Goal: Task Accomplishment & Management: Manage account settings

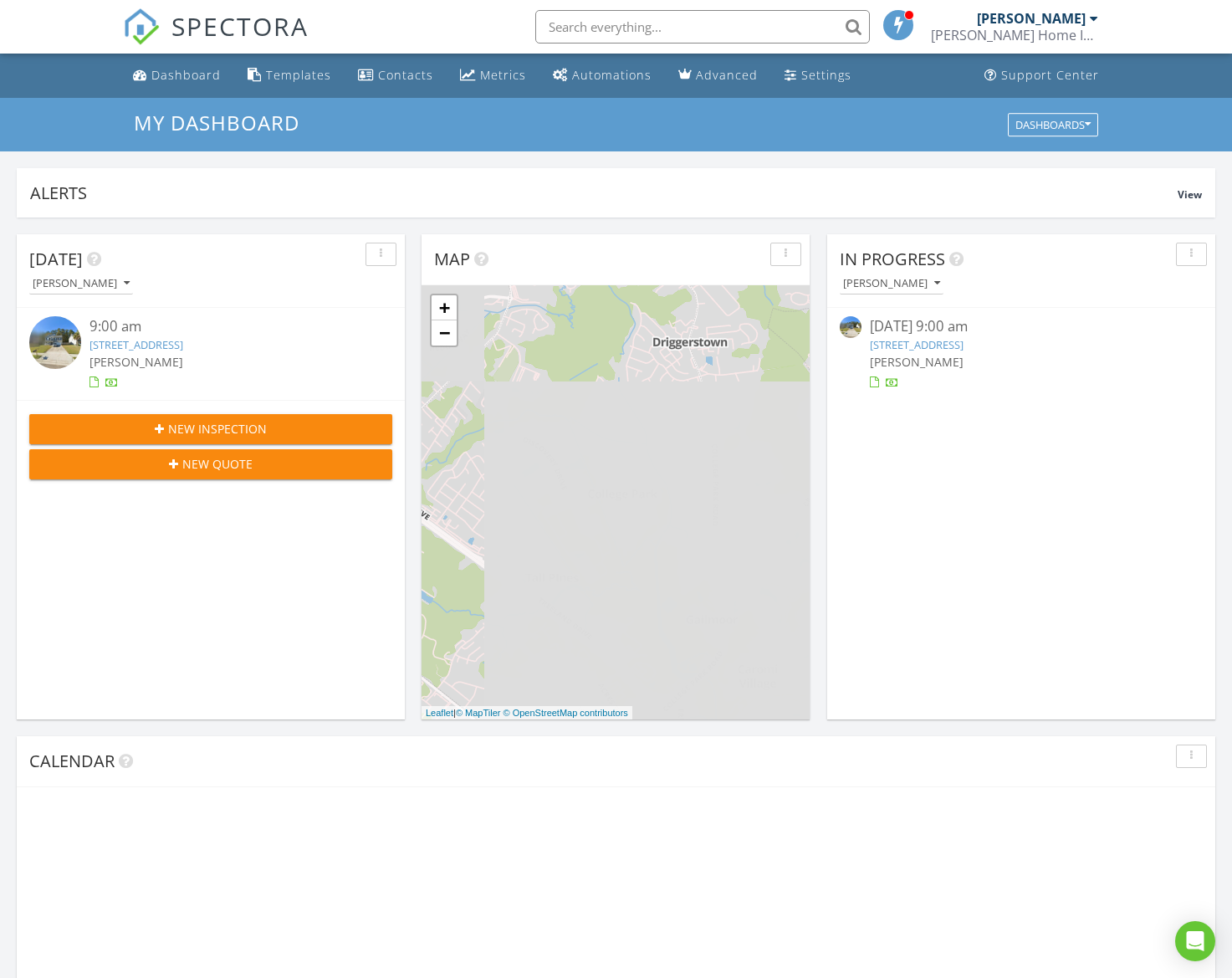
scroll to position [1524, 1233]
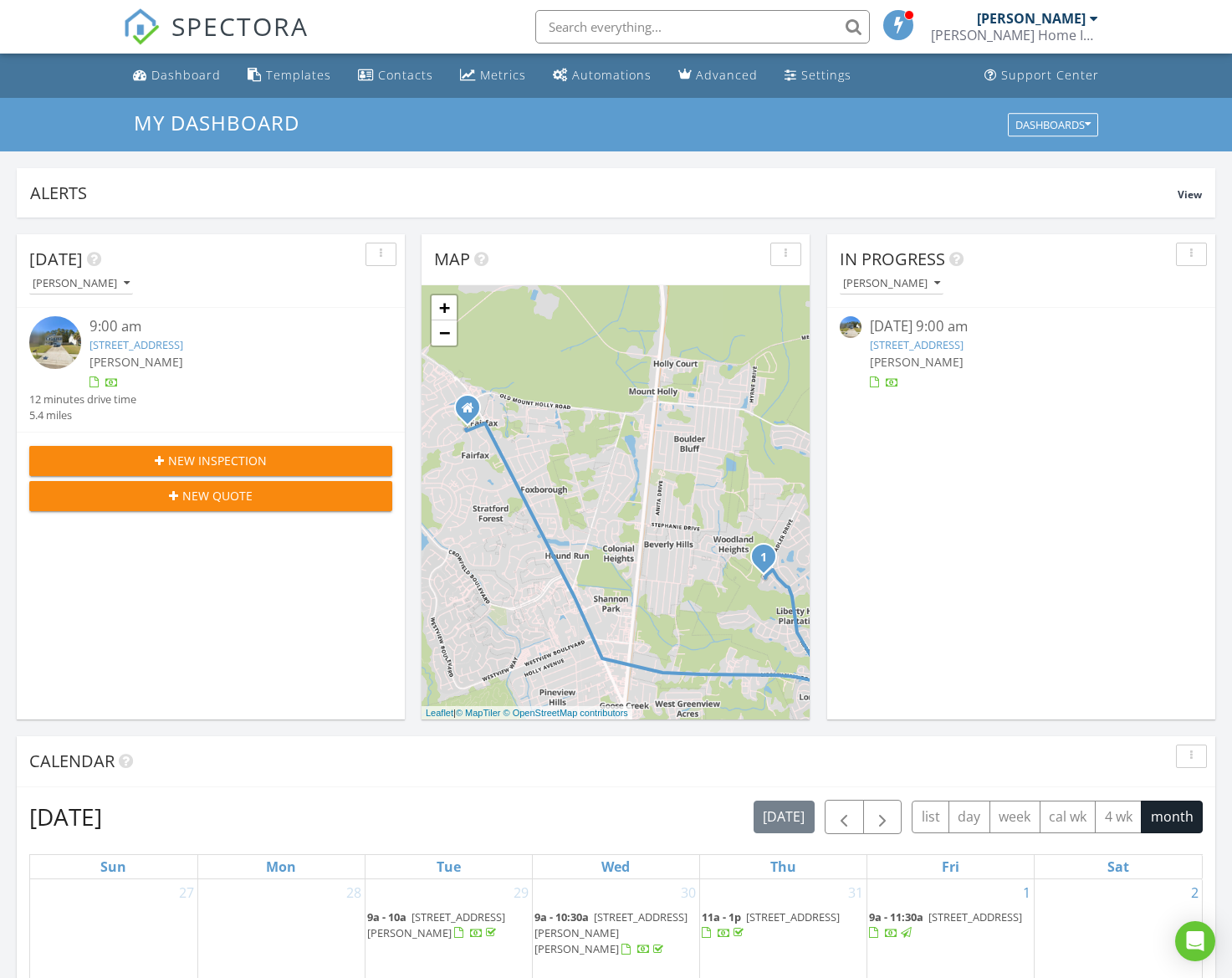
click at [184, 344] on link "214 Waterbrook Dr, Goose Creek, SC 29445" at bounding box center [136, 345] width 93 height 15
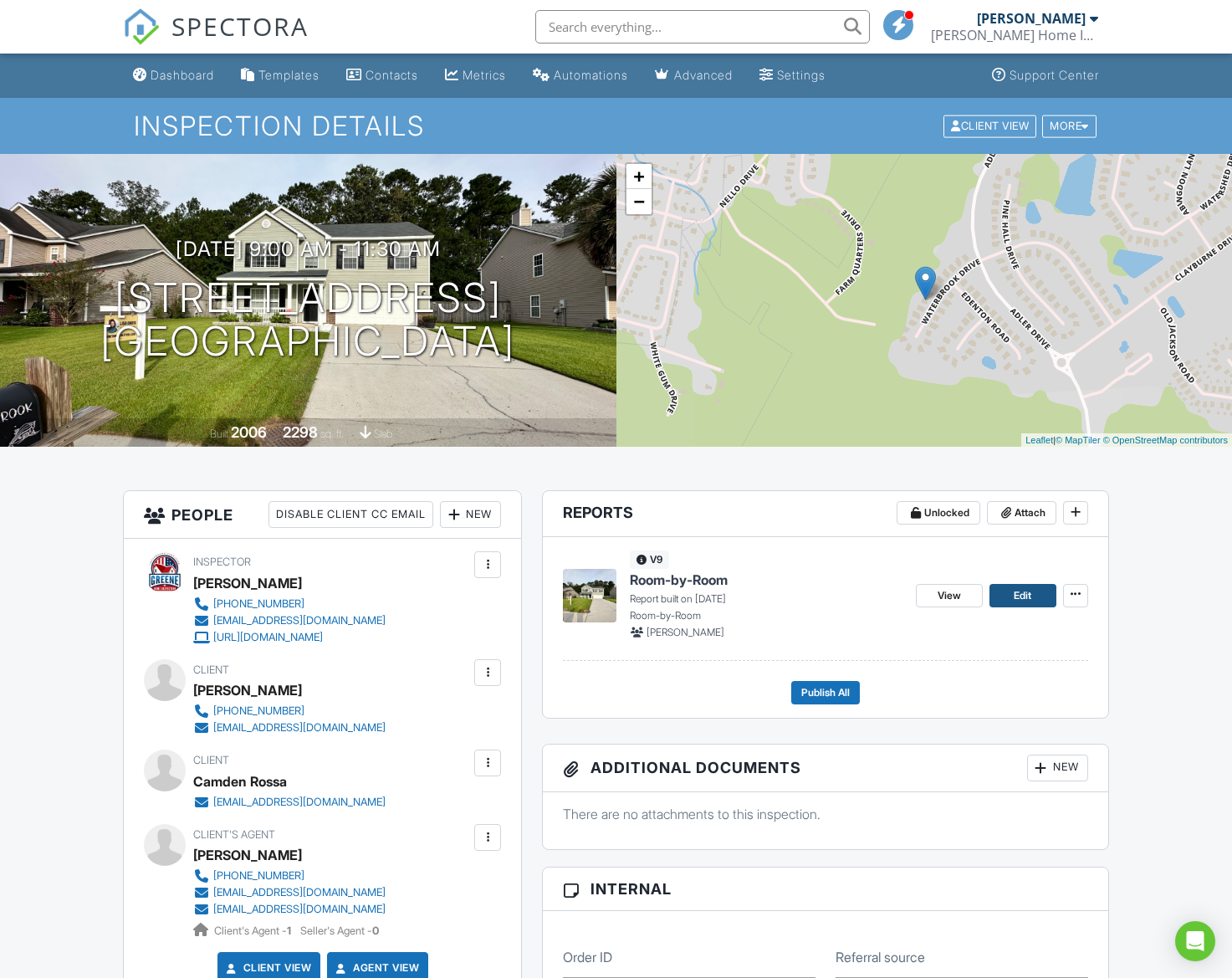
click at [1007, 600] on link "Edit" at bounding box center [1022, 596] width 67 height 24
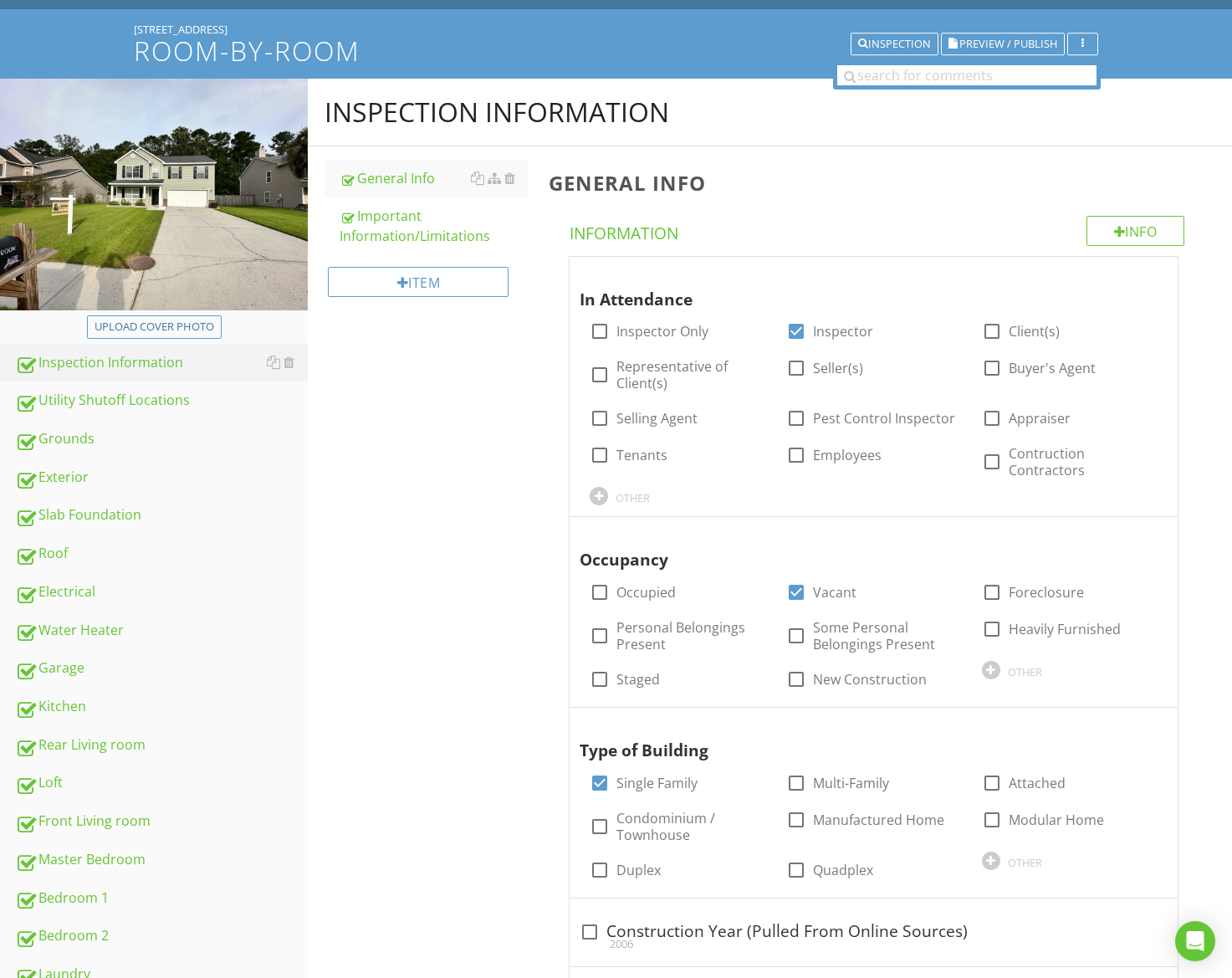
scroll to position [106, 0]
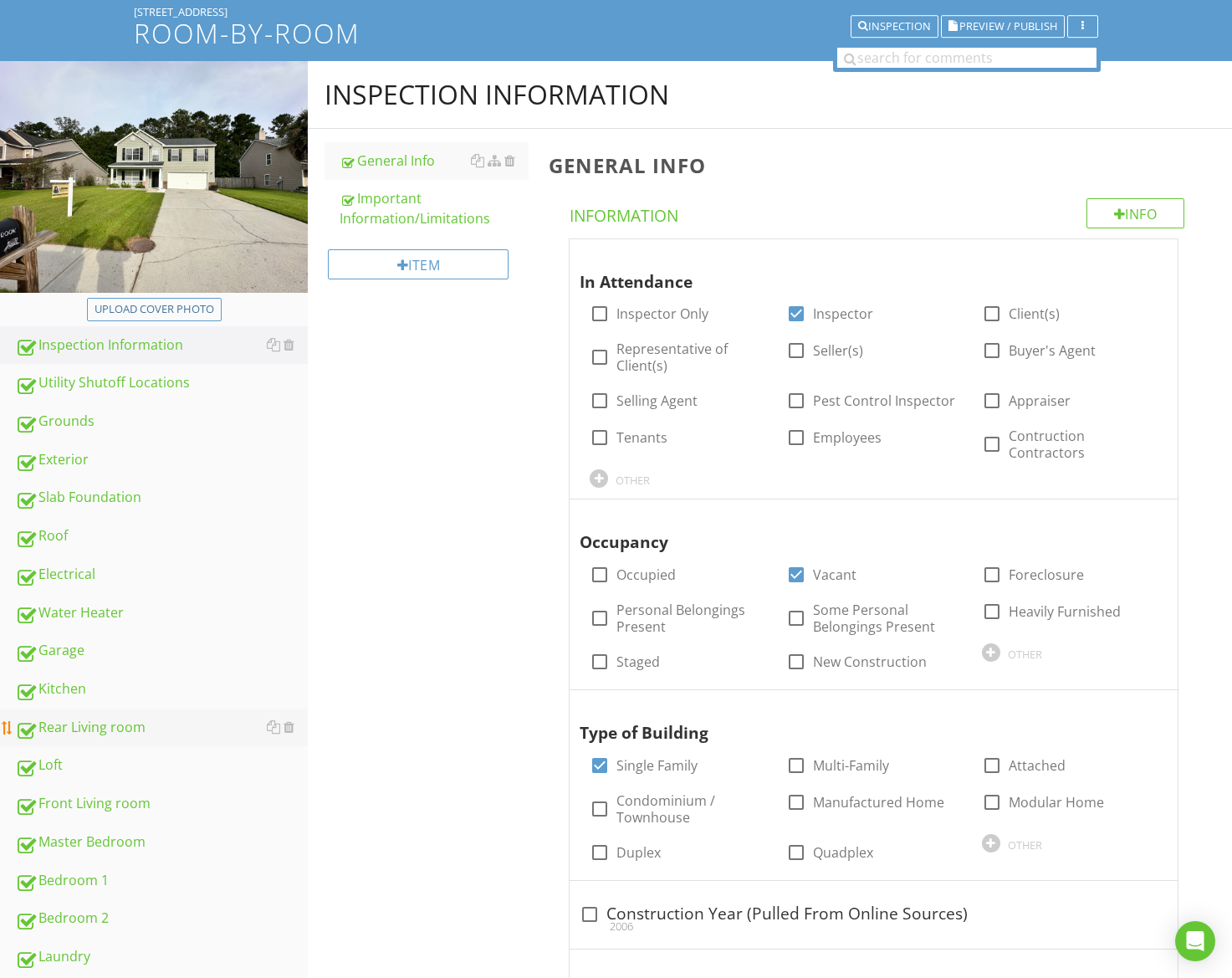
click at [100, 725] on div "Rear Living room" at bounding box center [162, 728] width 293 height 22
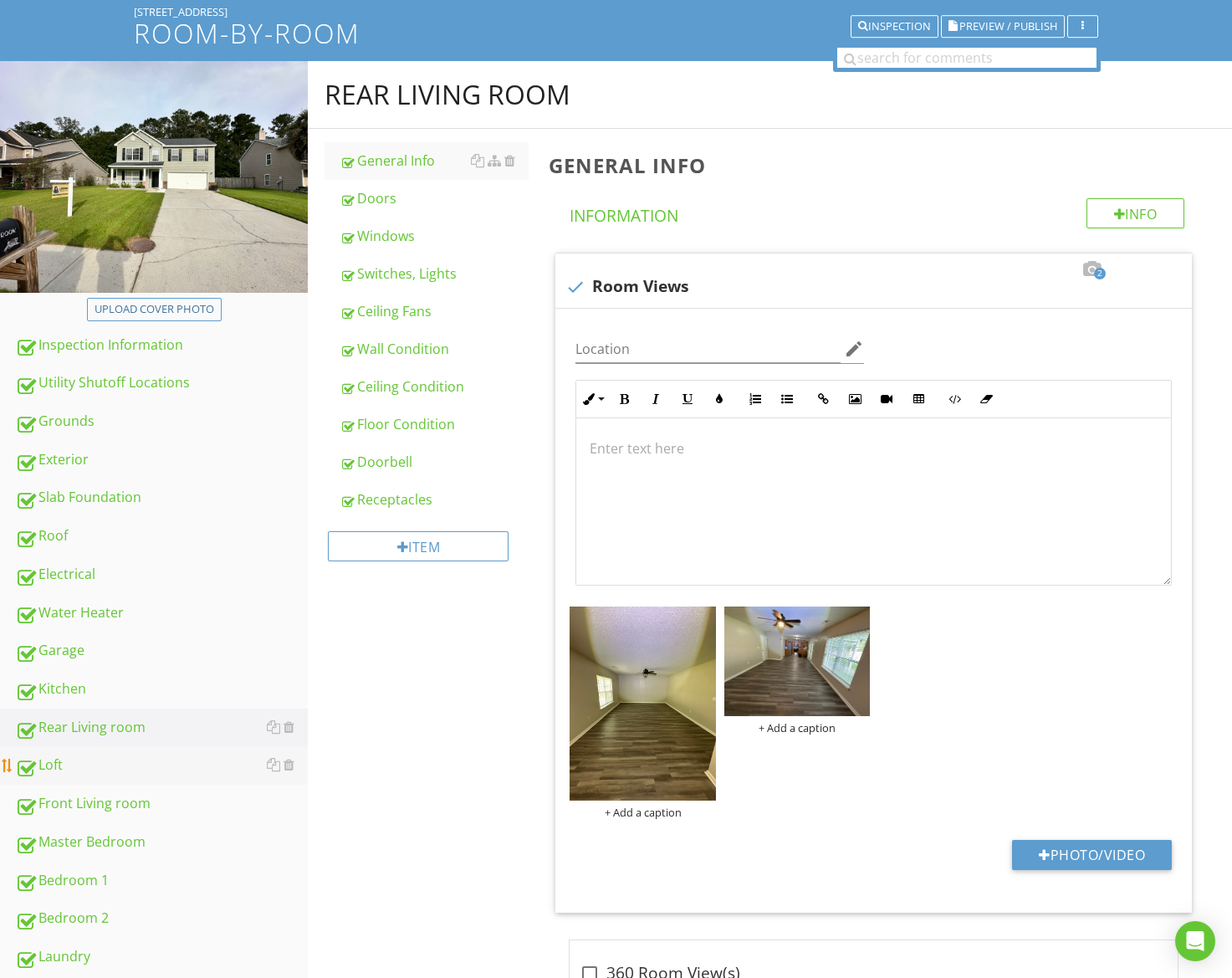
click at [88, 763] on div "Loft" at bounding box center [162, 766] width 293 height 22
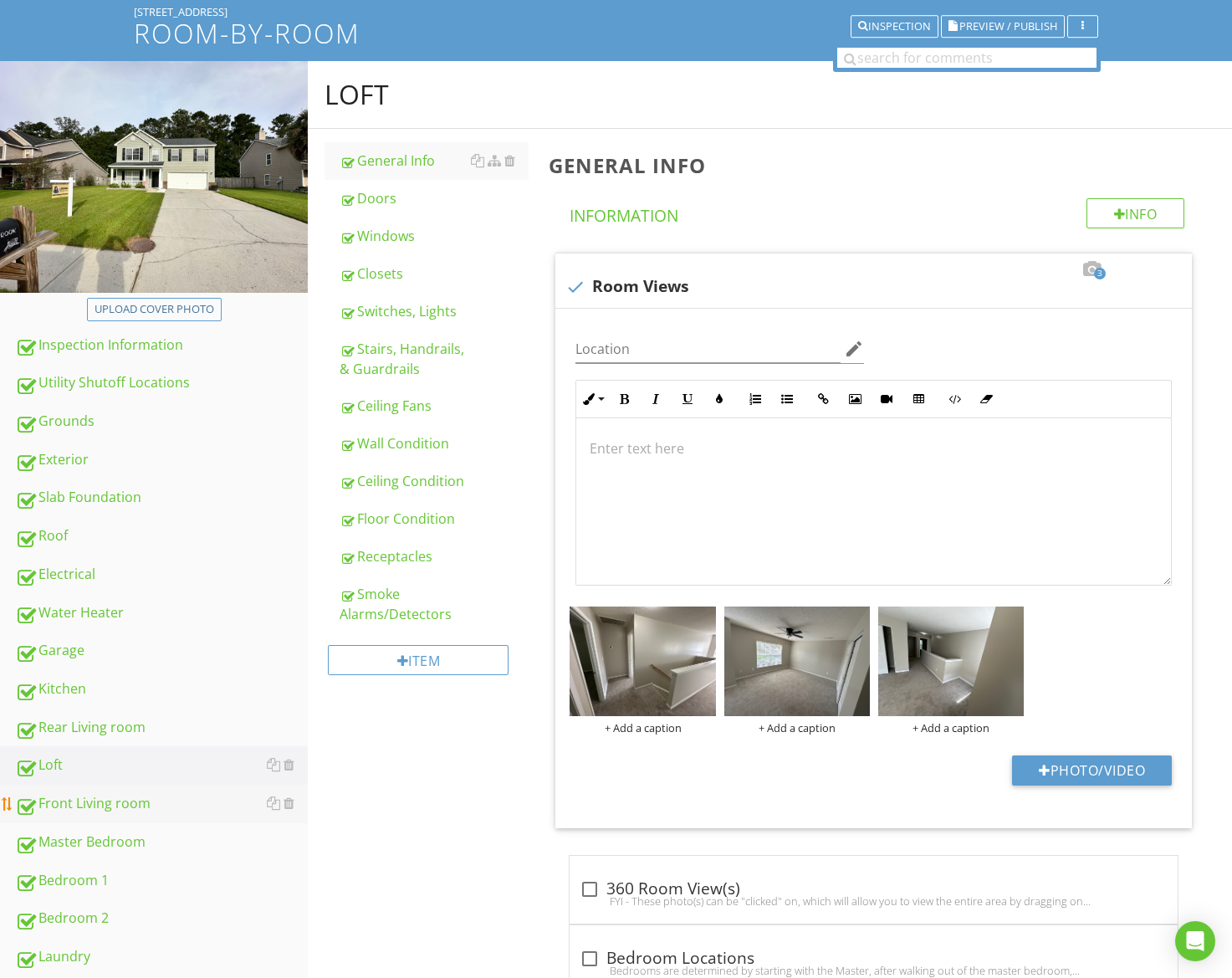
click at [136, 801] on div "Front Living room" at bounding box center [162, 804] width 293 height 22
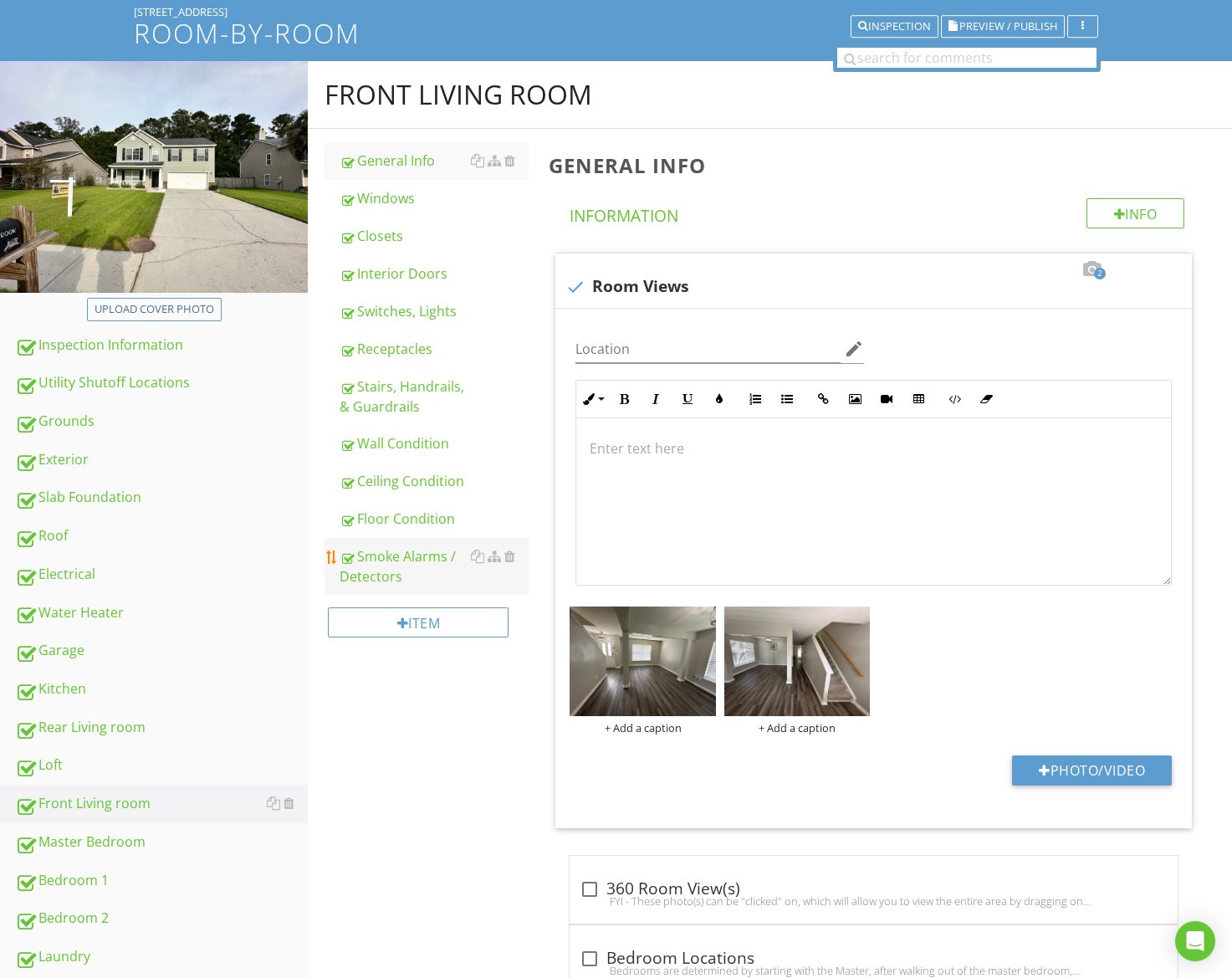
click at [390, 565] on div "Smoke Alarms / Detectors" at bounding box center [434, 567] width 189 height 40
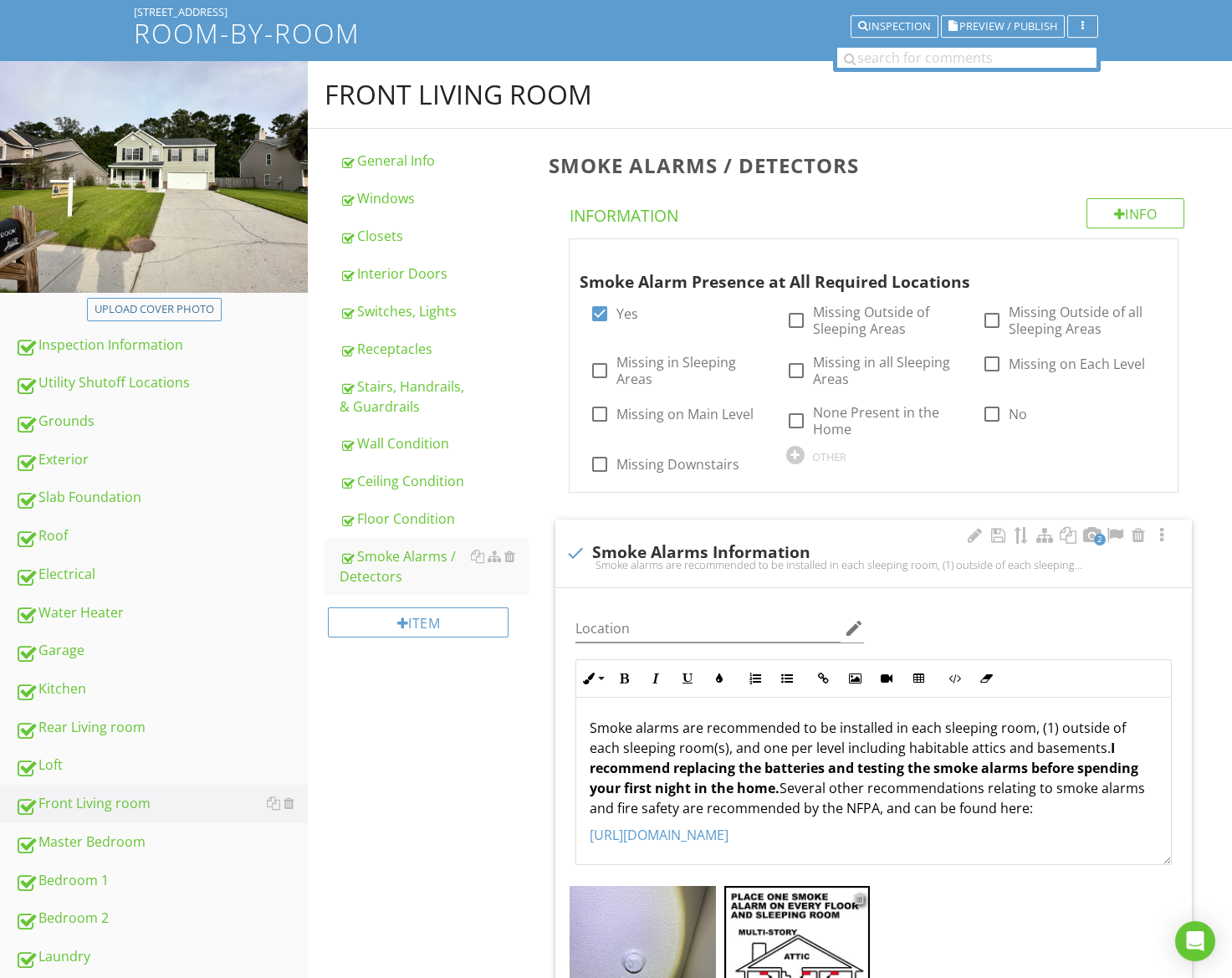
click at [861, 896] on div at bounding box center [859, 899] width 11 height 13
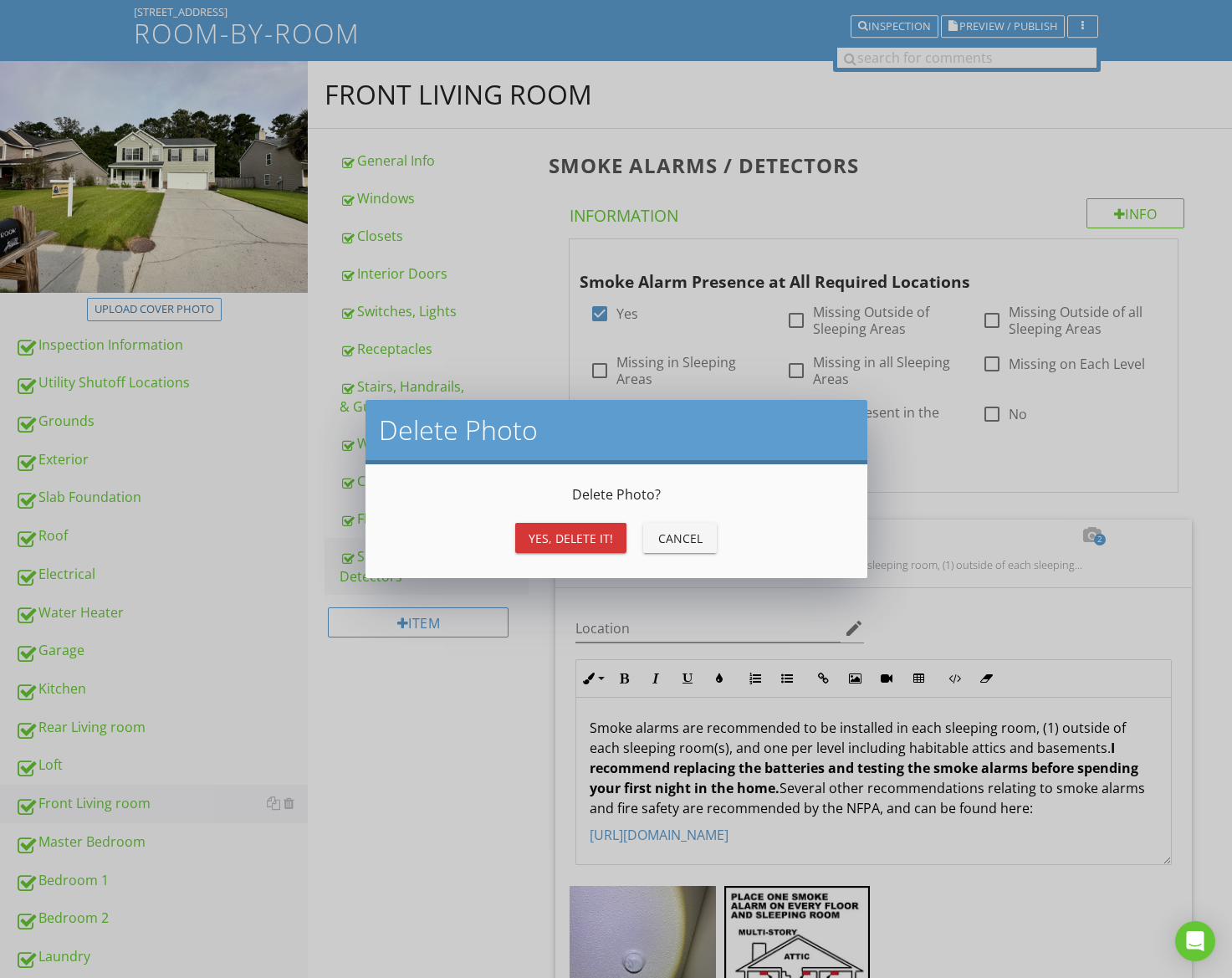
click at [558, 545] on div "Yes, Delete it!" at bounding box center [571, 538] width 84 height 18
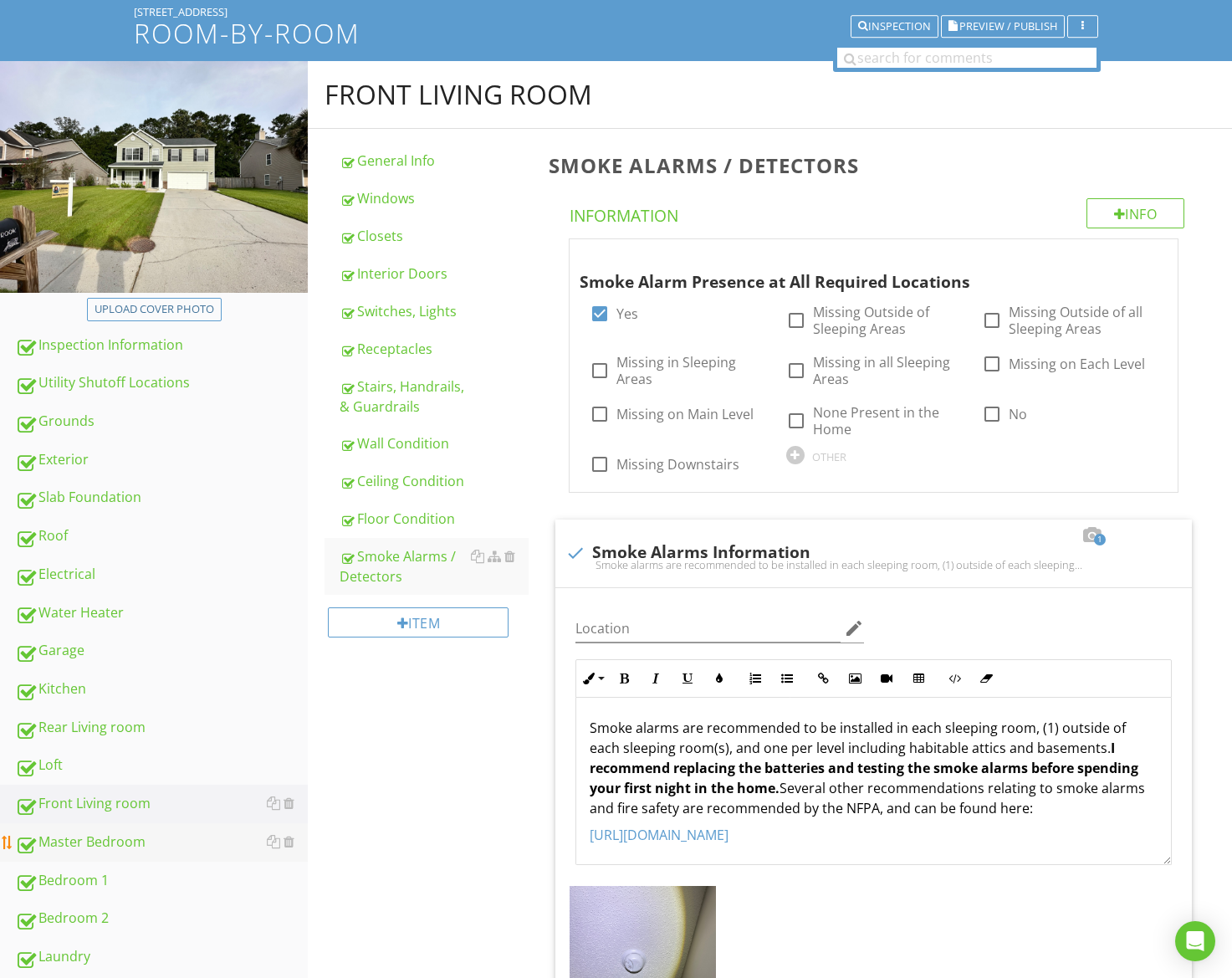
click at [171, 852] on div "Master Bedroom" at bounding box center [162, 842] width 293 height 22
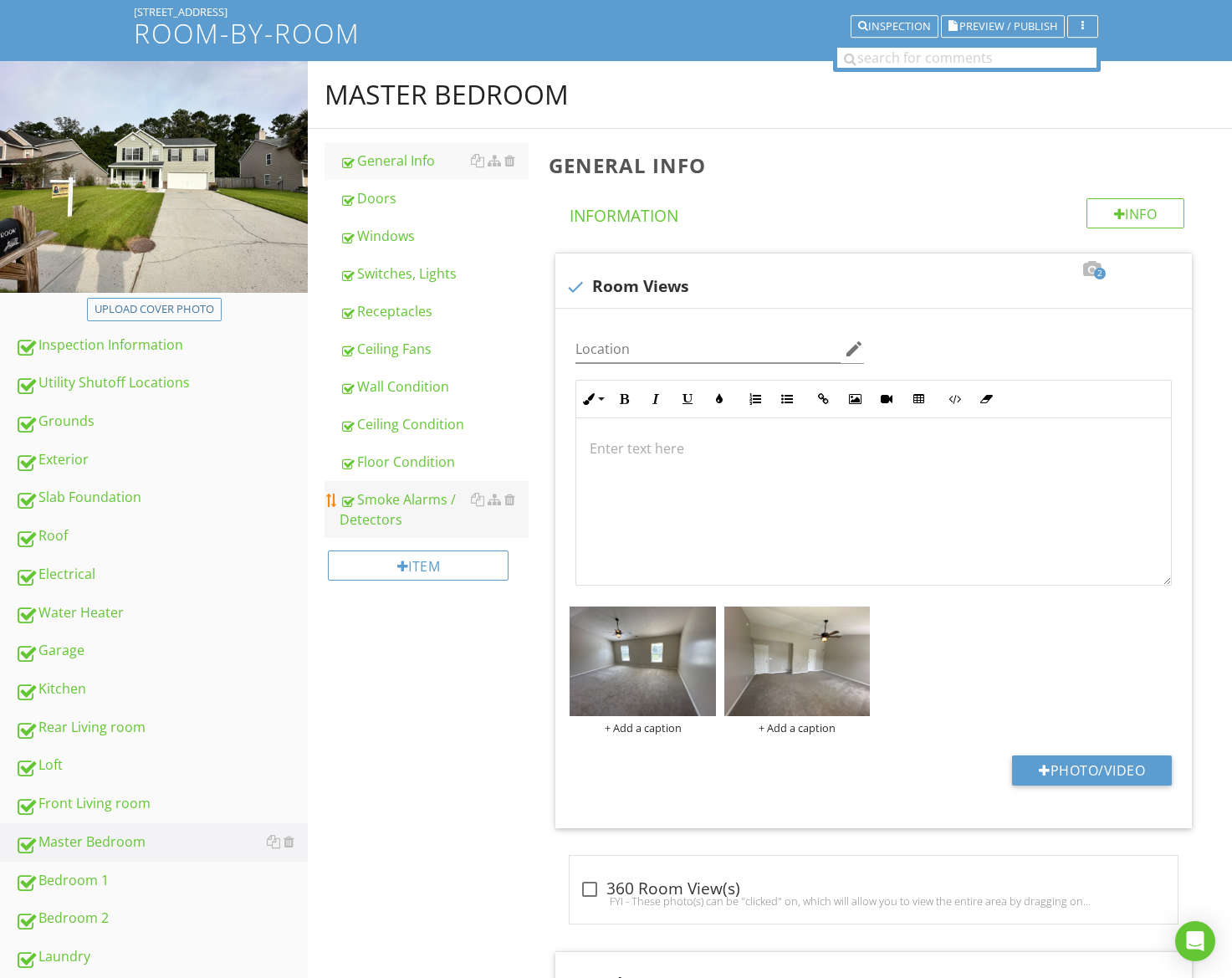
click at [371, 530] on link "Smoke Alarms / Detectors" at bounding box center [434, 510] width 189 height 57
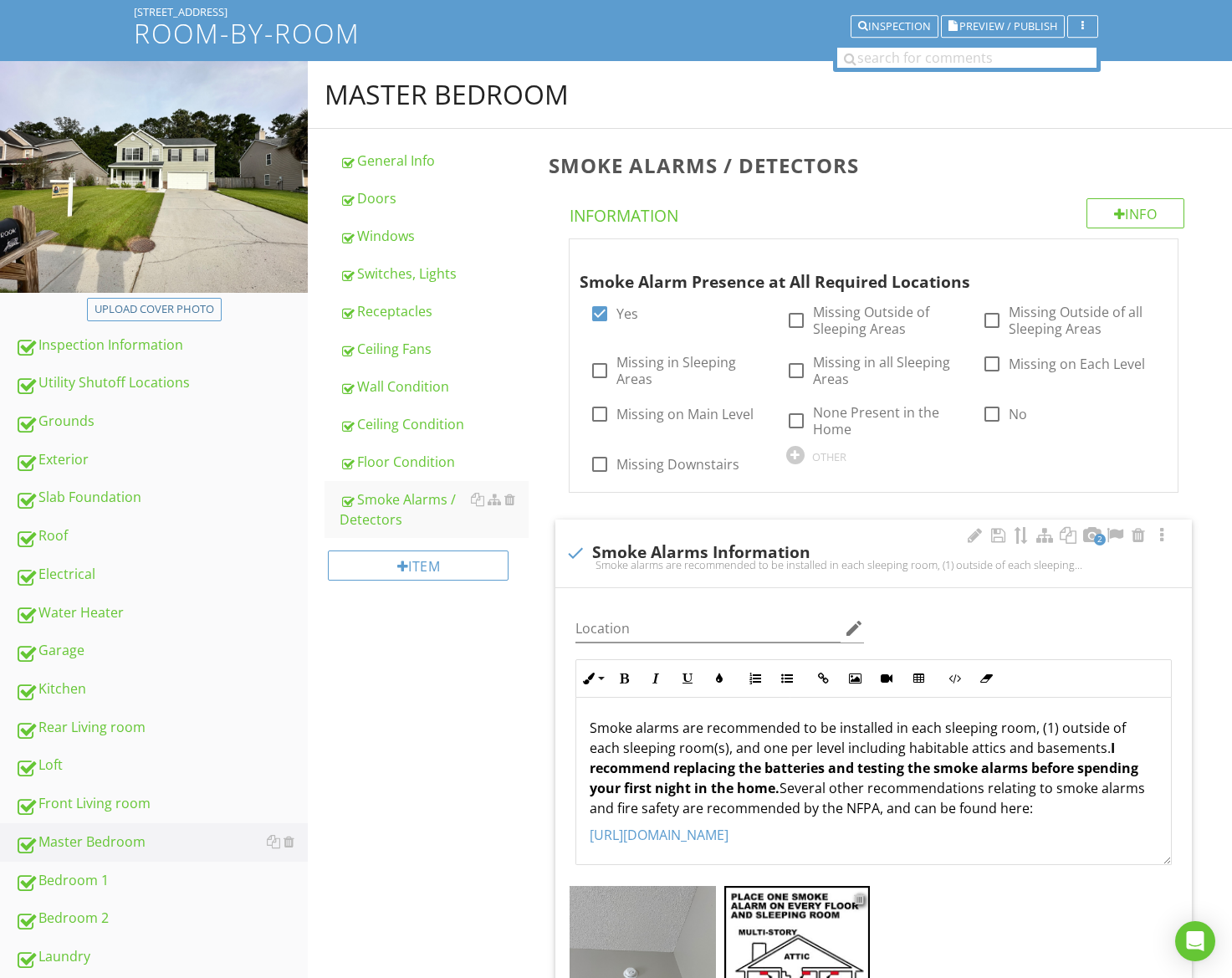
click at [860, 898] on div at bounding box center [859, 899] width 11 height 13
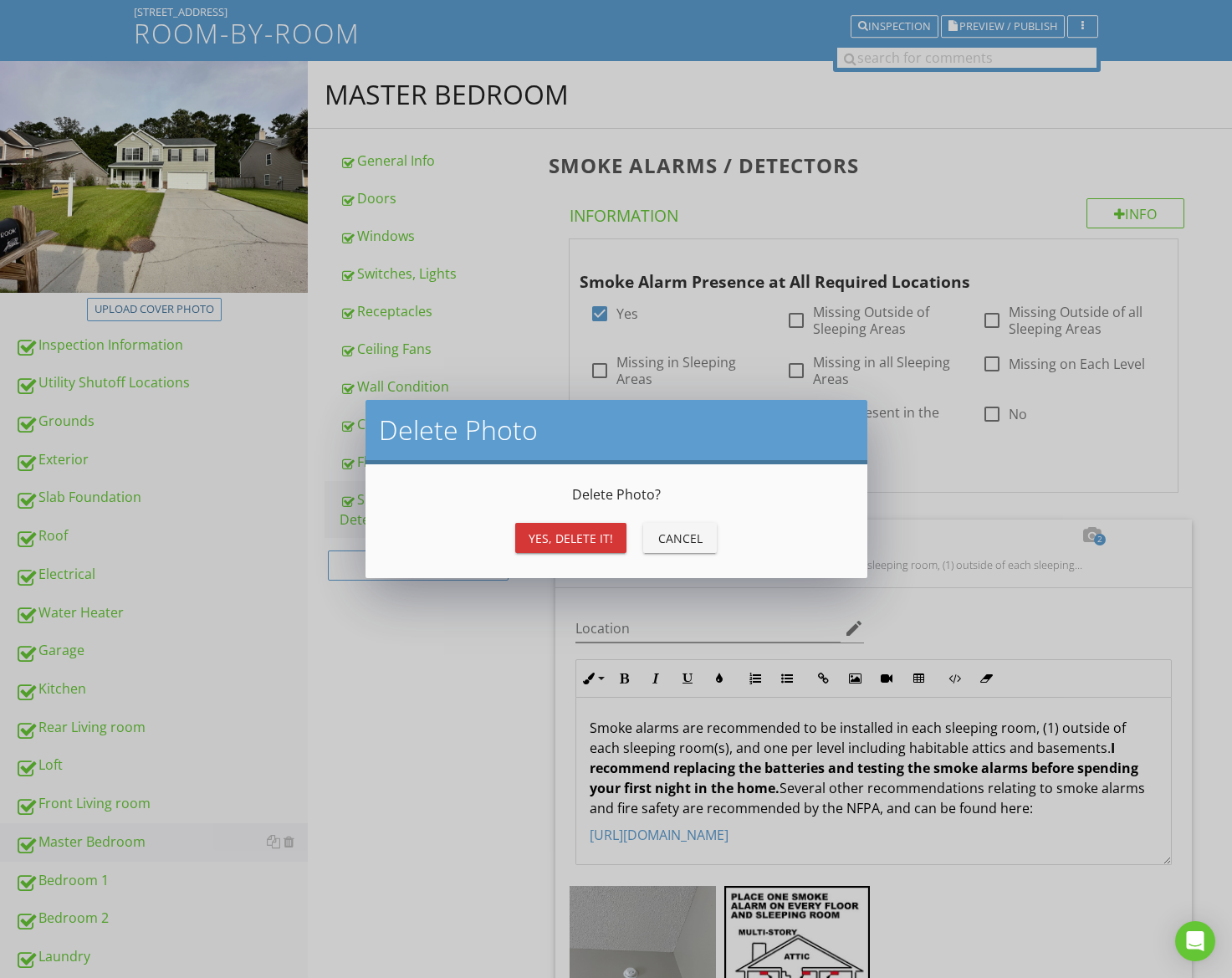
click at [540, 538] on div "Yes, Delete it!" at bounding box center [571, 538] width 84 height 18
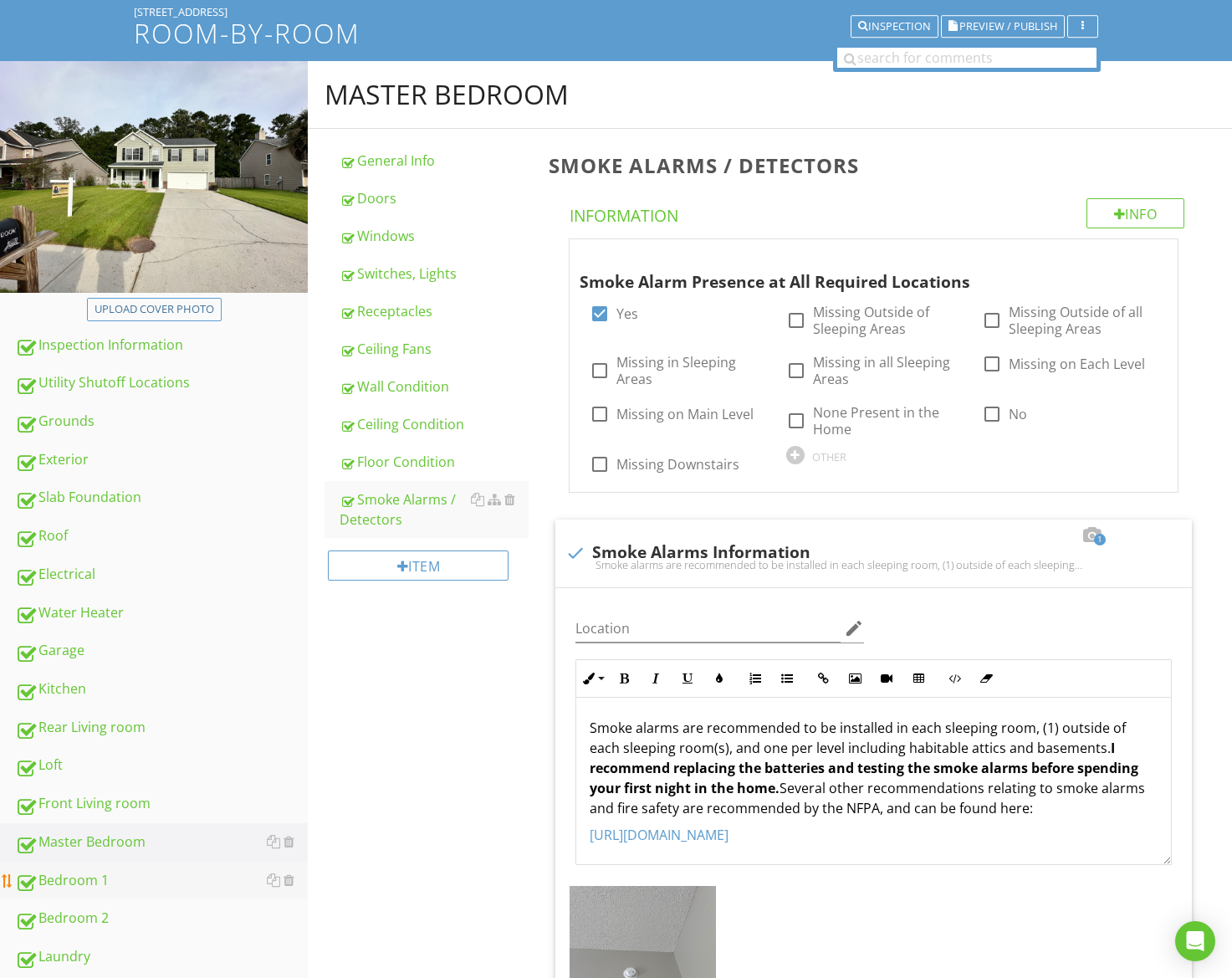
click at [119, 891] on link "Bedroom 1" at bounding box center [162, 881] width 293 height 39
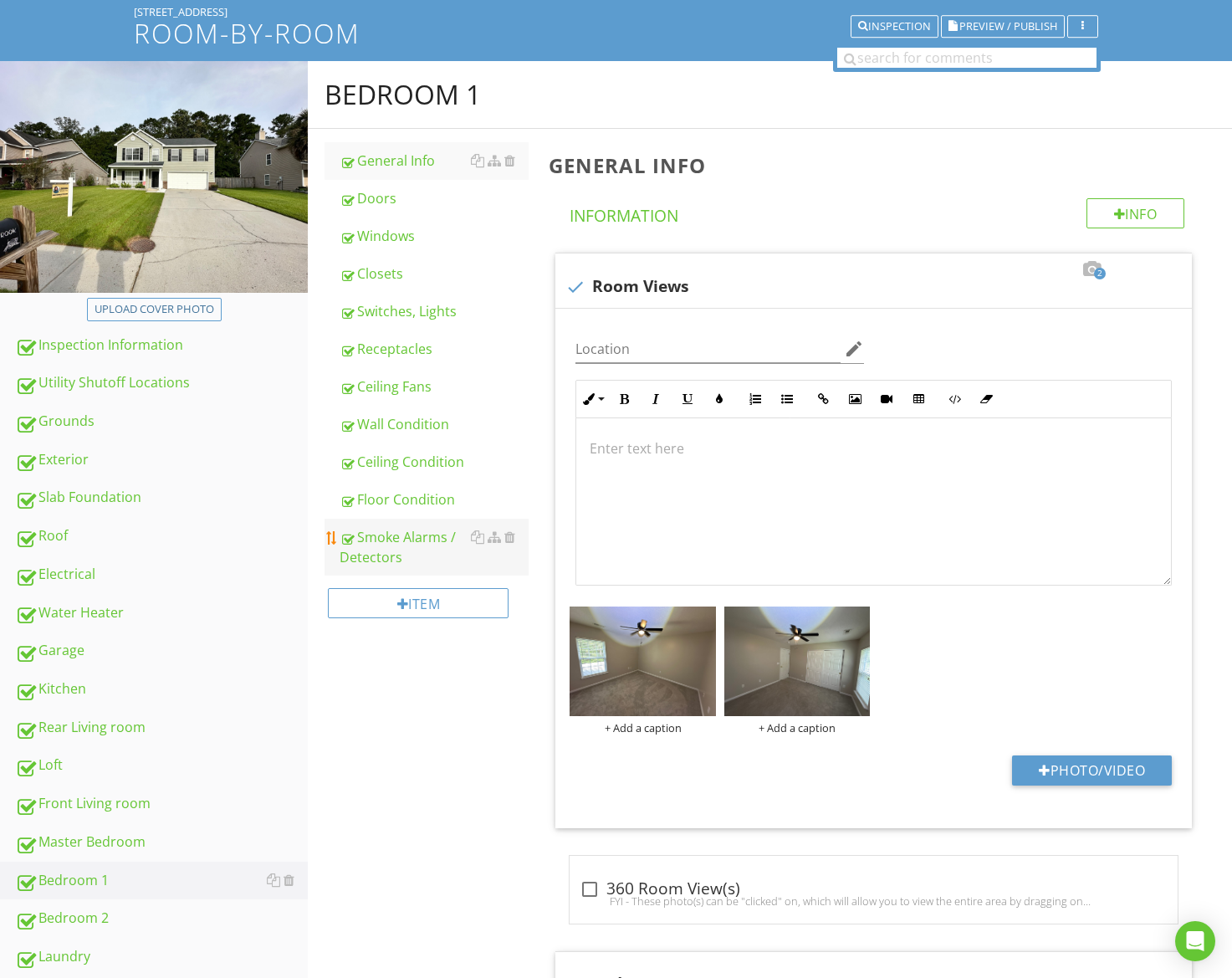
click at [412, 548] on div "Smoke Alarms / Detectors" at bounding box center [434, 548] width 189 height 40
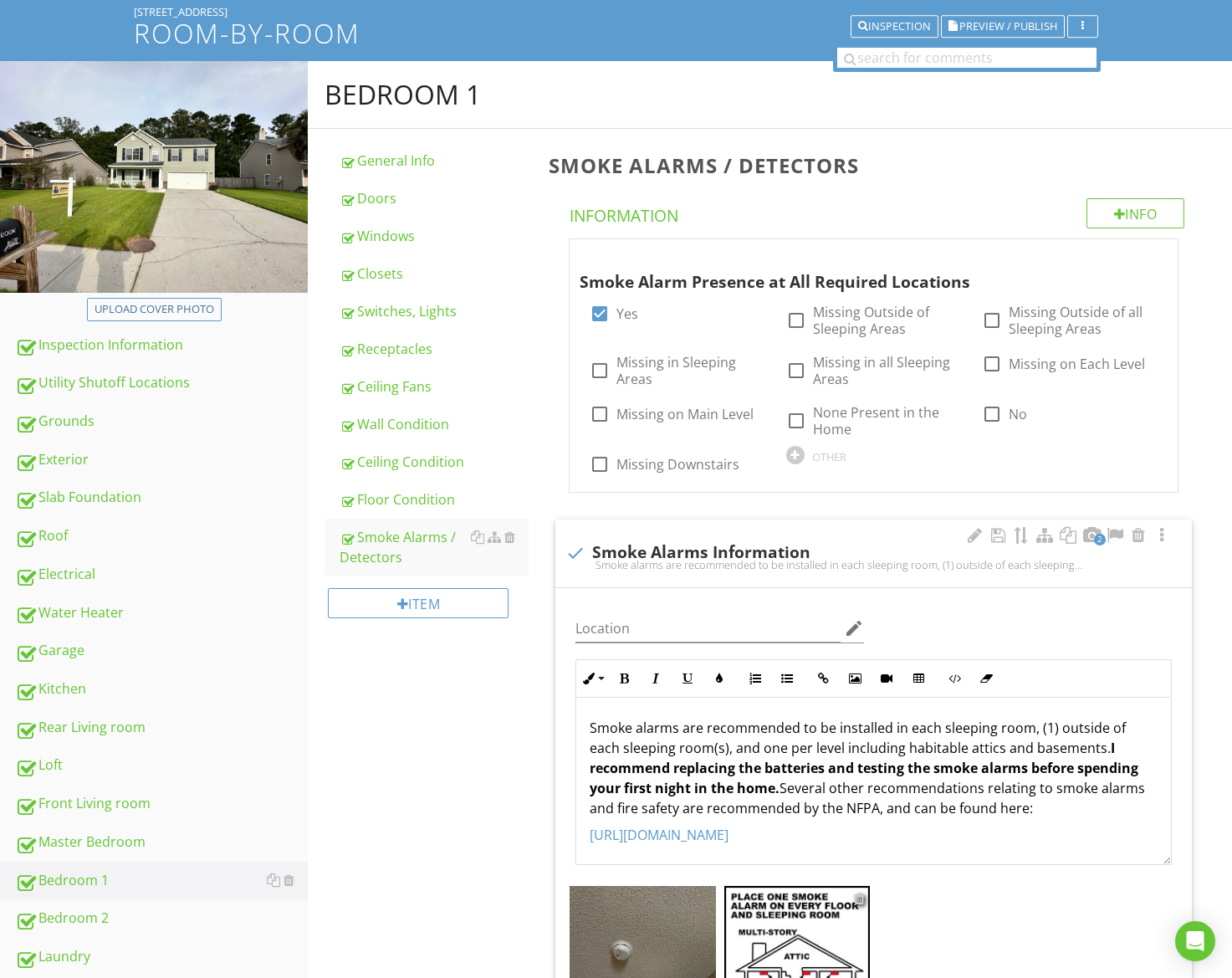
click at [860, 897] on div at bounding box center [859, 899] width 11 height 13
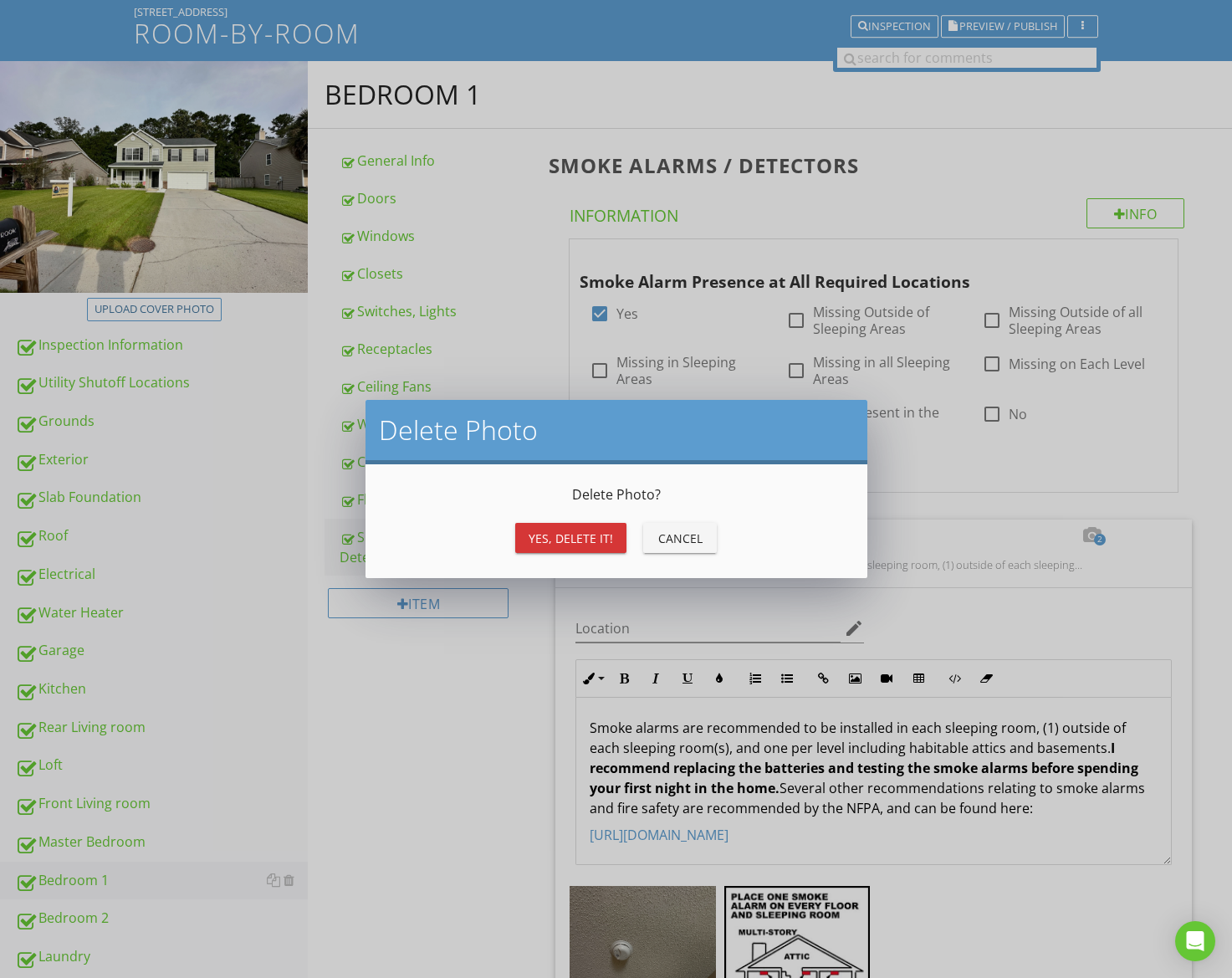
click at [530, 548] on button "Yes, Delete it!" at bounding box center [571, 538] width 111 height 30
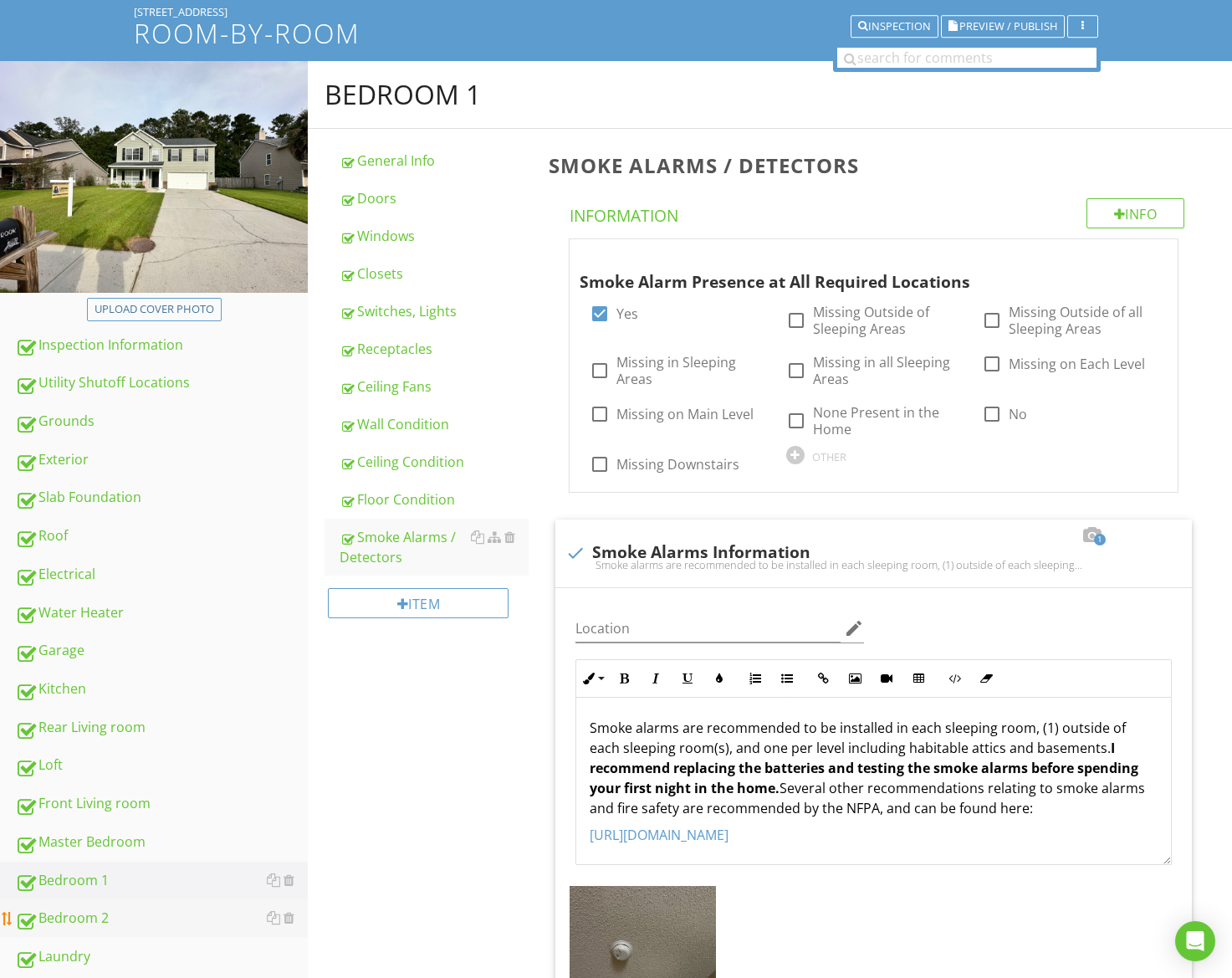
click at [100, 927] on div "Bedroom 2" at bounding box center [162, 919] width 293 height 22
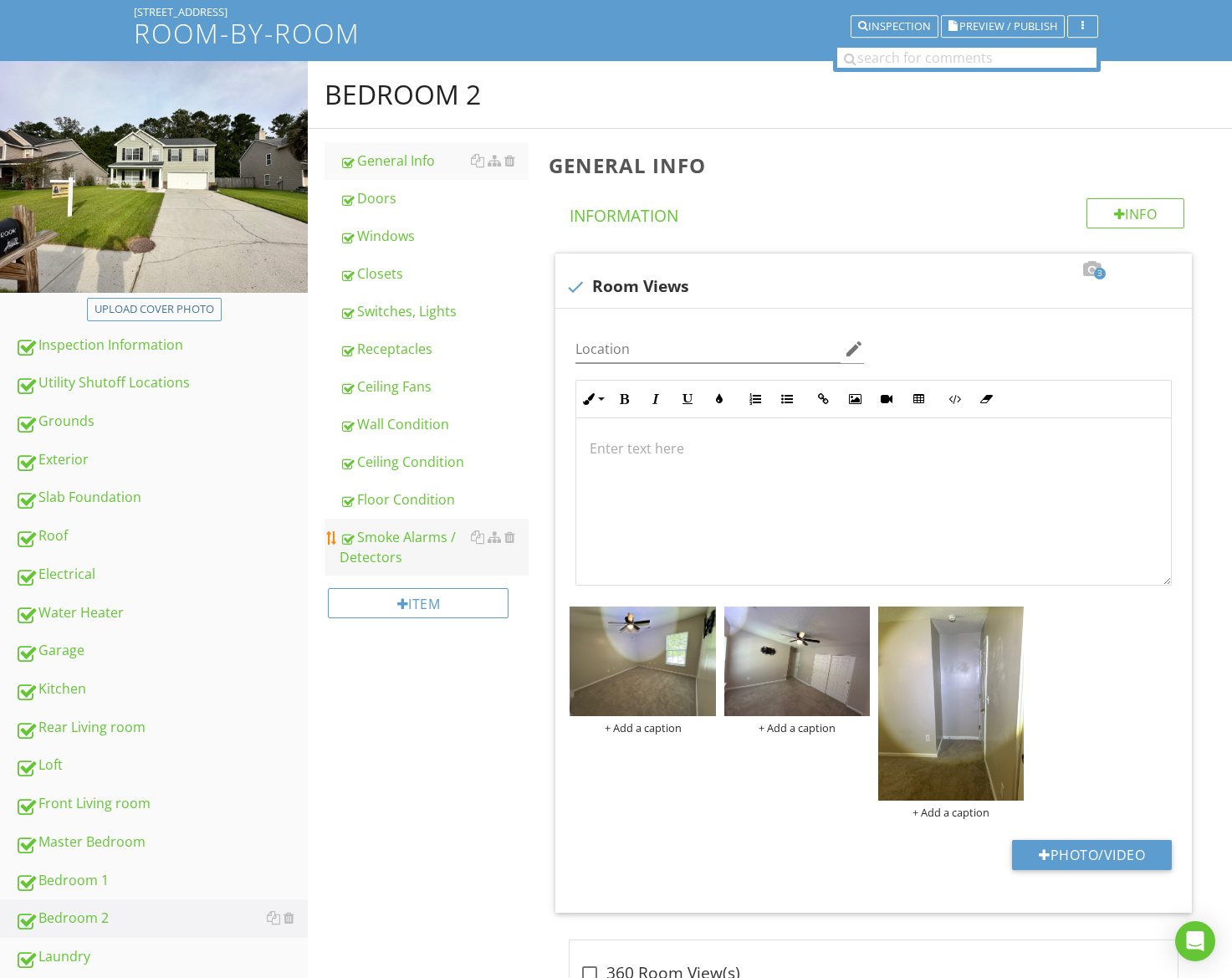
click at [415, 556] on div "Smoke Alarms / Detectors" at bounding box center [434, 548] width 189 height 40
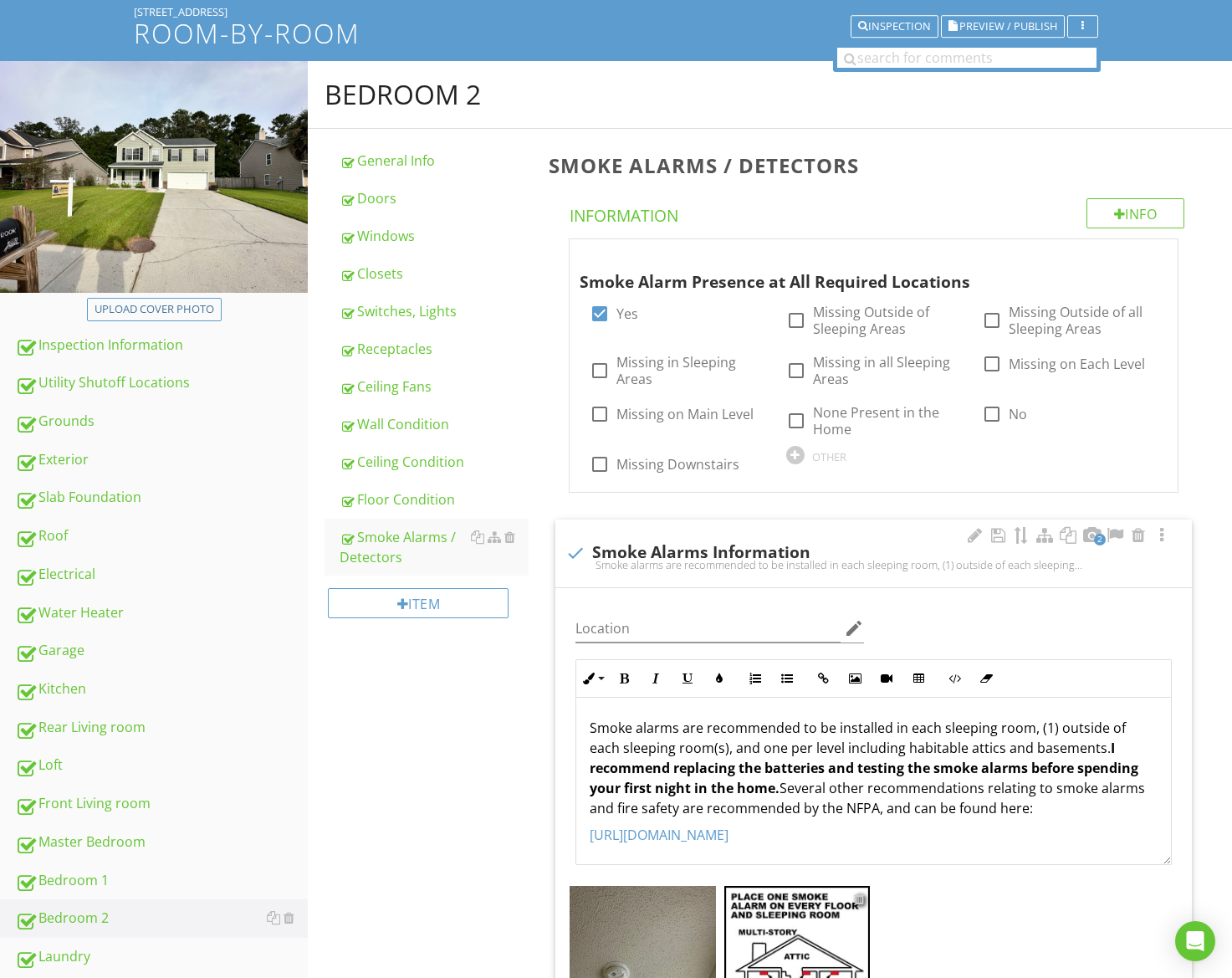
click at [861, 900] on div at bounding box center [859, 899] width 11 height 13
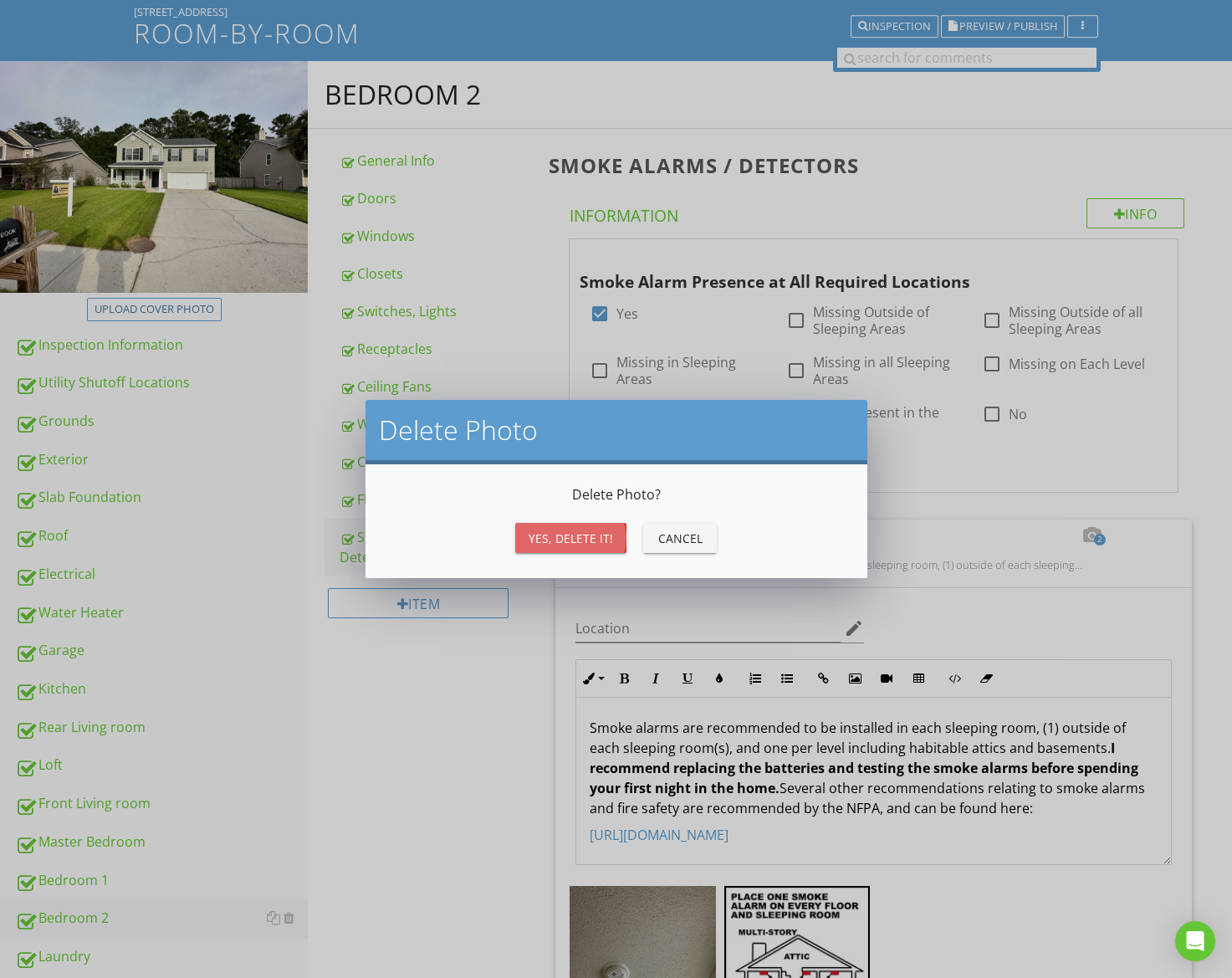
drag, startPoint x: 579, startPoint y: 542, endPoint x: 303, endPoint y: 640, distance: 292.9
click at [579, 543] on div "Yes, Delete it!" at bounding box center [571, 538] width 84 height 18
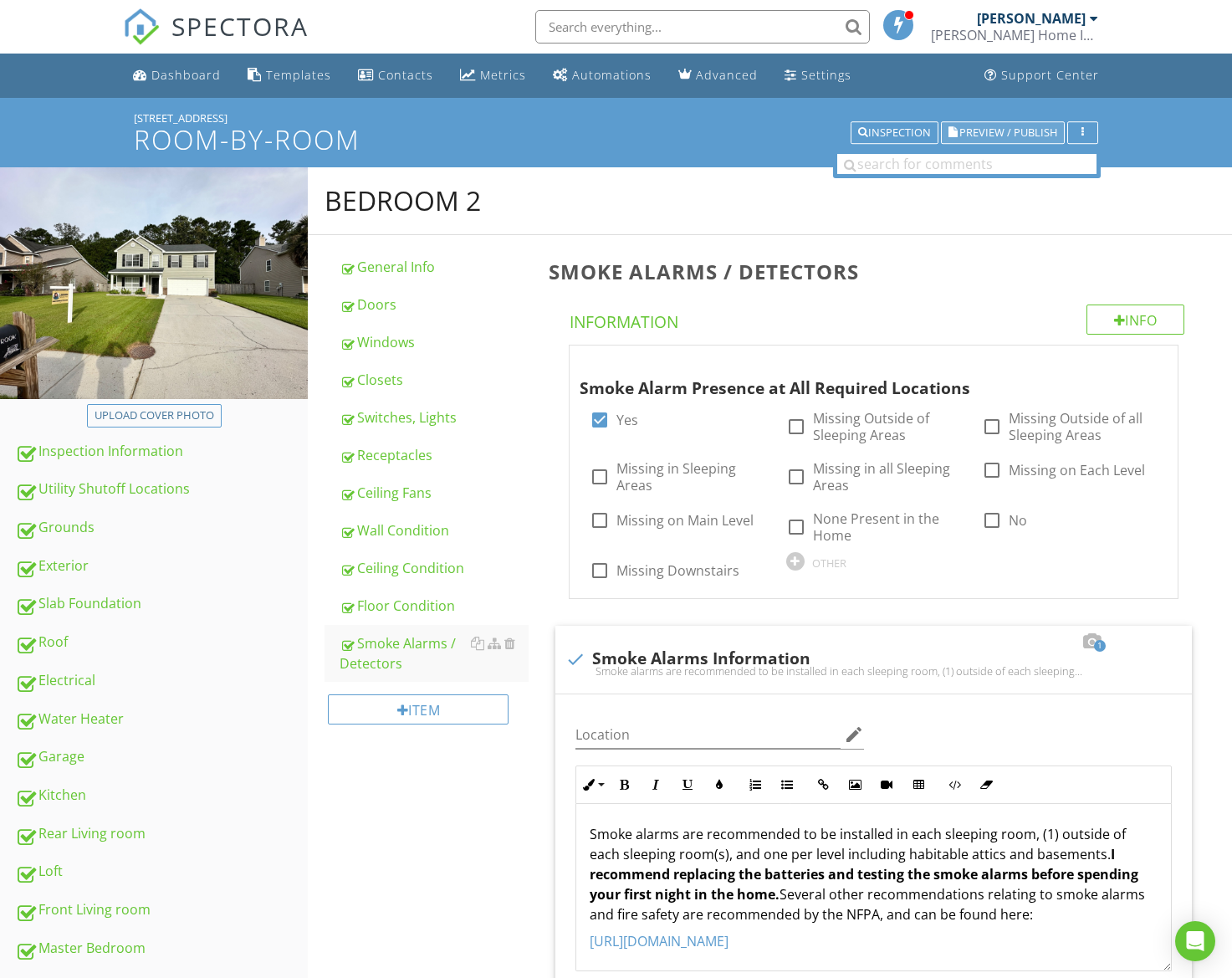
click at [1004, 136] on span "Preview / Publish" at bounding box center [1008, 132] width 98 height 11
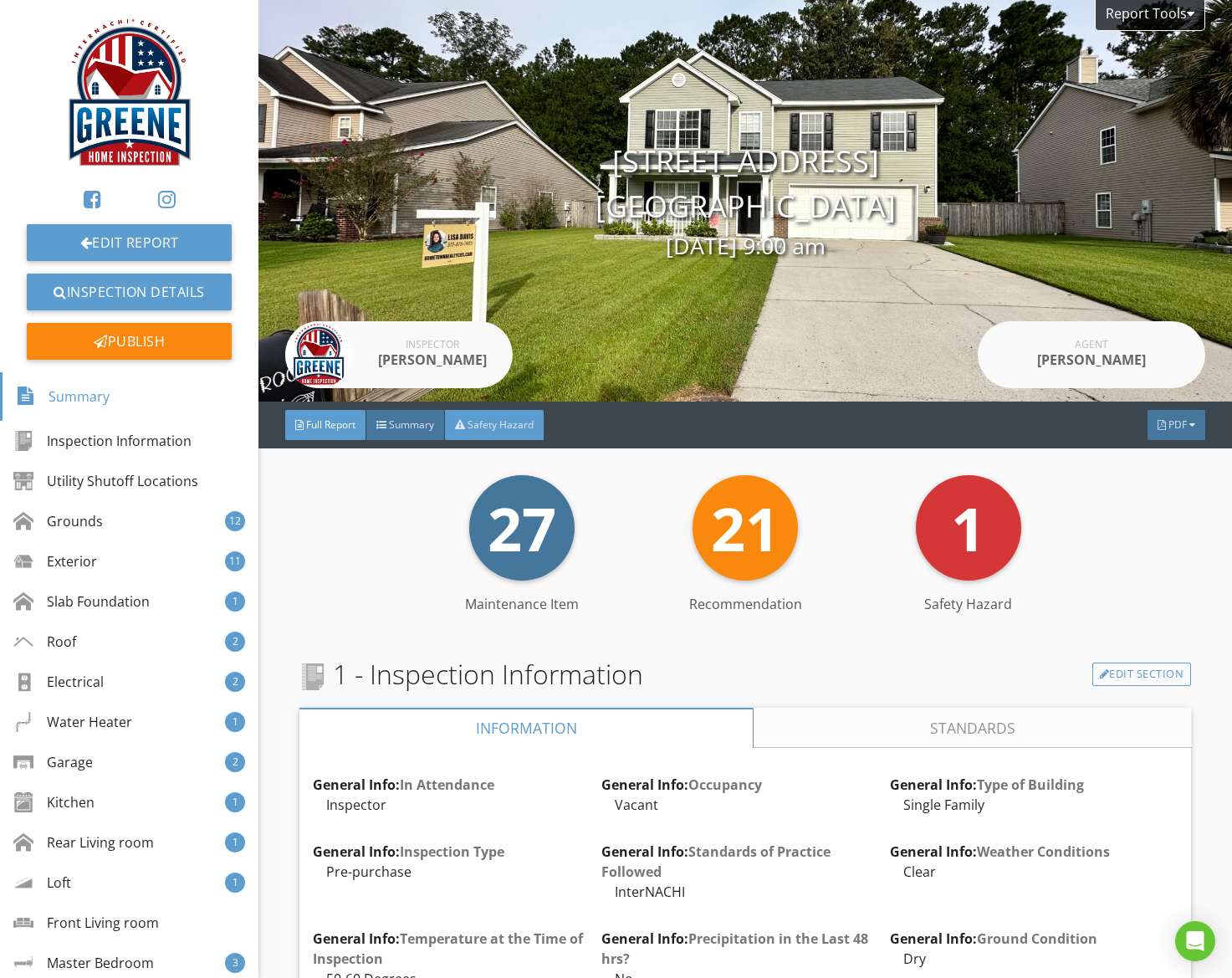
click at [536, 427] on div "Safety Hazard" at bounding box center [493, 425] width 99 height 30
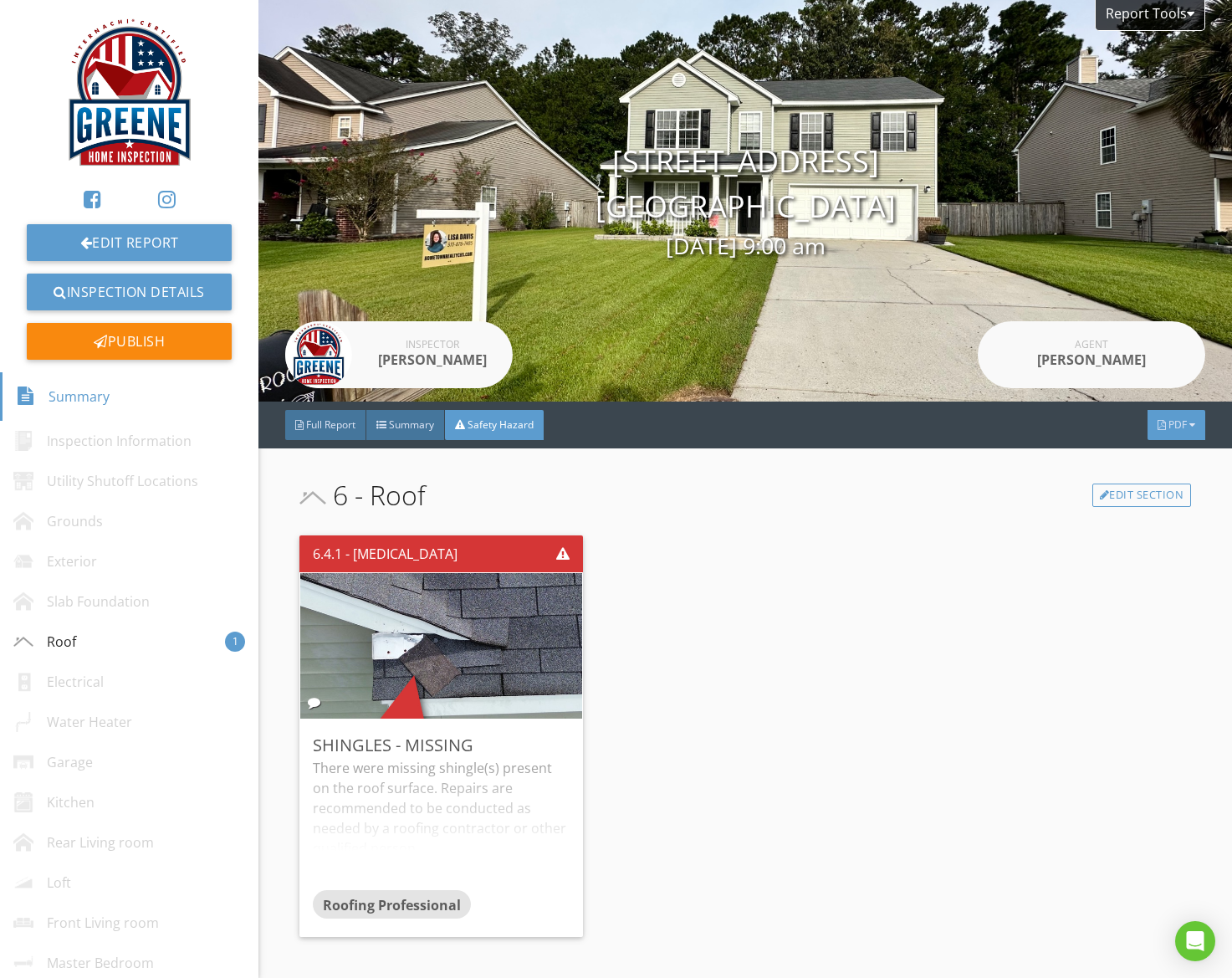
click at [1174, 436] on div "PDF" at bounding box center [1176, 425] width 58 height 30
click at [1171, 499] on div "Full Report" at bounding box center [1155, 503] width 107 height 20
click at [212, 242] on link "Edit Report" at bounding box center [129, 243] width 205 height 37
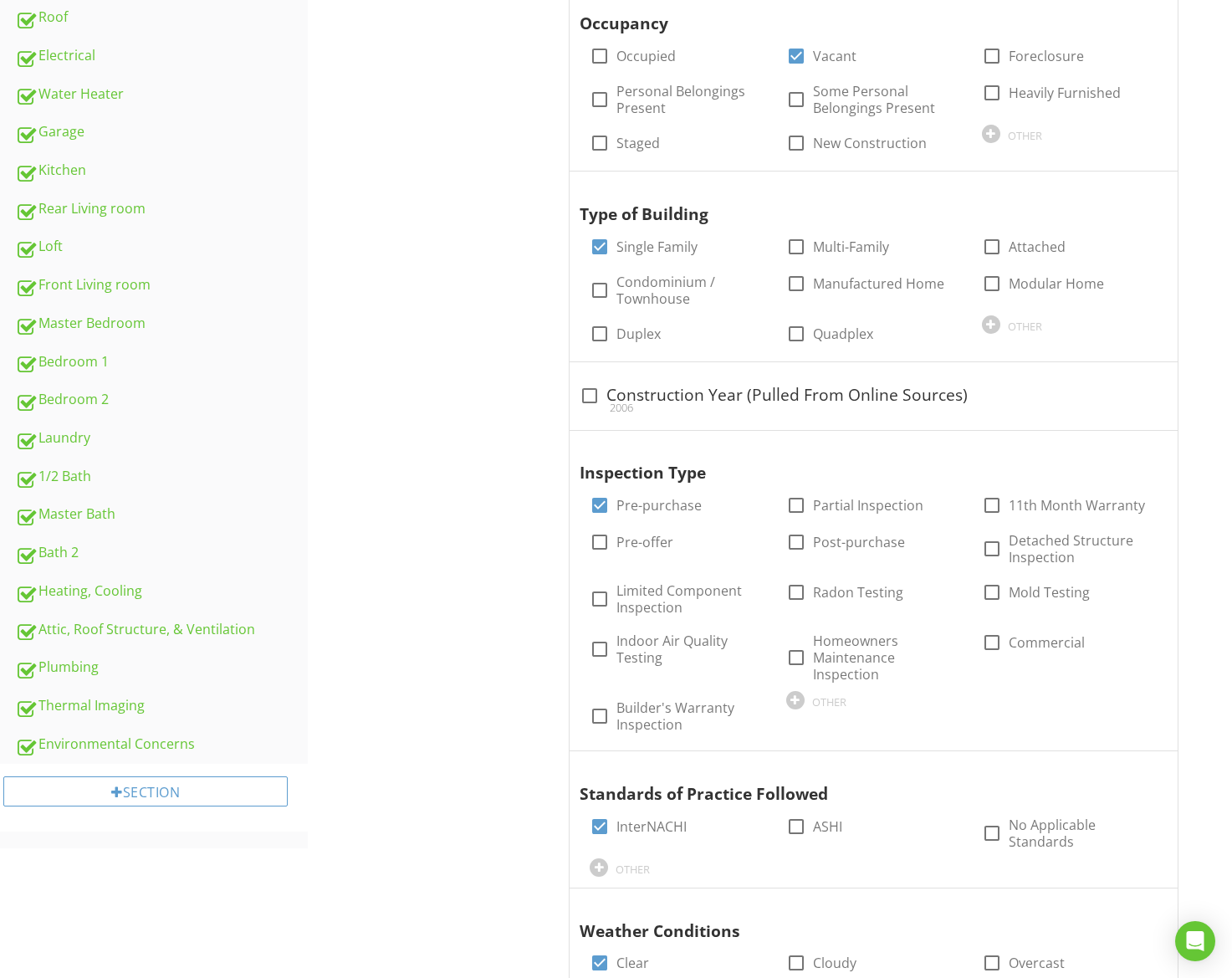
scroll to position [628, 0]
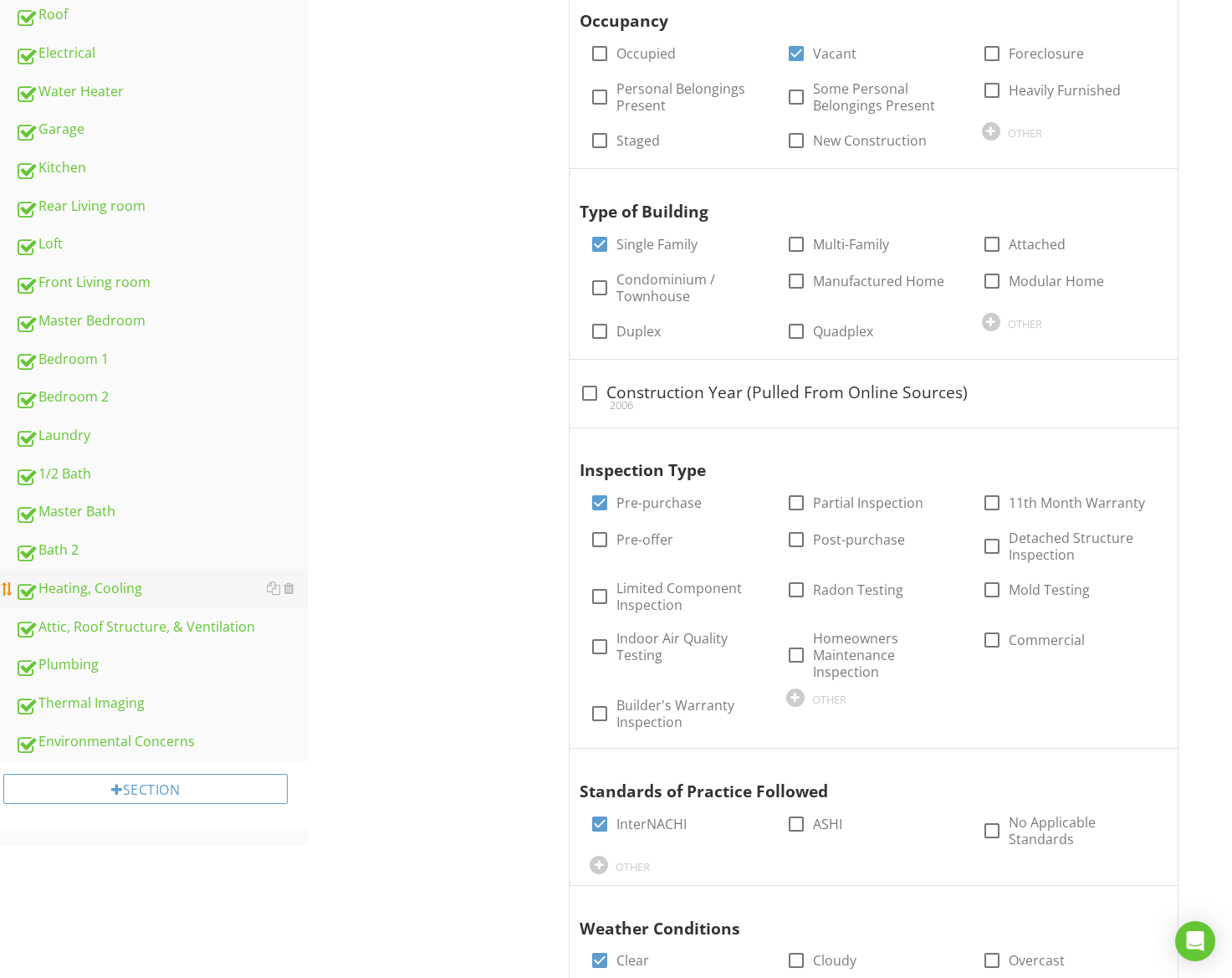
click at [131, 591] on div "Heating, Cooling" at bounding box center [162, 589] width 293 height 22
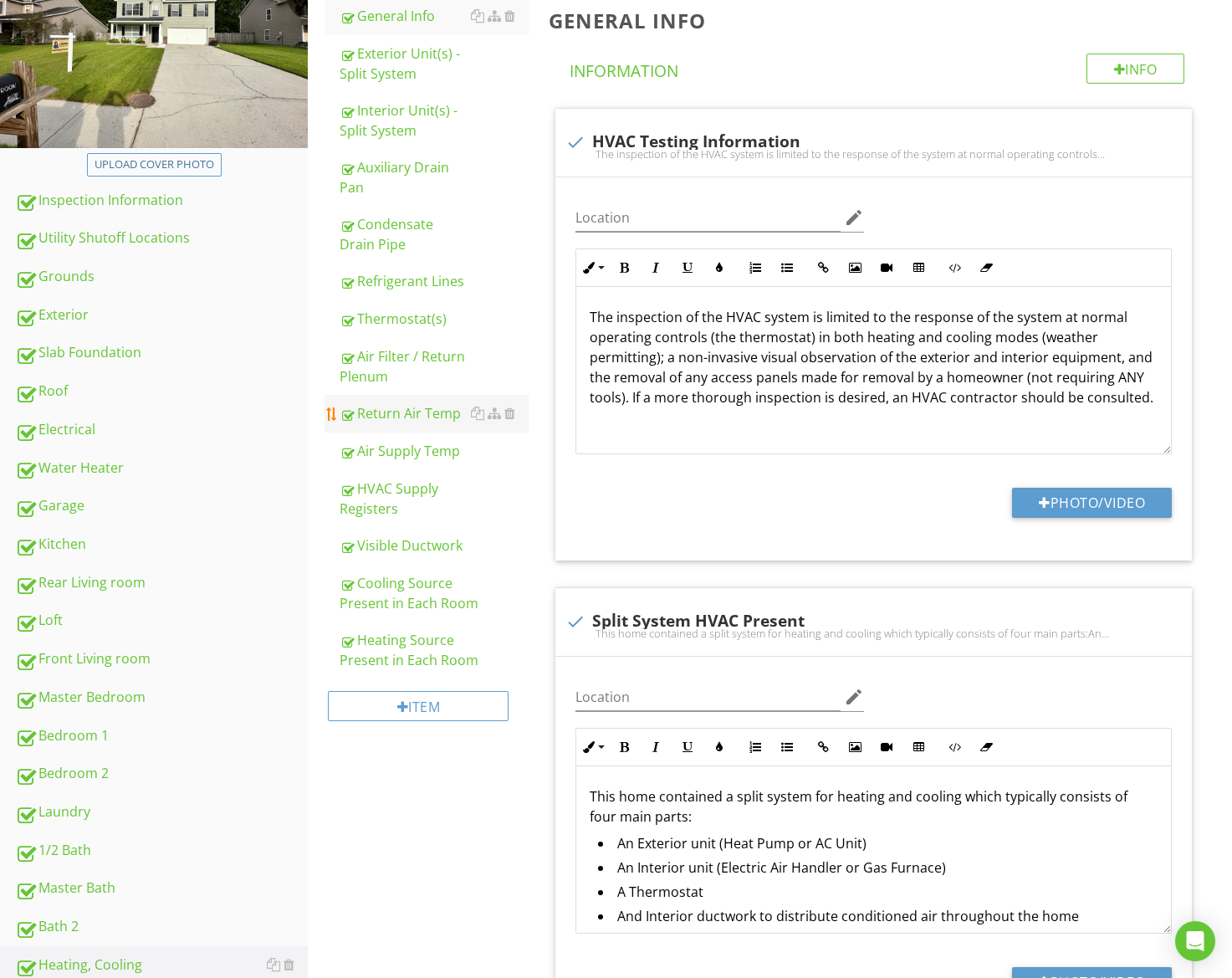
scroll to position [250, 0]
click at [428, 415] on div "Return Air Temp" at bounding box center [434, 414] width 189 height 20
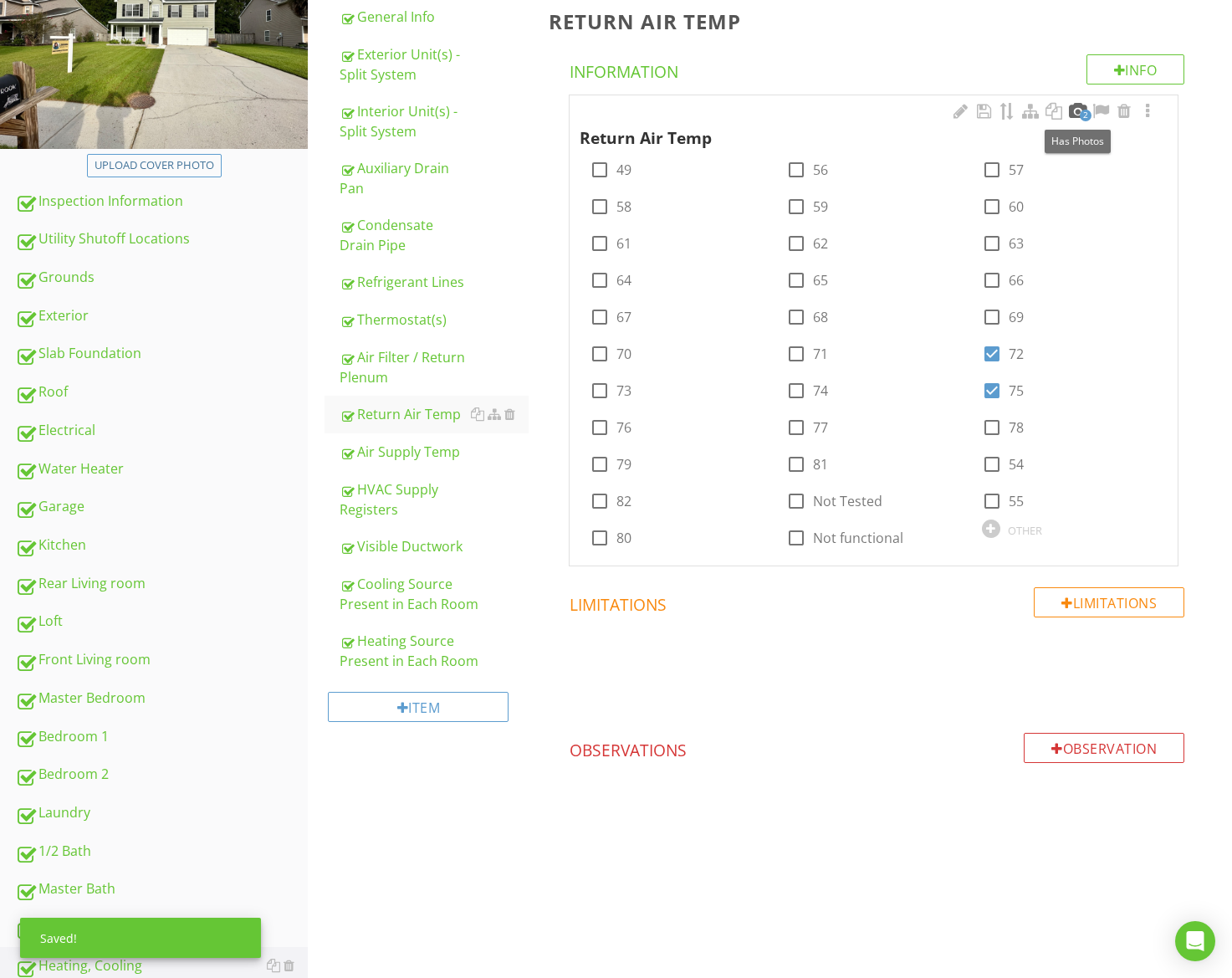
click at [1072, 110] on div at bounding box center [1077, 111] width 20 height 17
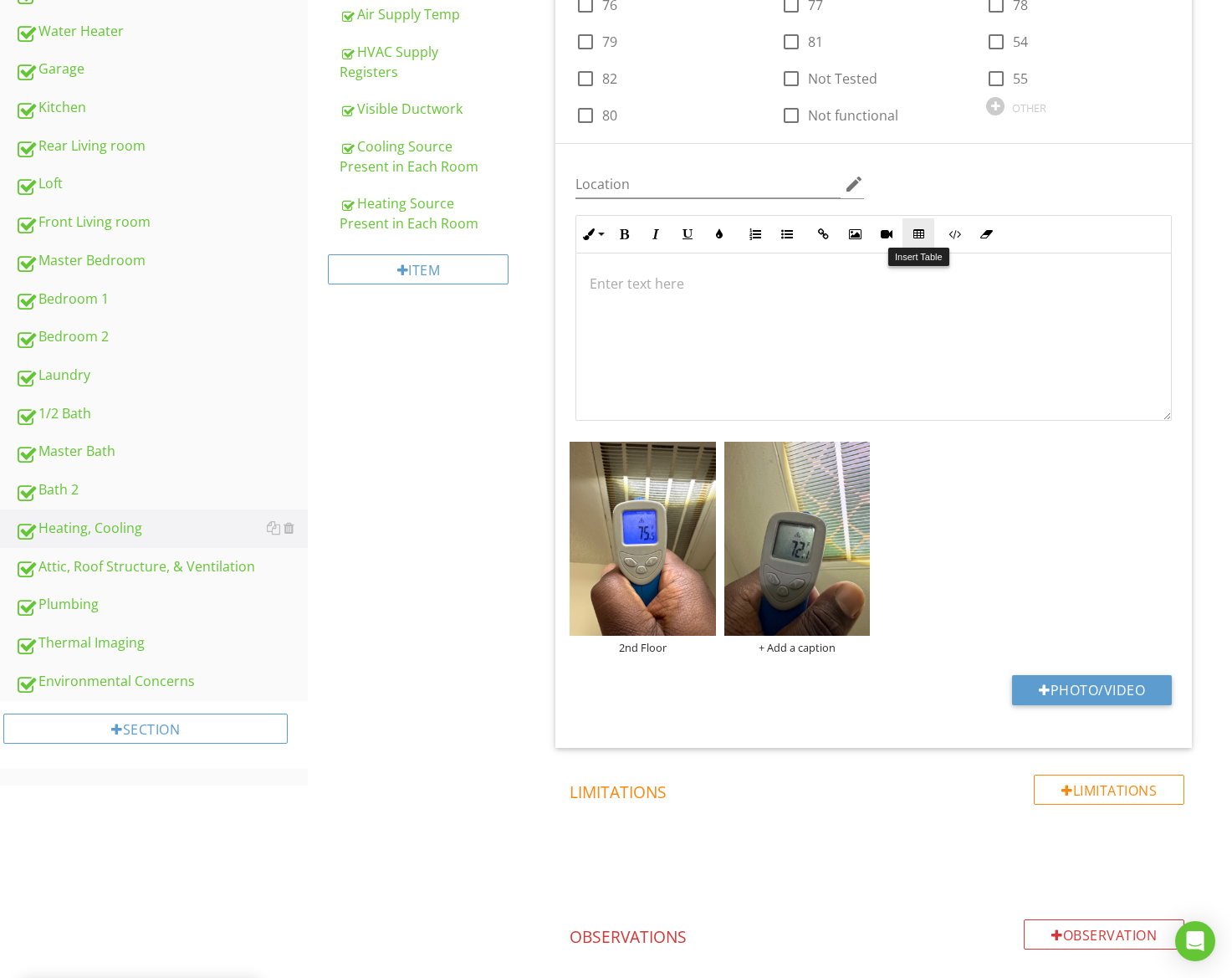
scroll to position [732, 0]
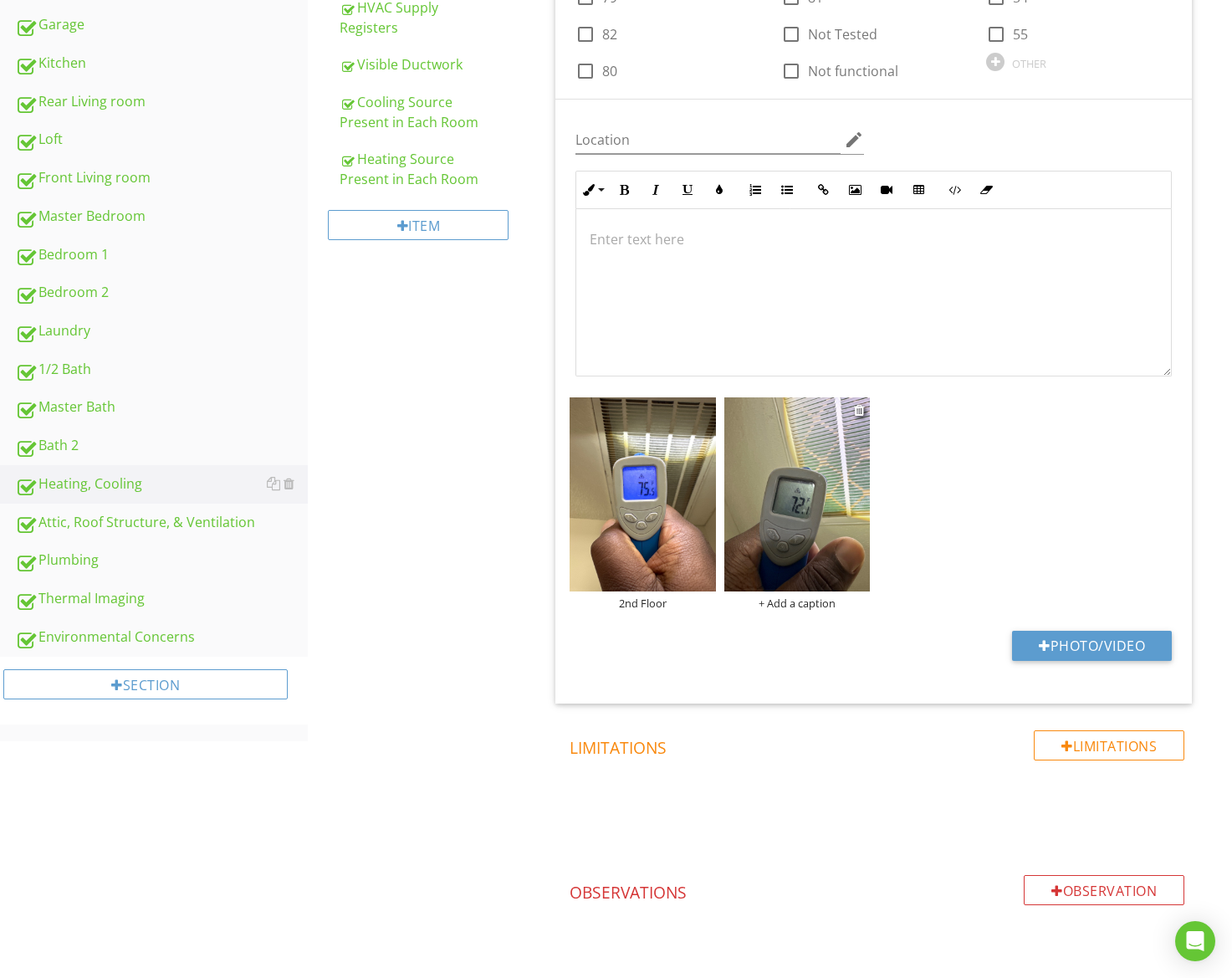
click at [826, 605] on div "+ Add a caption" at bounding box center [797, 603] width 146 height 13
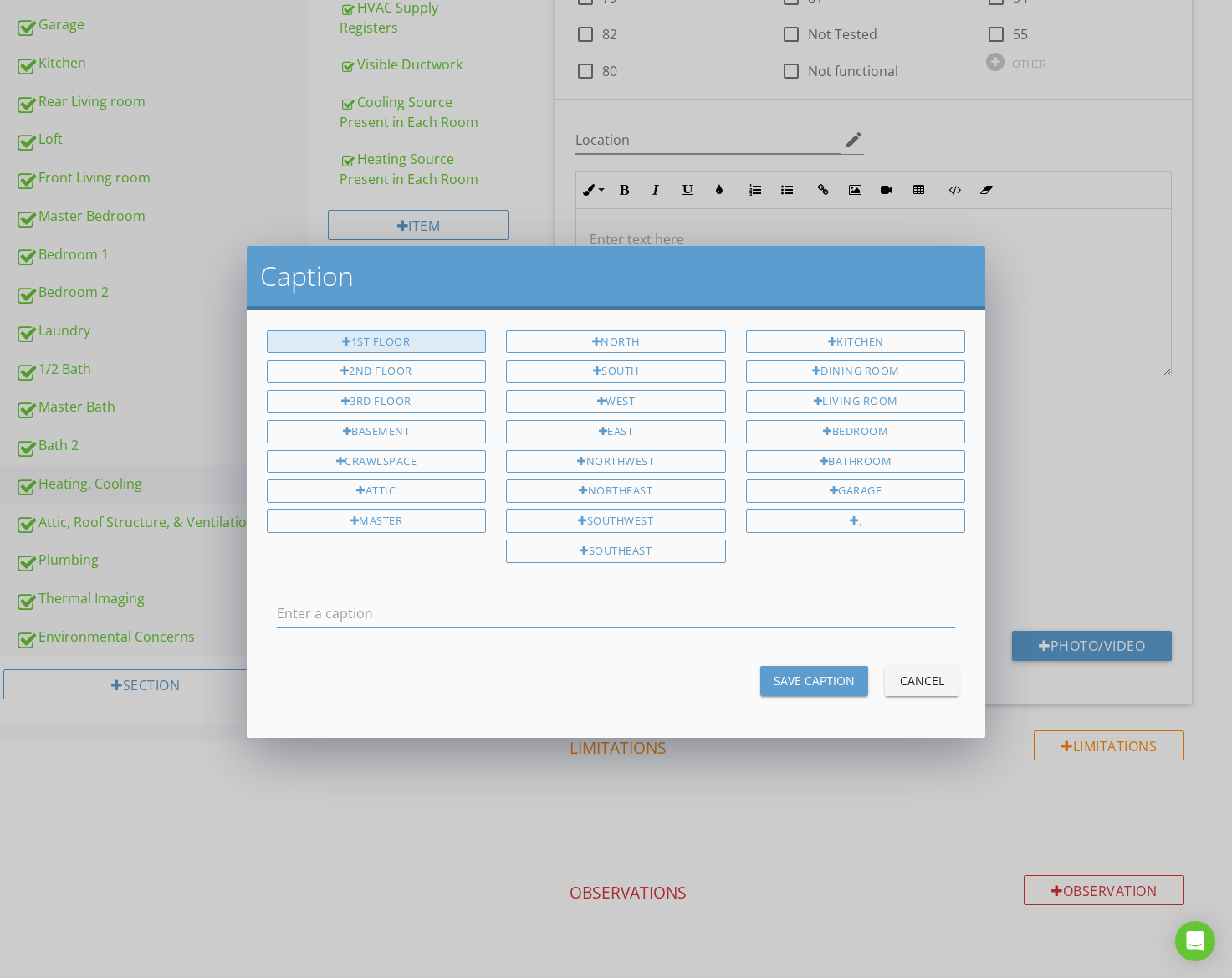
click at [413, 341] on div "1st Floor" at bounding box center [376, 342] width 220 height 24
type input "1st Floor"
click at [841, 680] on div "Save Caption" at bounding box center [814, 681] width 81 height 18
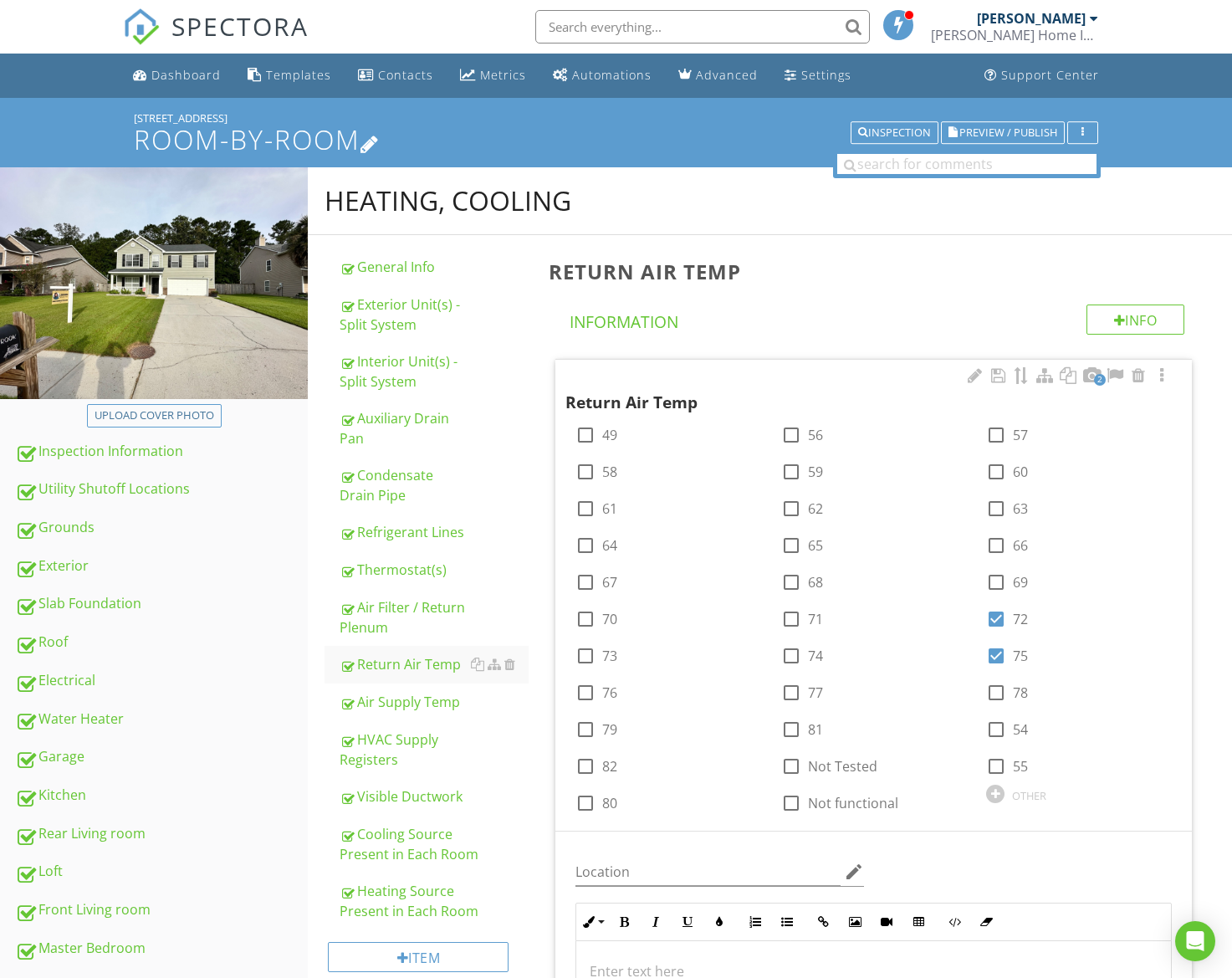
scroll to position [0, 0]
click at [966, 137] on span "Preview / Publish" at bounding box center [1008, 132] width 98 height 11
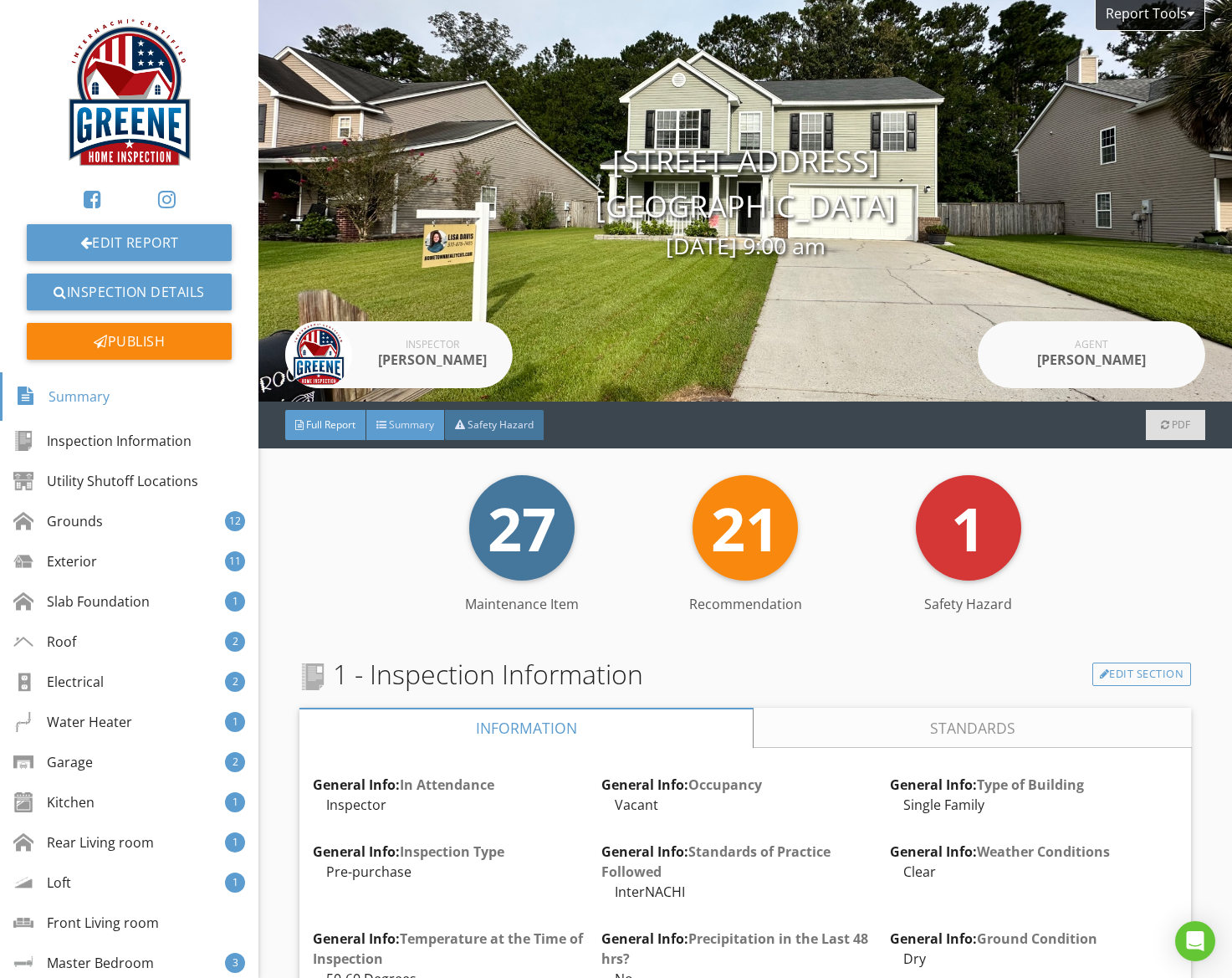
click at [425, 422] on span "Summary" at bounding box center [412, 425] width 45 height 14
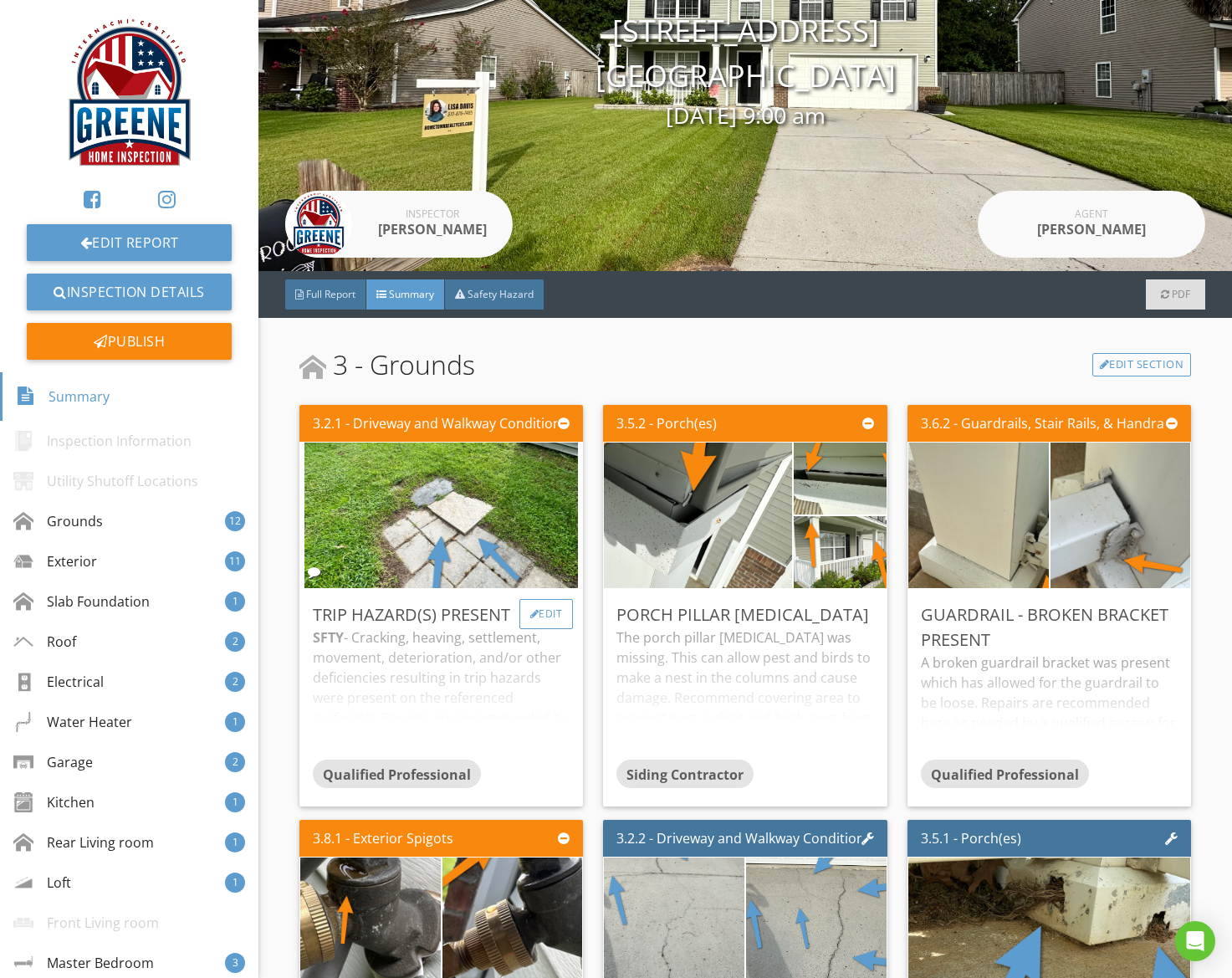
scroll to position [132, 0]
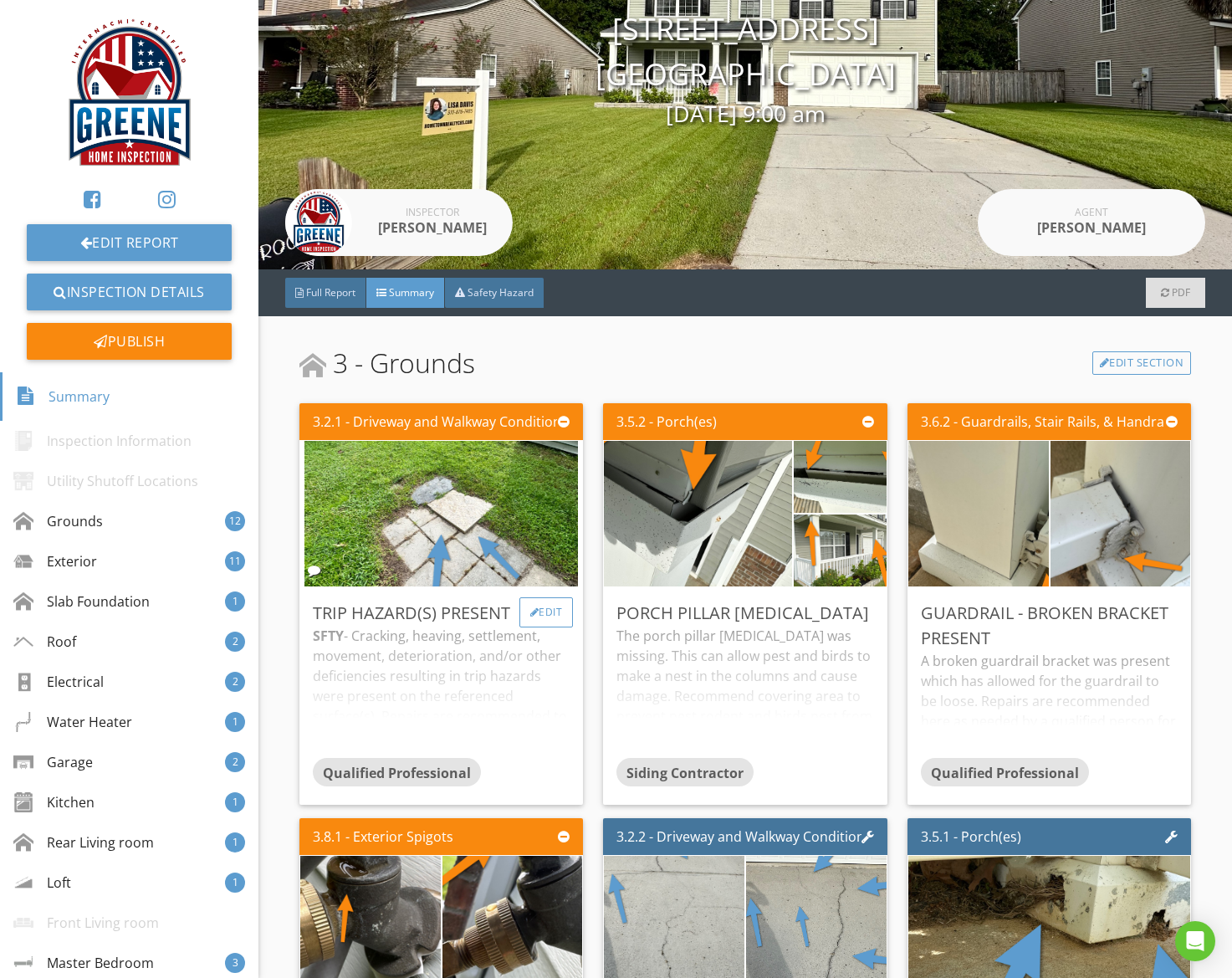
click at [538, 611] on div "Edit" at bounding box center [547, 612] width 55 height 30
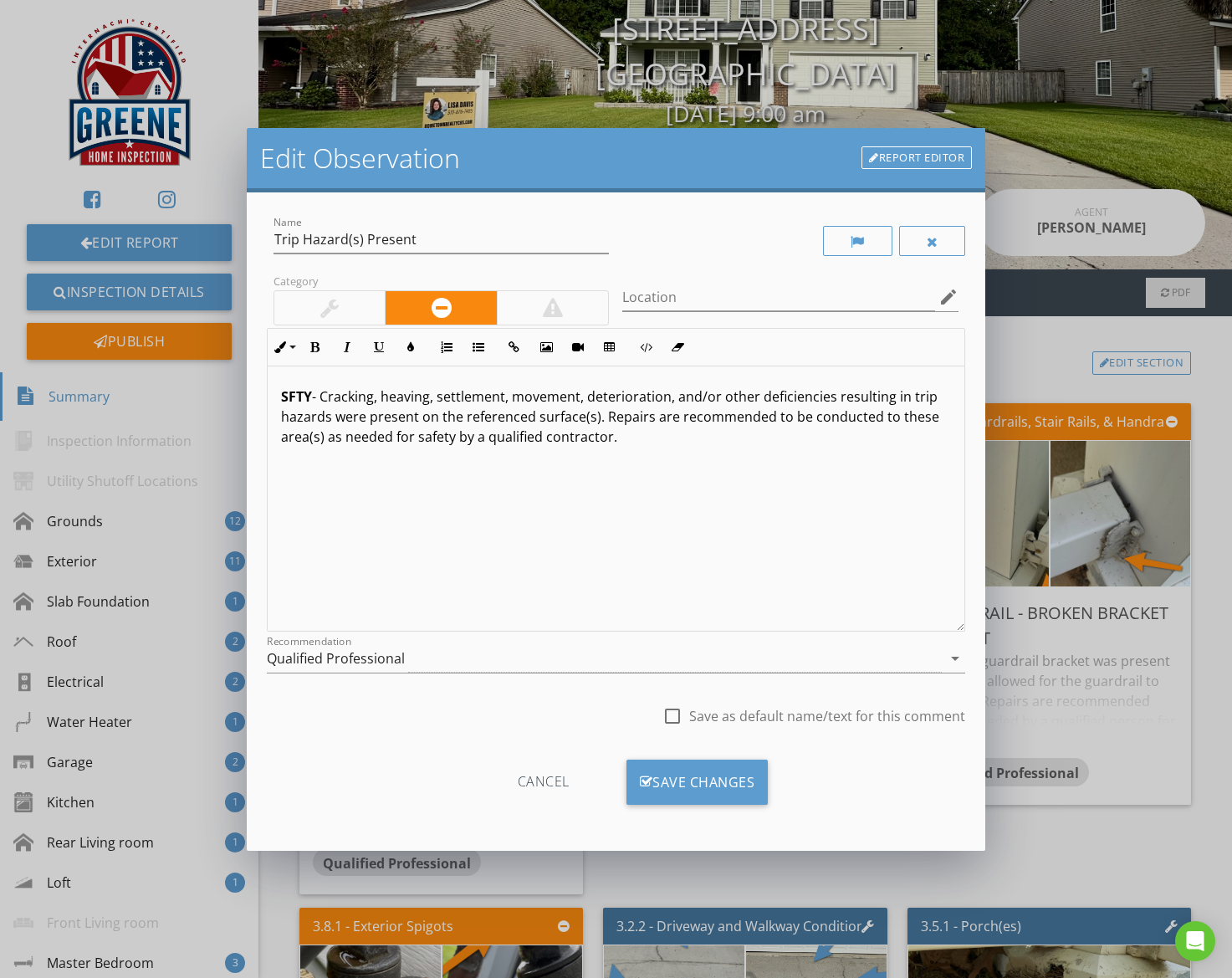
click at [389, 665] on div "Qualified Professional" at bounding box center [336, 659] width 138 height 15
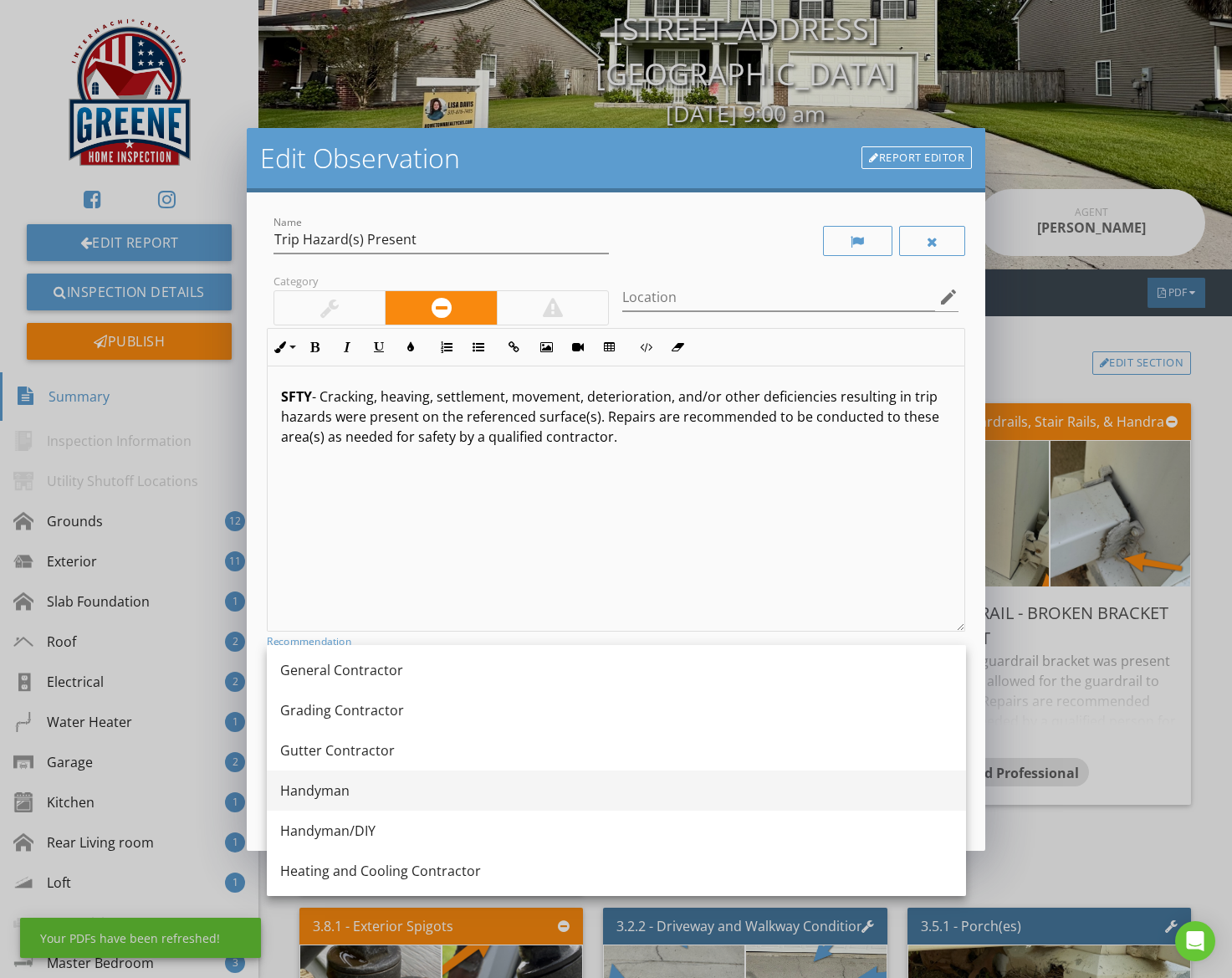
scroll to position [985, 0]
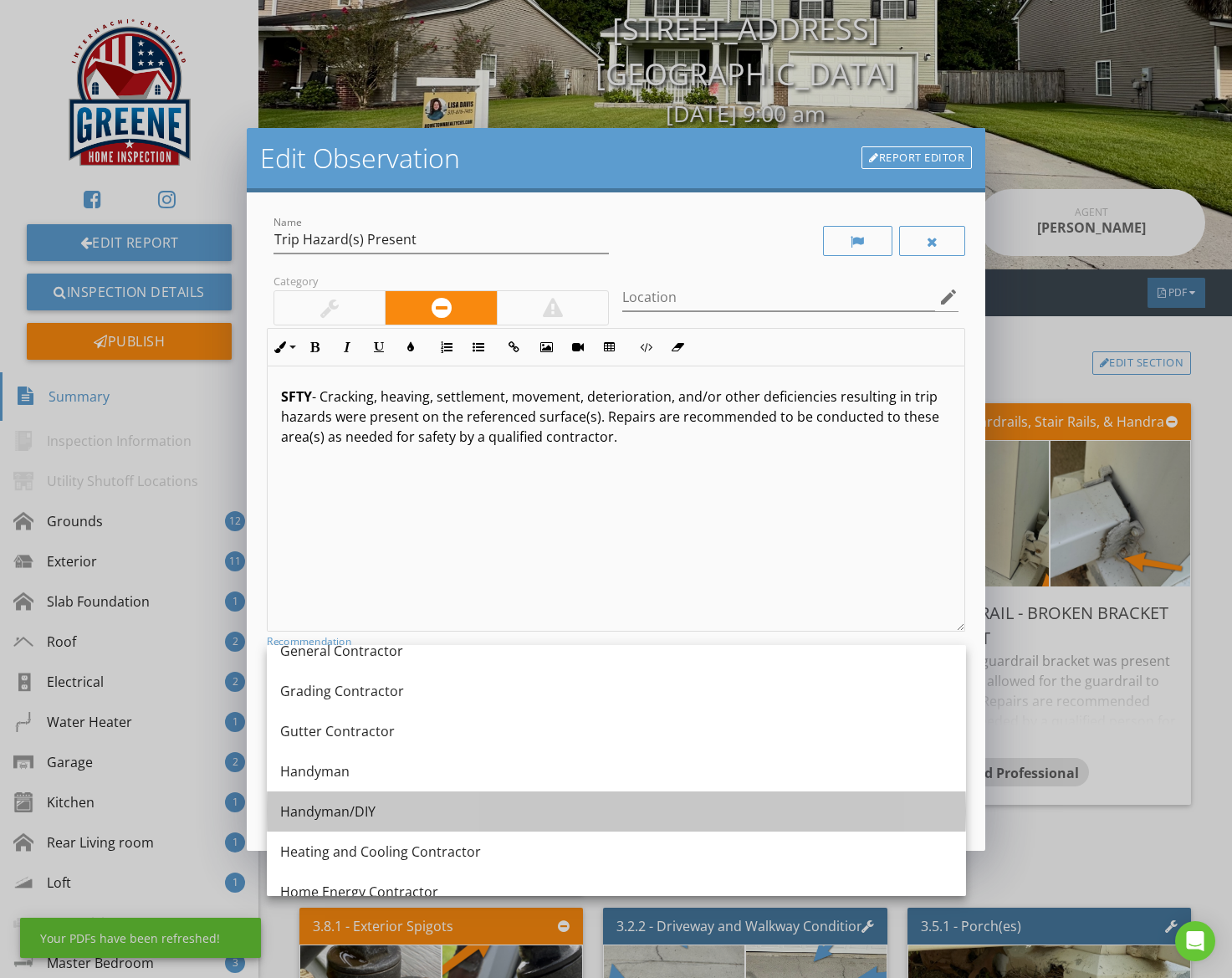
click at [387, 801] on div "Handyman/DIY" at bounding box center [616, 812] width 673 height 40
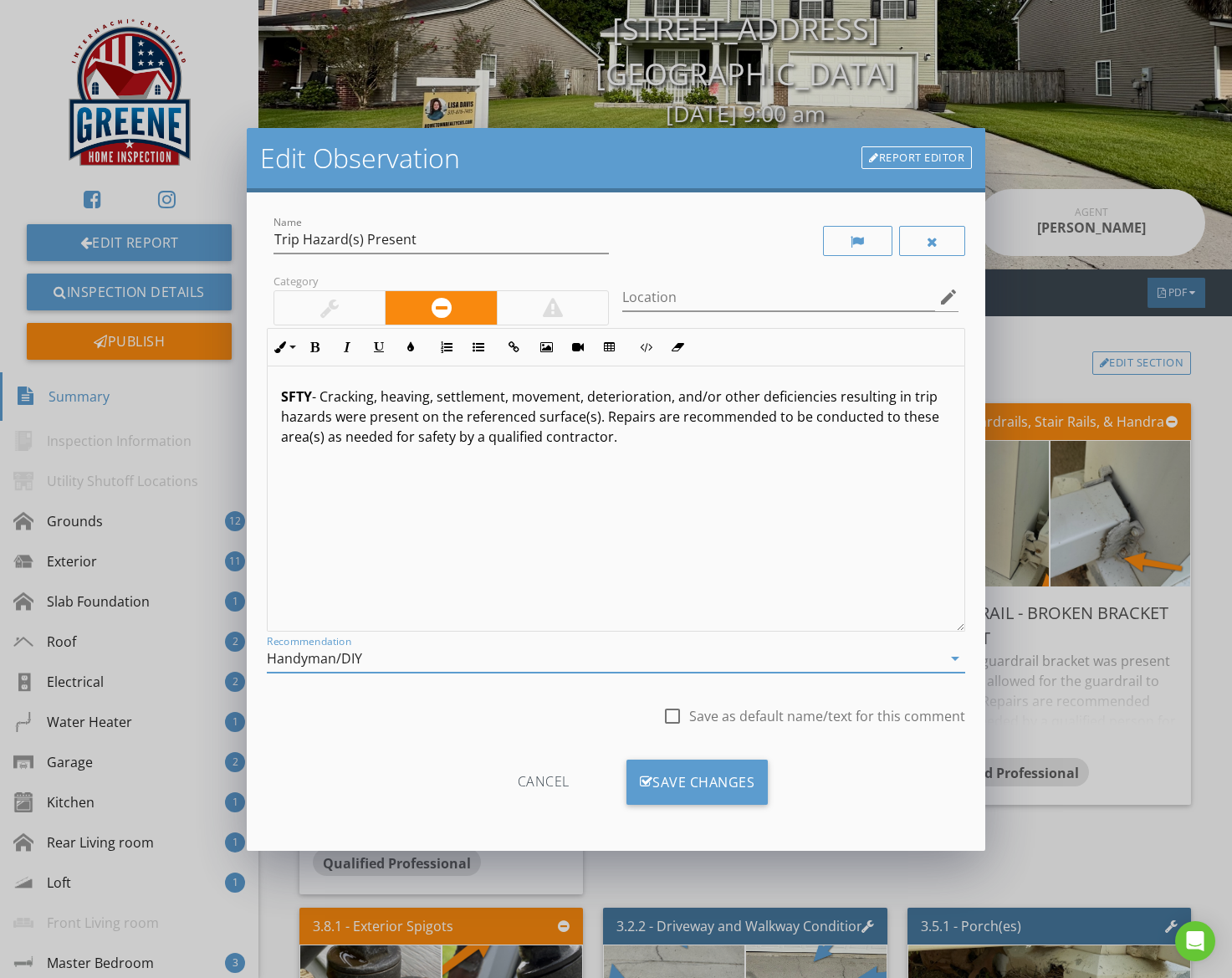
click at [355, 309] on div at bounding box center [330, 308] width 111 height 34
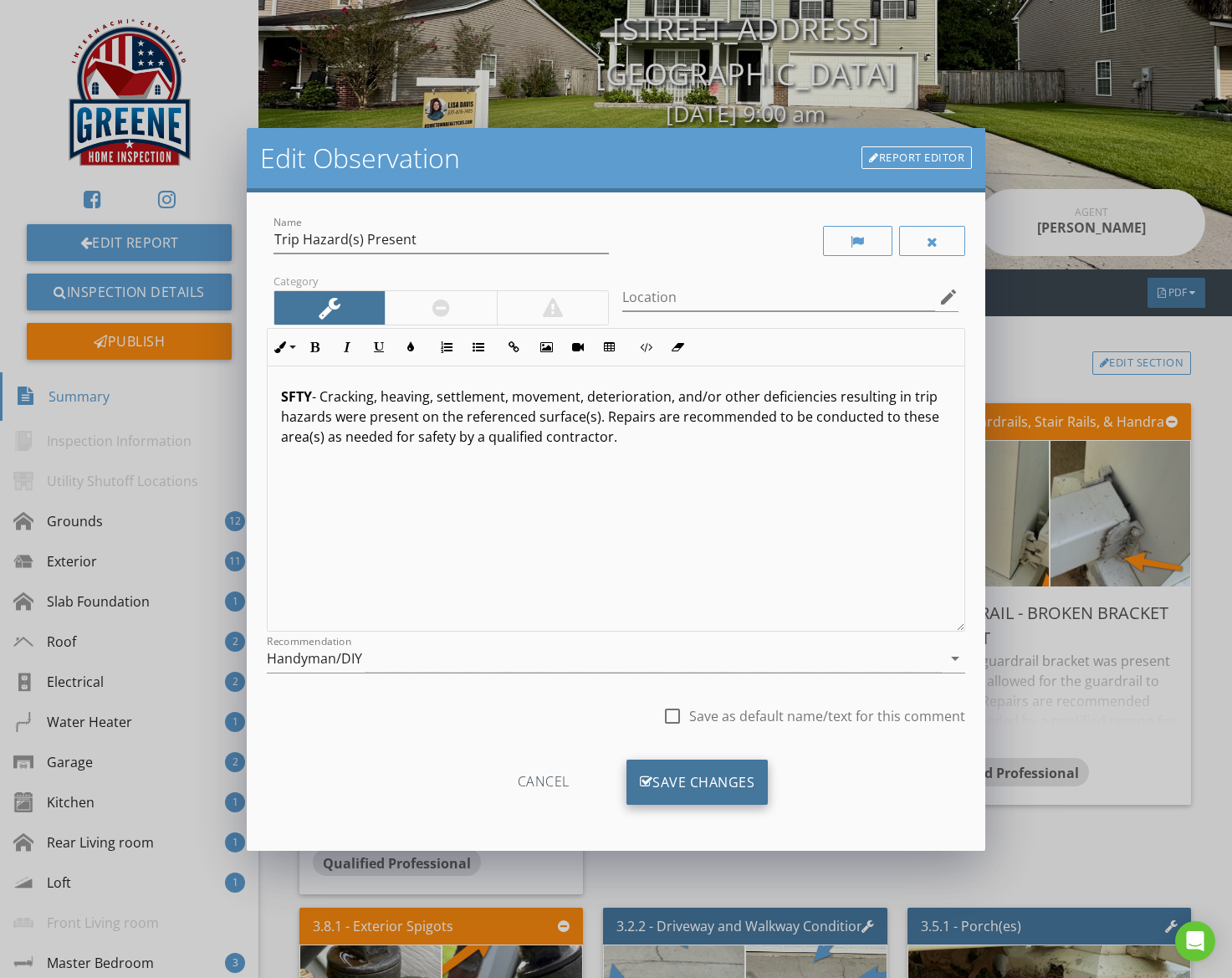
click at [673, 785] on div "Save Changes" at bounding box center [697, 783] width 142 height 45
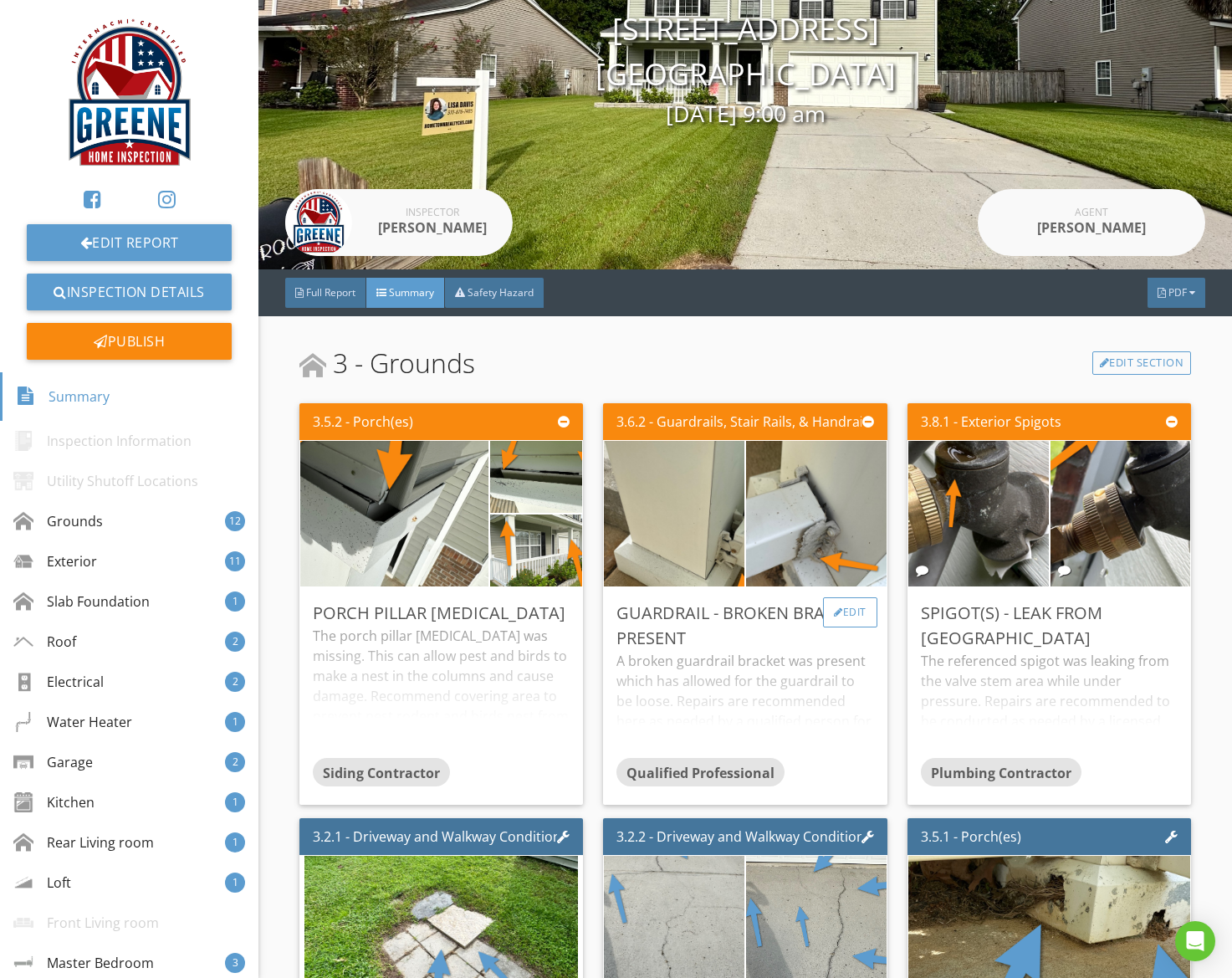
click at [849, 617] on div "Edit" at bounding box center [850, 612] width 55 height 30
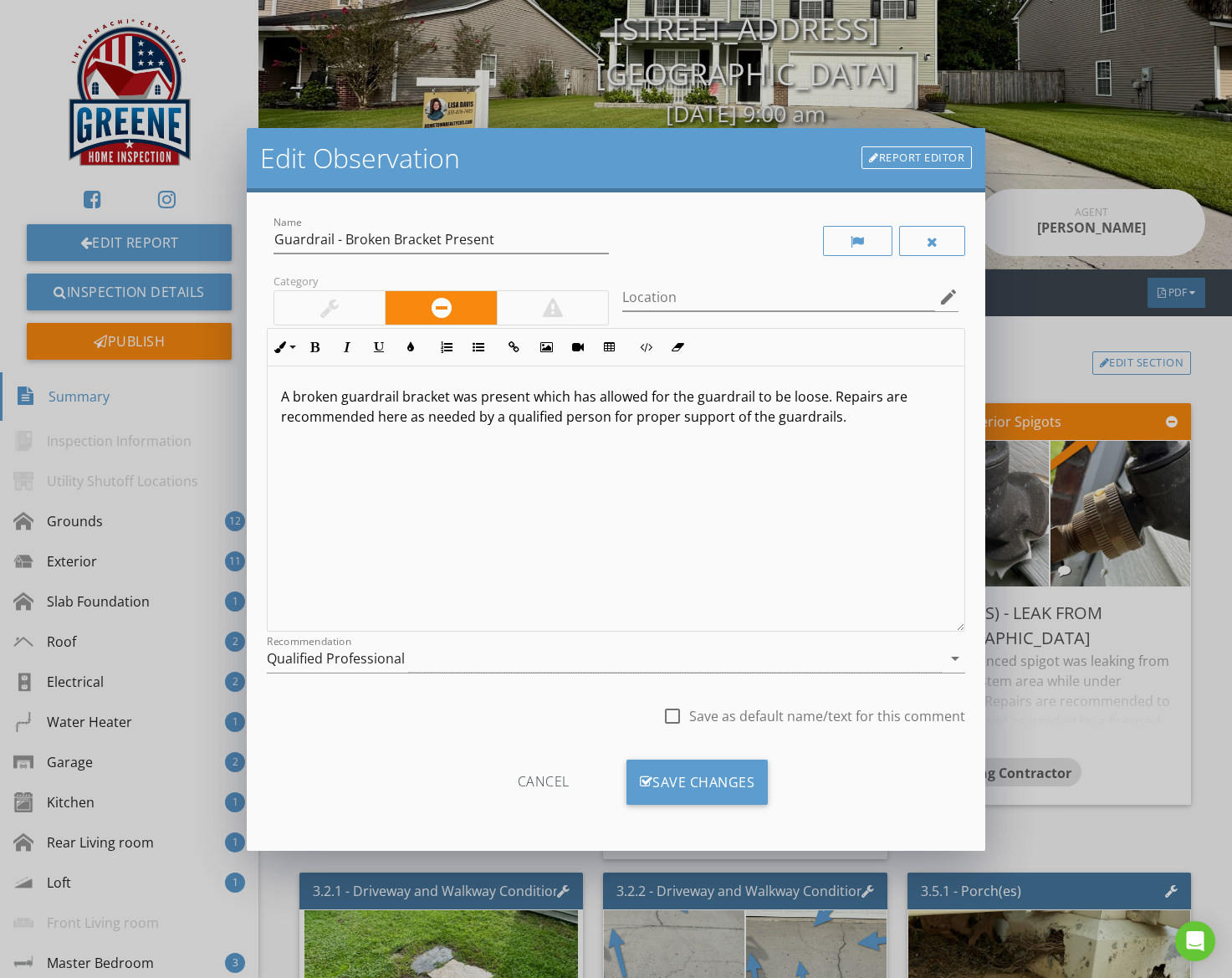
click at [502, 655] on div "Qualified Professional" at bounding box center [605, 659] width 676 height 28
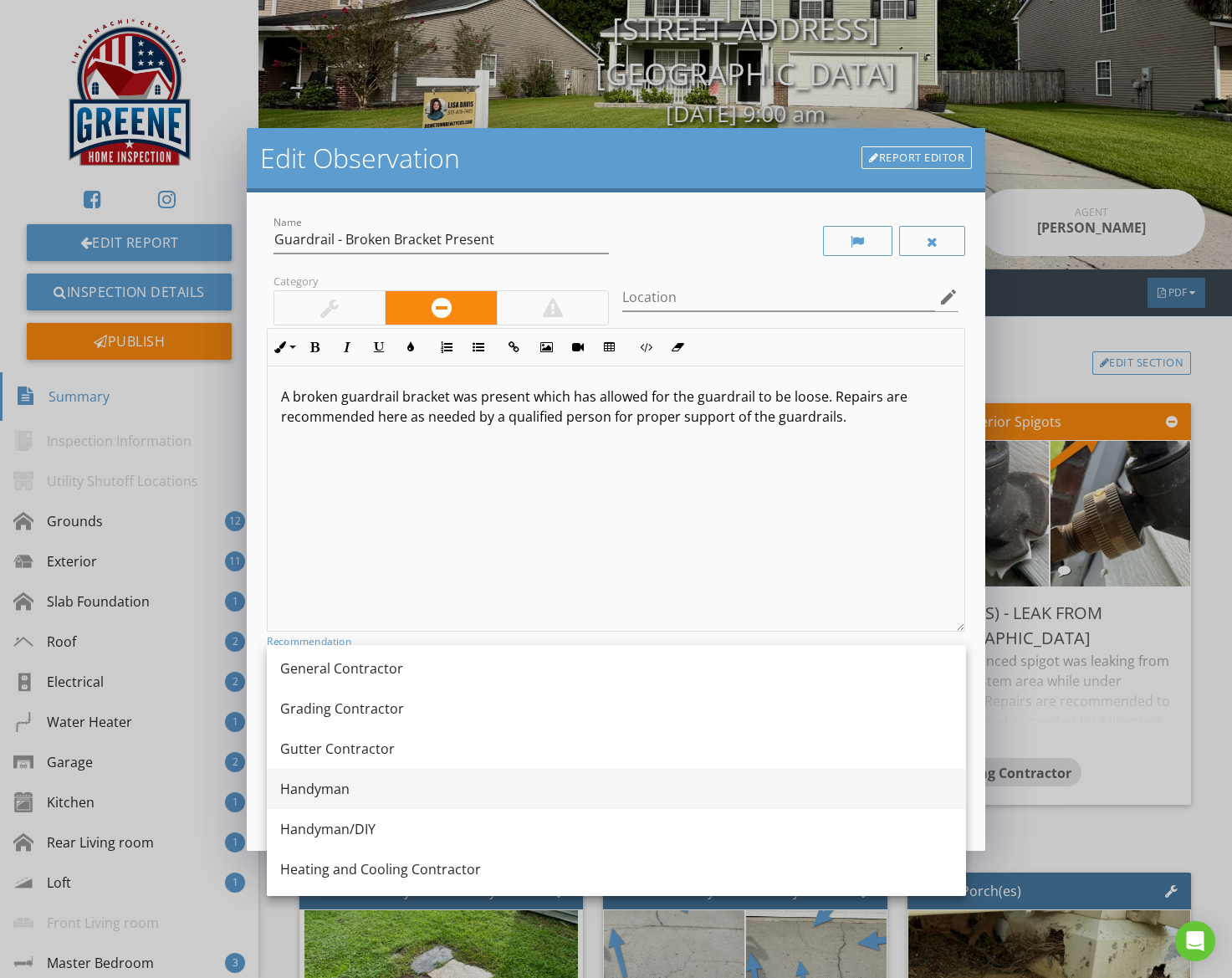
scroll to position [966, 0]
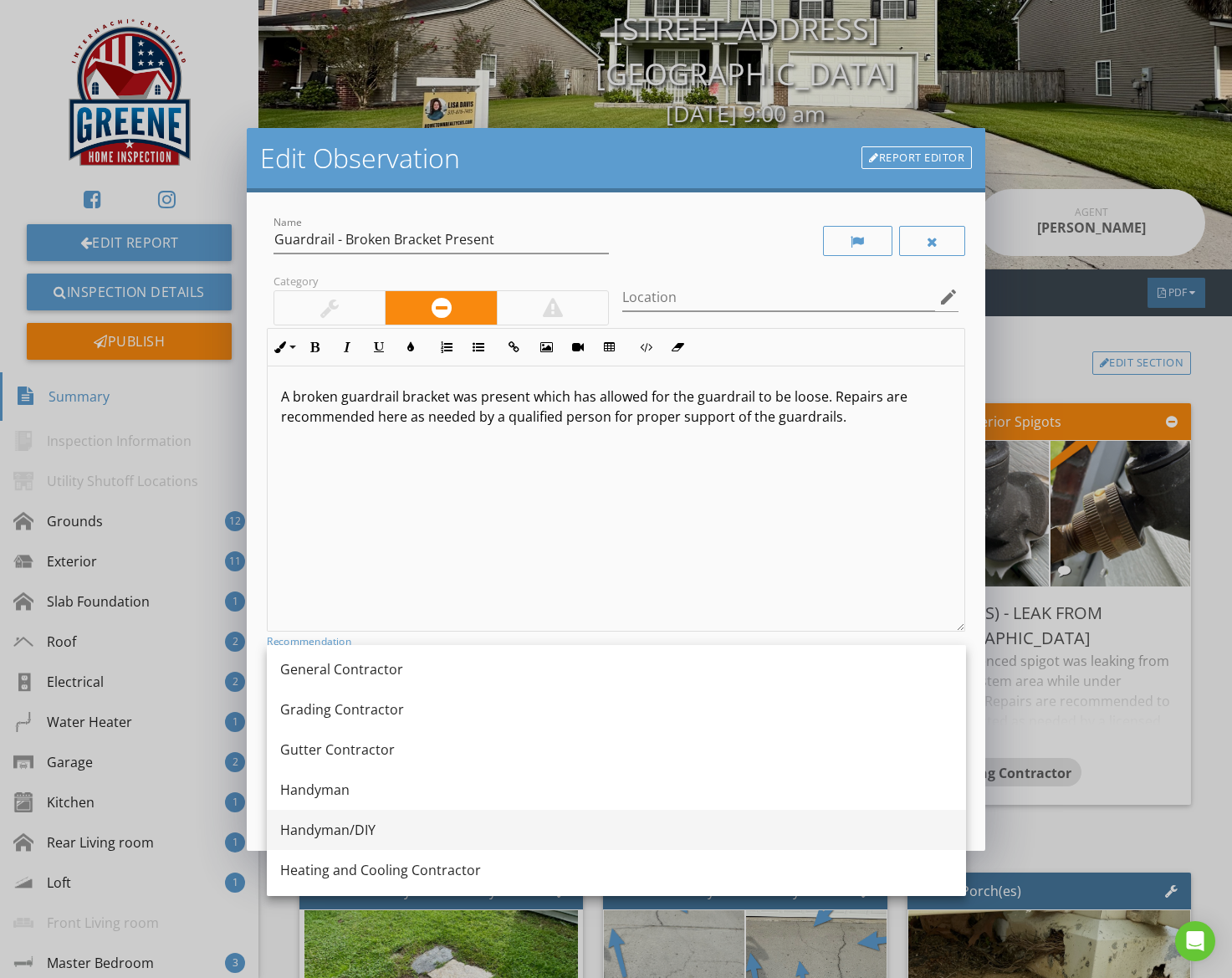
click at [358, 830] on div "Handyman/DIY" at bounding box center [616, 830] width 673 height 20
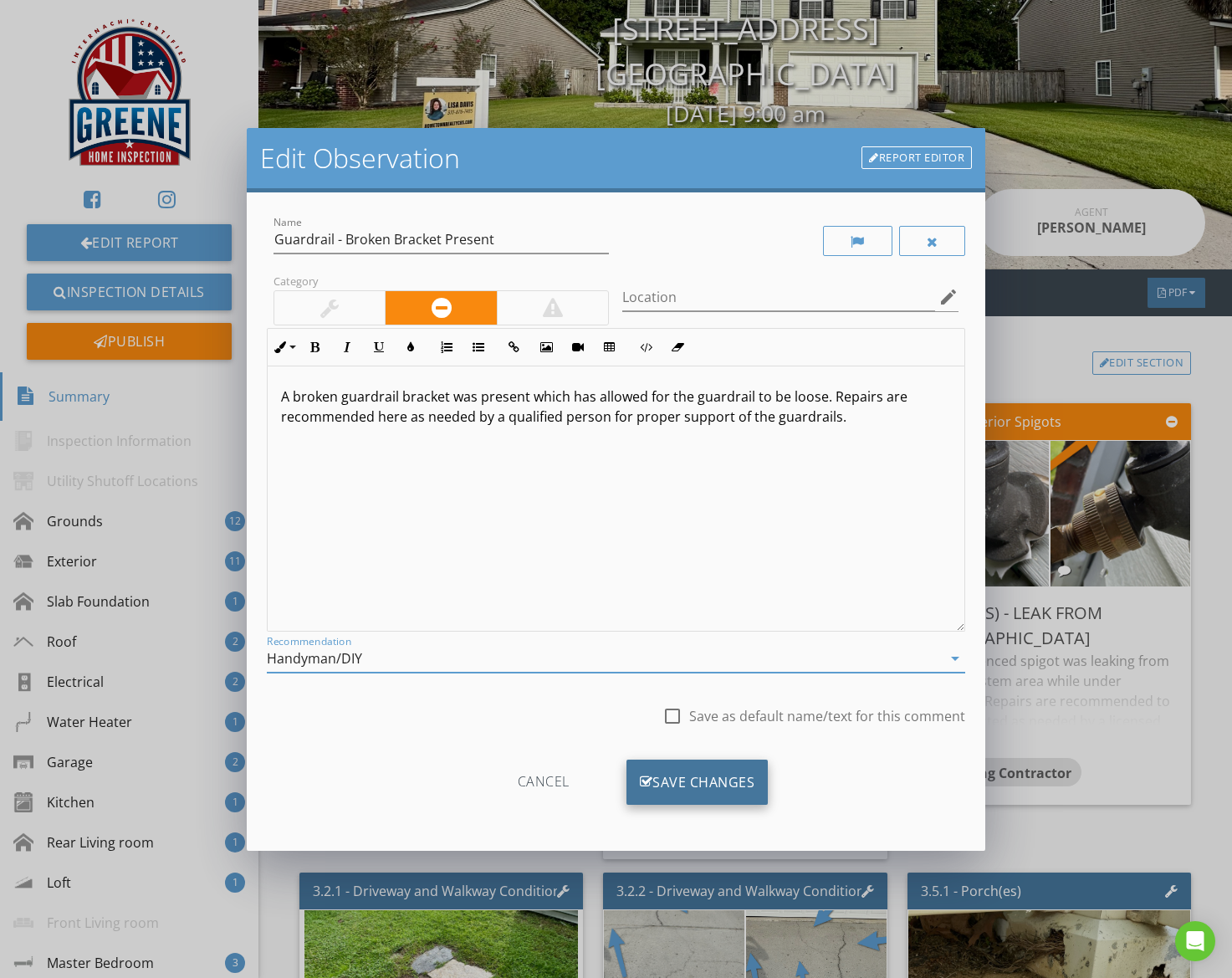
click at [669, 775] on div "Save Changes" at bounding box center [697, 783] width 142 height 45
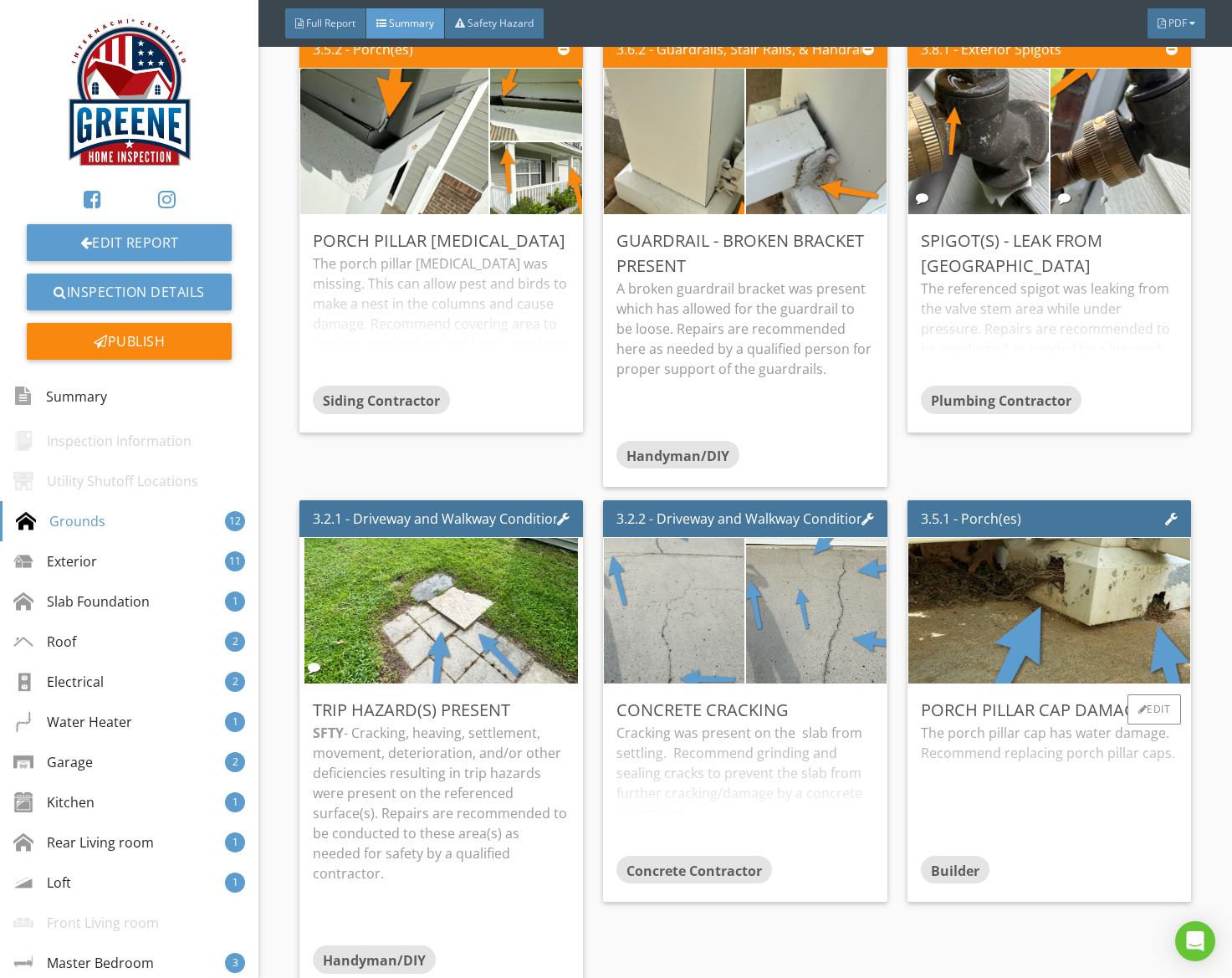
scroll to position [499, 0]
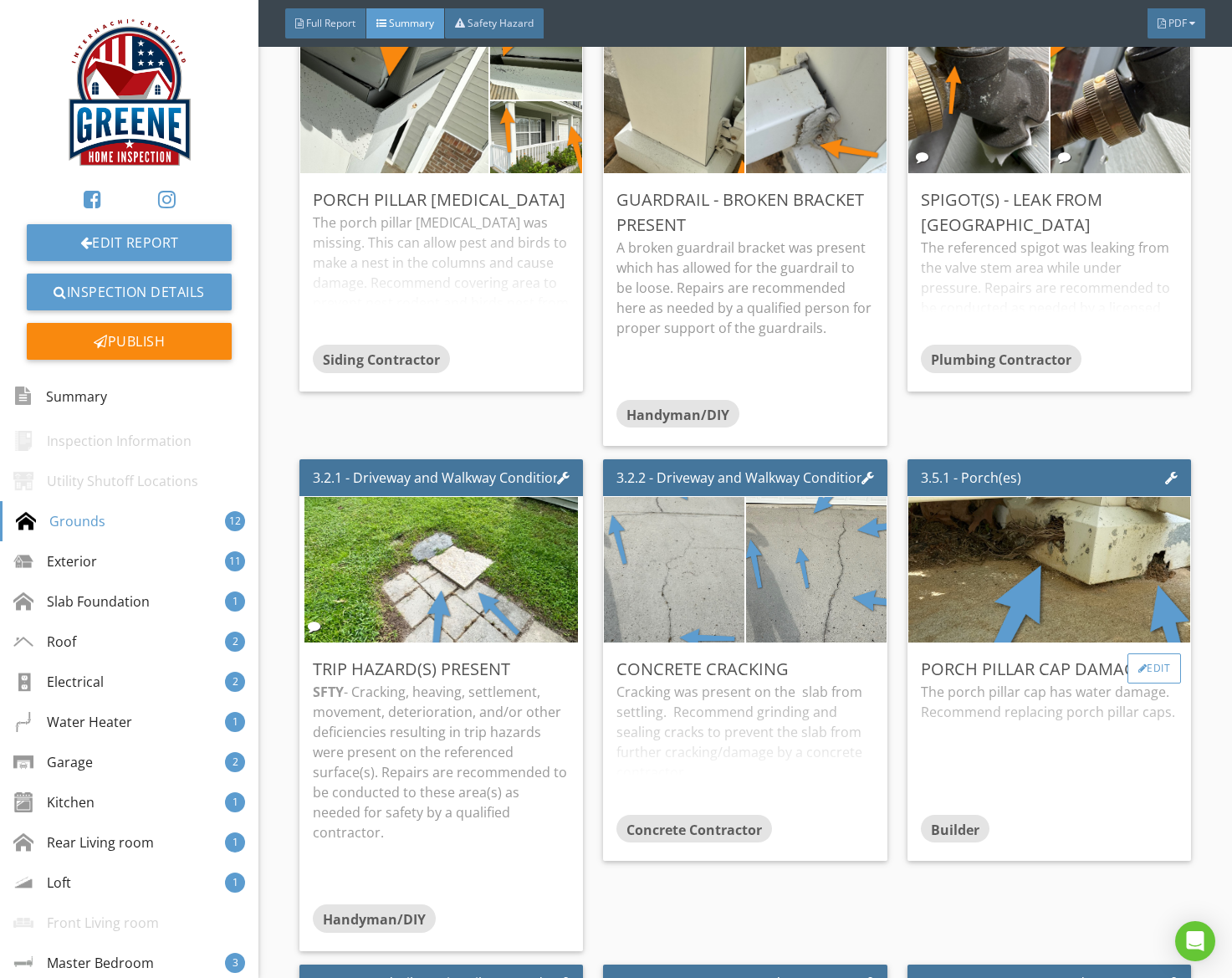
click at [1152, 671] on div "Edit" at bounding box center [1155, 669] width 55 height 30
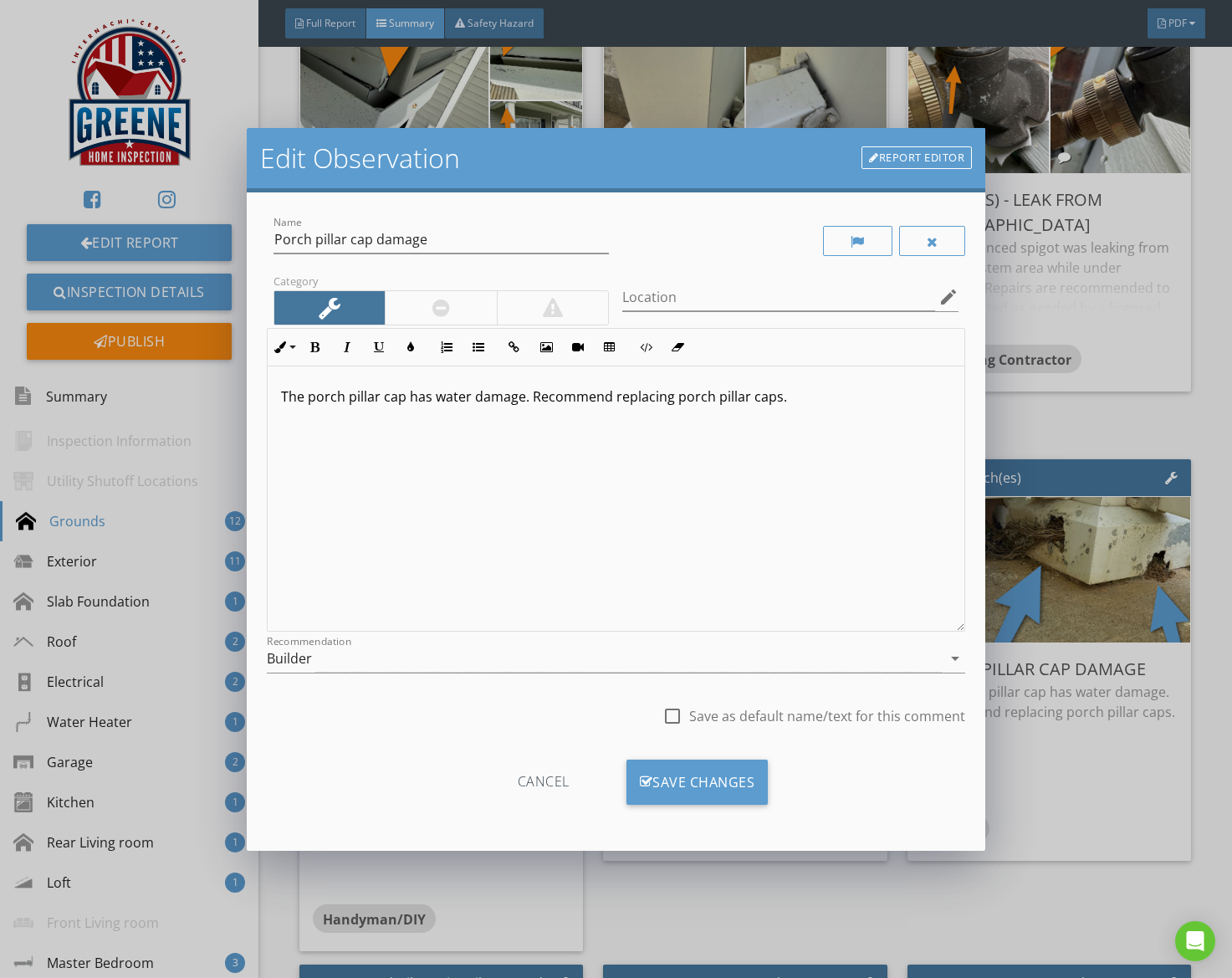
click at [541, 663] on div "Builder" at bounding box center [605, 659] width 676 height 28
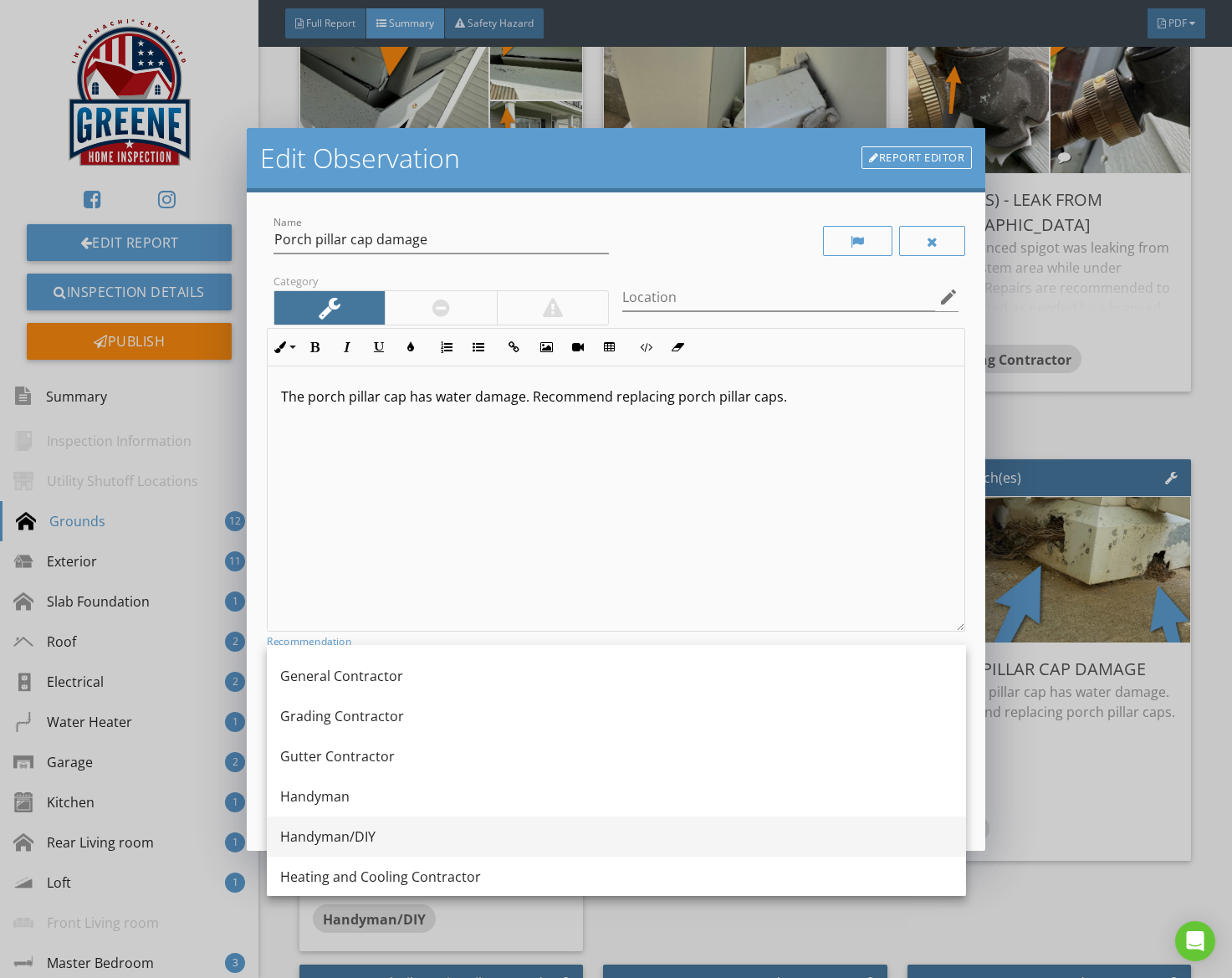
scroll to position [967, 0]
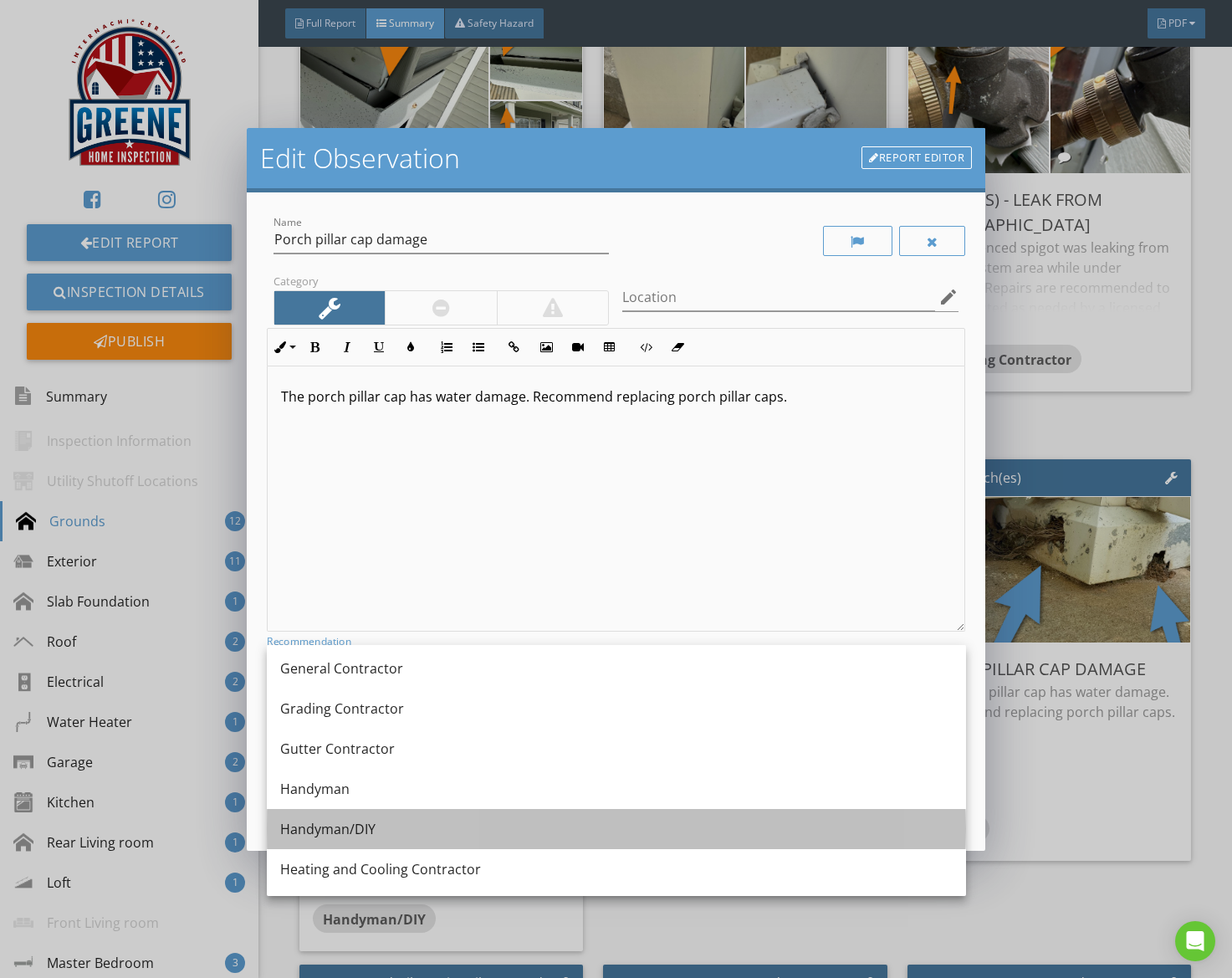
click at [376, 831] on div "Handyman/DIY" at bounding box center [616, 829] width 673 height 20
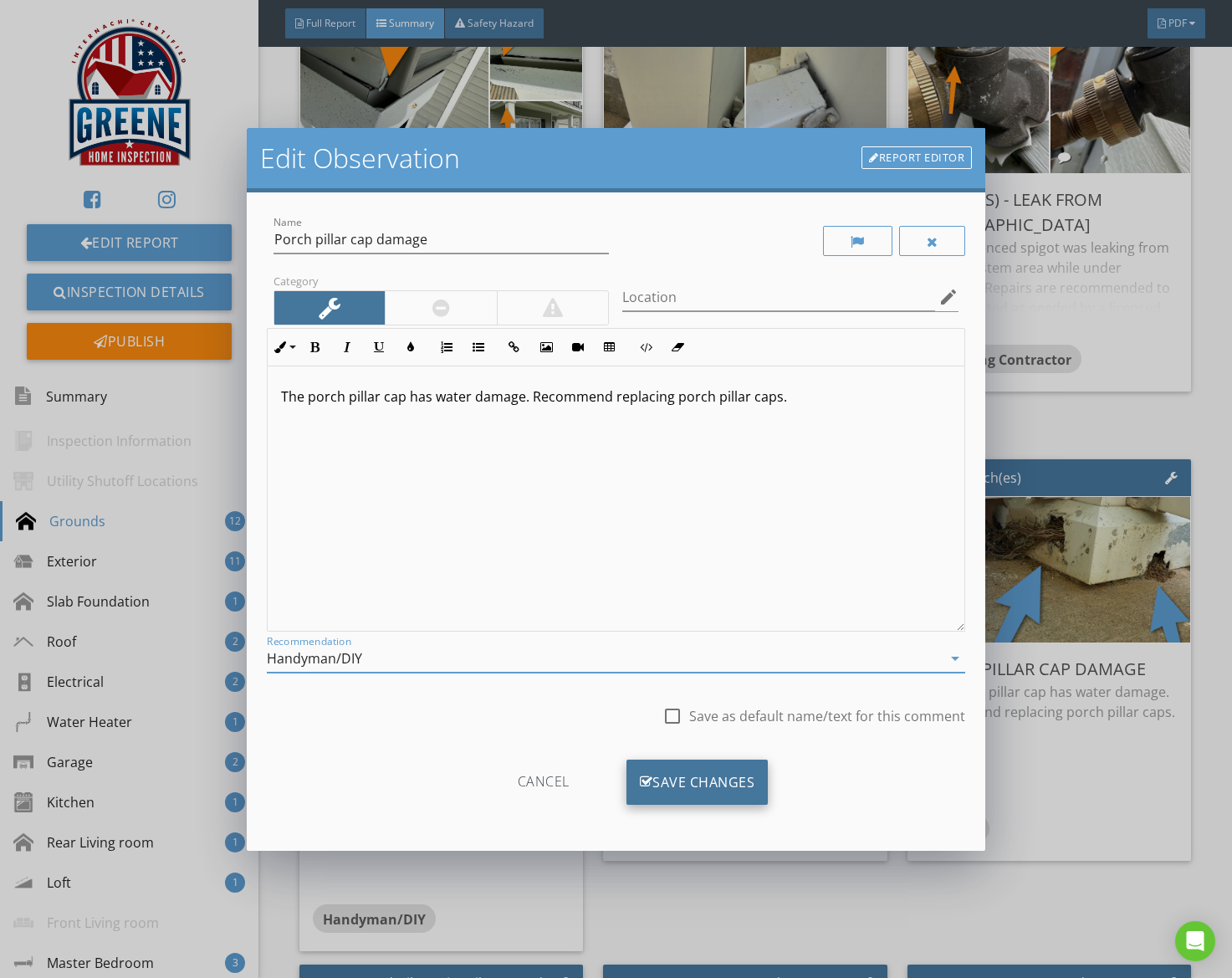
click at [675, 789] on div "Save Changes" at bounding box center [697, 783] width 142 height 45
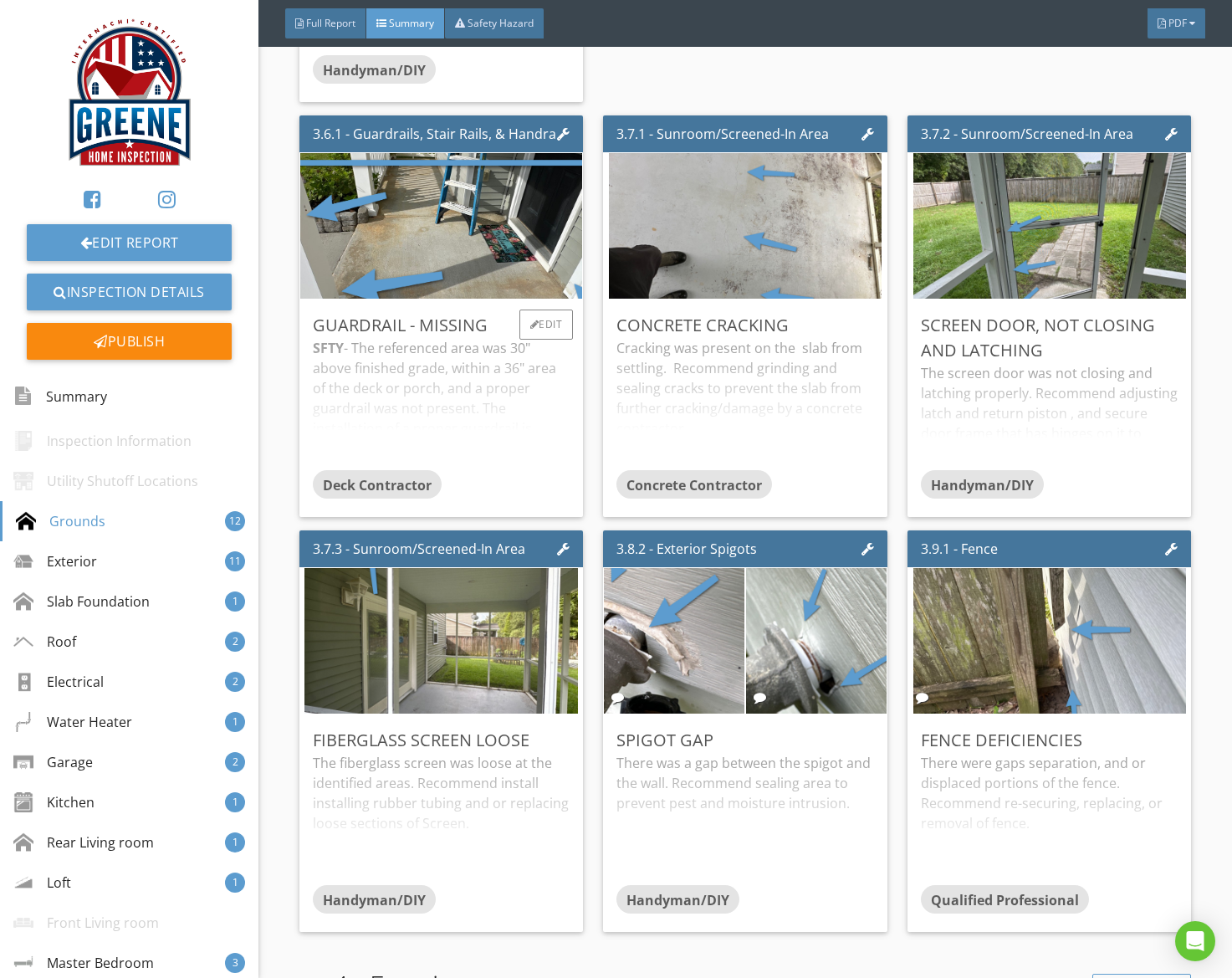
scroll to position [1350, 0]
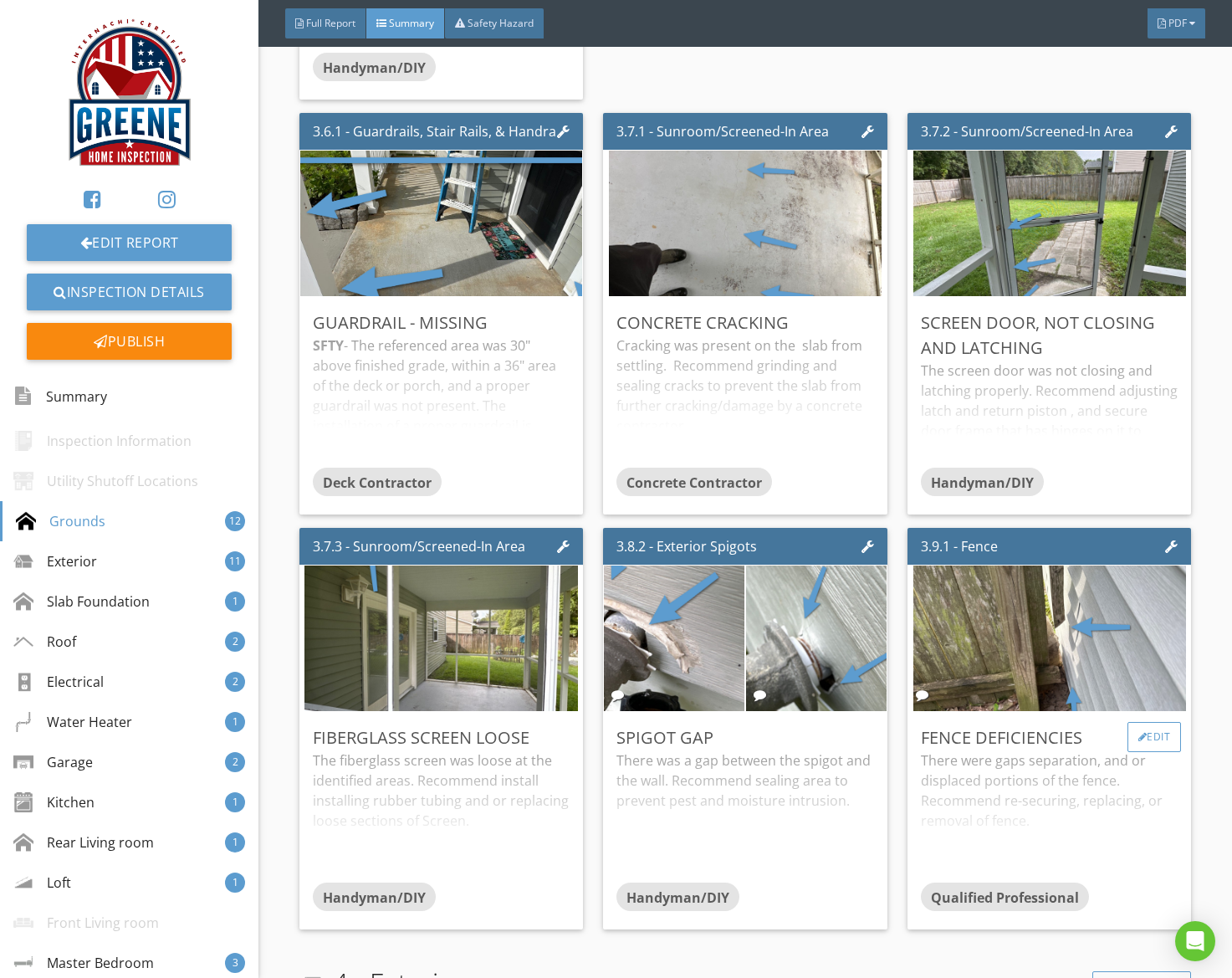
click at [1144, 732] on div at bounding box center [1143, 737] width 9 height 10
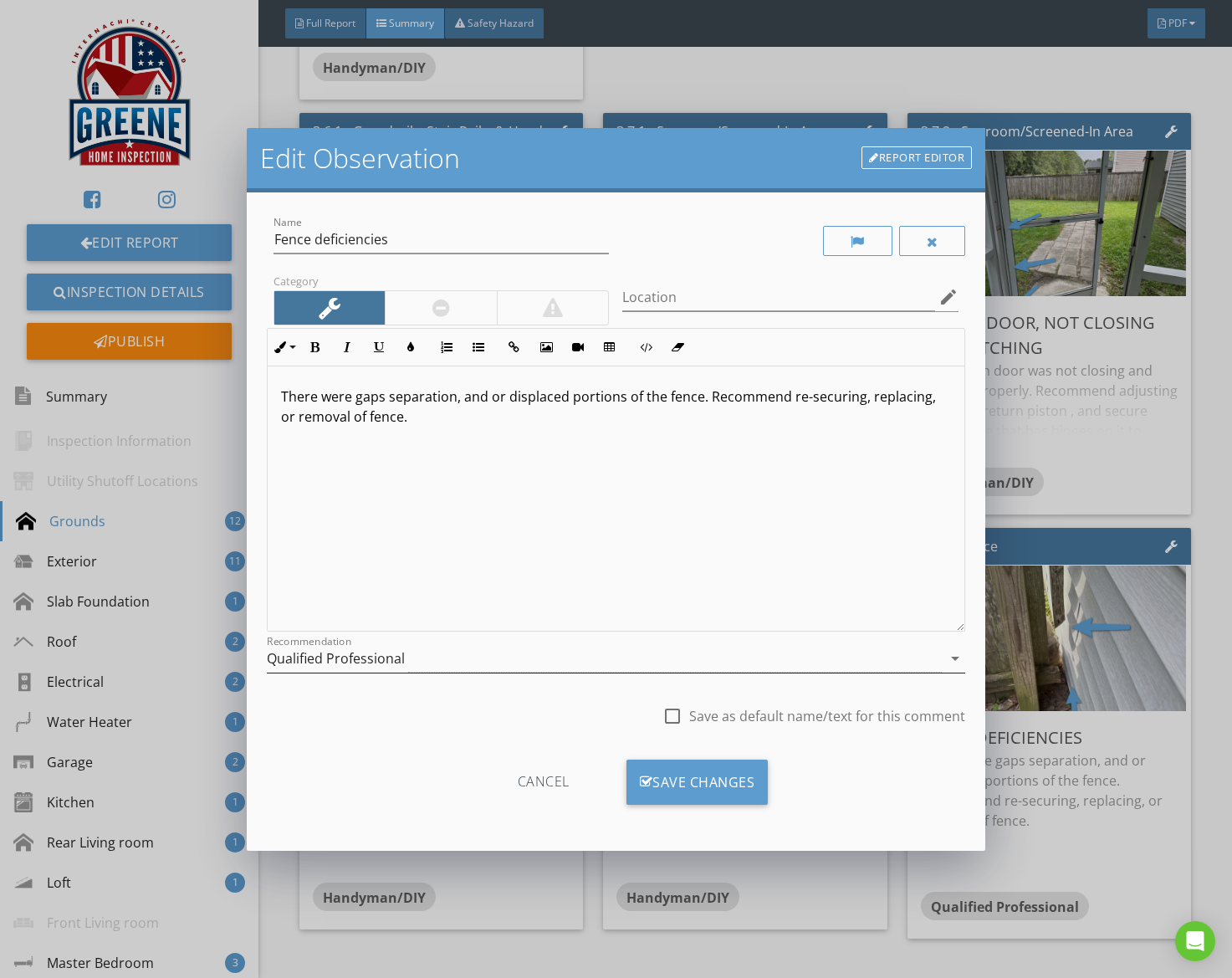
click at [493, 660] on div "Qualified Professional" at bounding box center [605, 659] width 676 height 28
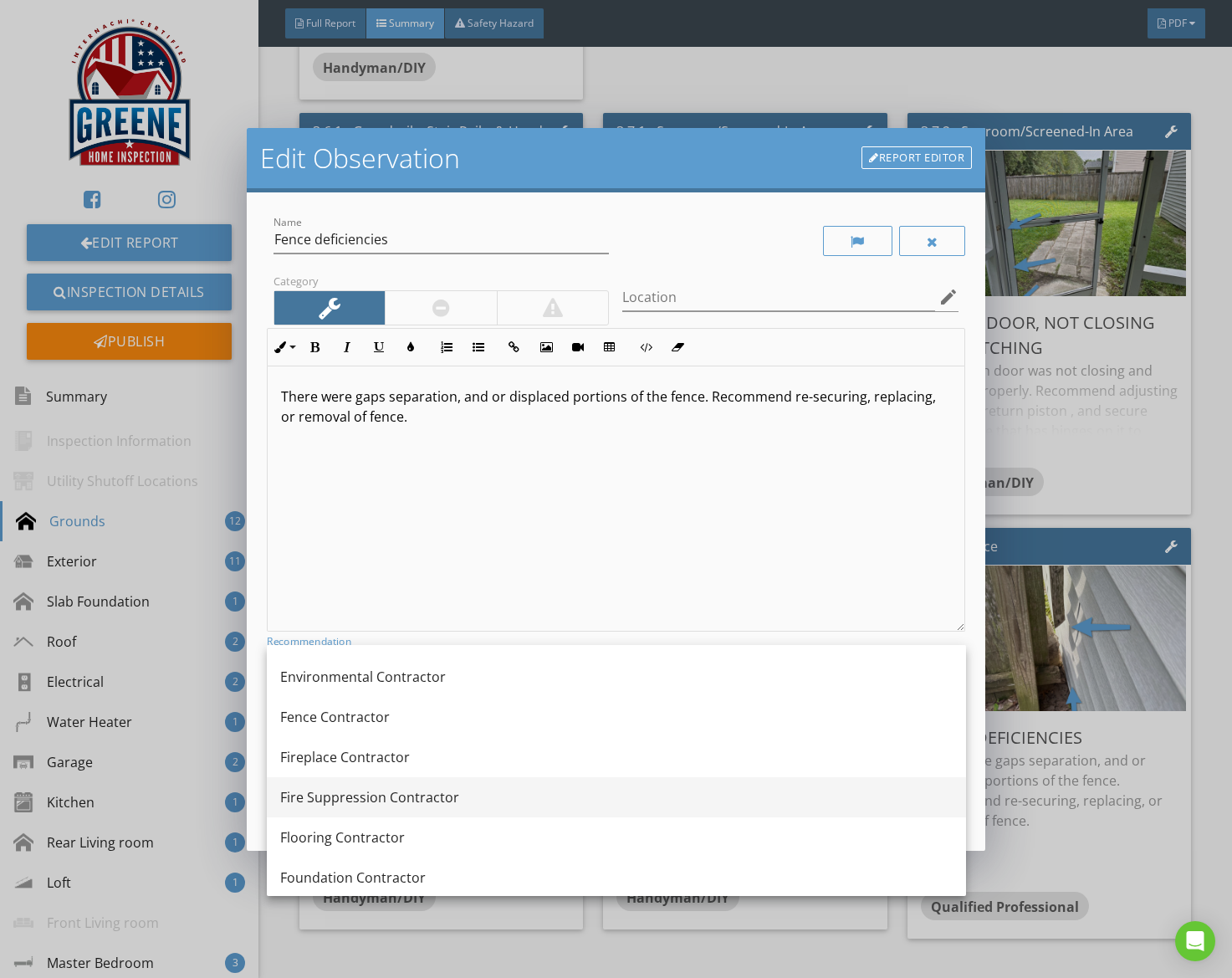
scroll to position [686, 0]
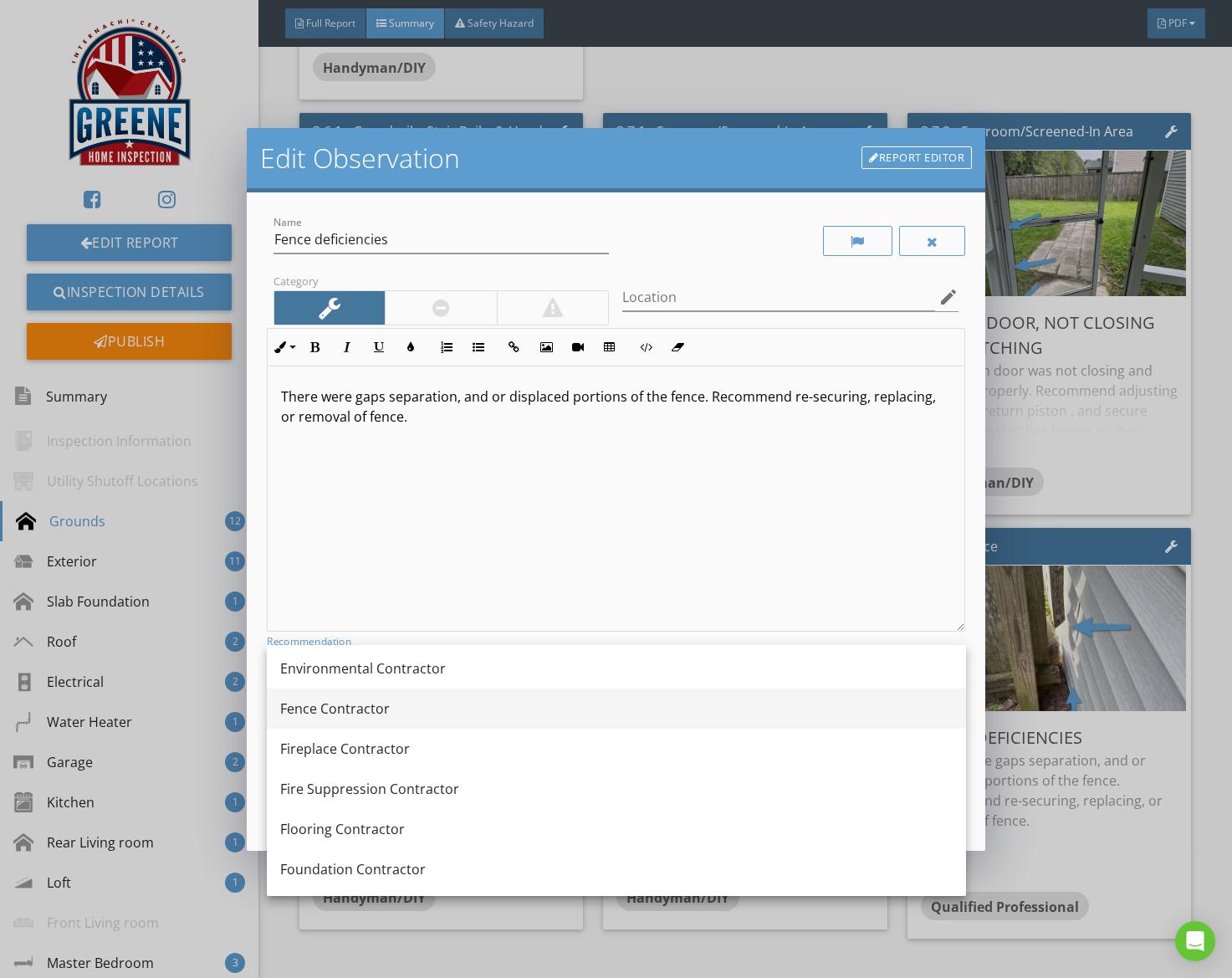
click at [381, 715] on div "Fence Contractor" at bounding box center [616, 708] width 673 height 20
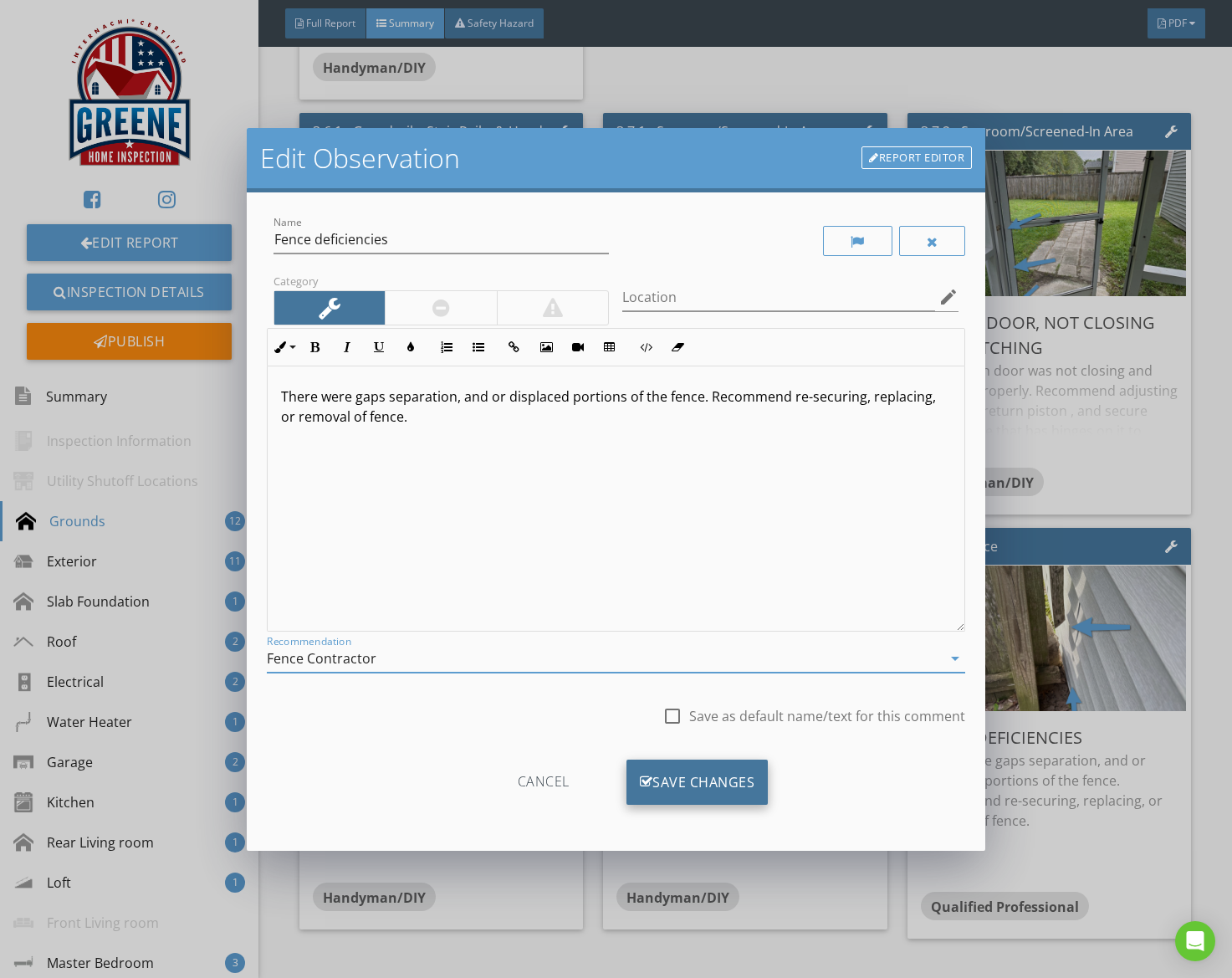
click at [675, 786] on div "Save Changes" at bounding box center [697, 783] width 142 height 45
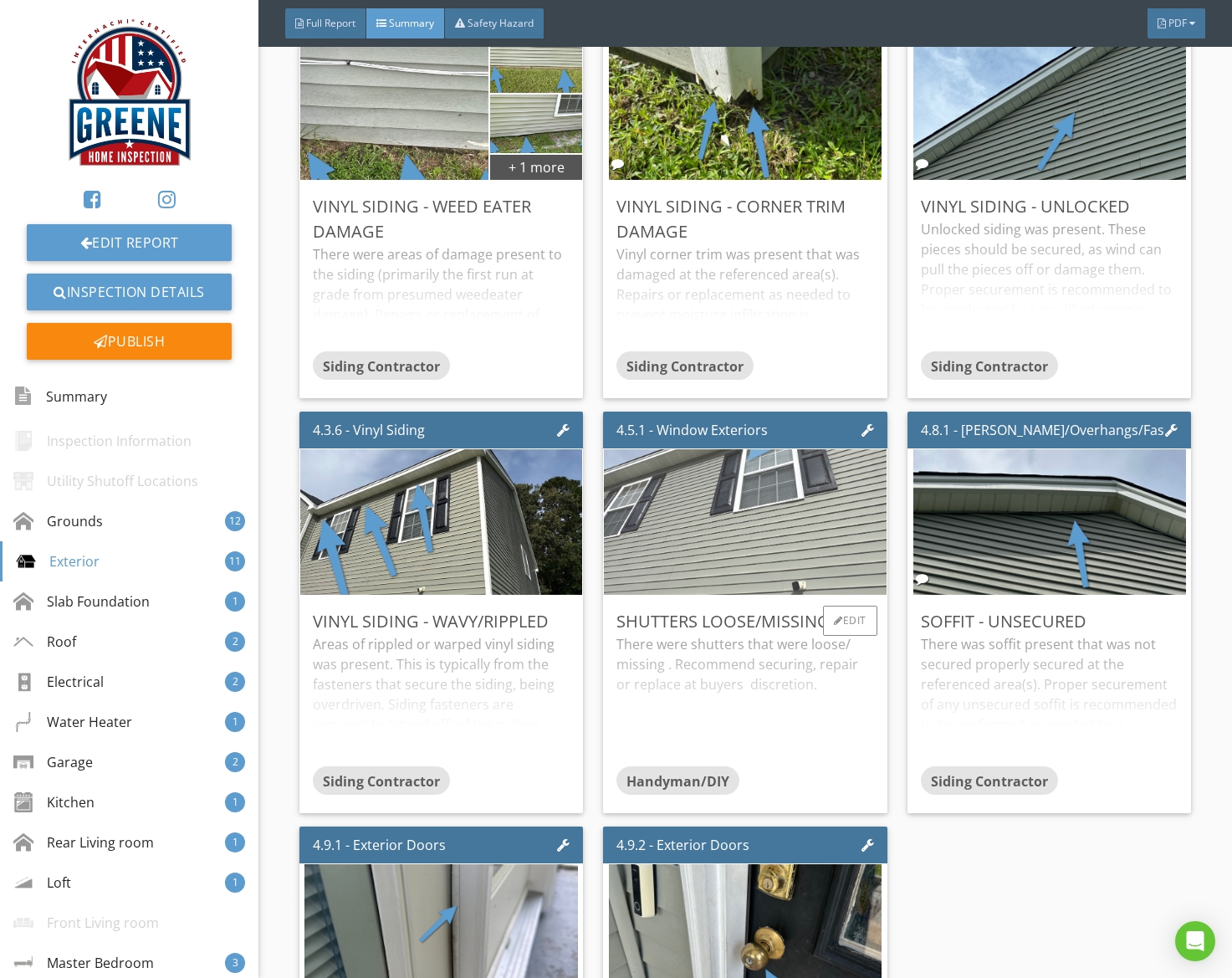
scroll to position [2802, 0]
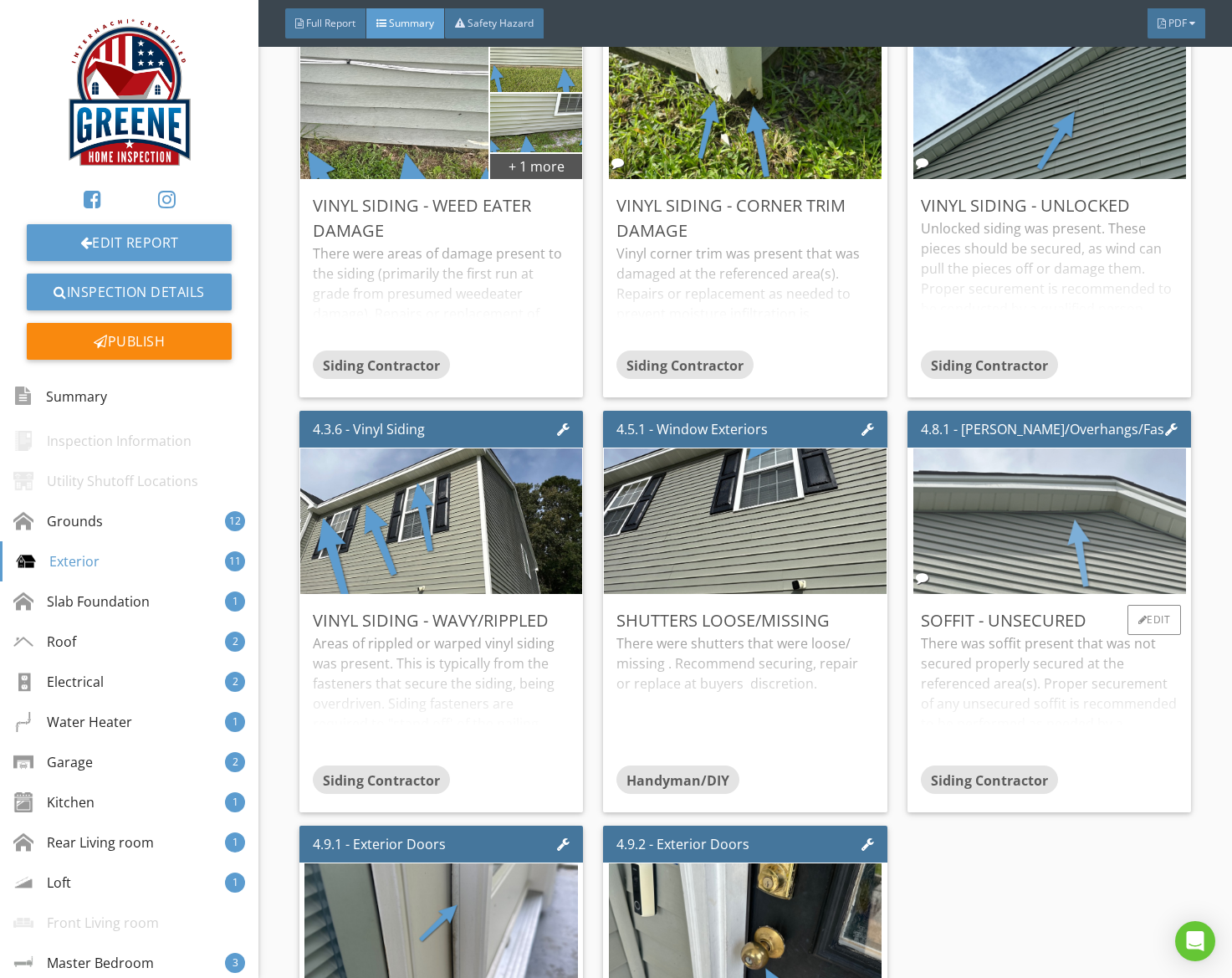
click at [1009, 529] on img at bounding box center [1050, 521] width 273 height 364
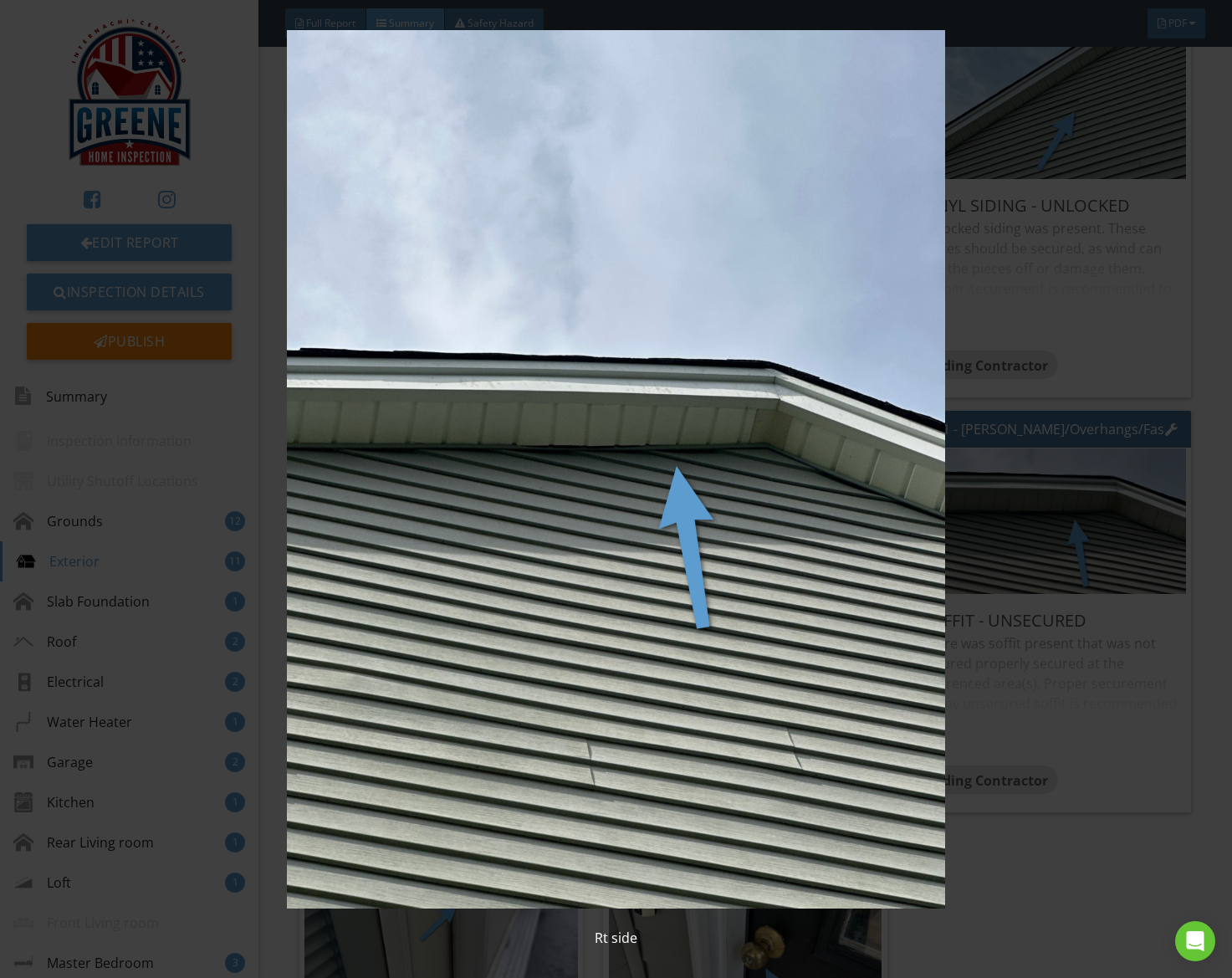
click at [1009, 529] on img at bounding box center [616, 469] width 1120 height 879
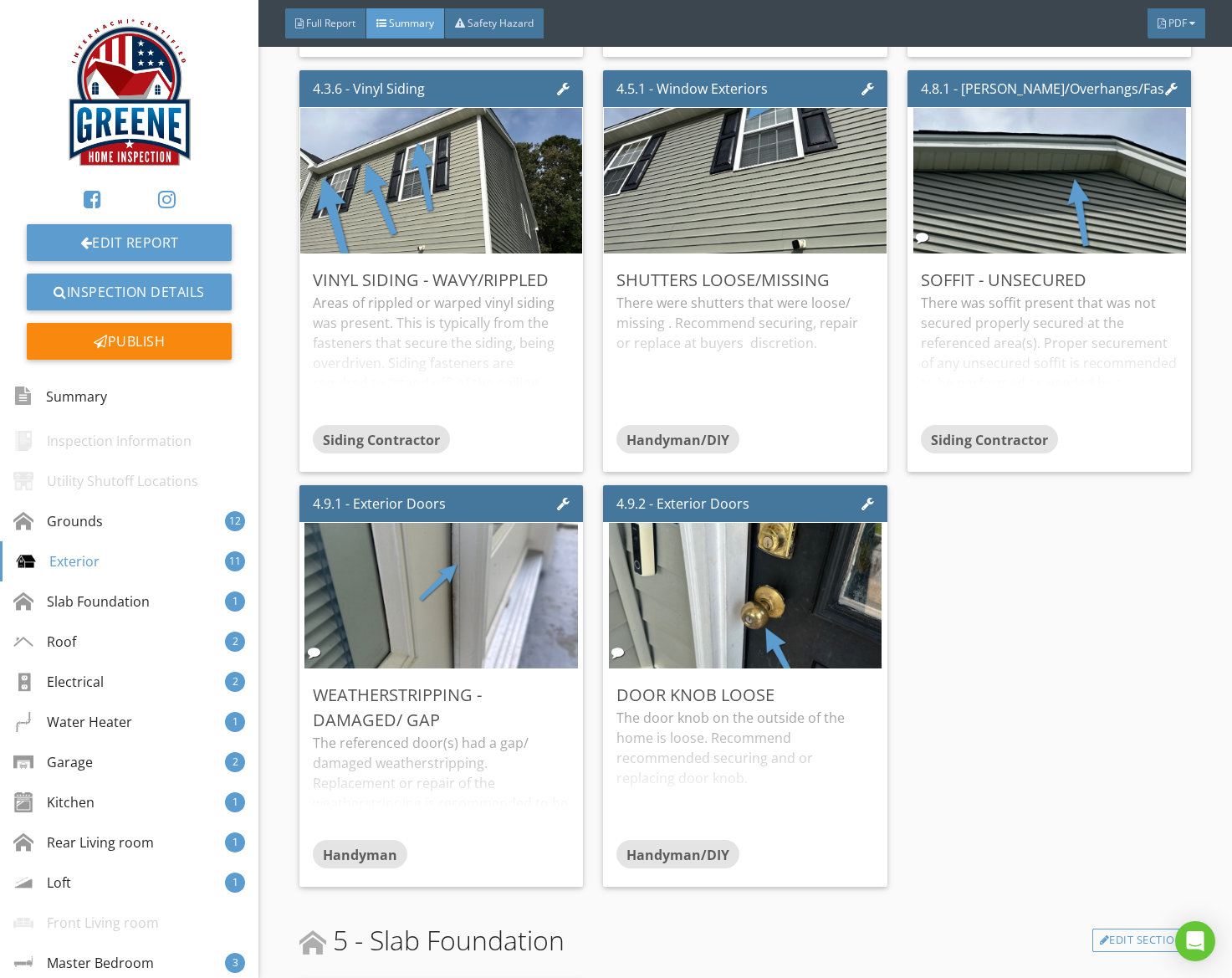
scroll to position [3150, 0]
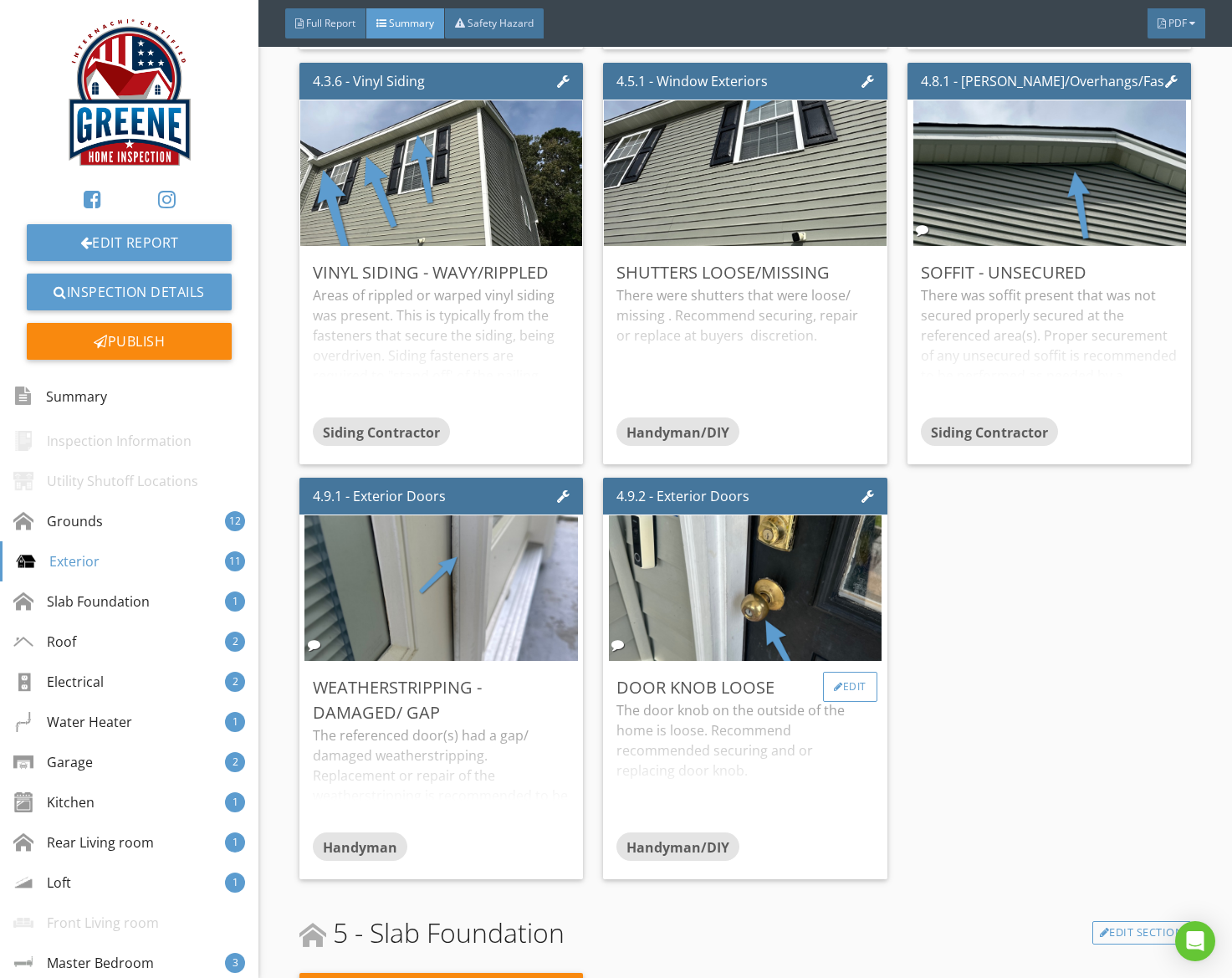
click at [839, 681] on div at bounding box center [838, 687] width 9 height 10
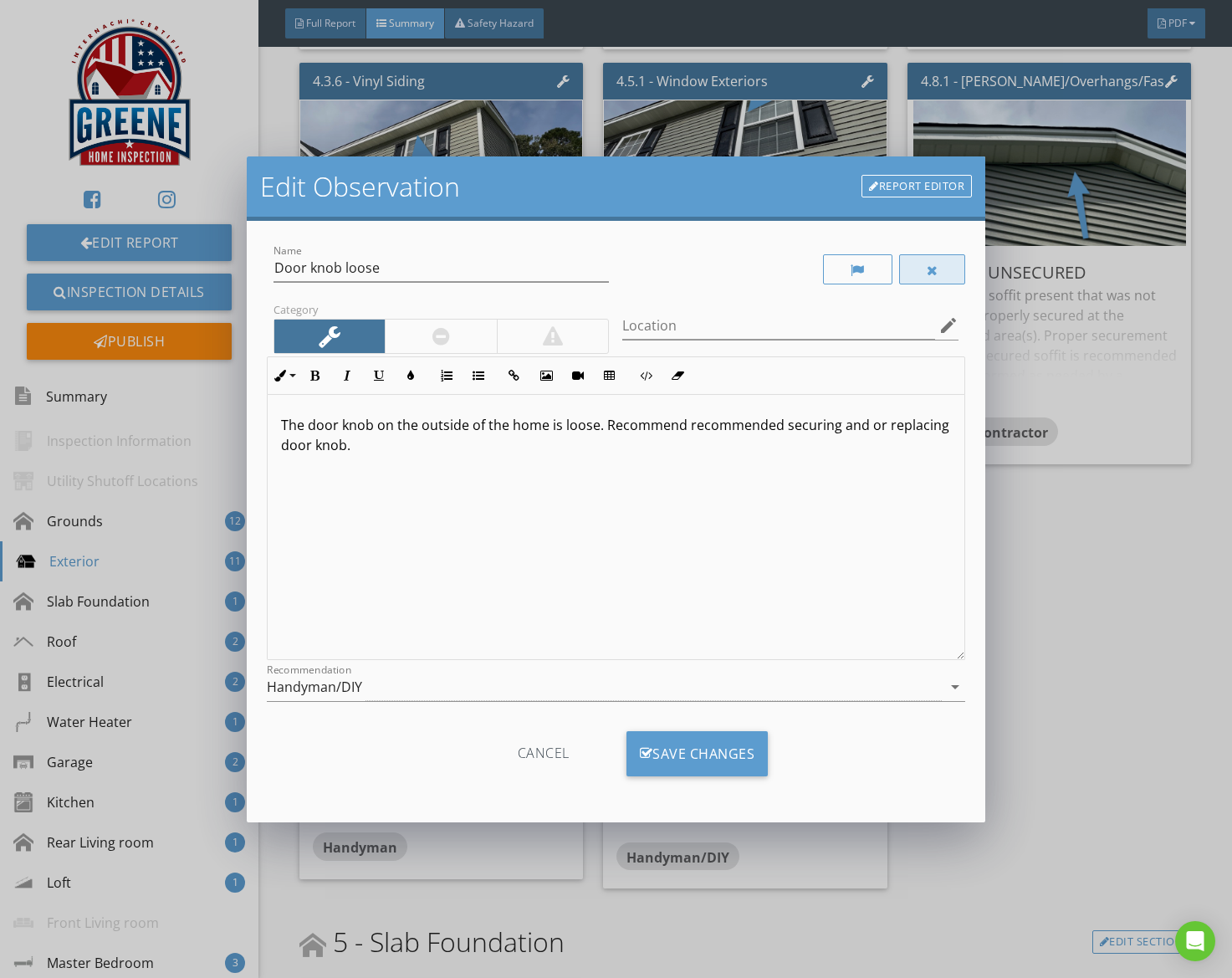
click at [936, 281] on div at bounding box center [932, 270] width 67 height 30
click at [733, 741] on div "Save Changes" at bounding box center [697, 754] width 142 height 45
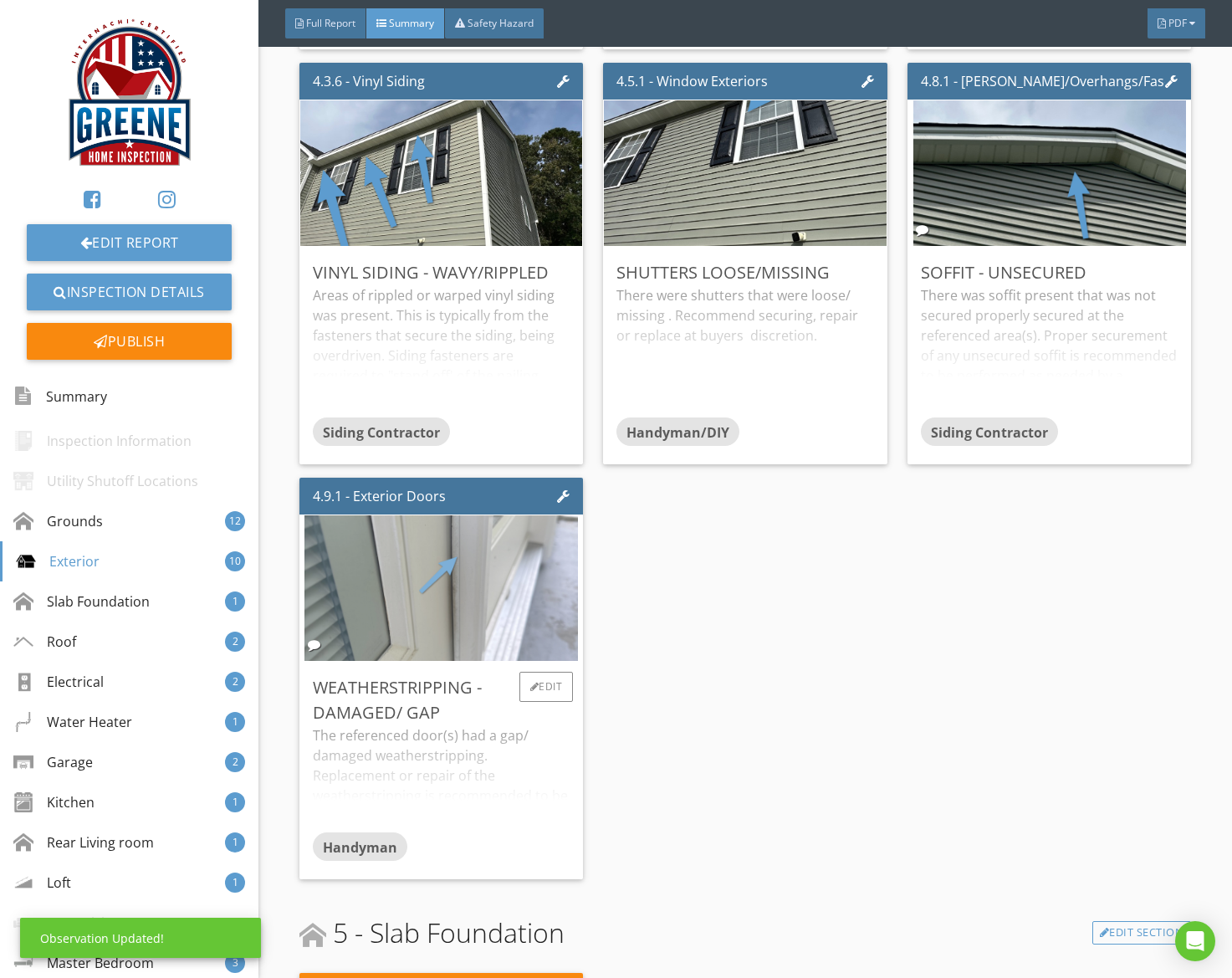
click at [515, 565] on img at bounding box center [441, 588] width 273 height 364
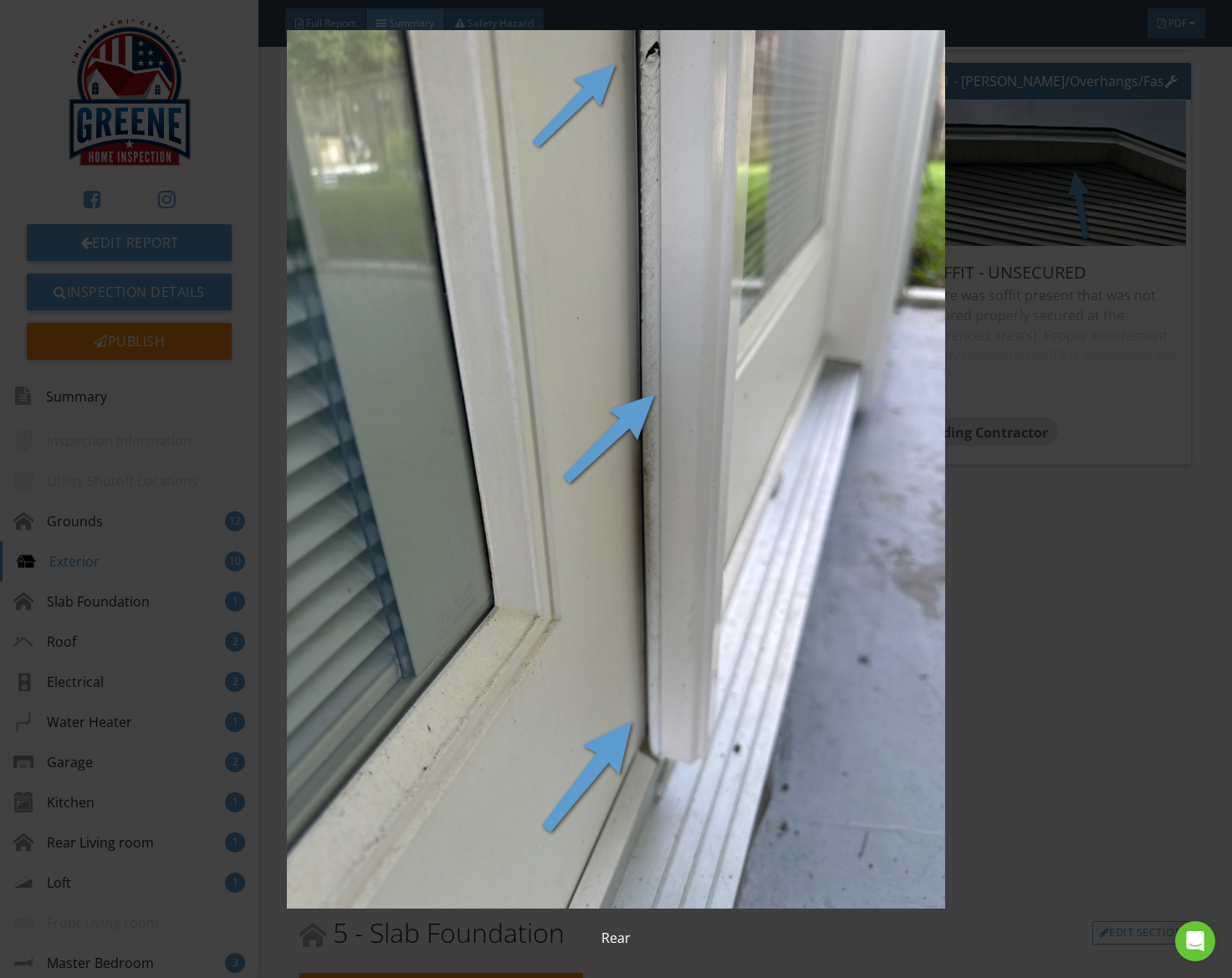
click at [990, 578] on img at bounding box center [616, 469] width 1120 height 879
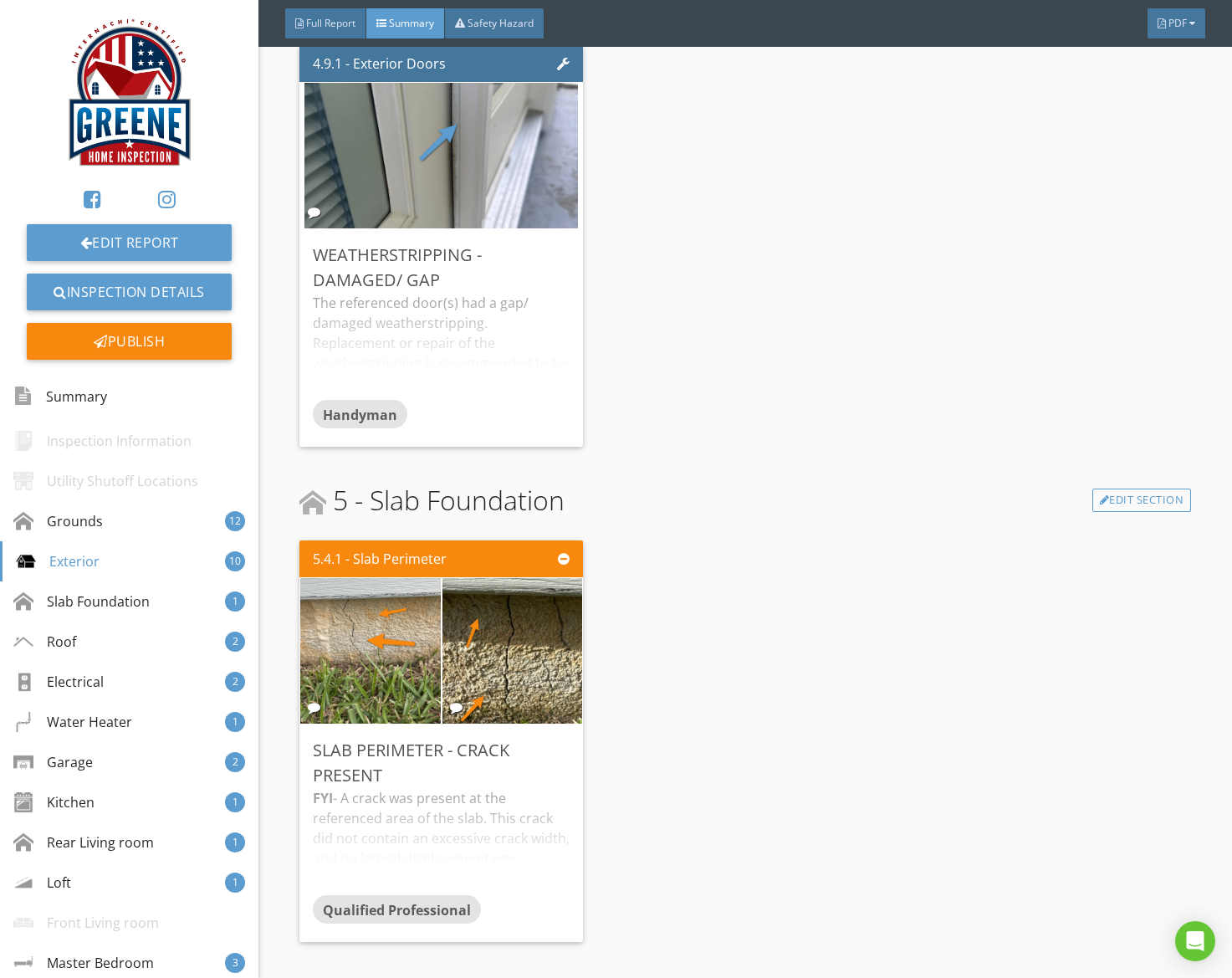
scroll to position [3603, 0]
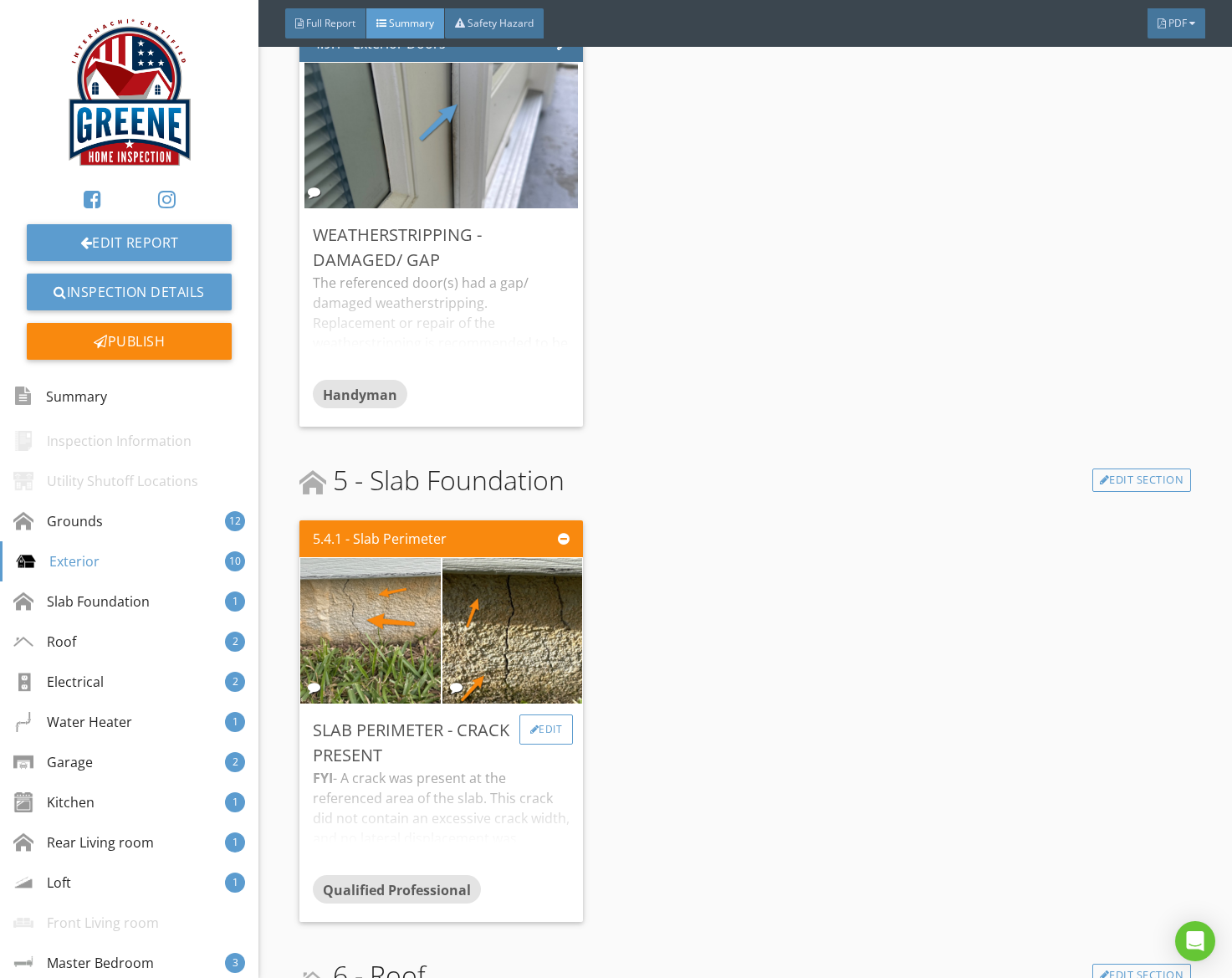
click at [552, 717] on div "Edit" at bounding box center [547, 729] width 55 height 30
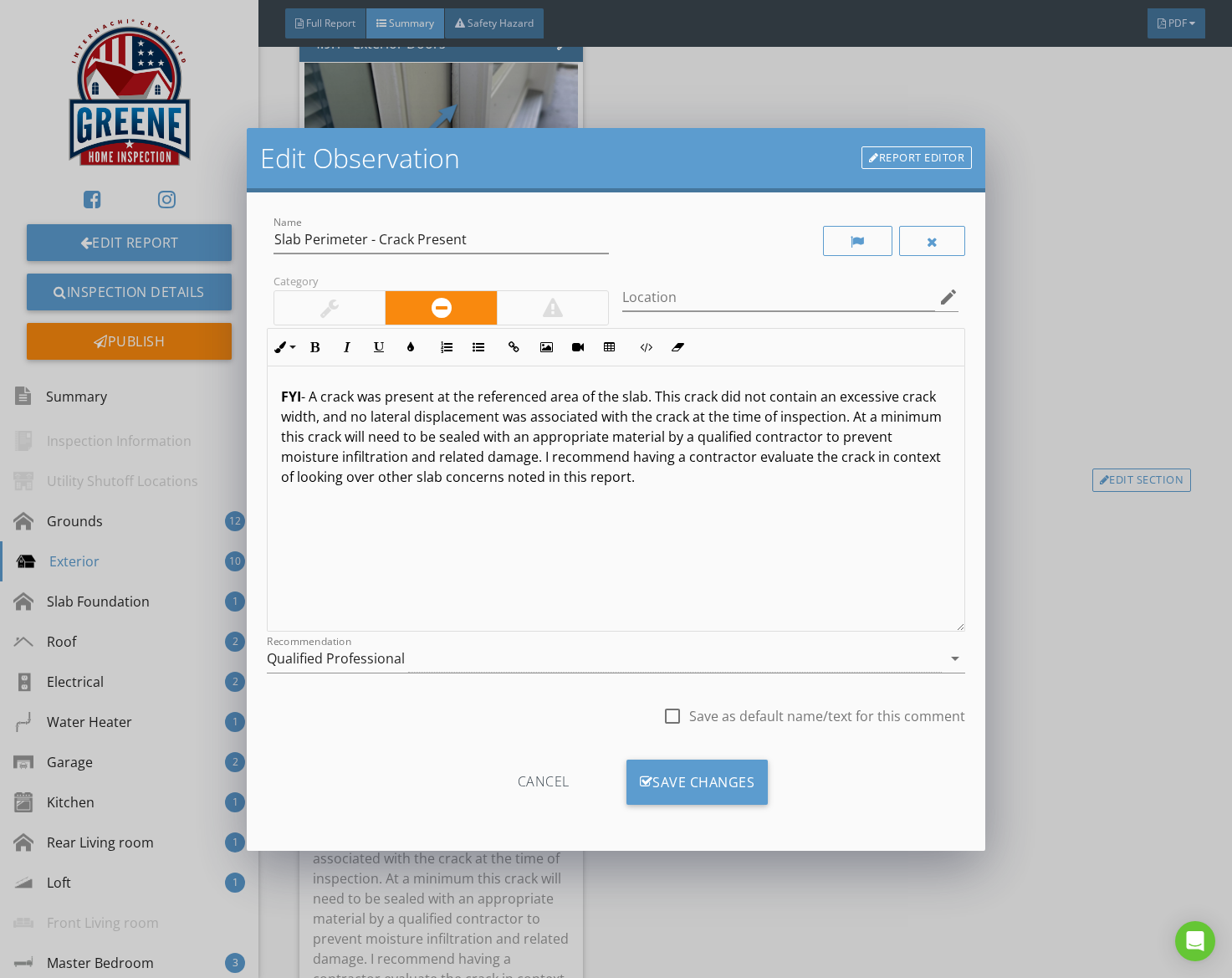
click at [422, 655] on div "Qualified Professional" at bounding box center [605, 659] width 676 height 28
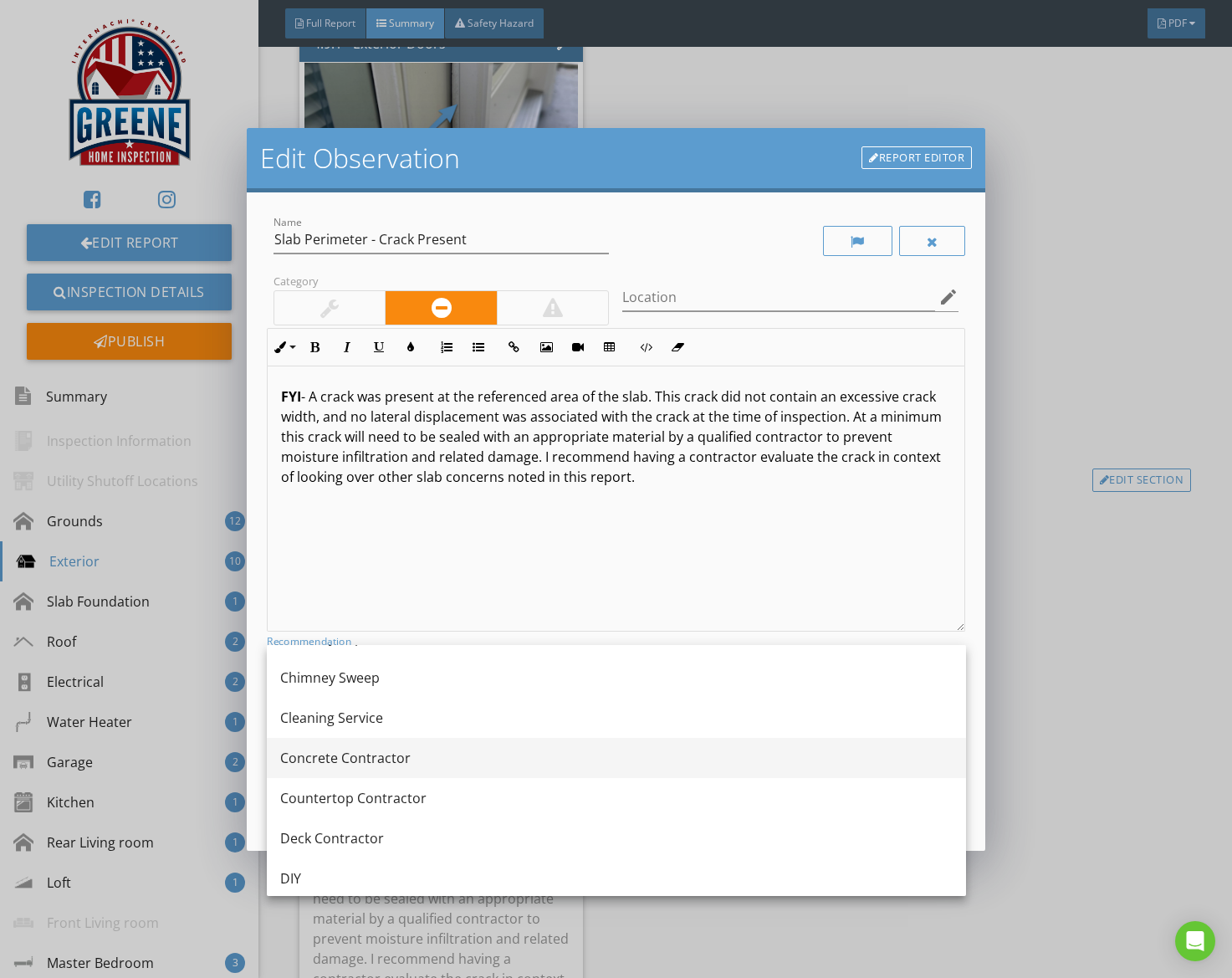
scroll to position [276, 0]
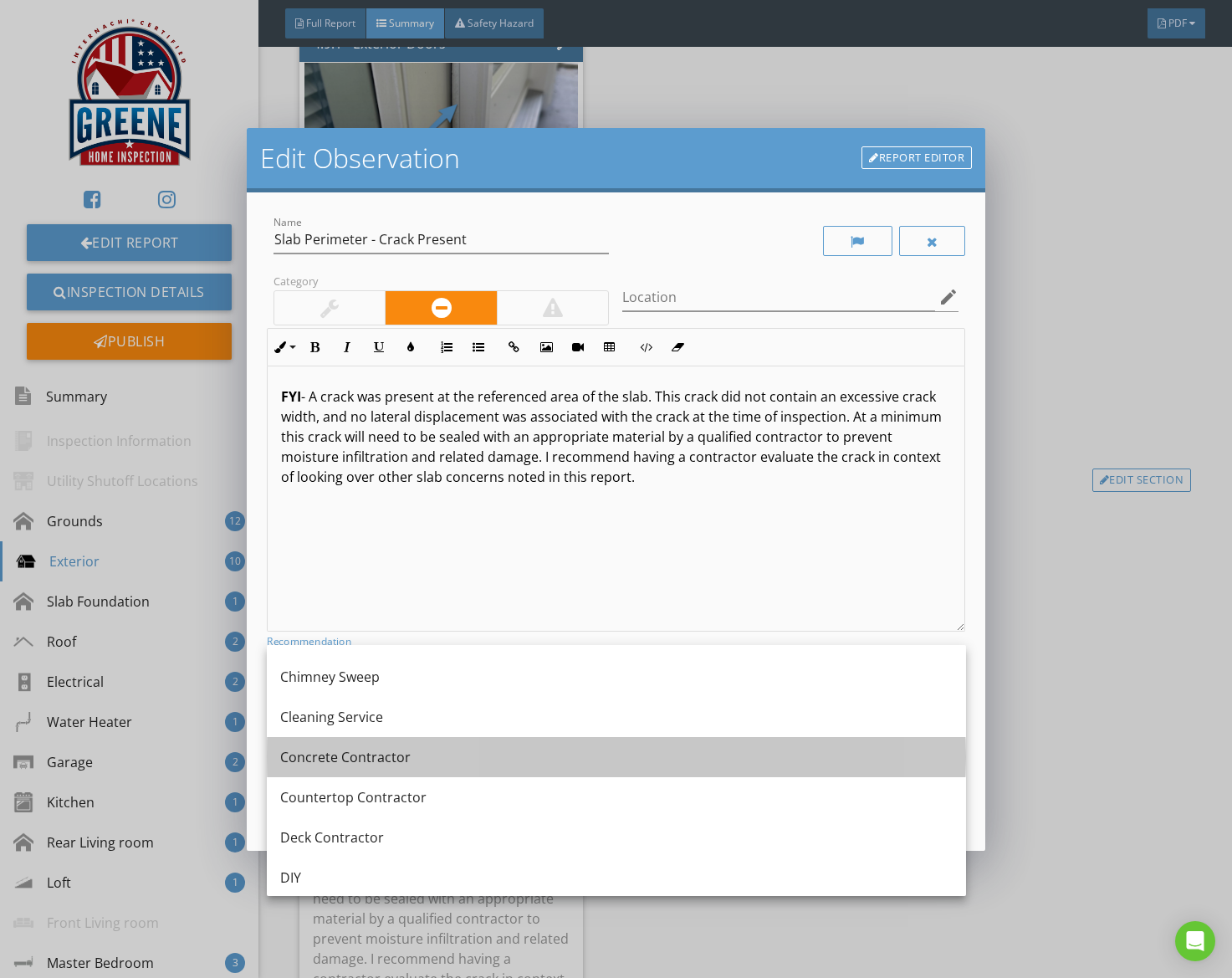
click at [419, 767] on div "Concrete Contractor" at bounding box center [616, 757] width 673 height 20
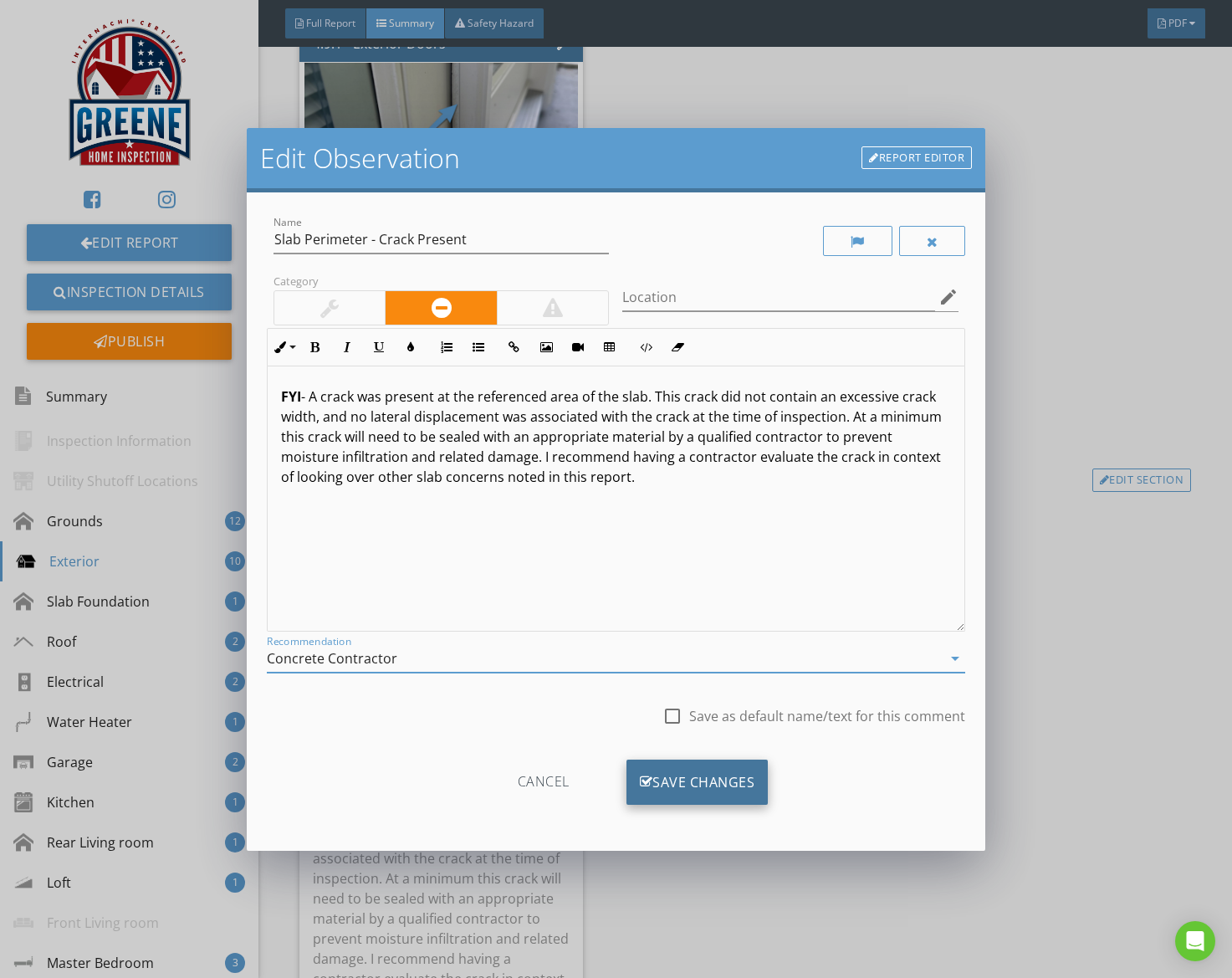
click at [664, 783] on div "Save Changes" at bounding box center [697, 783] width 142 height 45
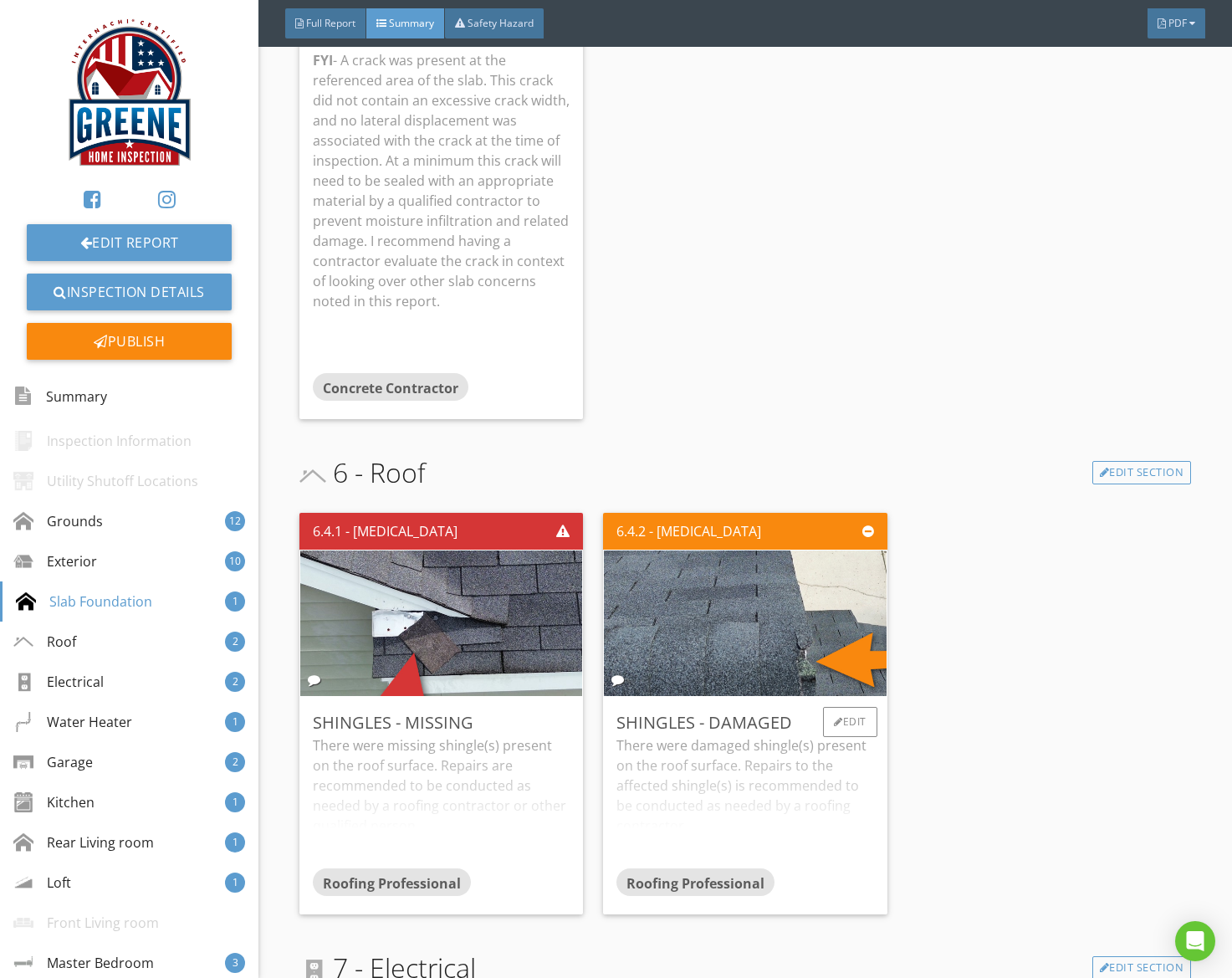
scroll to position [4340, 0]
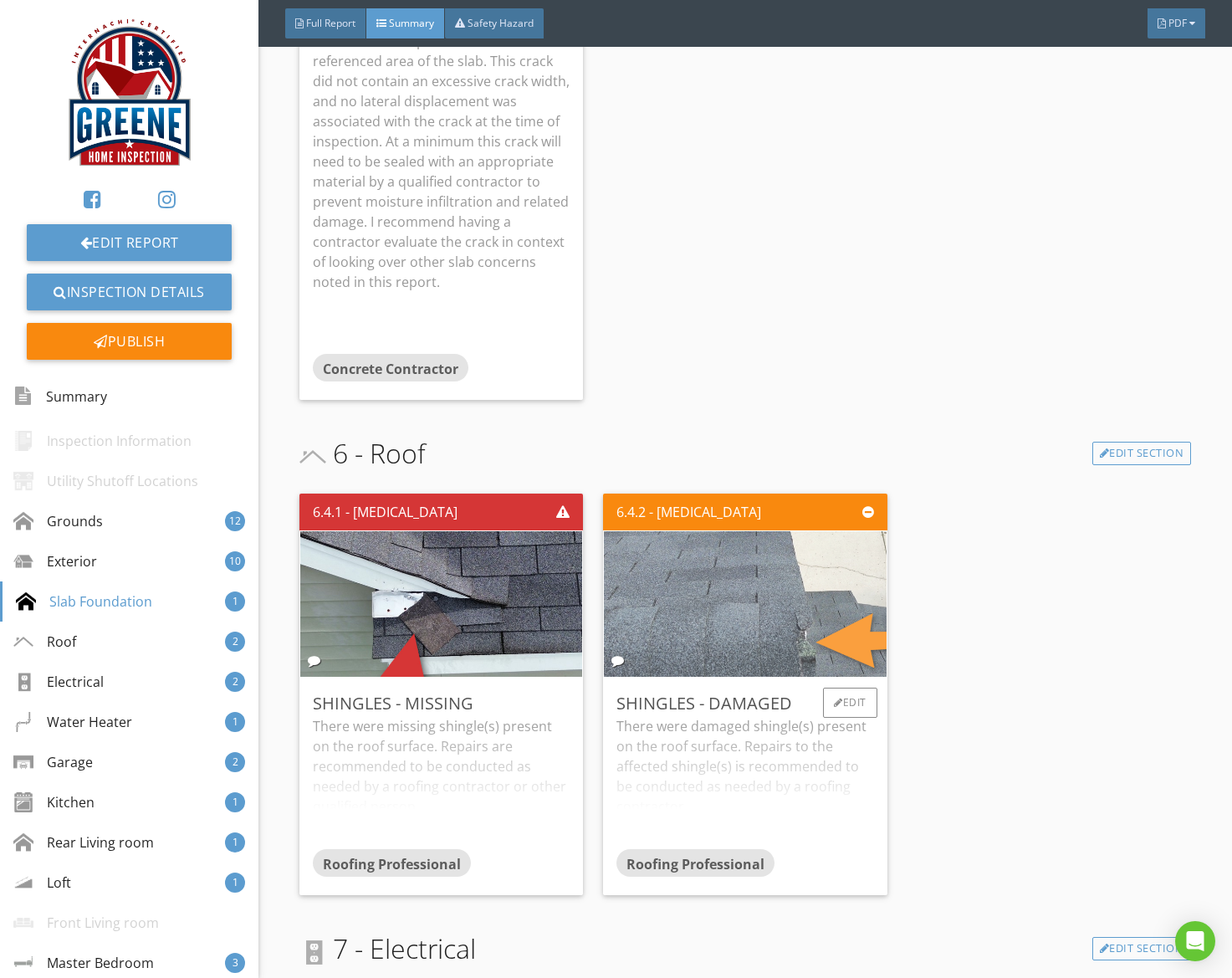
click at [799, 644] on img at bounding box center [746, 605] width 647 height 364
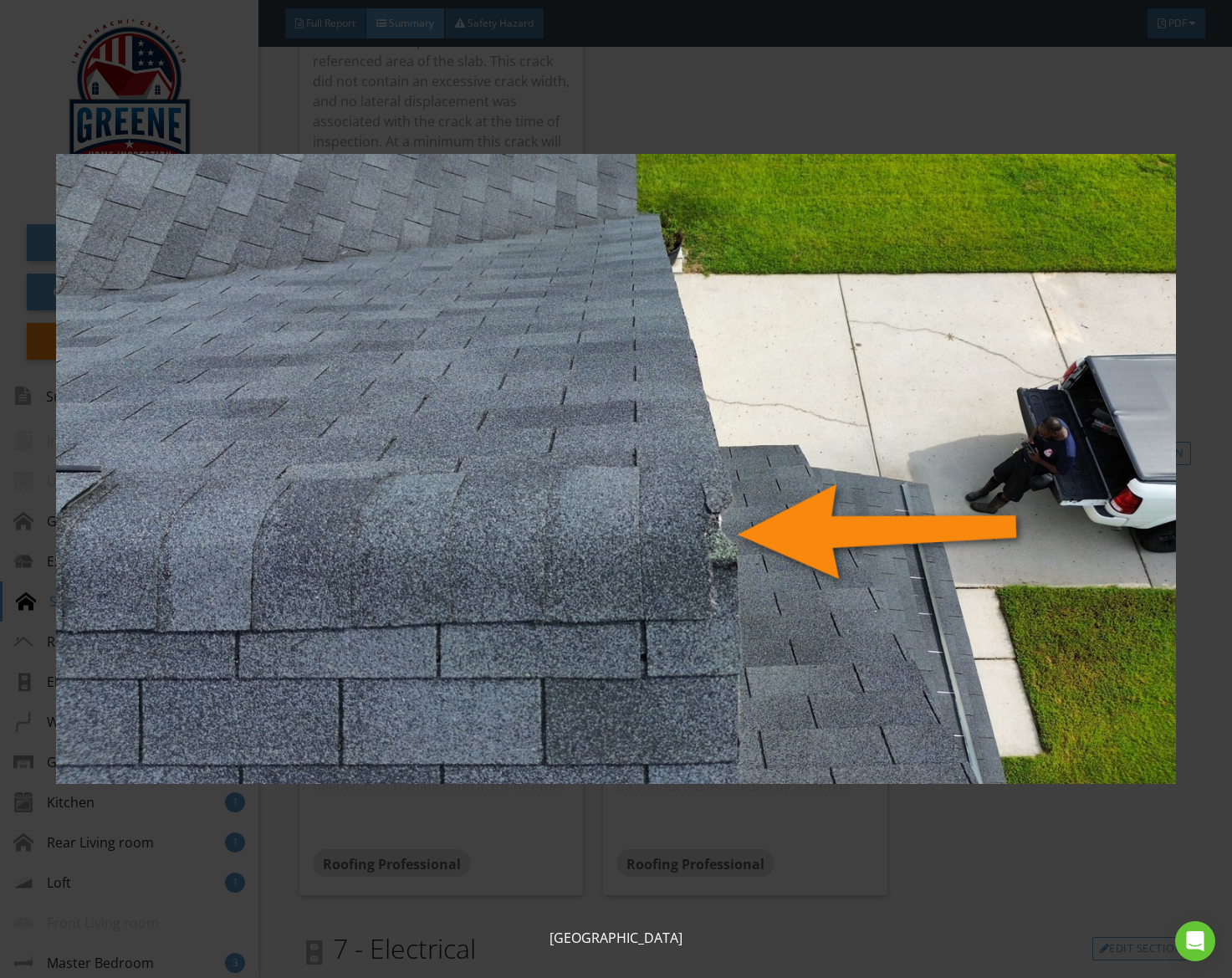
click at [799, 644] on img at bounding box center [616, 469] width 1120 height 879
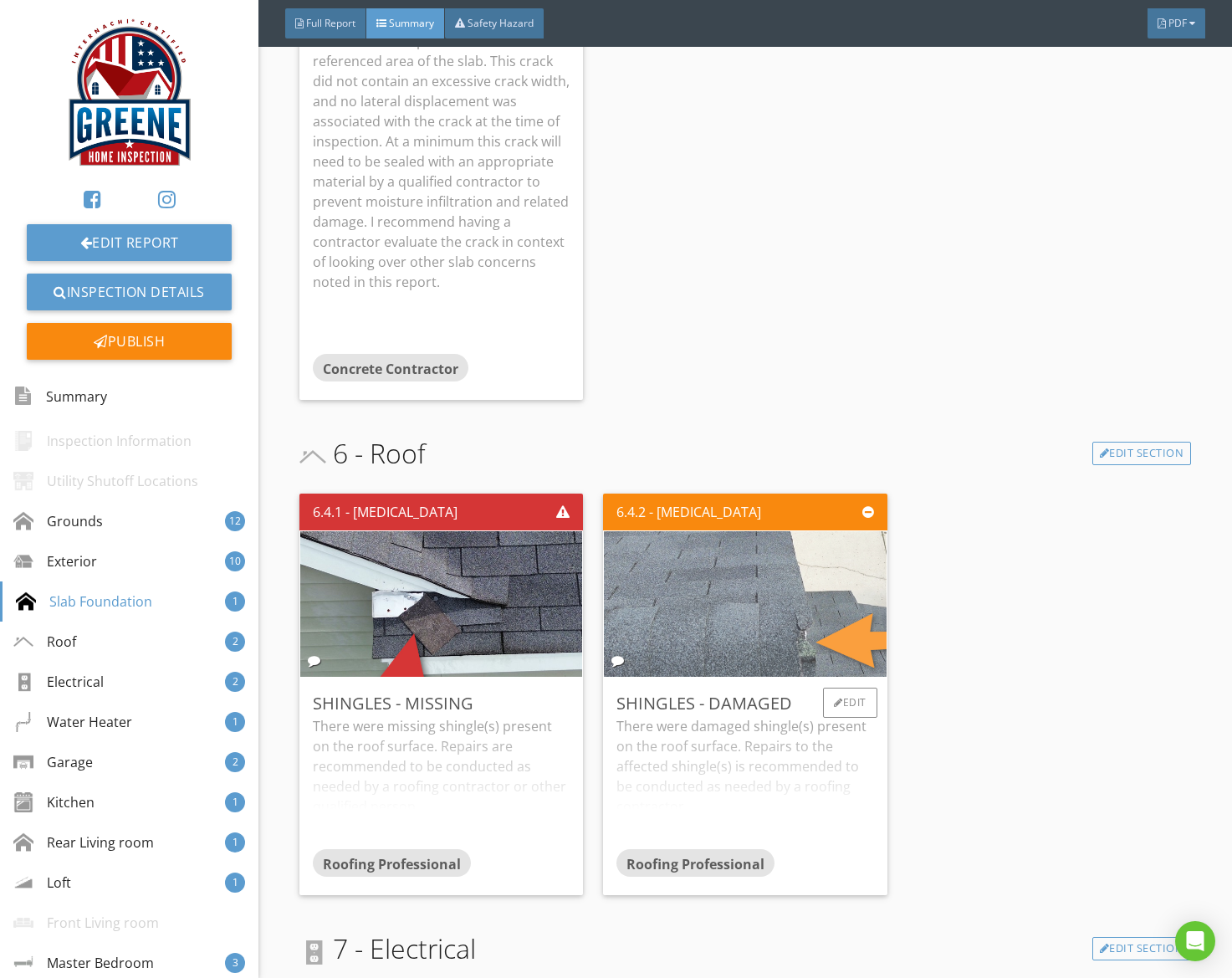
click at [799, 644] on img at bounding box center [746, 605] width 647 height 364
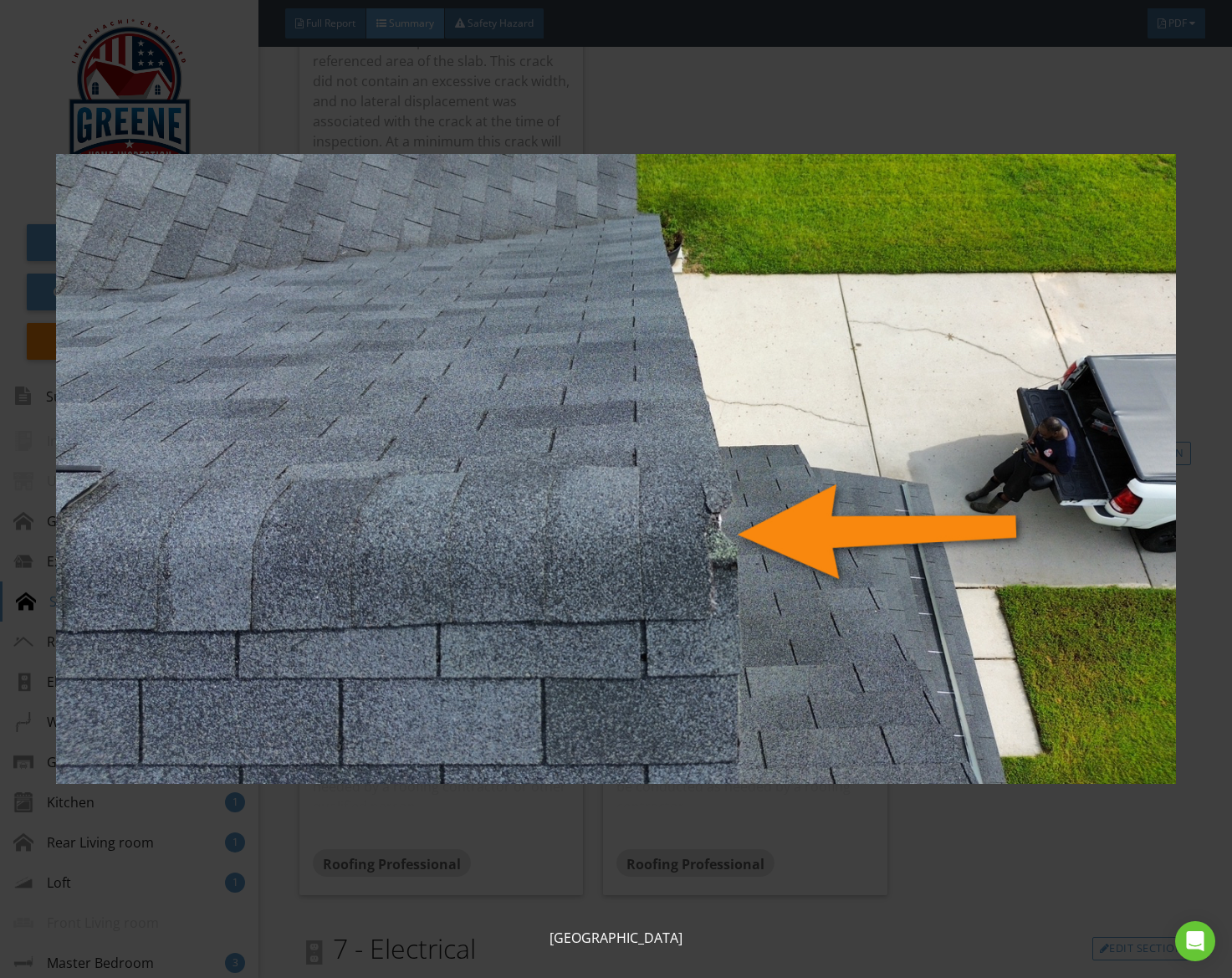
click at [799, 644] on img at bounding box center [616, 469] width 1120 height 879
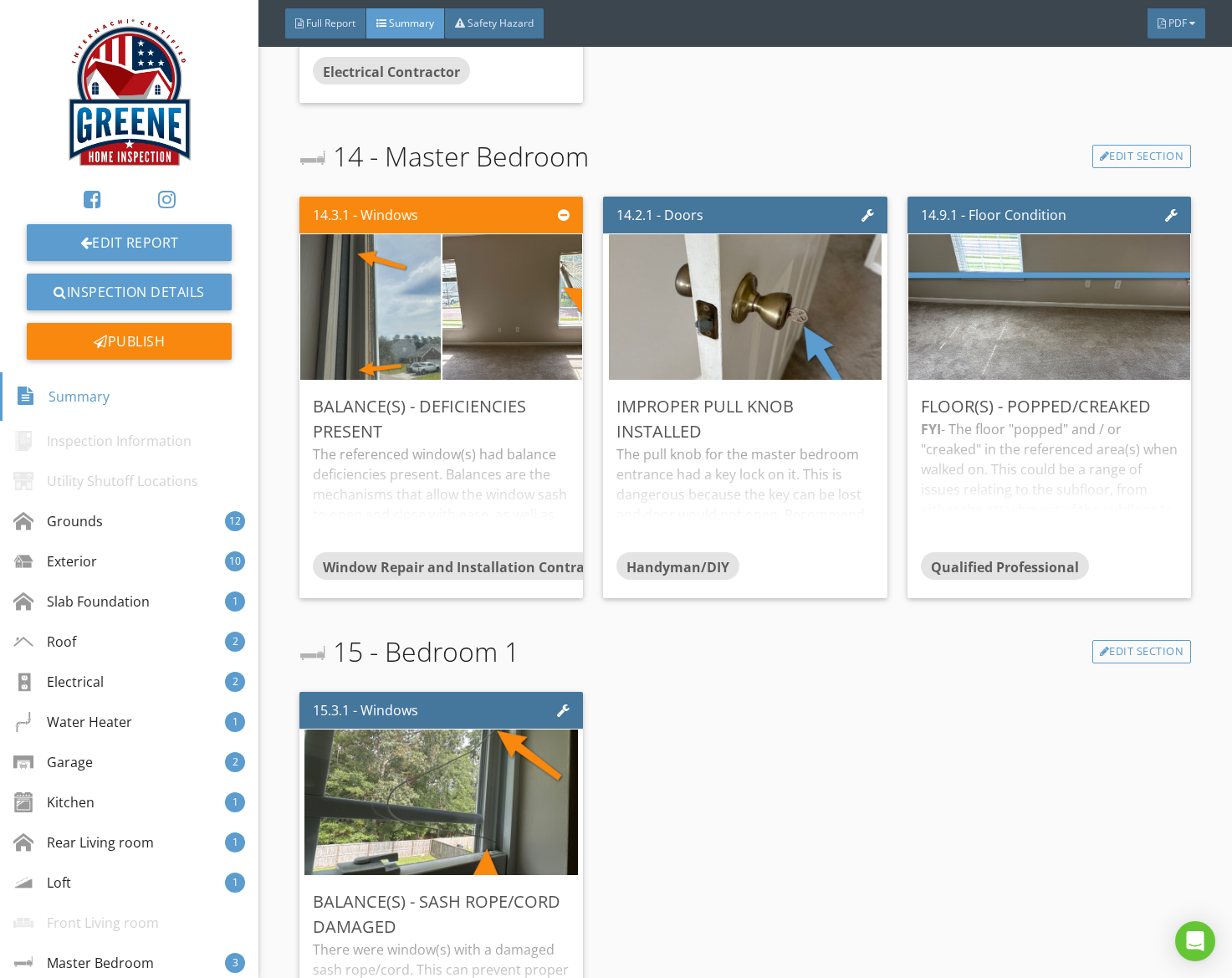
scroll to position [8106, 0]
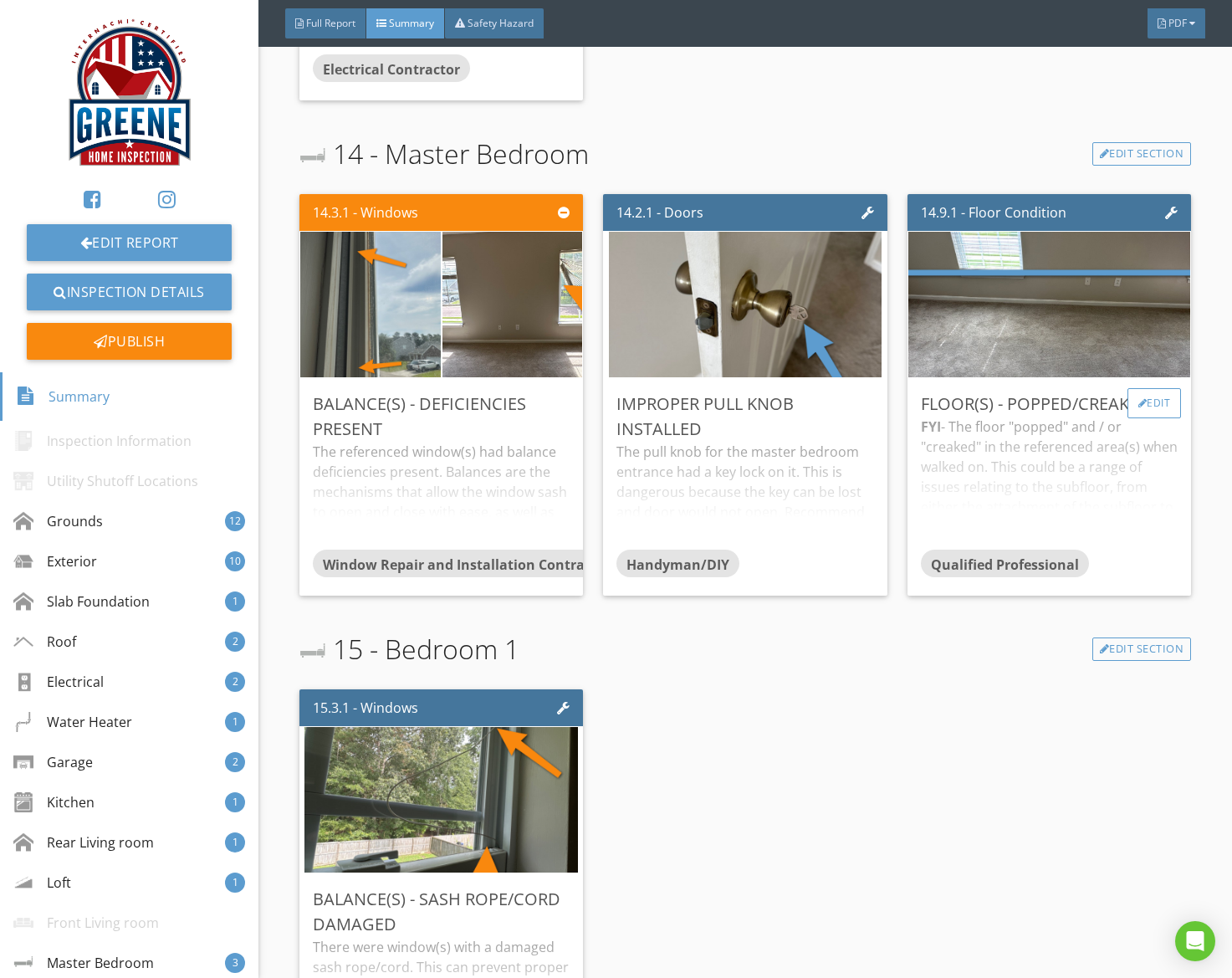
click at [1143, 398] on div at bounding box center [1143, 403] width 9 height 10
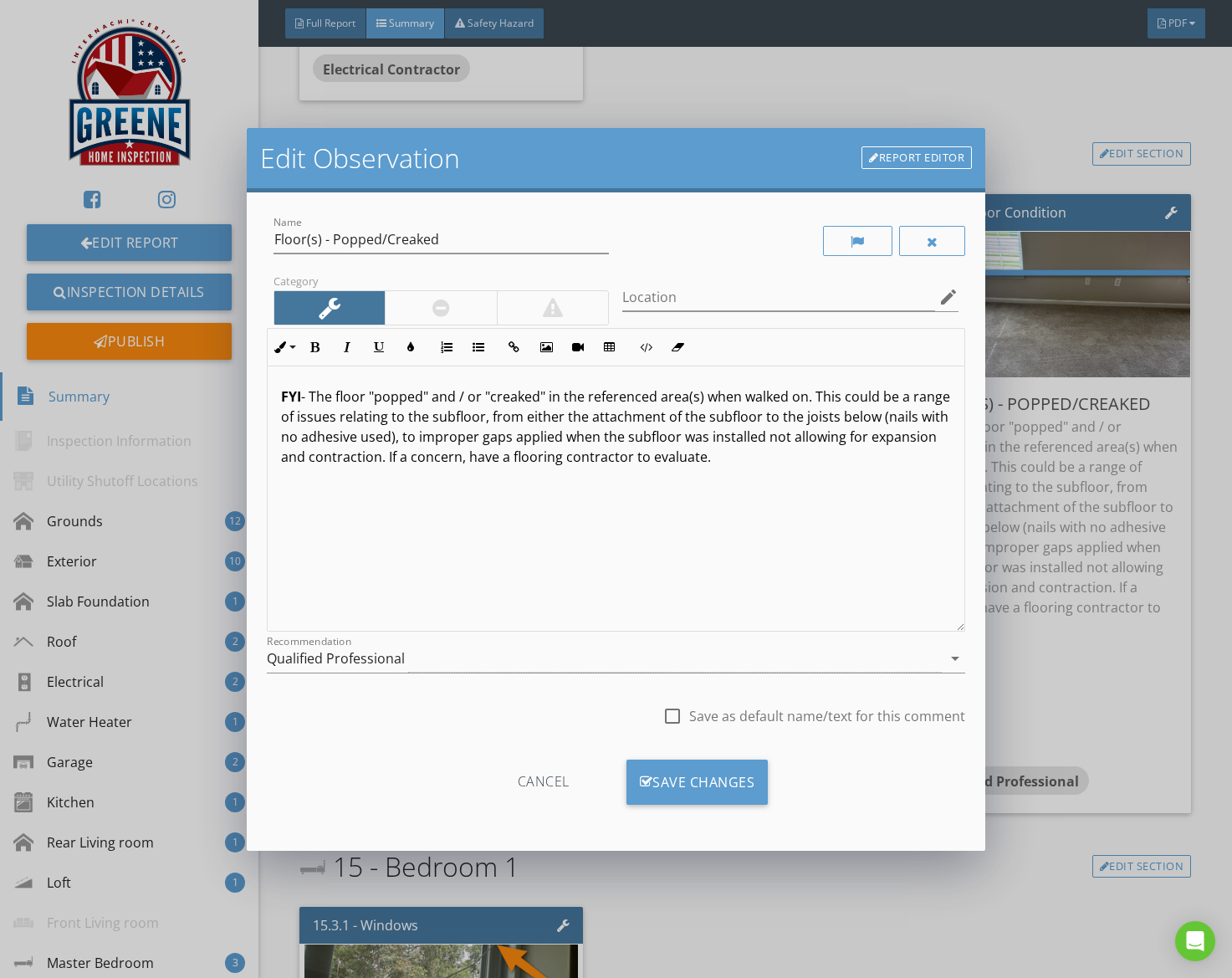
drag, startPoint x: 572, startPoint y: 663, endPoint x: 563, endPoint y: 664, distance: 9.1
click at [572, 663] on div "Qualified Professional" at bounding box center [605, 659] width 676 height 28
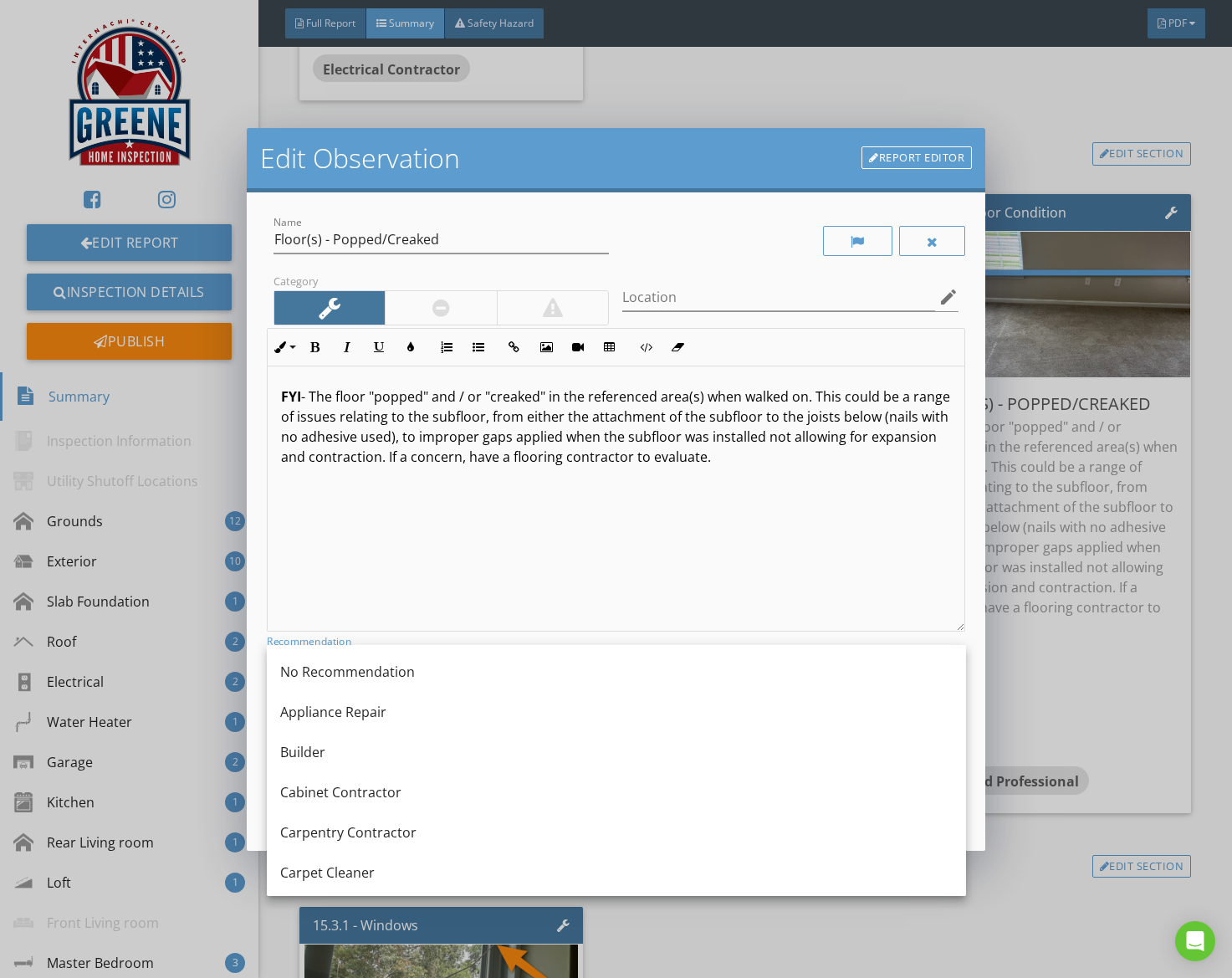
click at [451, 667] on div "No Recommendation" at bounding box center [616, 672] width 673 height 20
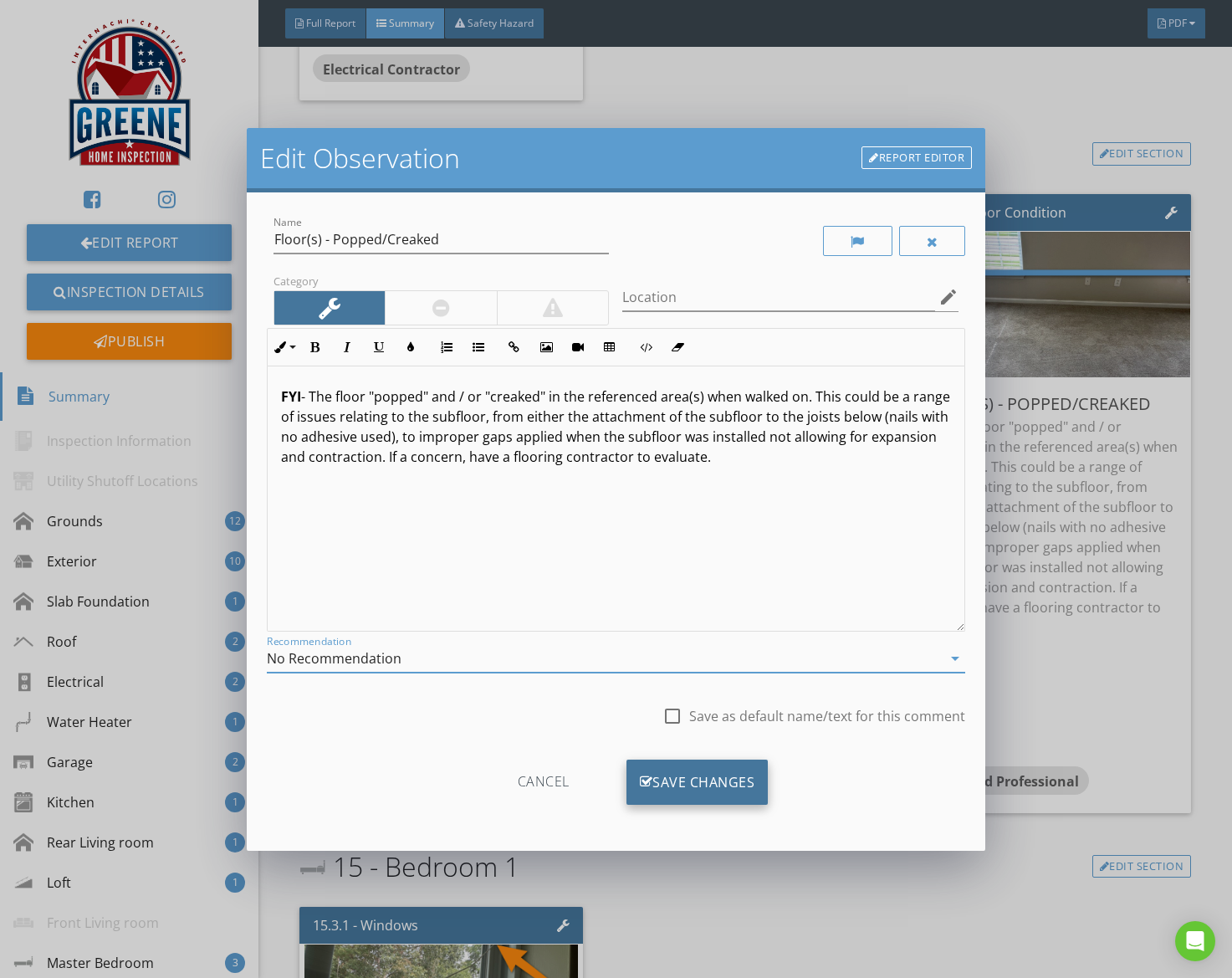
click at [756, 768] on div "Save Changes" at bounding box center [697, 783] width 142 height 45
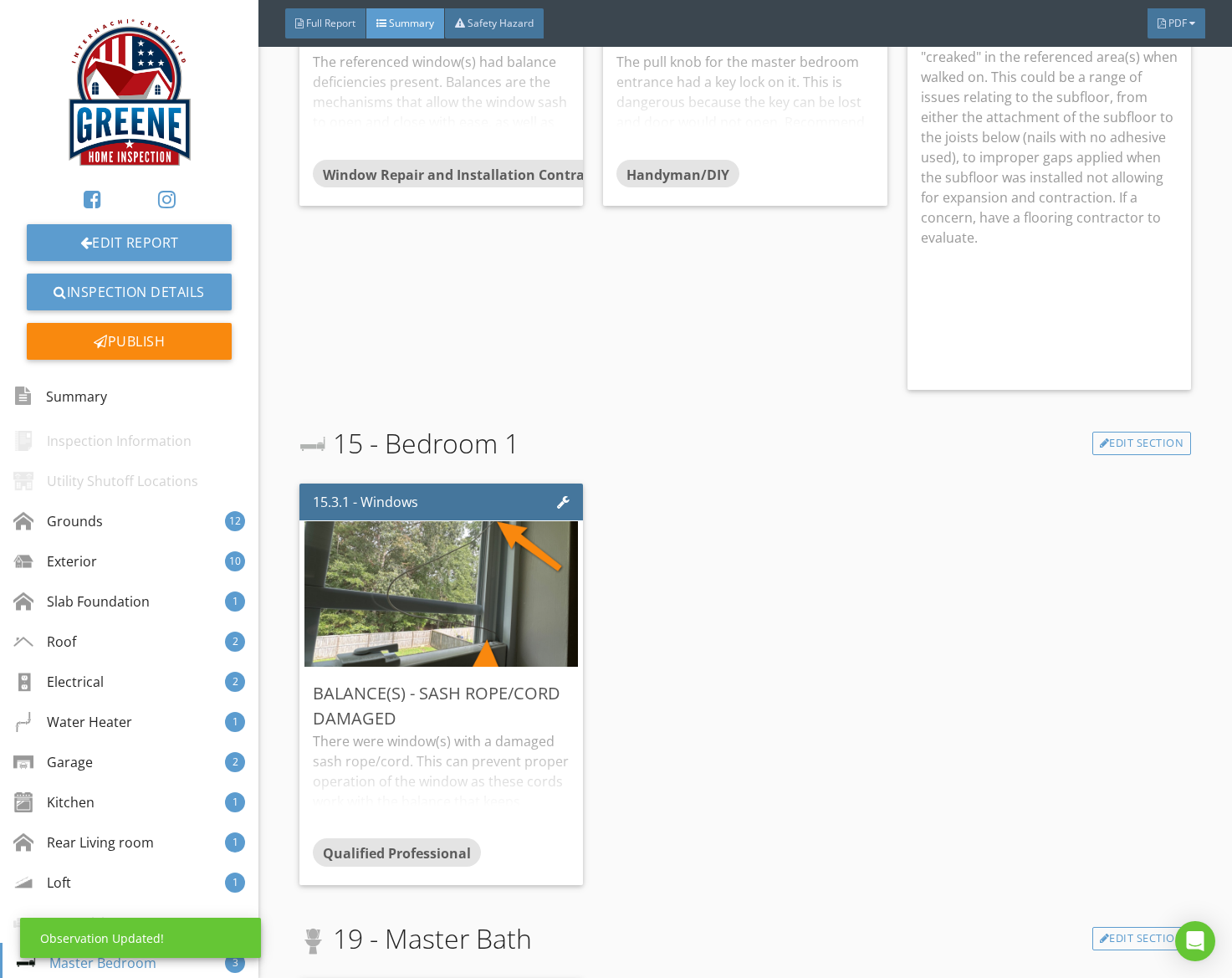
scroll to position [8499, 0]
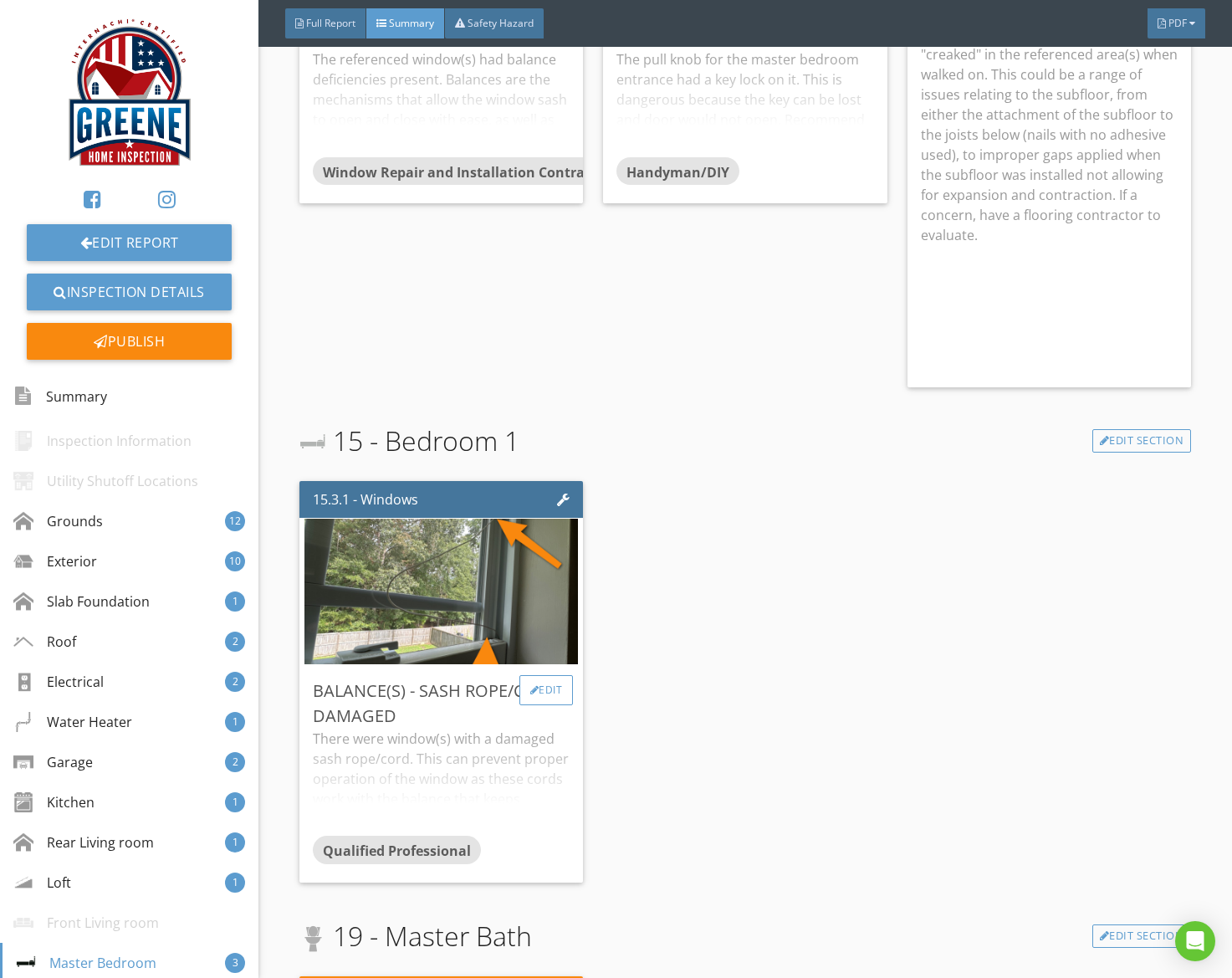
click at [545, 681] on div "Edit" at bounding box center [547, 691] width 55 height 30
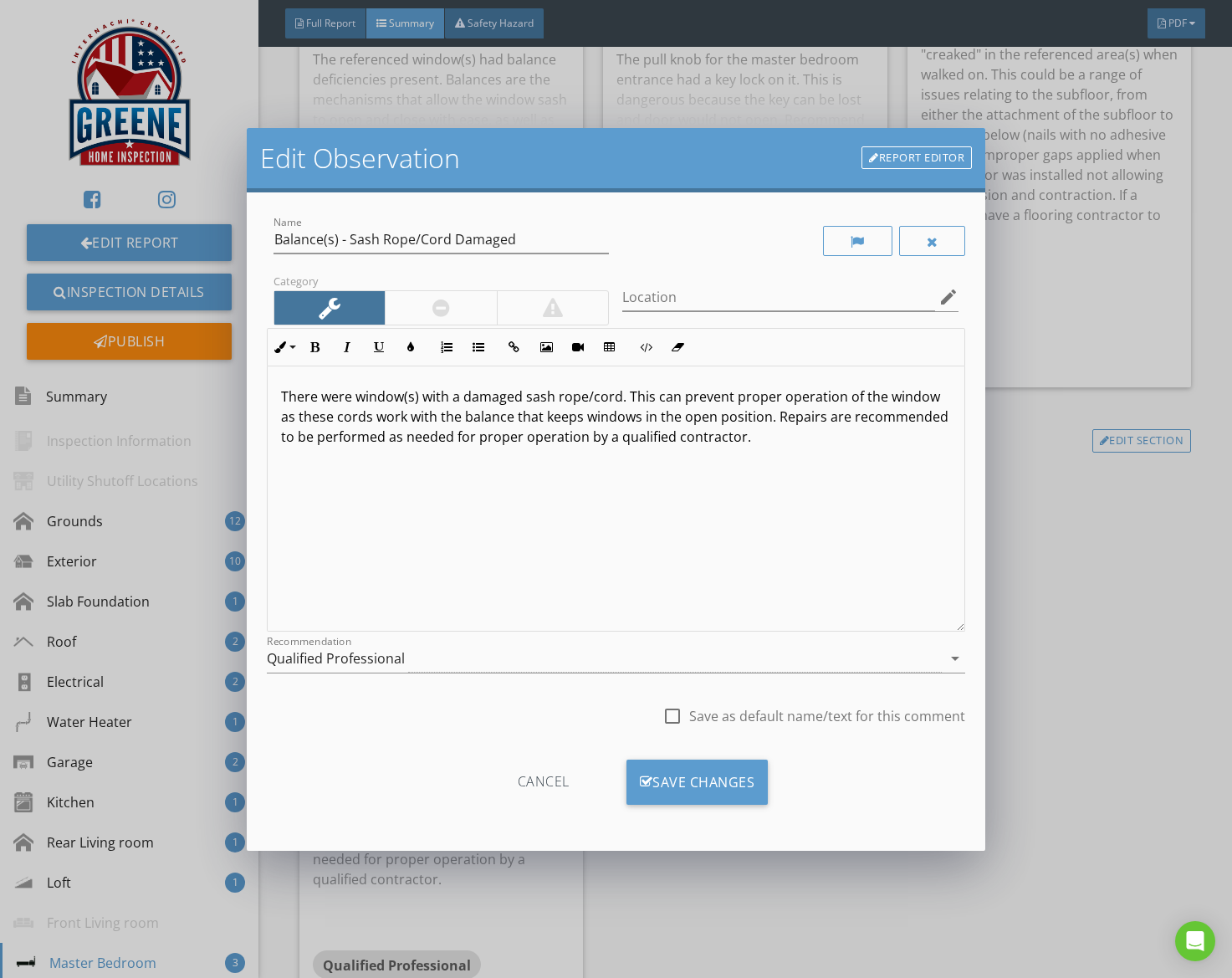
drag, startPoint x: 459, startPoint y: 662, endPoint x: 492, endPoint y: 829, distance: 170.2
click at [458, 663] on div "Qualified Professional" at bounding box center [605, 659] width 676 height 28
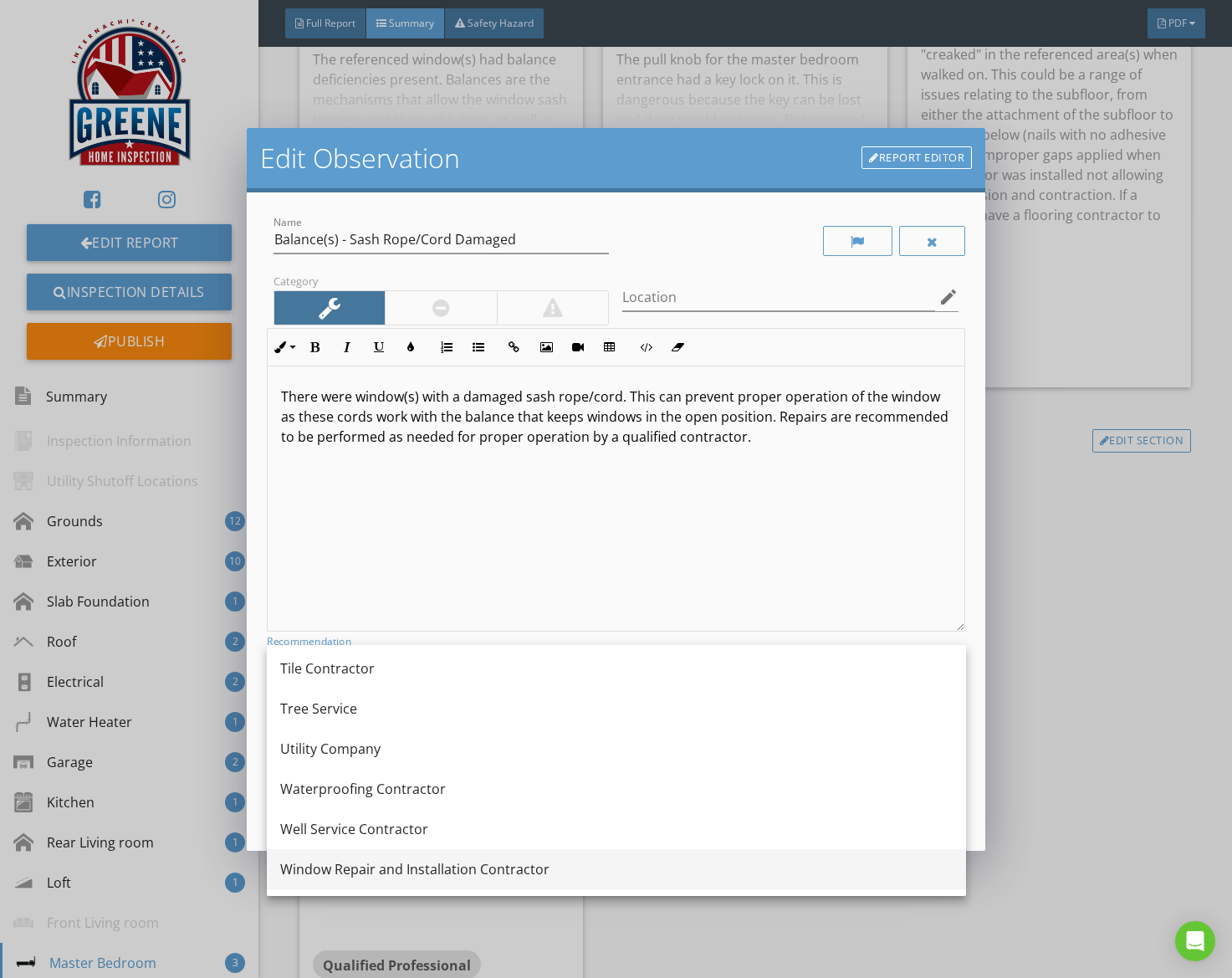
scroll to position [2333, 0]
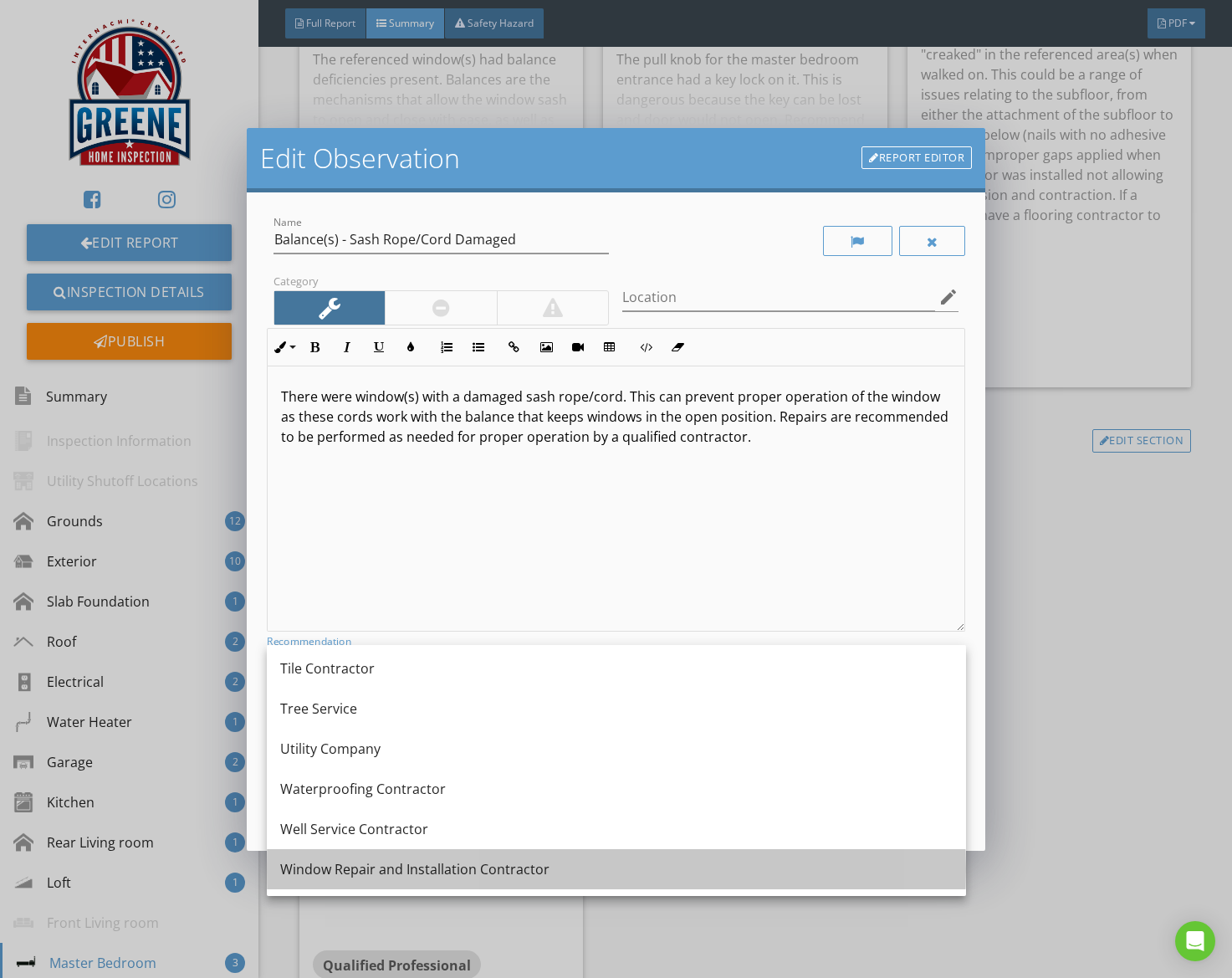
click at [408, 870] on div "Window Repair and Installation Contractor" at bounding box center [616, 869] width 673 height 20
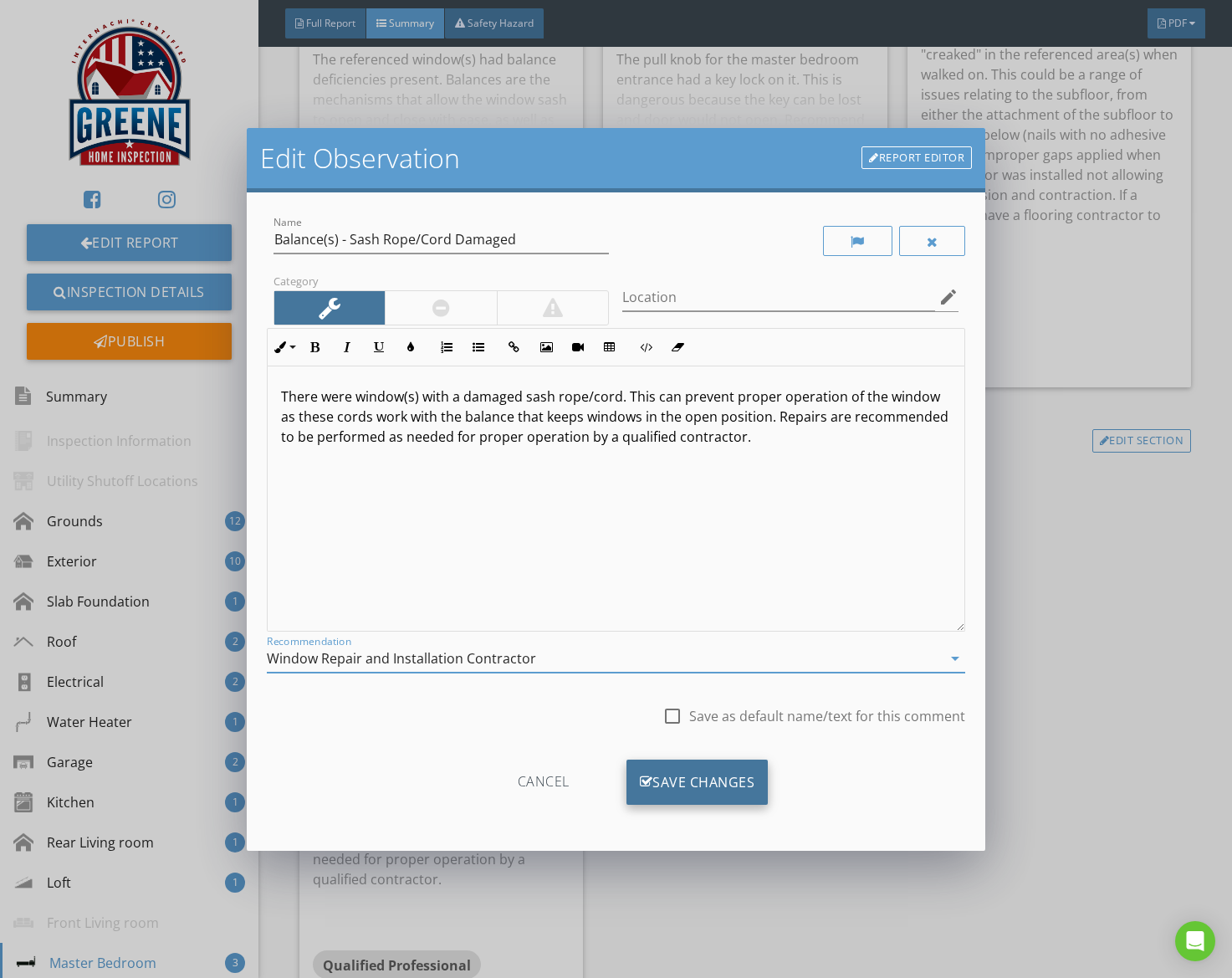
click at [659, 797] on div "Save Changes" at bounding box center [697, 783] width 142 height 45
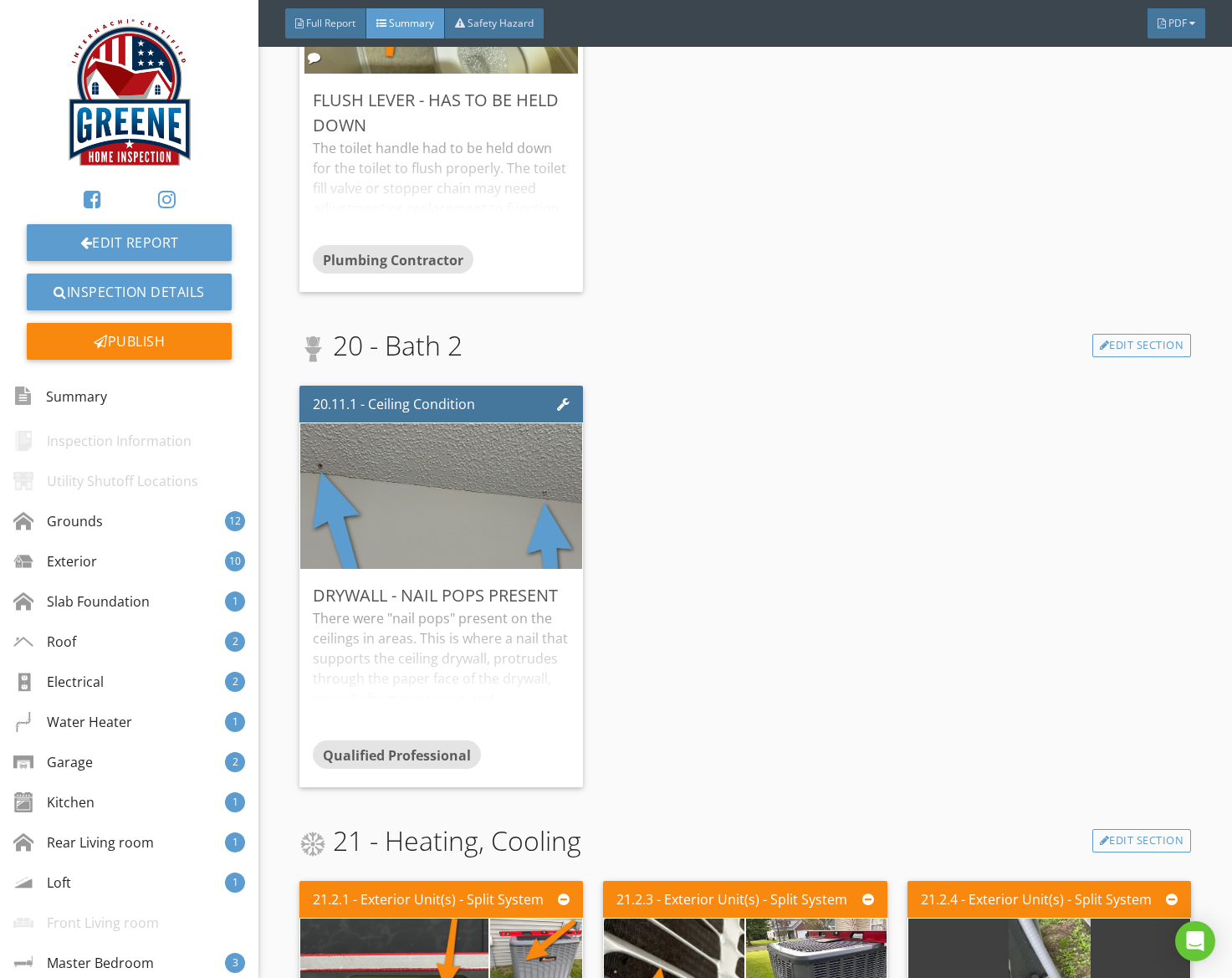
scroll to position [9718, 0]
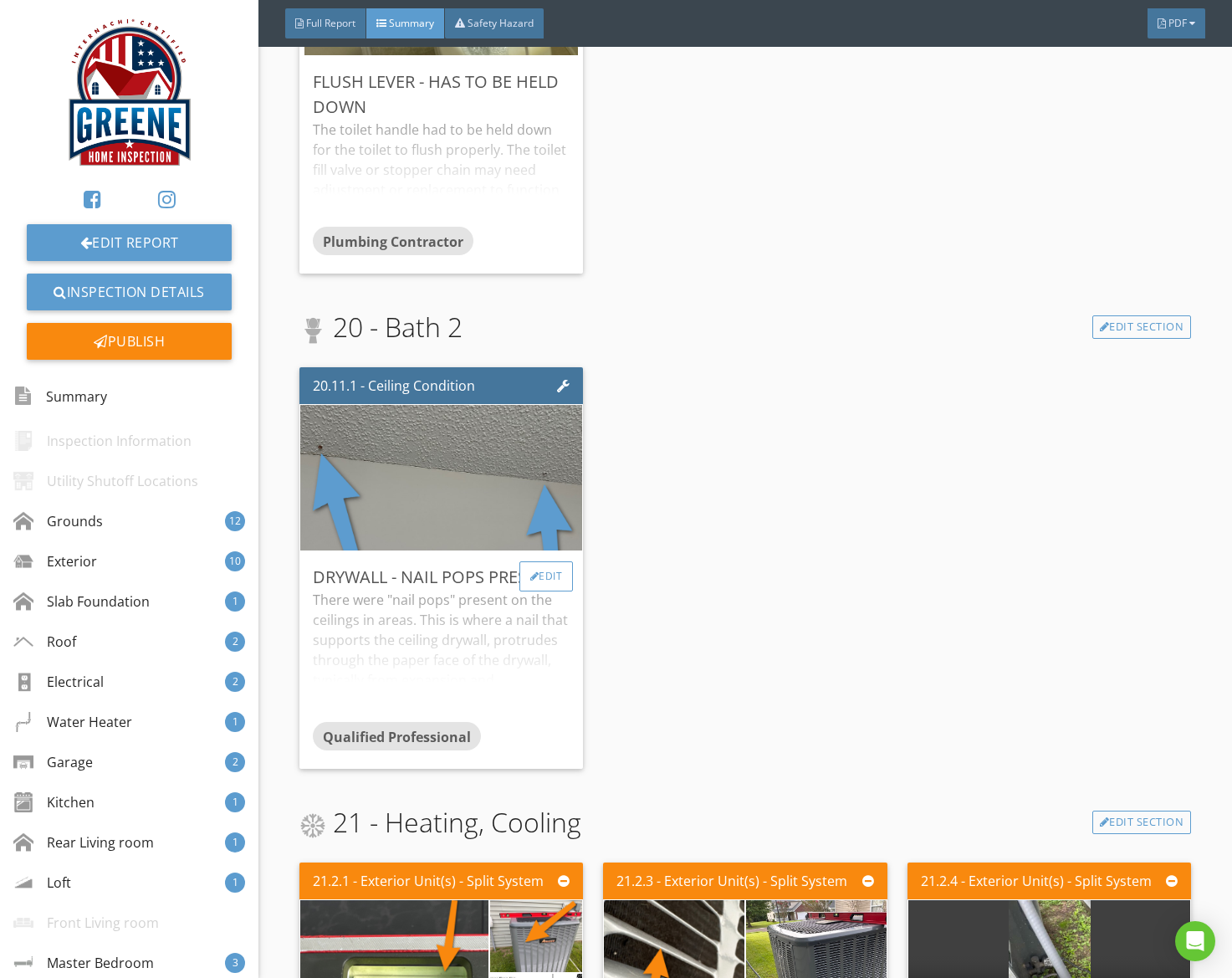
click at [546, 561] on div "Edit" at bounding box center [547, 576] width 55 height 30
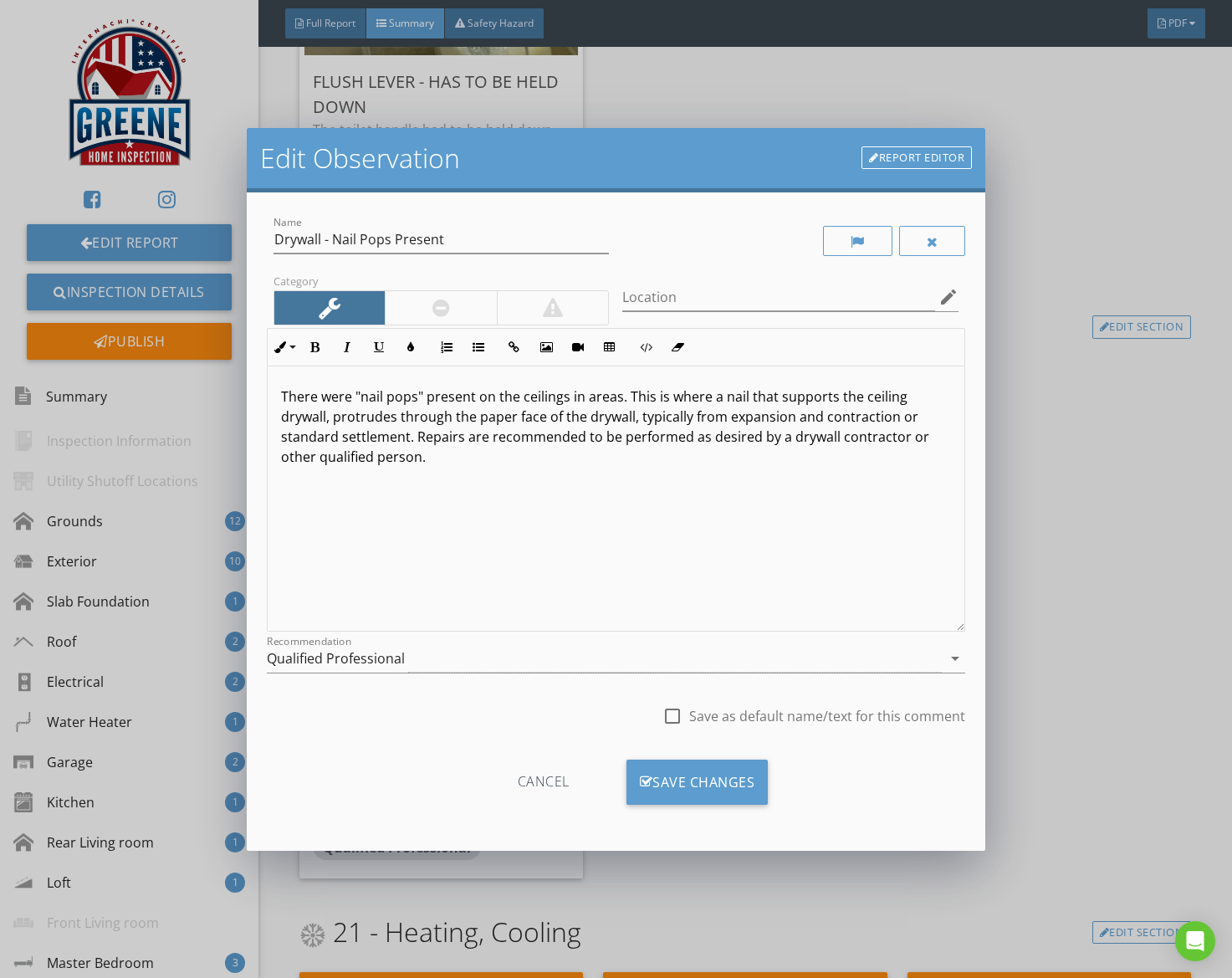
click at [422, 674] on div "Recommendation Qualified Professional arrow_drop_down" at bounding box center [616, 667] width 699 height 45
click at [422, 671] on div "Qualified Professional" at bounding box center [605, 659] width 676 height 28
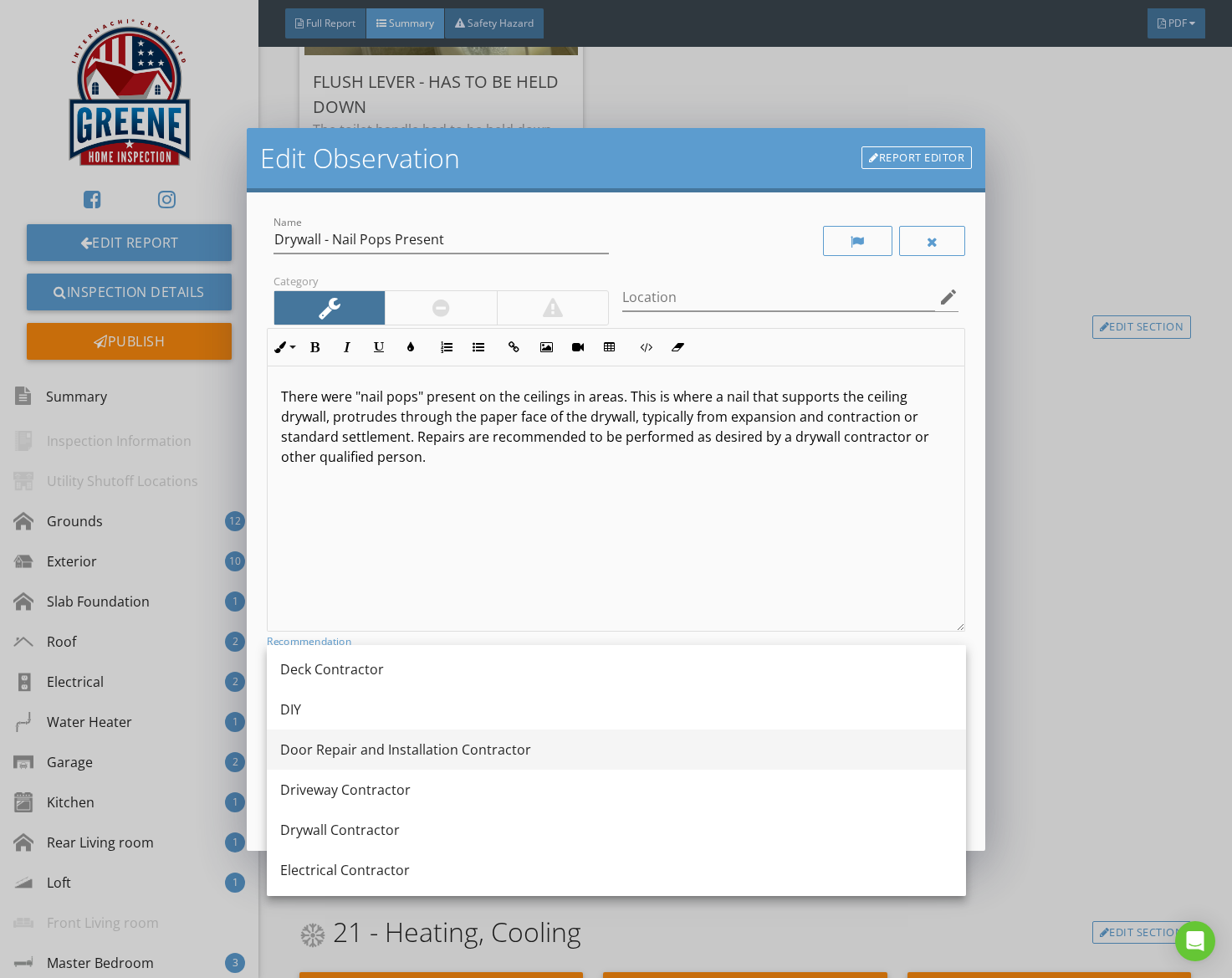
scroll to position [445, 0]
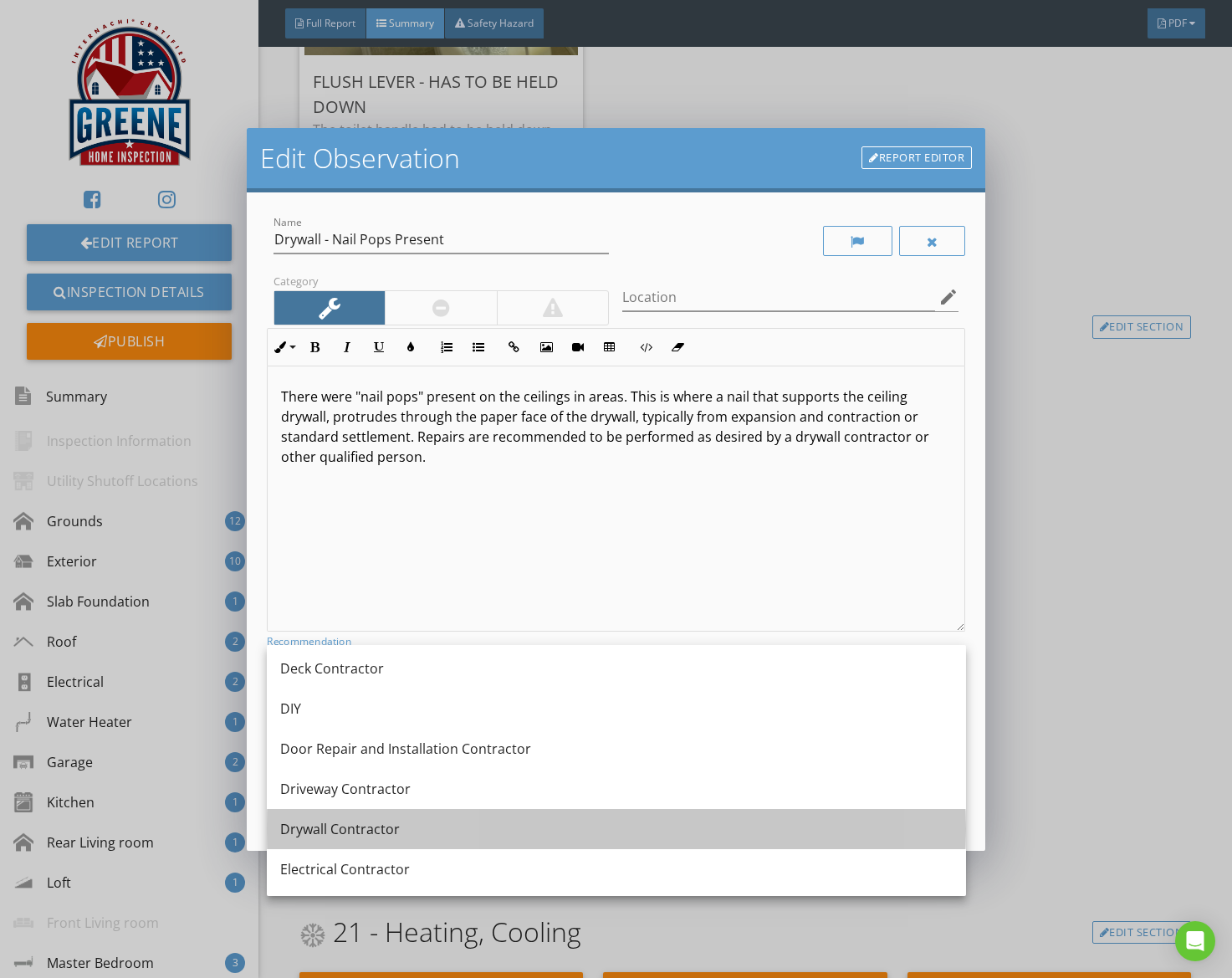
click at [374, 824] on div "Drywall Contractor" at bounding box center [616, 829] width 673 height 20
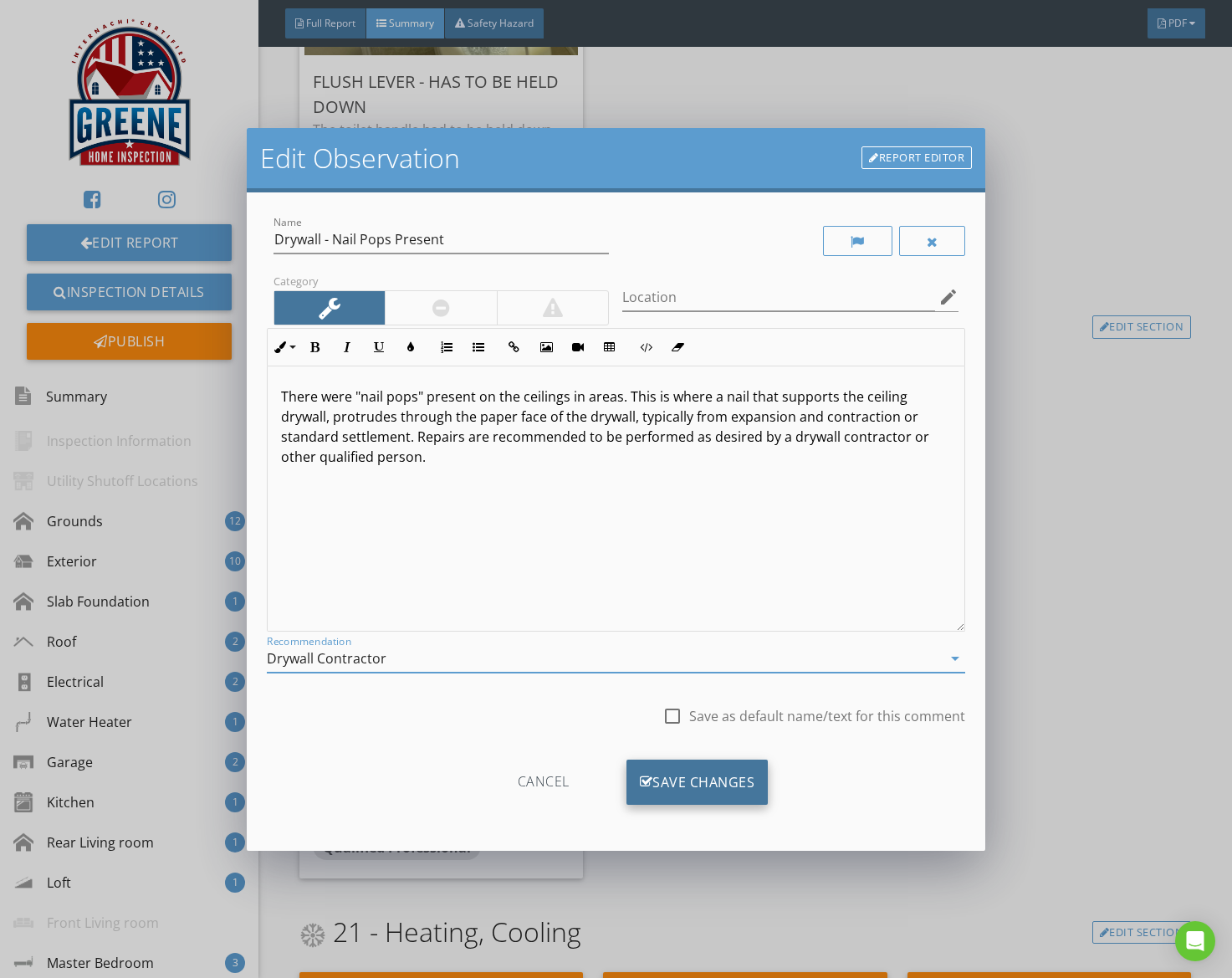
click at [691, 783] on div "Save Changes" at bounding box center [697, 783] width 142 height 45
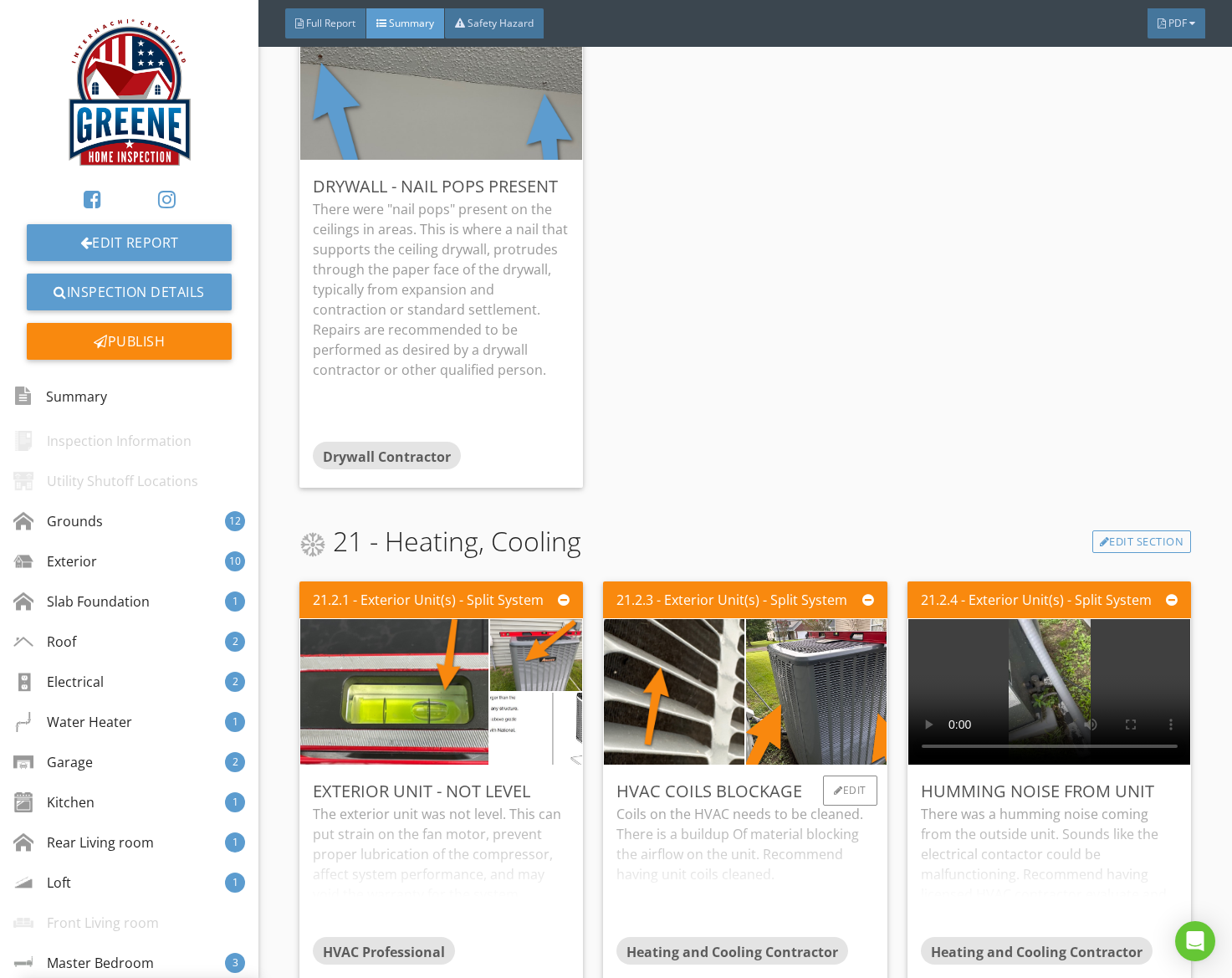
scroll to position [10118, 0]
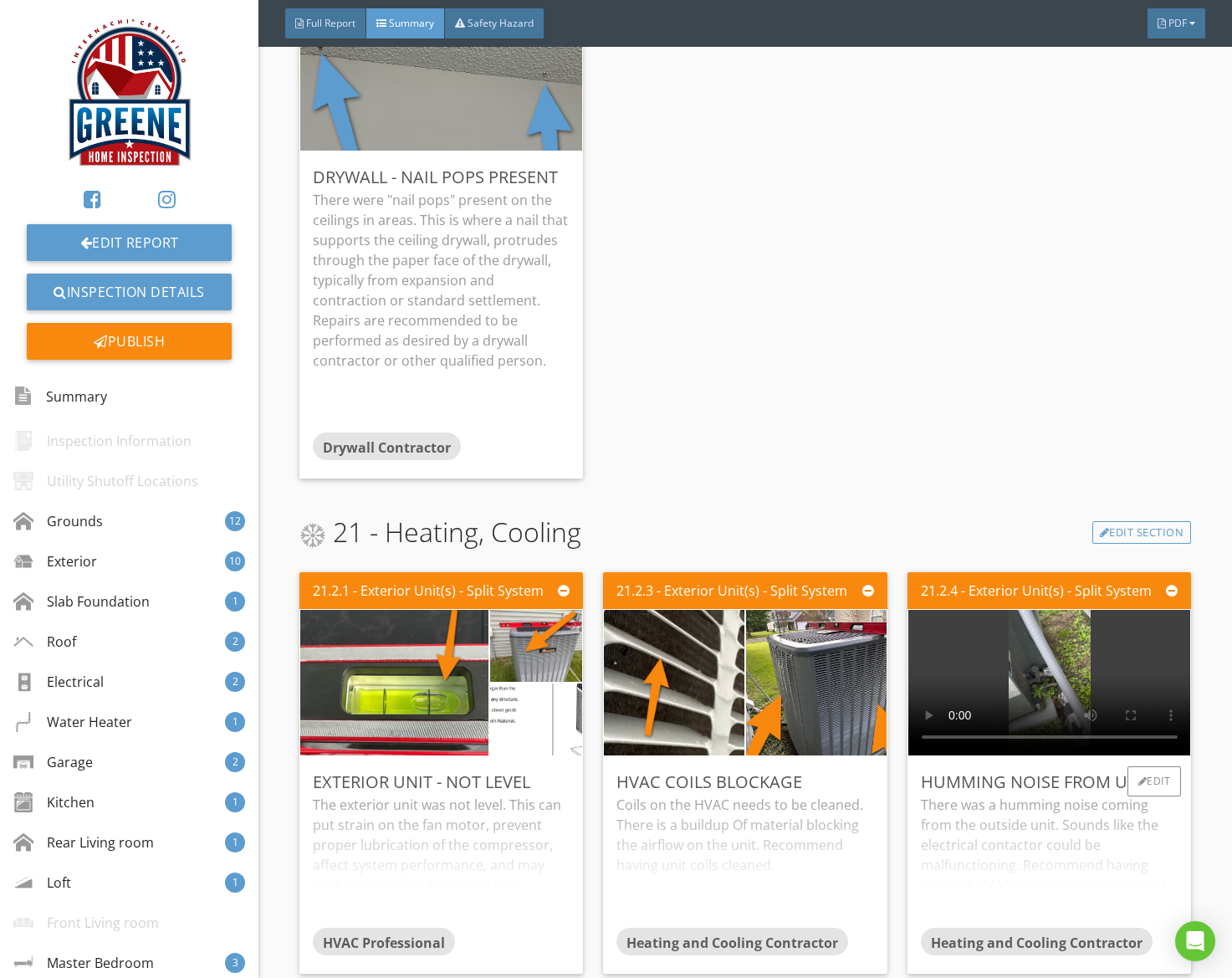
click at [1063, 665] on video at bounding box center [1050, 682] width 283 height 146
click at [926, 715] on video at bounding box center [1050, 682] width 283 height 146
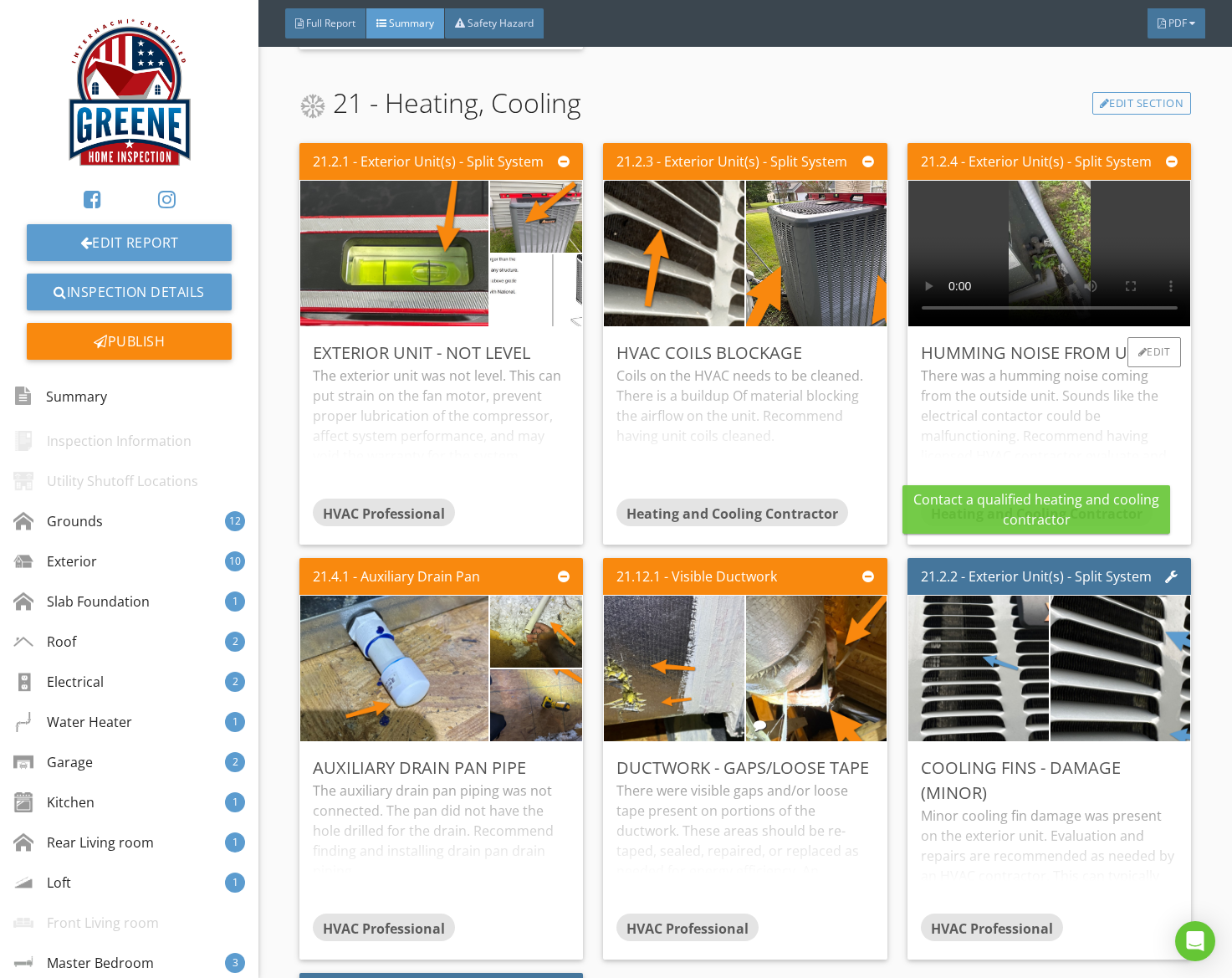
scroll to position [10579, 0]
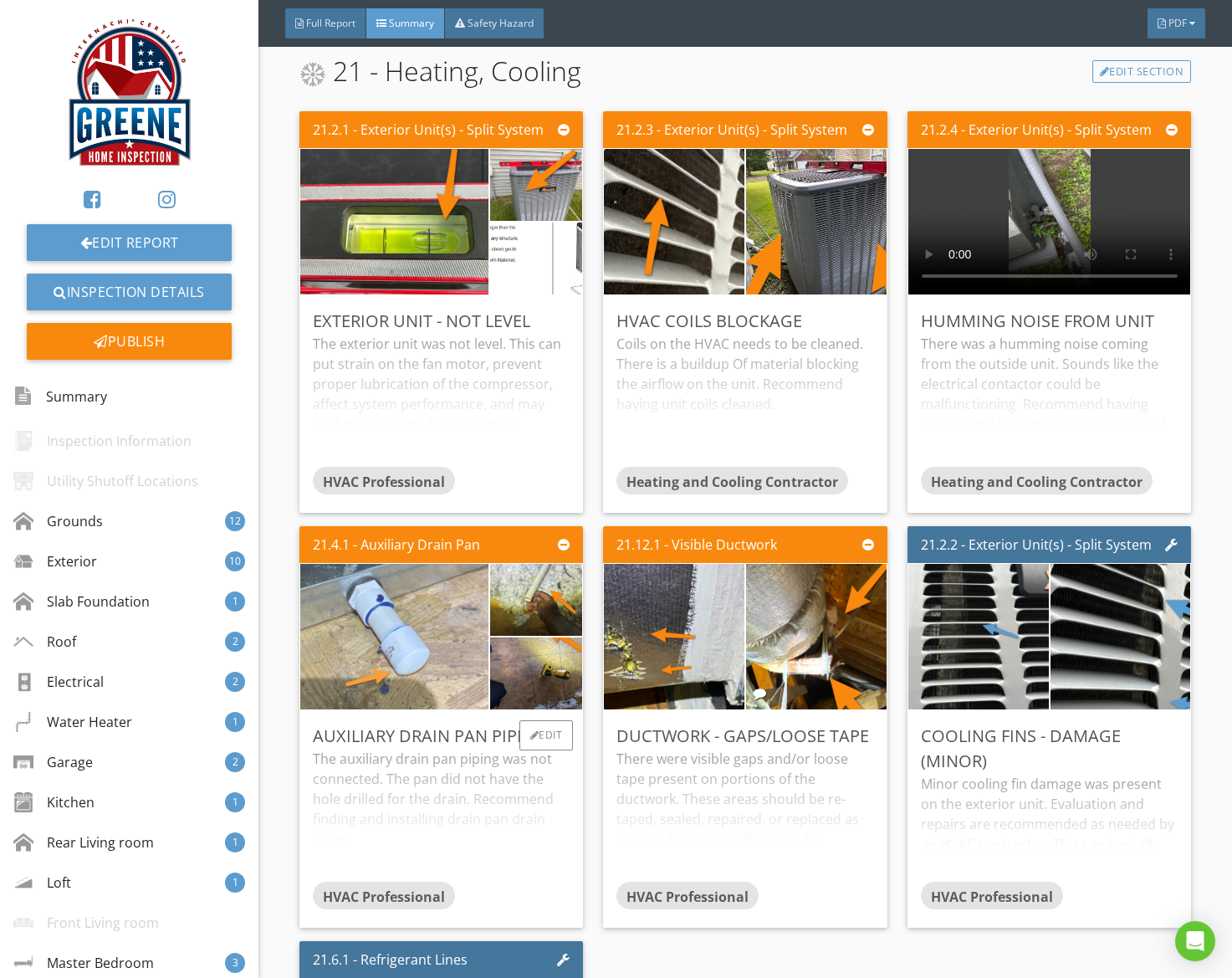
click at [405, 674] on img at bounding box center [394, 637] width 273 height 364
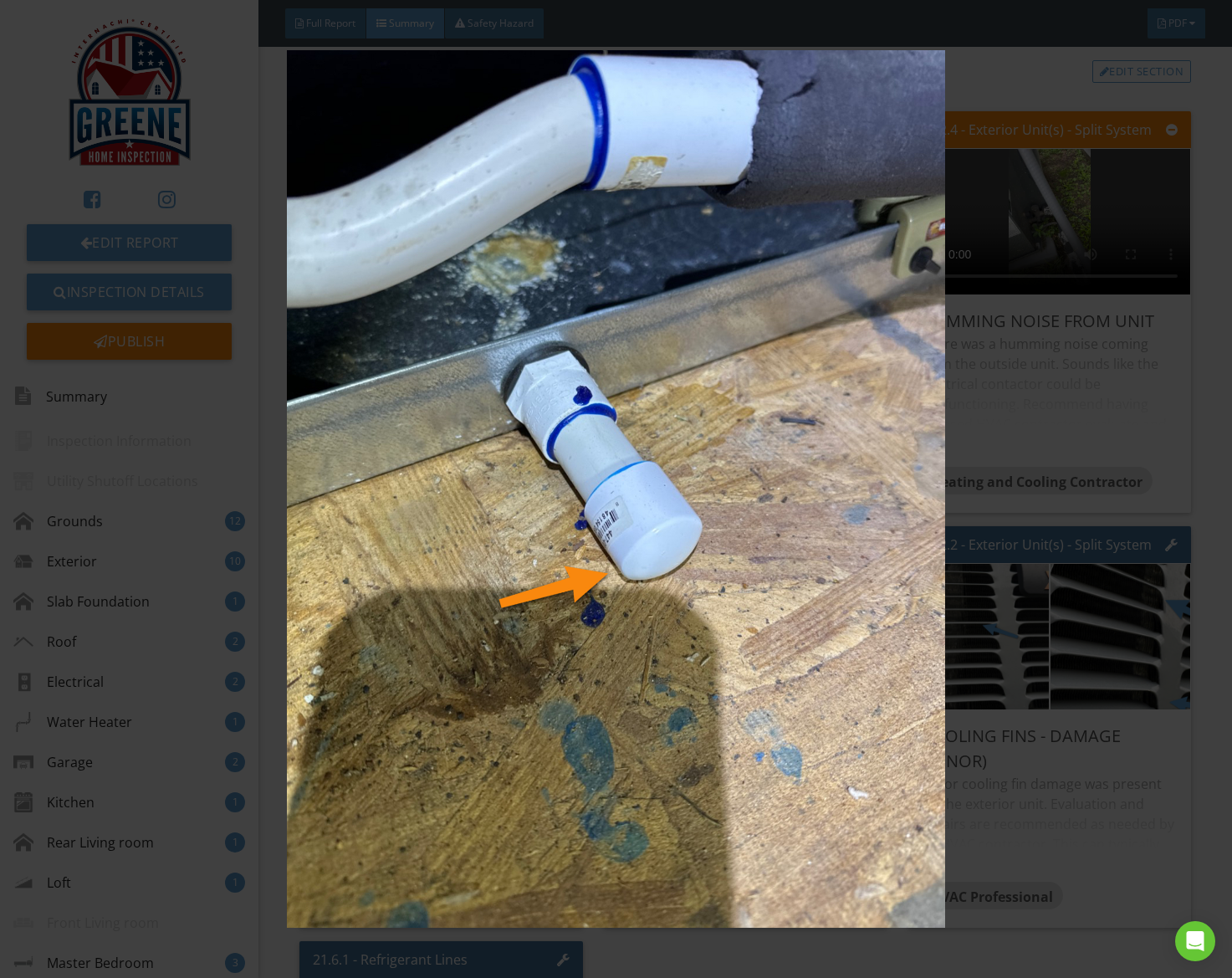
click at [404, 675] on img at bounding box center [616, 489] width 1120 height 879
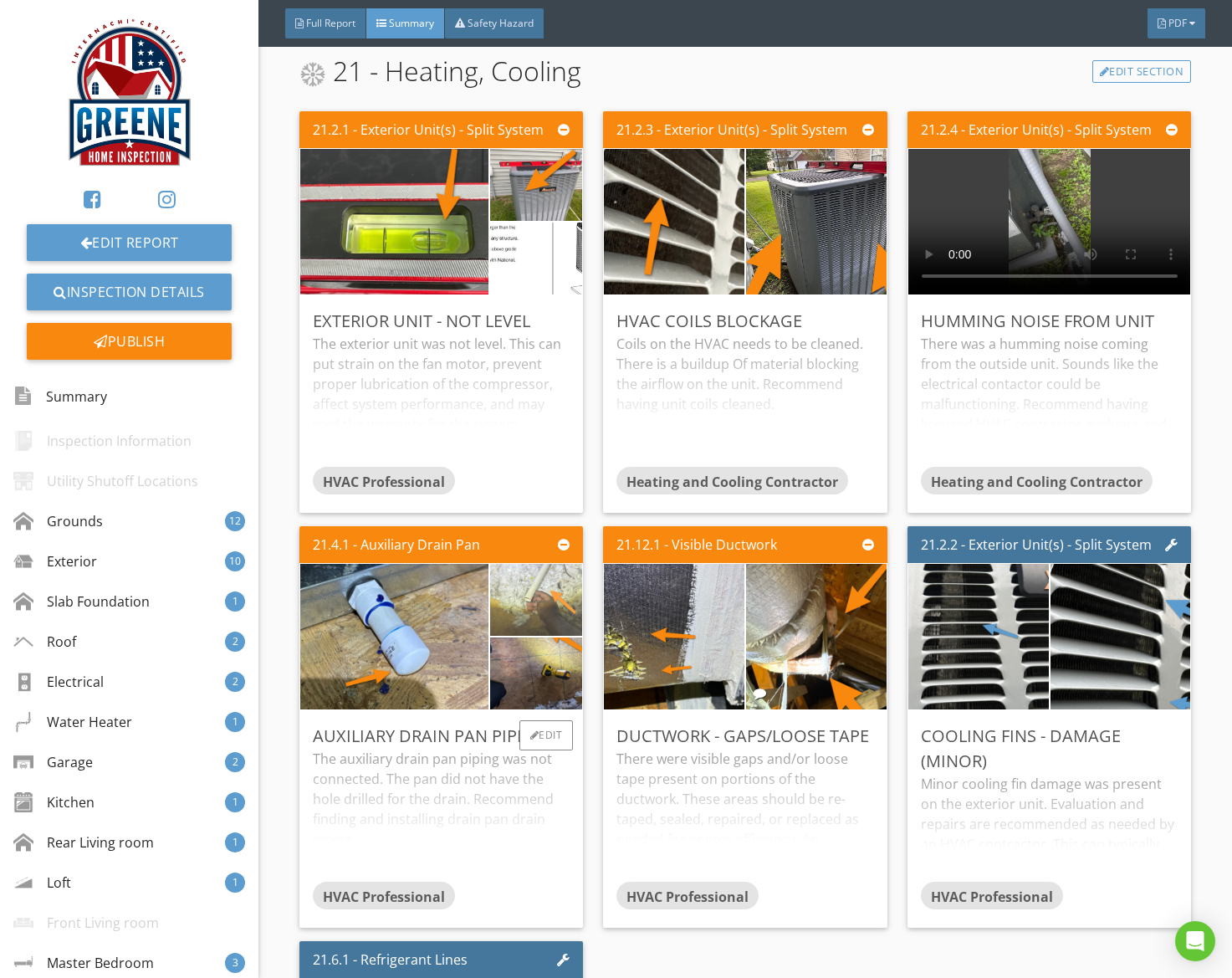
click at [542, 585] on img at bounding box center [536, 601] width 135 height 180
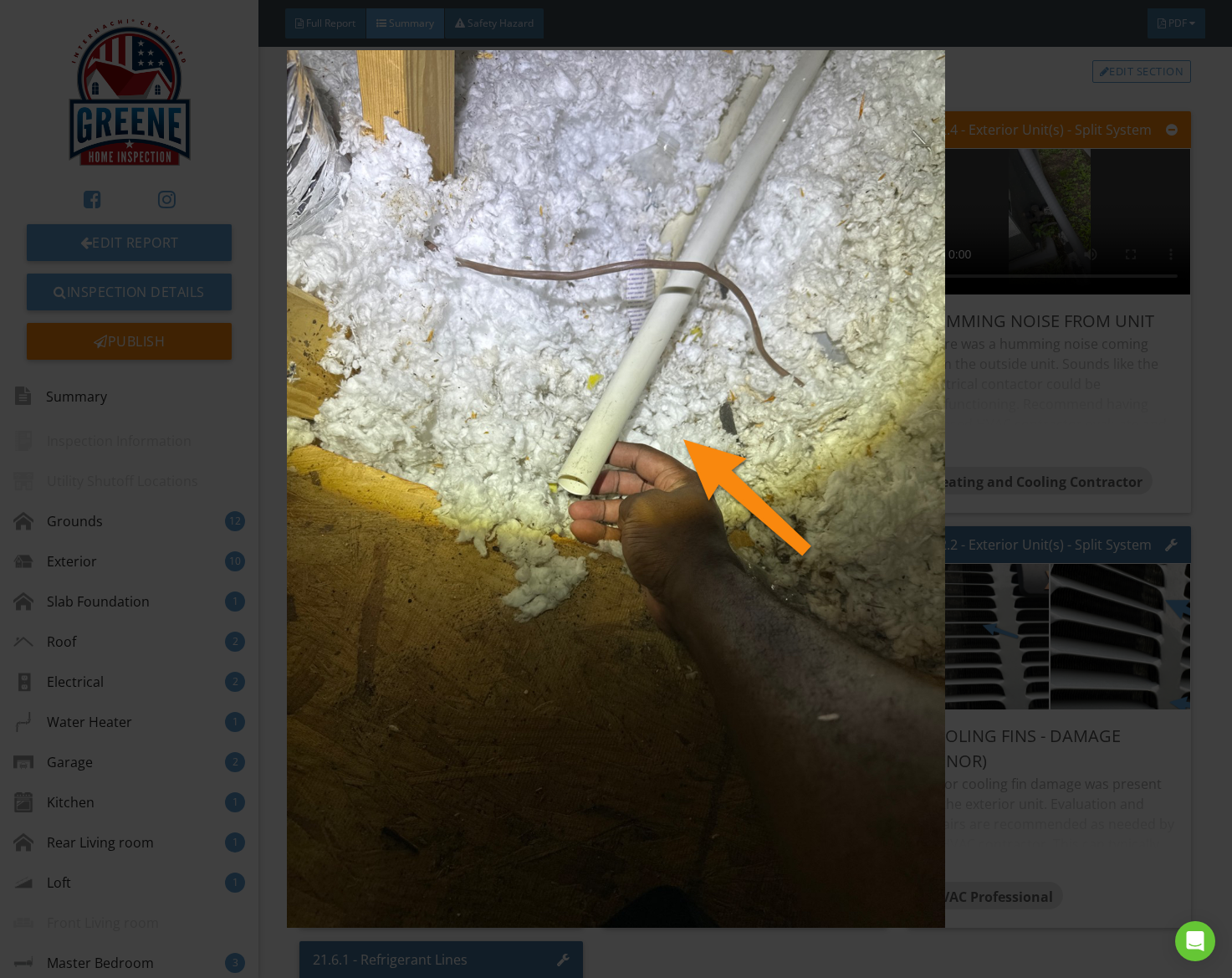
click at [542, 586] on img at bounding box center [616, 489] width 1120 height 879
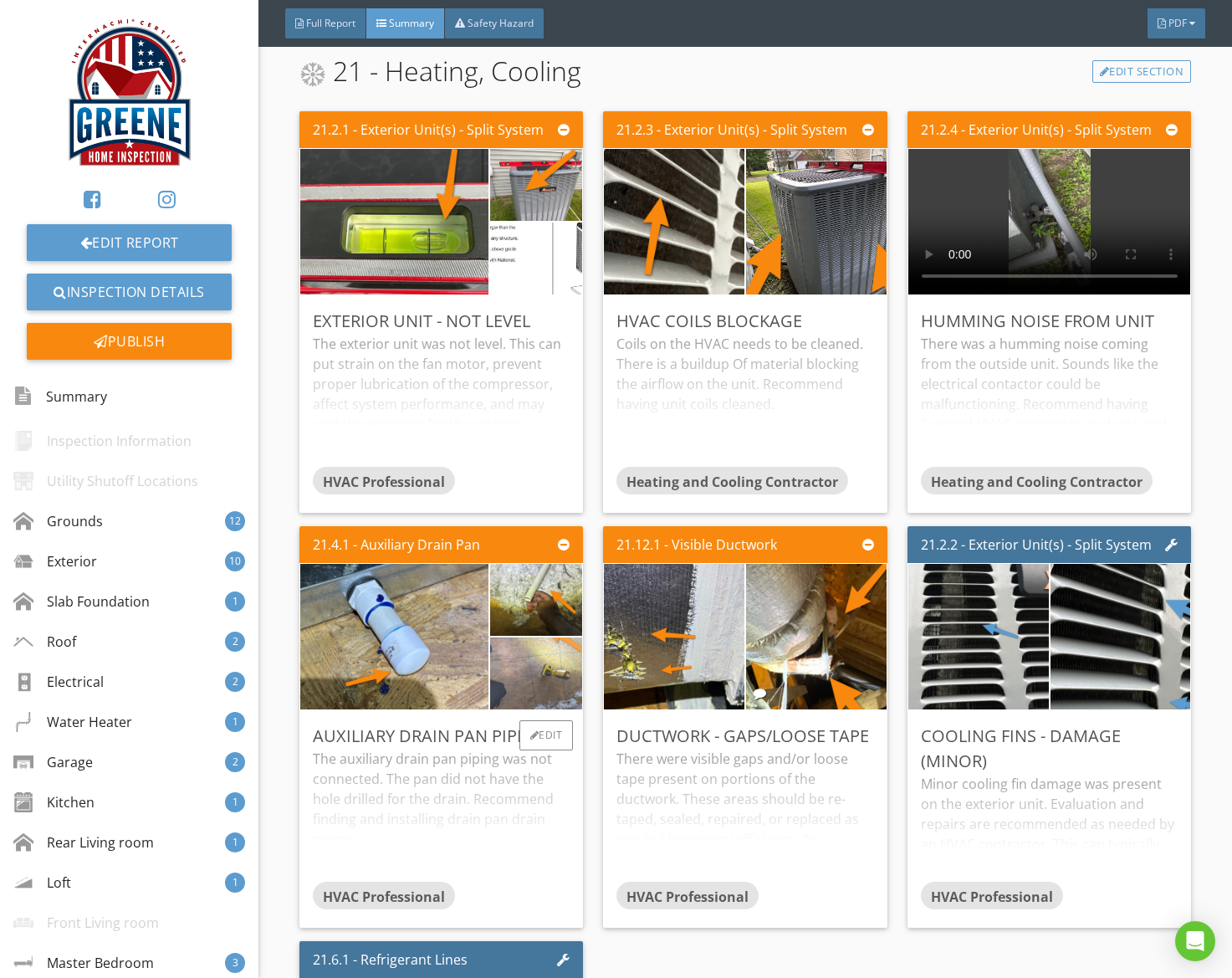
click at [536, 665] on img at bounding box center [536, 674] width 135 height 180
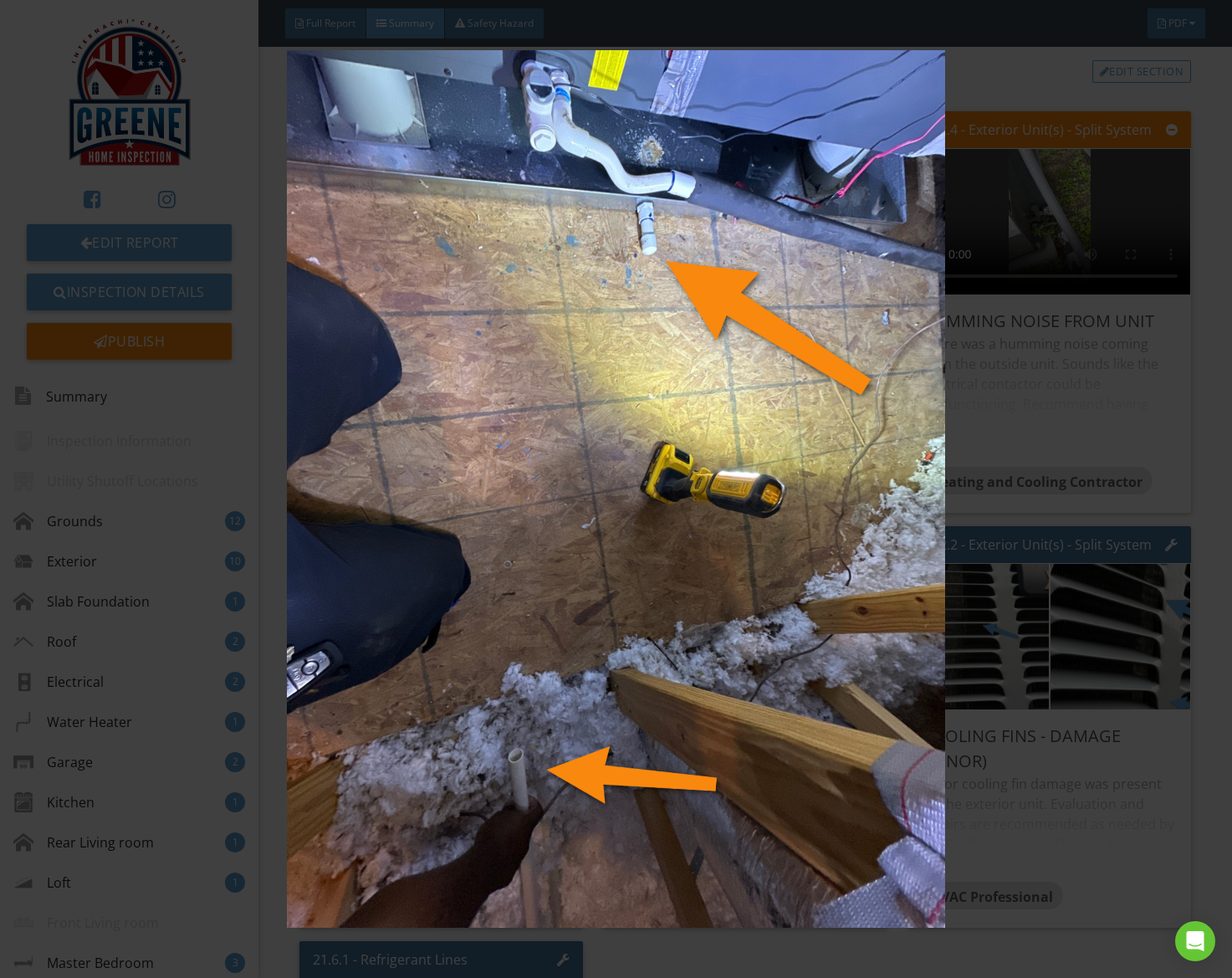
click at [637, 568] on img at bounding box center [616, 489] width 1120 height 879
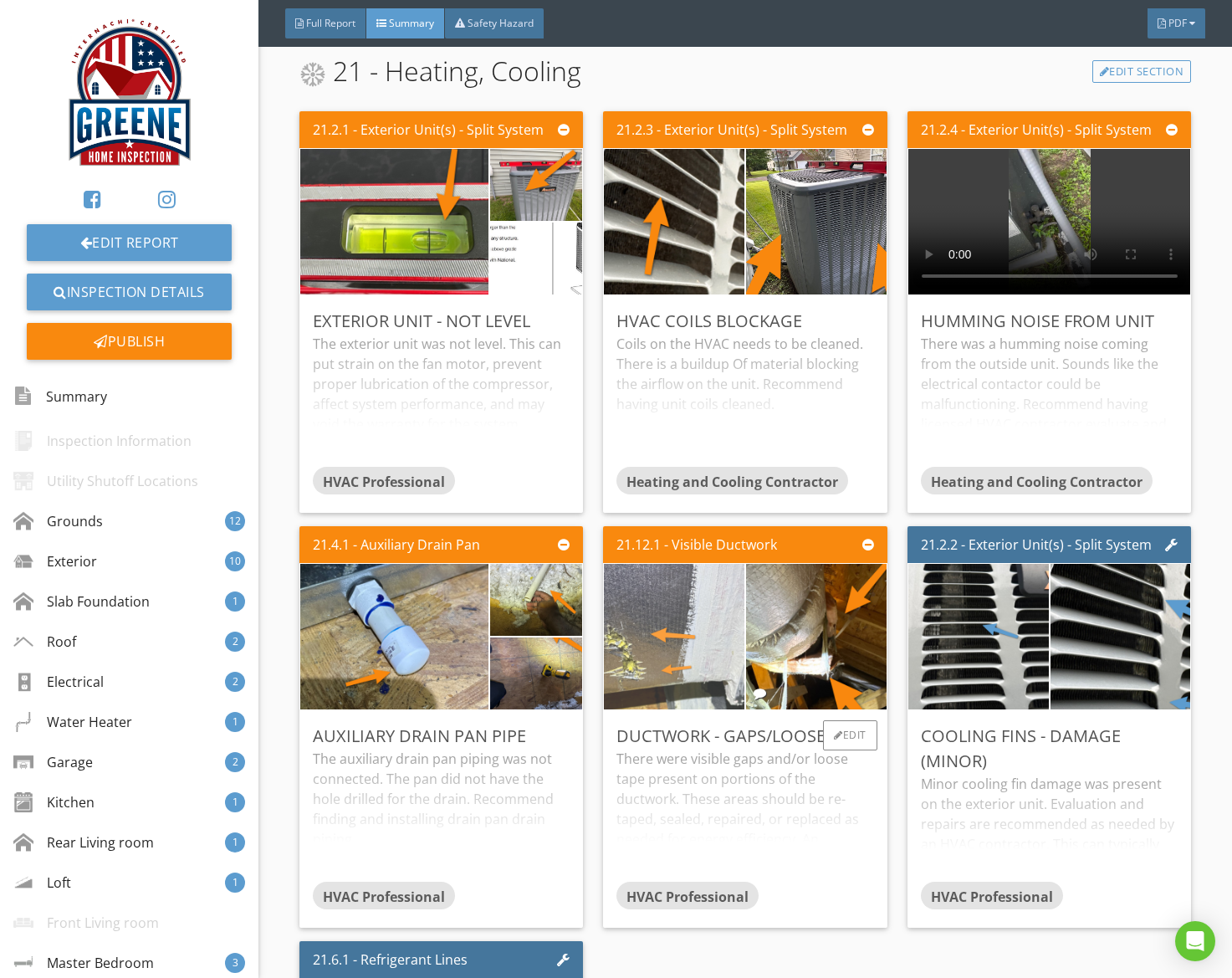
click at [685, 633] on img at bounding box center [675, 637] width 273 height 364
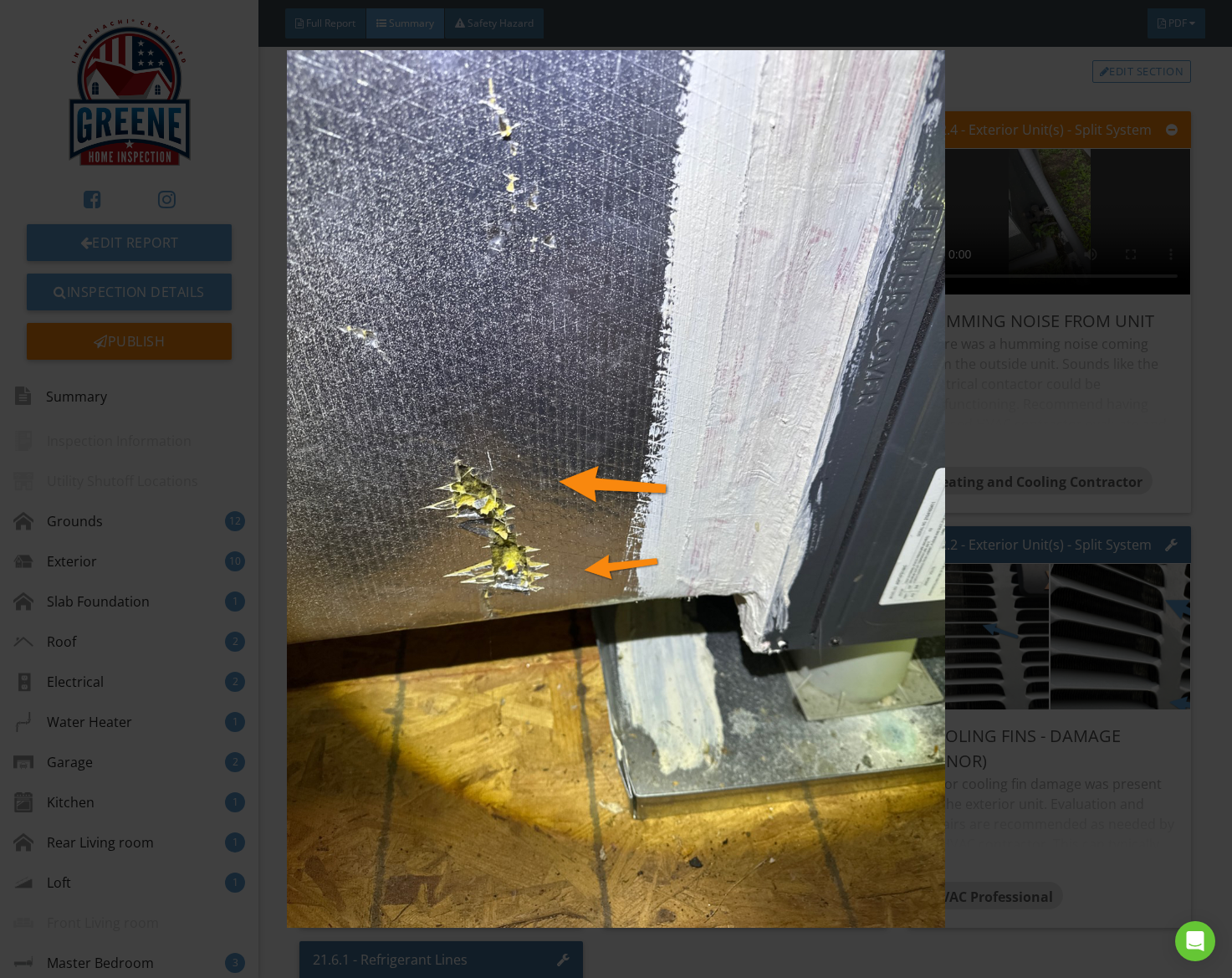
click at [685, 633] on img at bounding box center [616, 489] width 1120 height 879
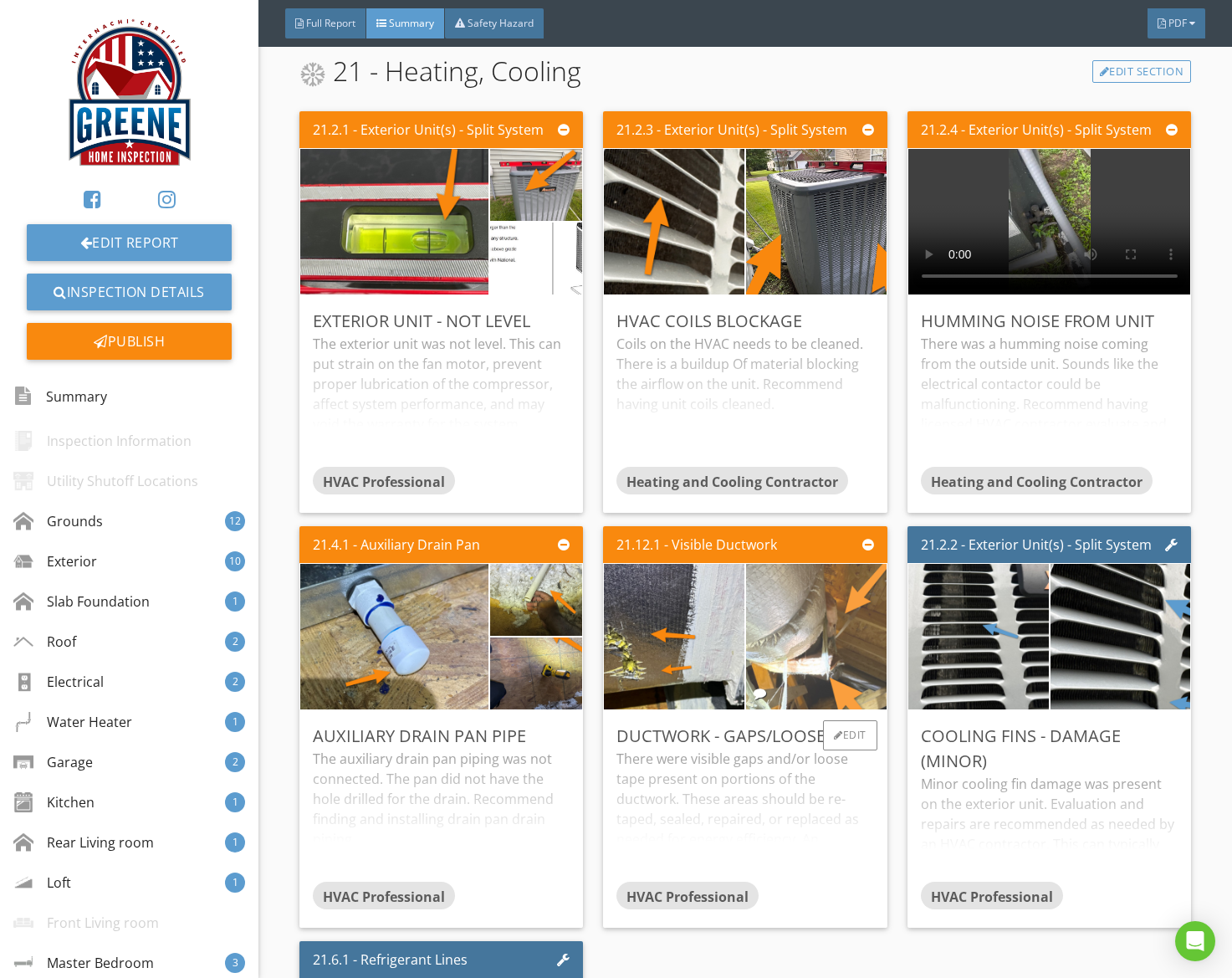
click at [797, 610] on img at bounding box center [816, 637] width 273 height 364
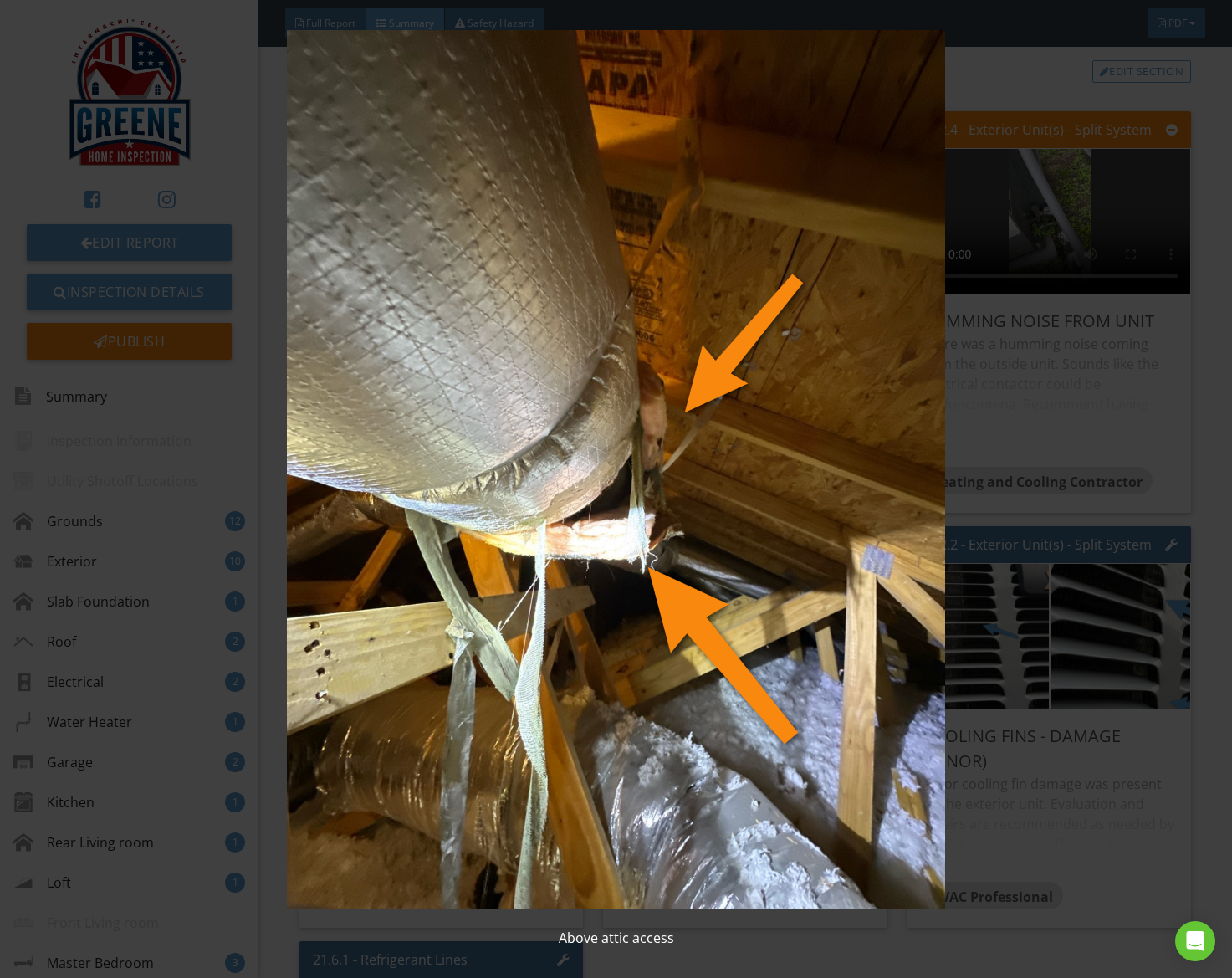
click at [796, 610] on img at bounding box center [616, 469] width 1120 height 879
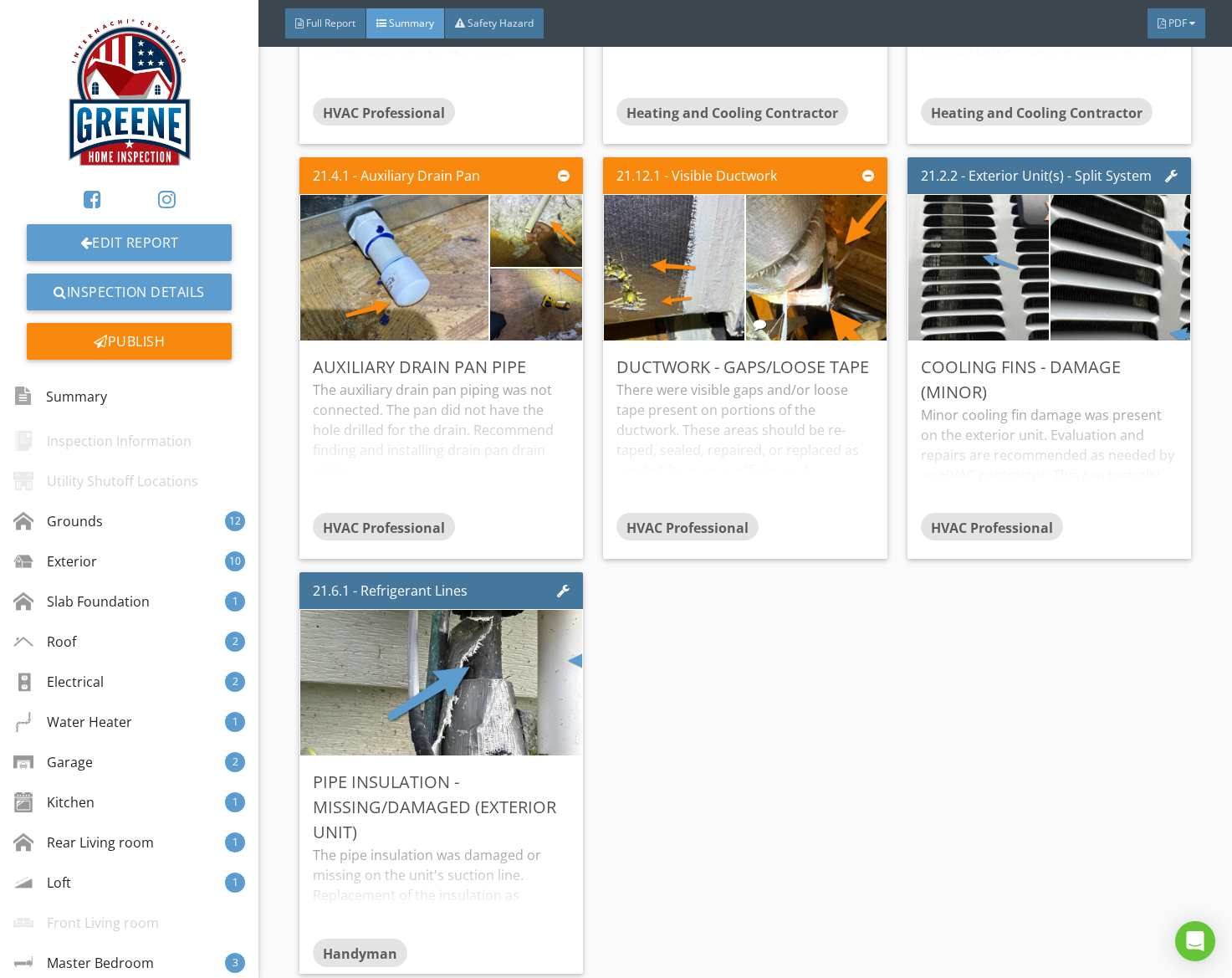
scroll to position [11003, 0]
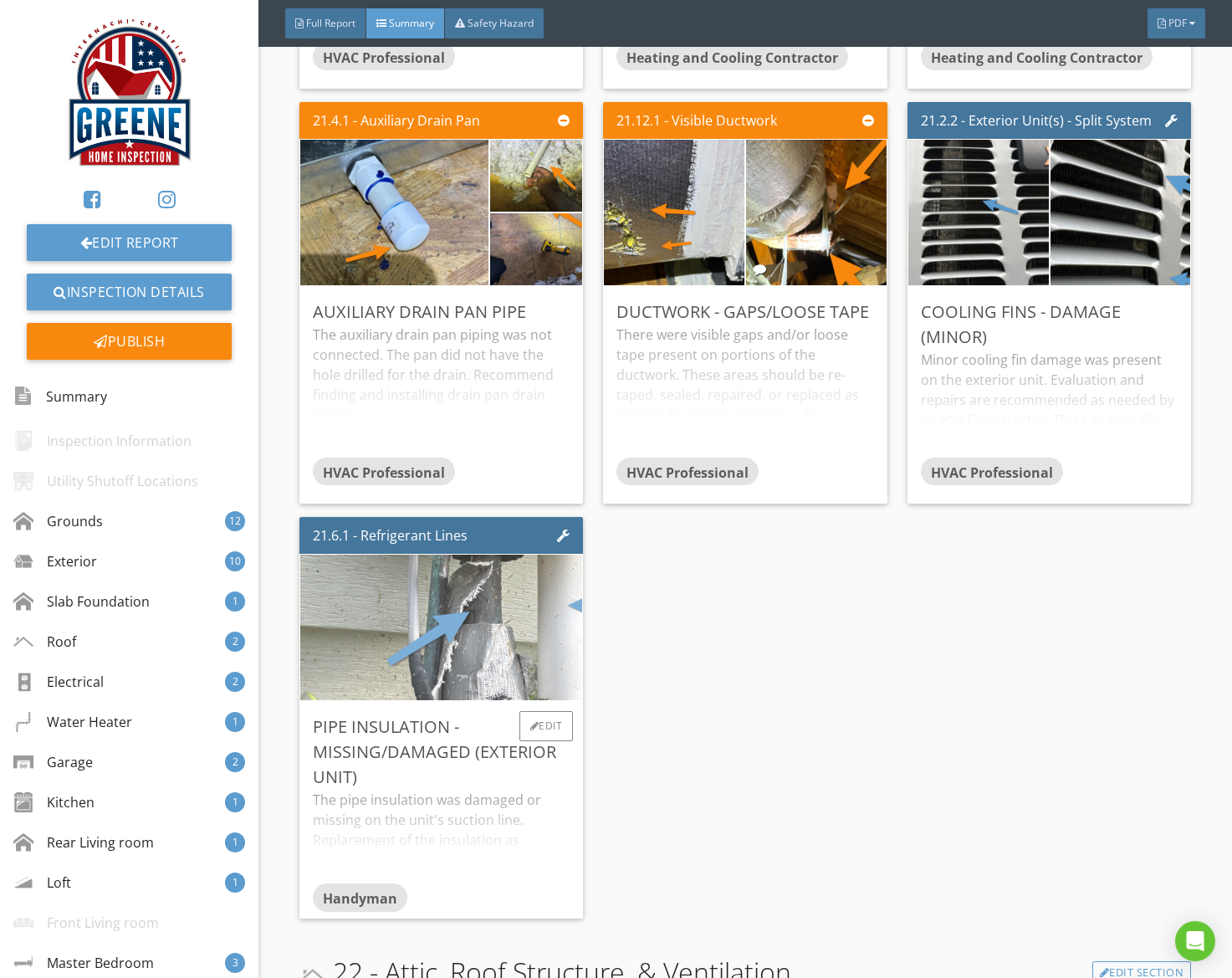
click at [428, 642] on img at bounding box center [441, 628] width 485 height 364
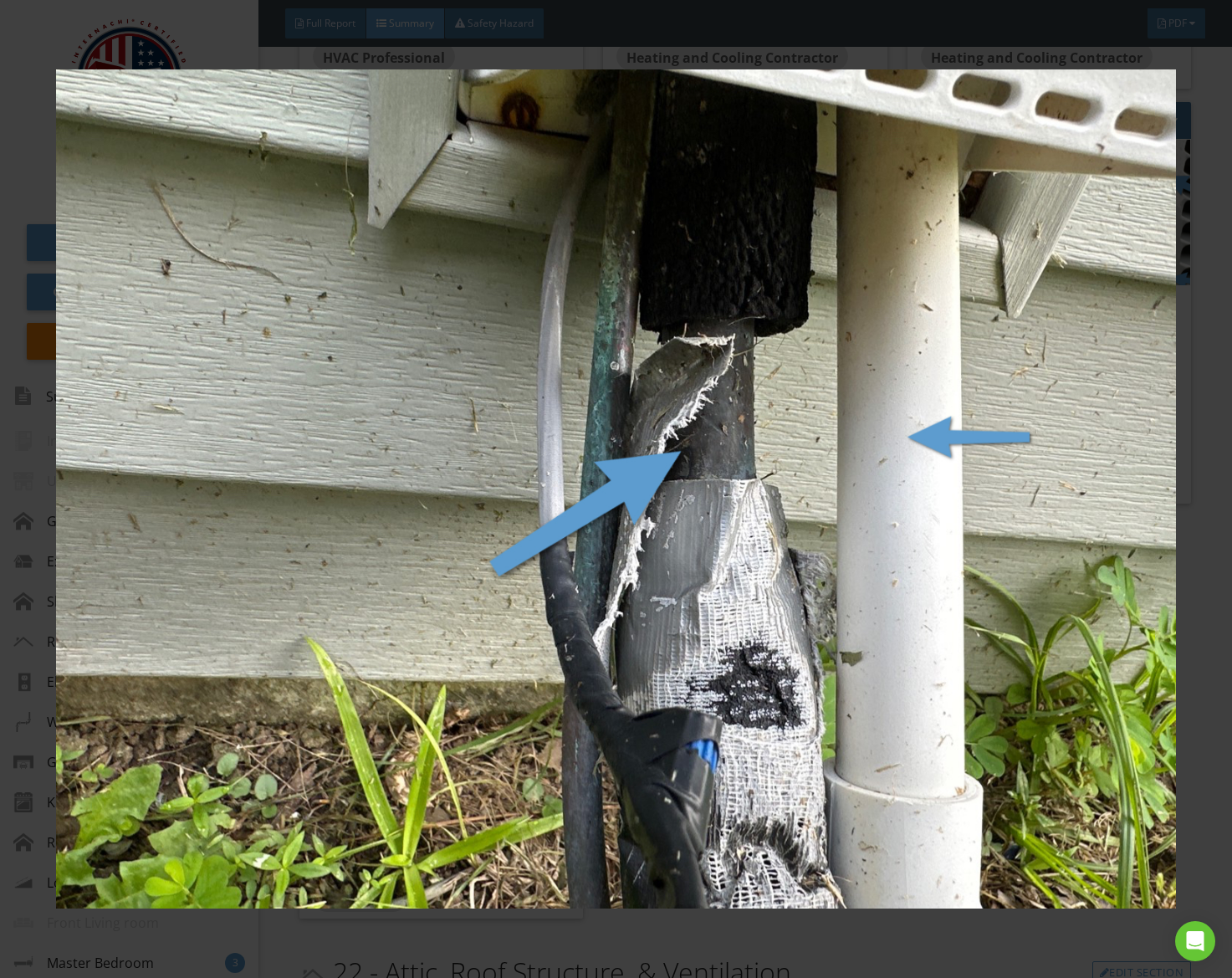
drag, startPoint x: 428, startPoint y: 642, endPoint x: 436, endPoint y: 640, distance: 8.2
click at [428, 642] on img at bounding box center [616, 489] width 1120 height 879
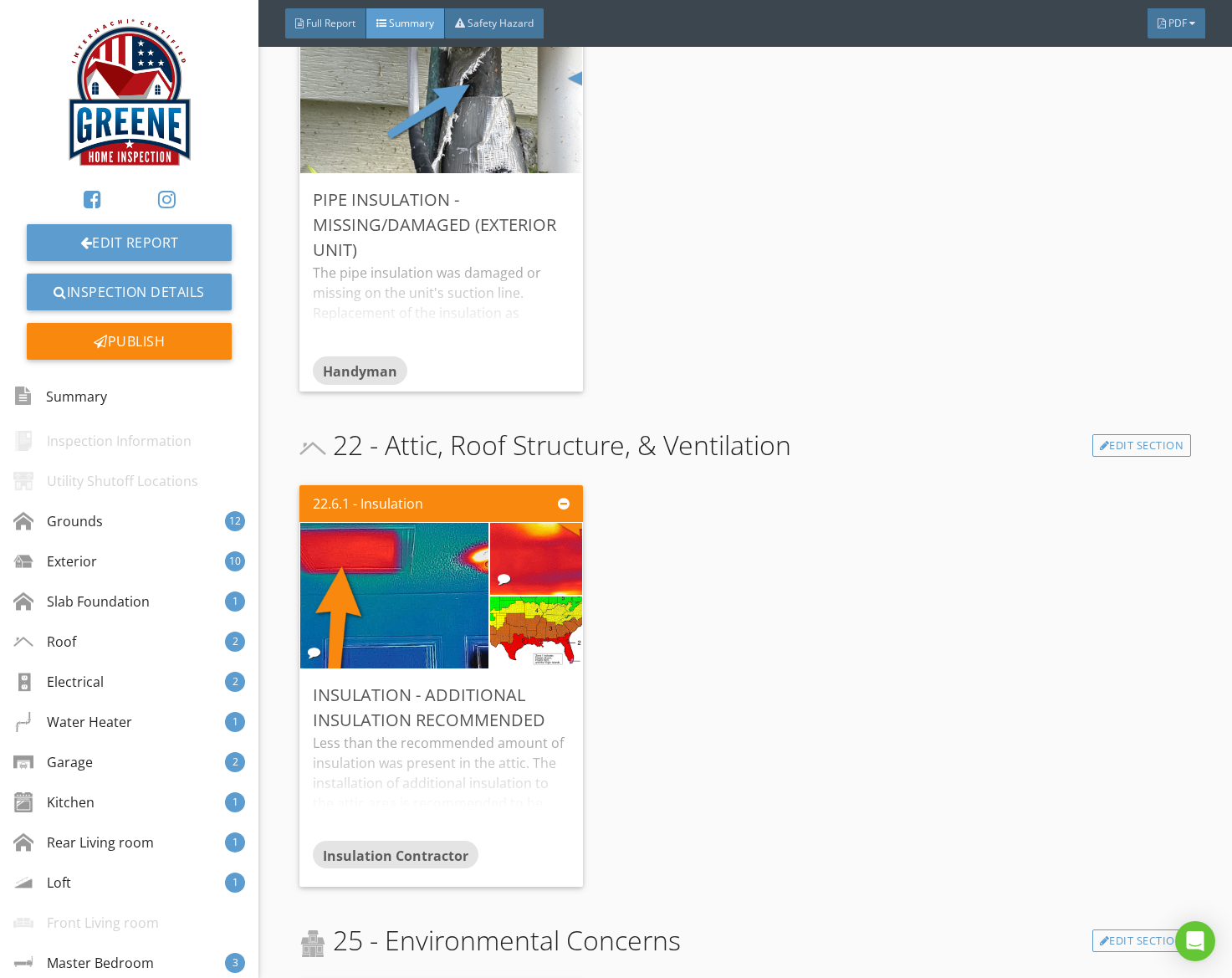
scroll to position [11564, 0]
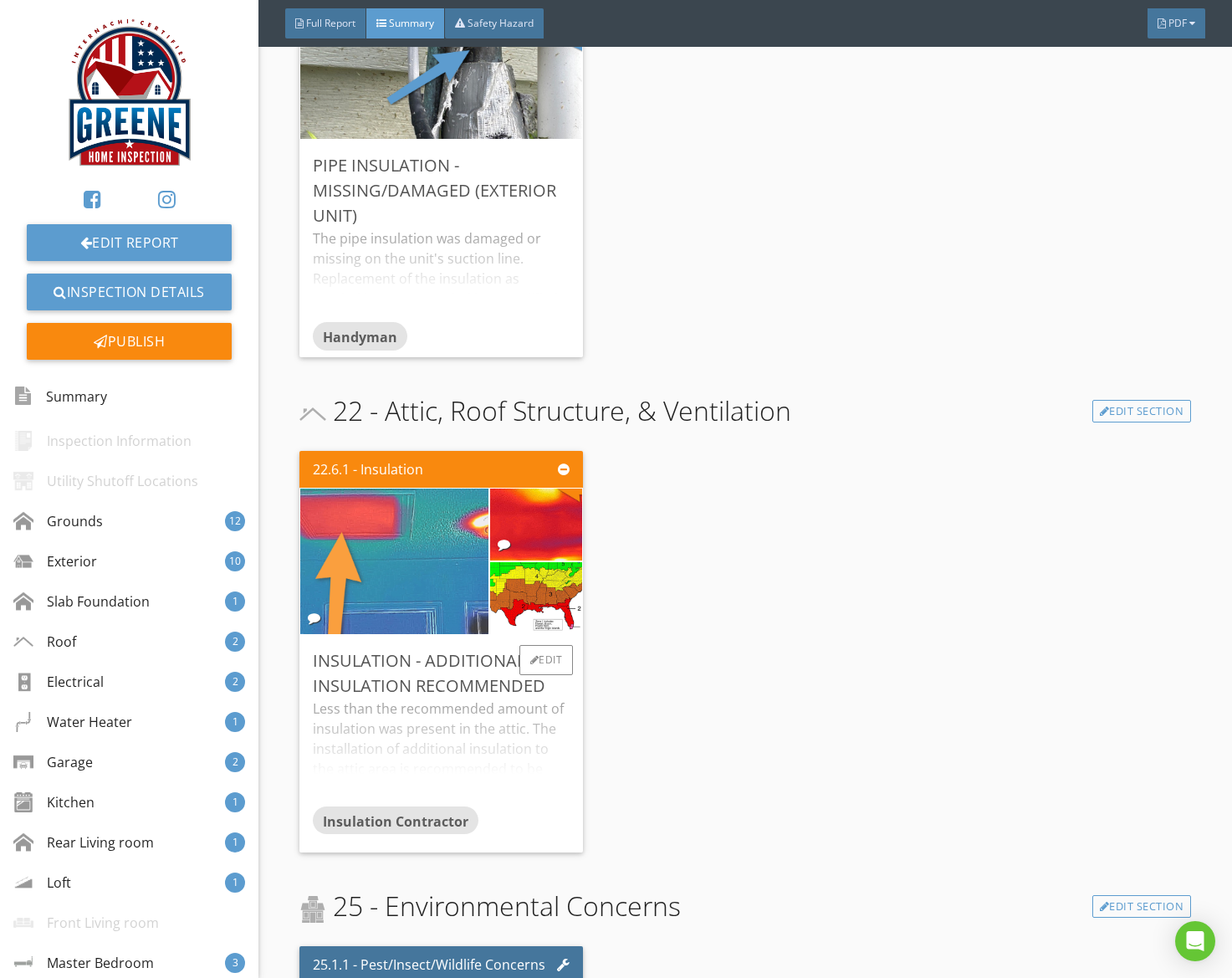
click at [407, 570] on img at bounding box center [394, 562] width 471 height 353
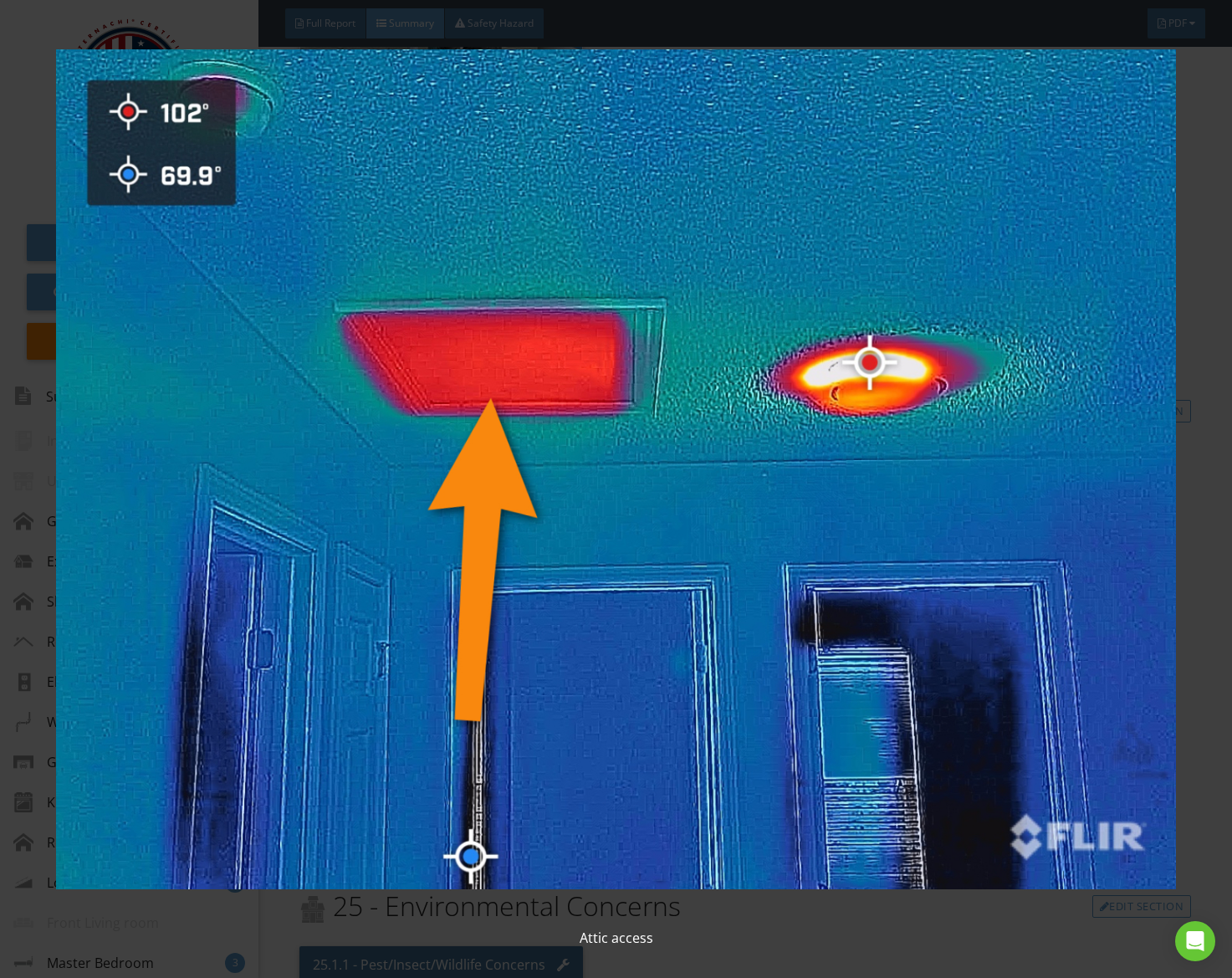
click at [407, 570] on img at bounding box center [616, 469] width 1120 height 879
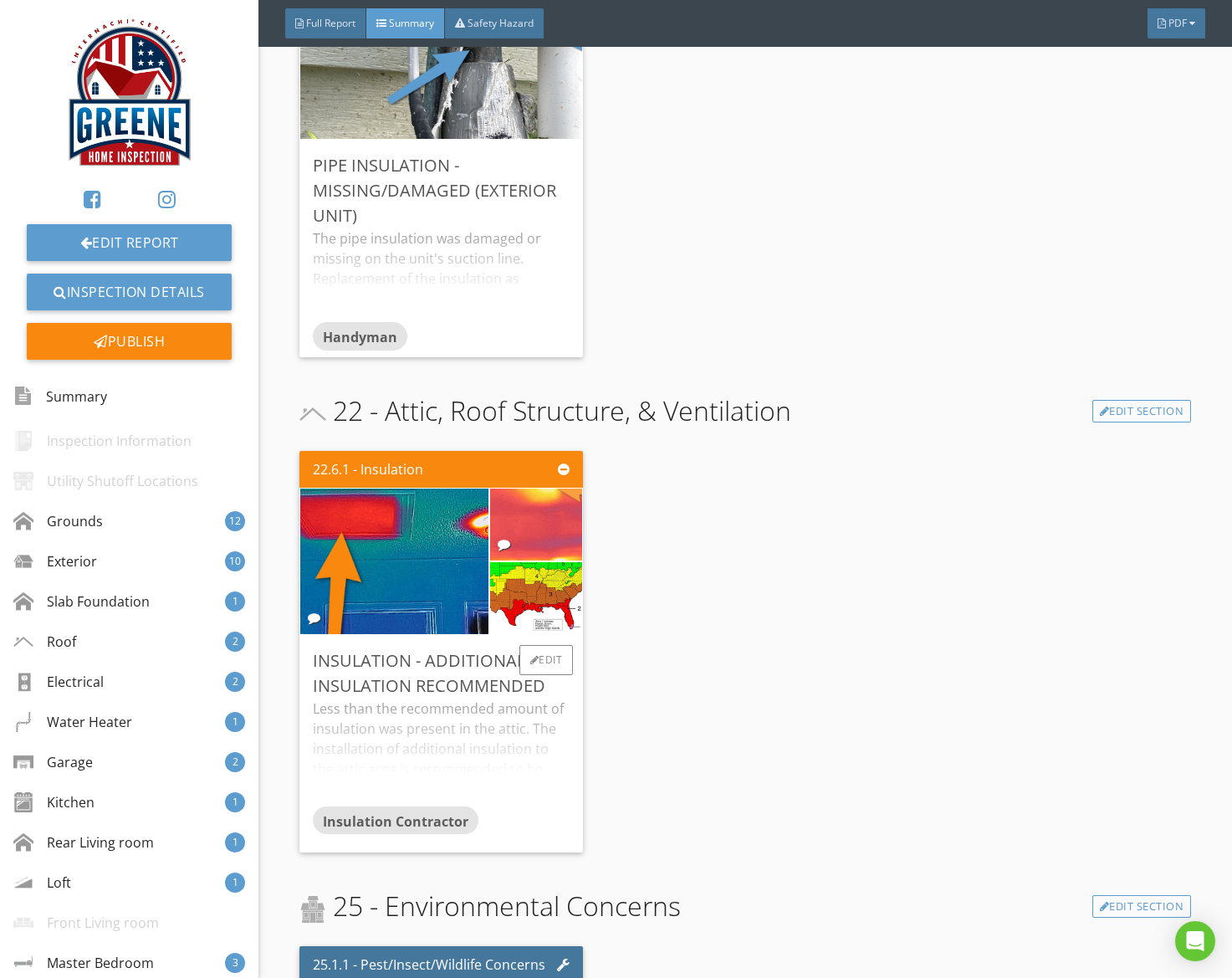
click at [557, 515] on img at bounding box center [536, 525] width 231 height 174
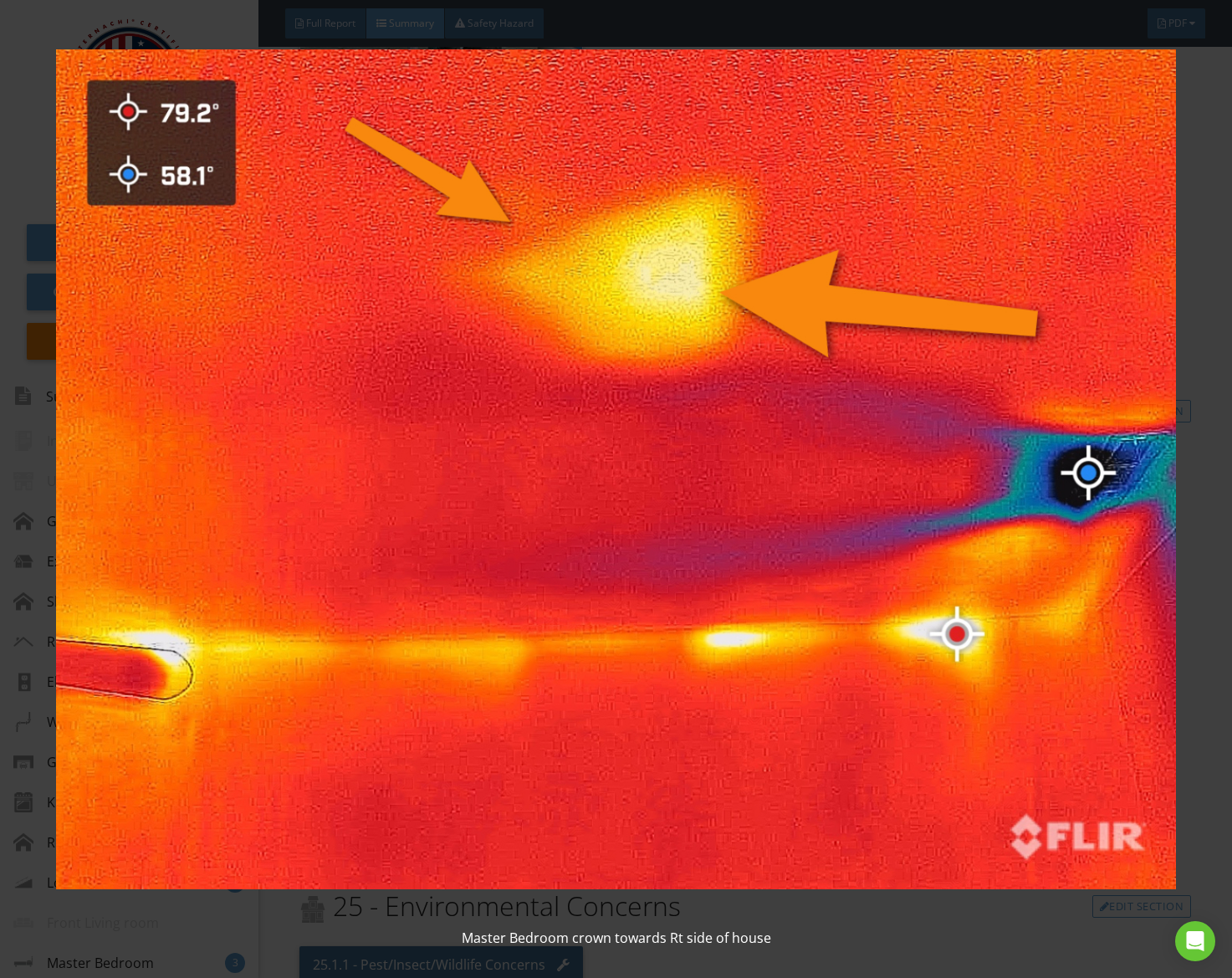
click at [557, 516] on img at bounding box center [616, 469] width 1120 height 879
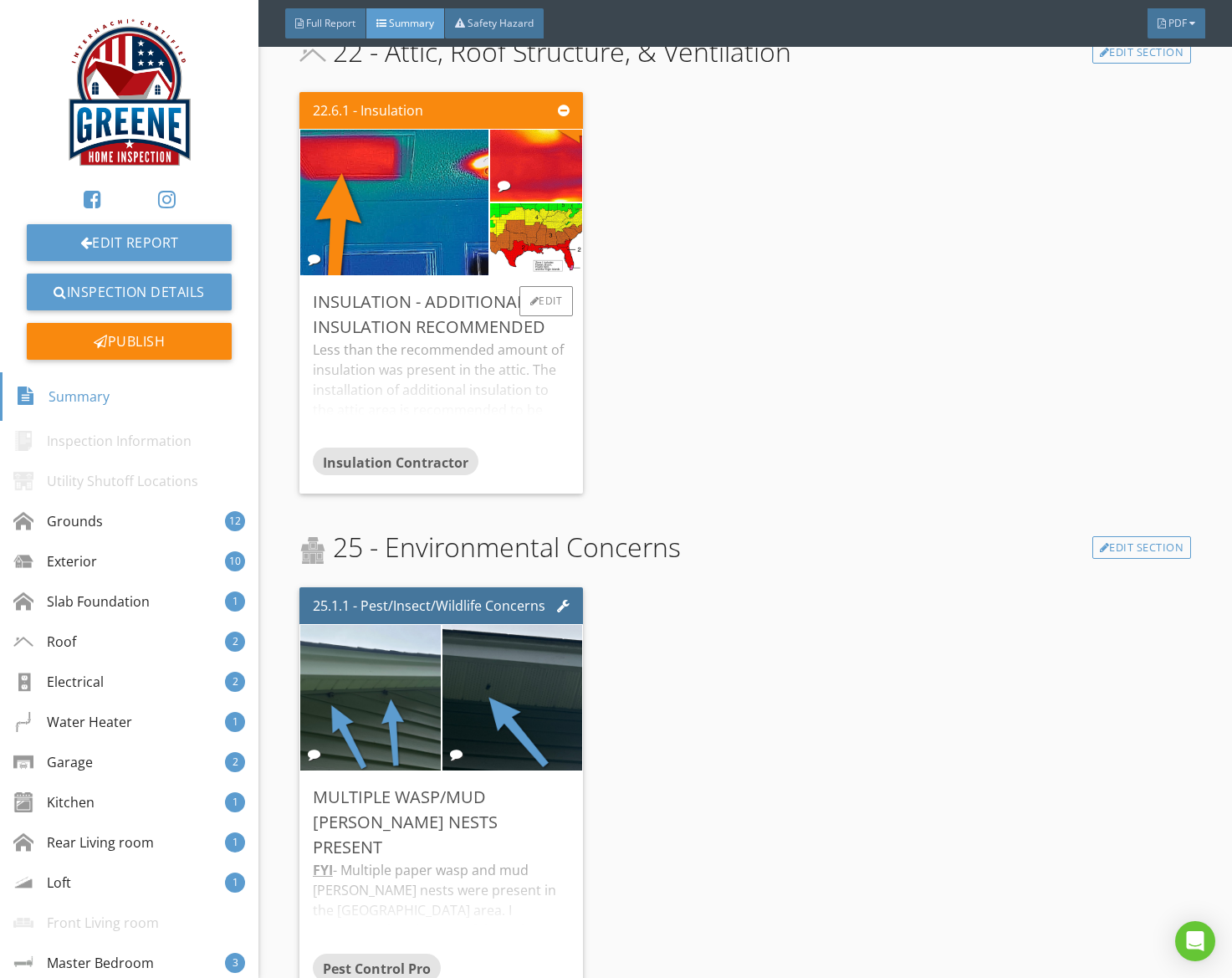
scroll to position [11923, 0]
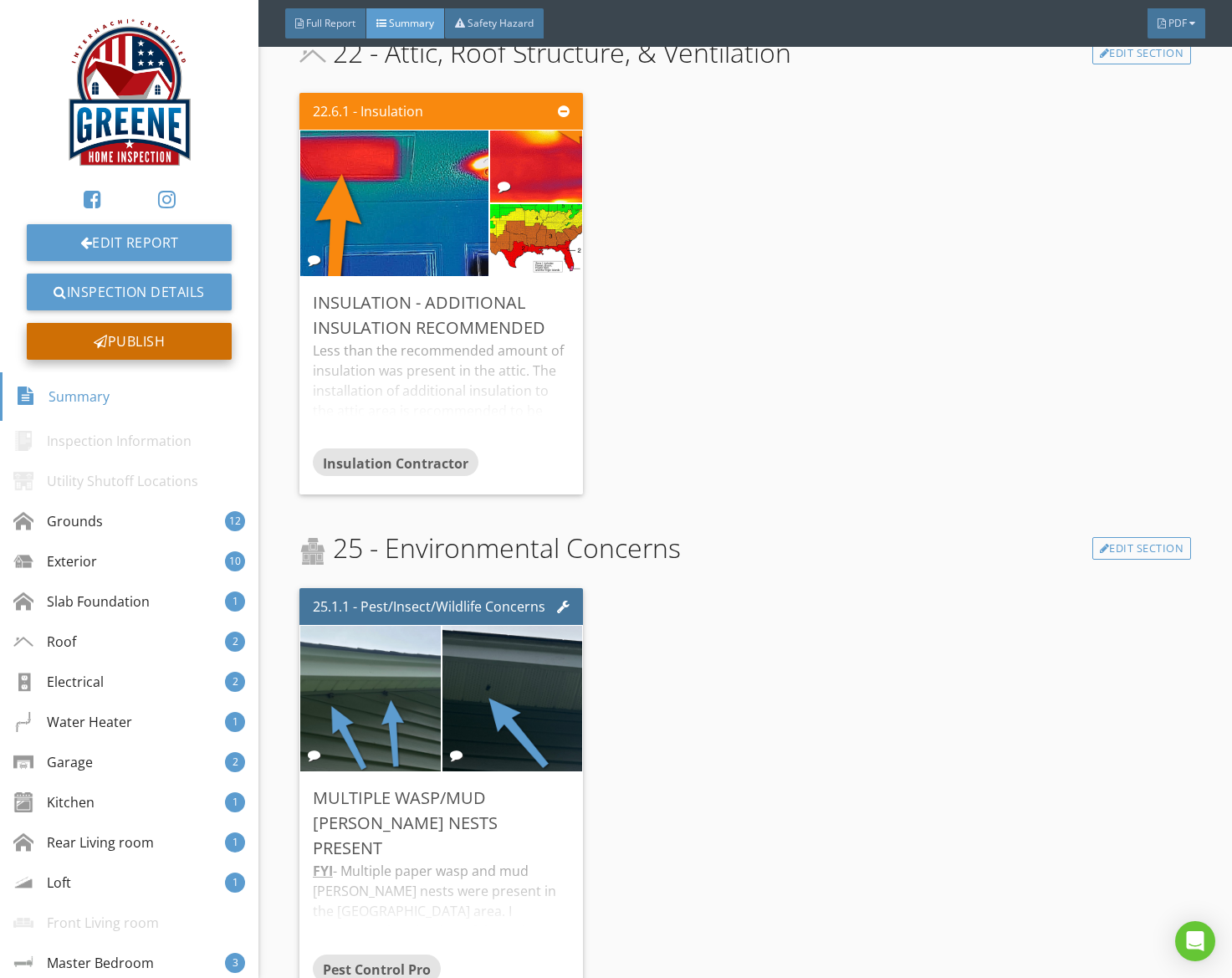
click at [210, 349] on div "Publish" at bounding box center [129, 341] width 205 height 37
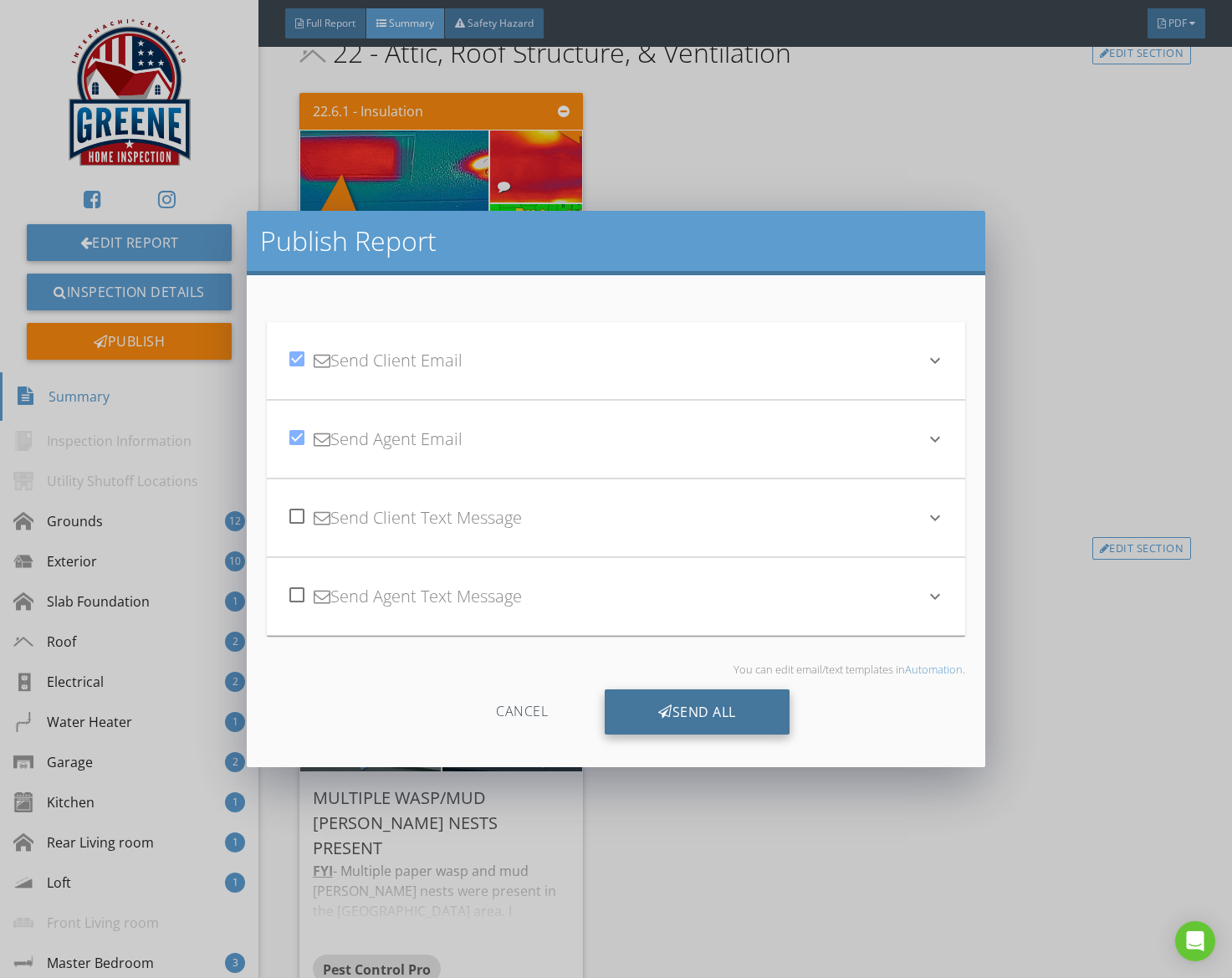
click at [720, 717] on div "Send All" at bounding box center [697, 712] width 185 height 45
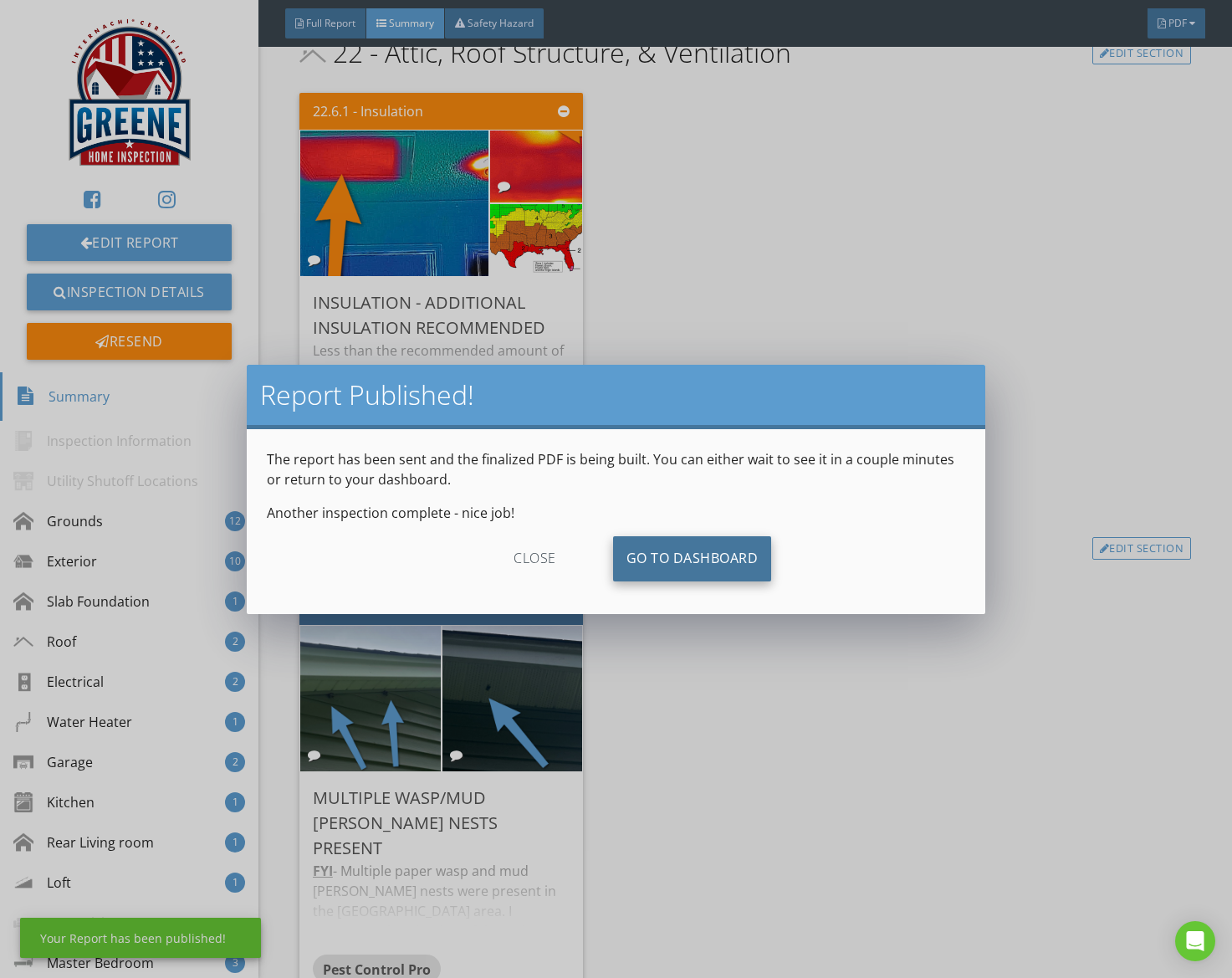
click at [728, 575] on link "Go To Dashboard" at bounding box center [692, 559] width 159 height 45
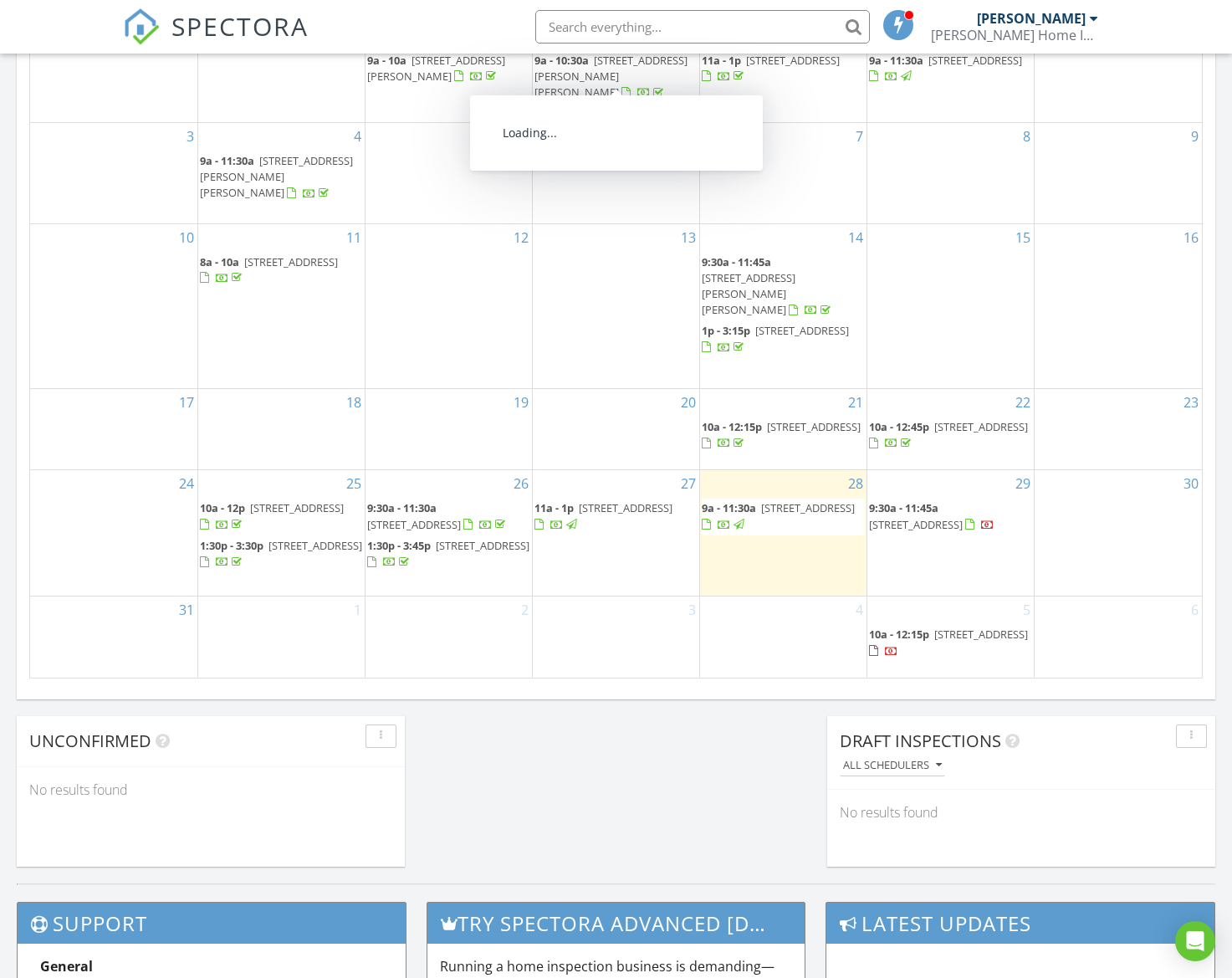
scroll to position [858, 0]
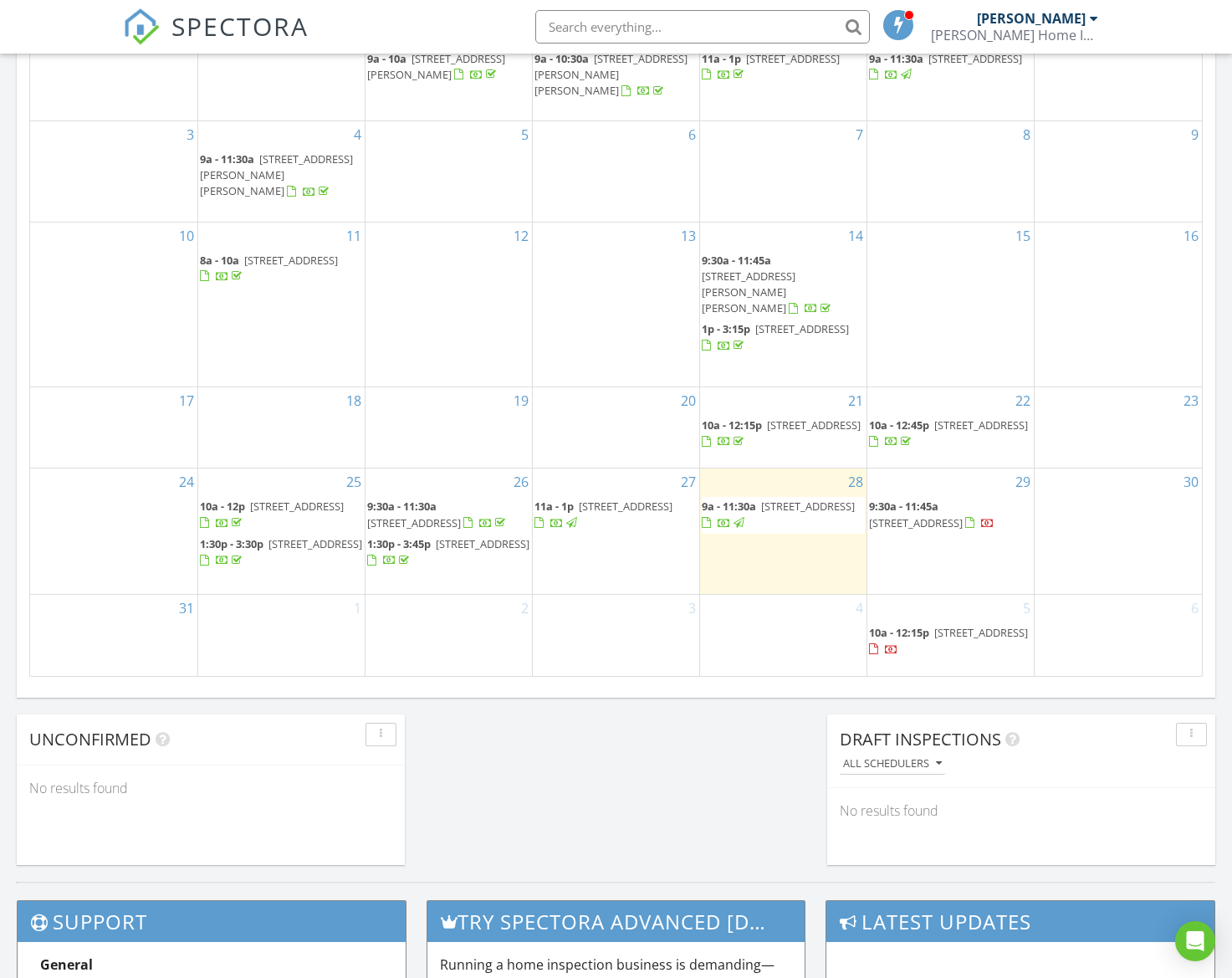
click at [942, 516] on span "[STREET_ADDRESS]" at bounding box center [915, 523] width 93 height 15
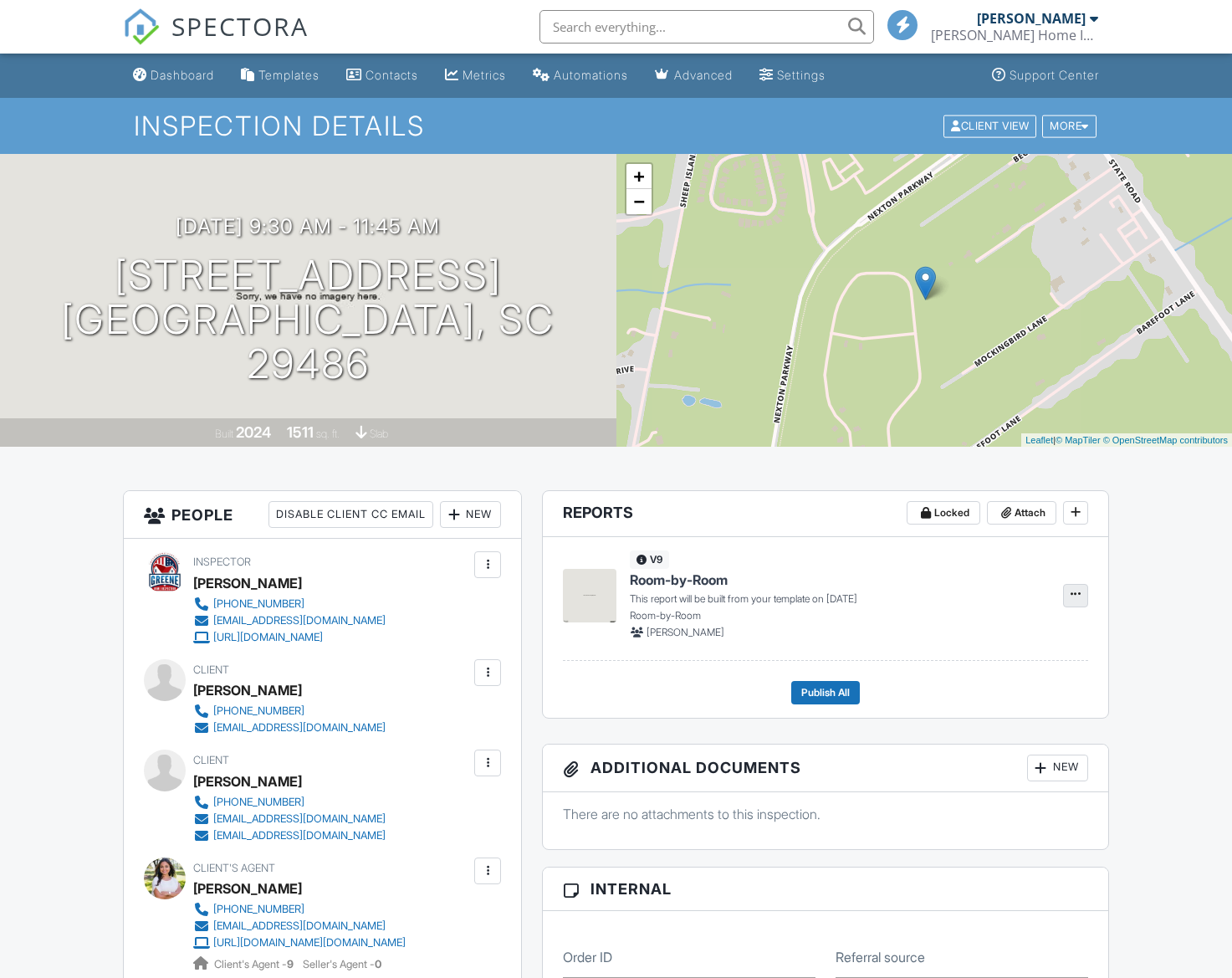
drag, startPoint x: 1081, startPoint y: 594, endPoint x: 1069, endPoint y: 591, distance: 12.4
click at [1081, 594] on span at bounding box center [1075, 594] width 17 height 17
click at [984, 642] on span "Build Now" at bounding box center [966, 639] width 53 height 18
